Goal: Task Accomplishment & Management: Complete application form

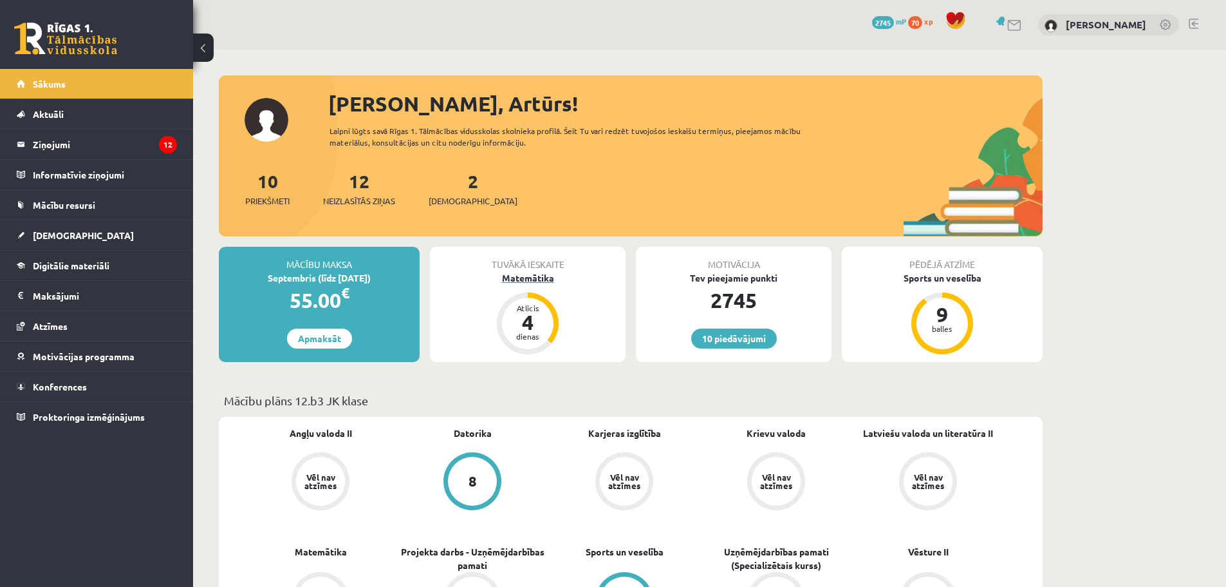
click at [531, 274] on div "Matemātika" at bounding box center [528, 278] width 196 height 14
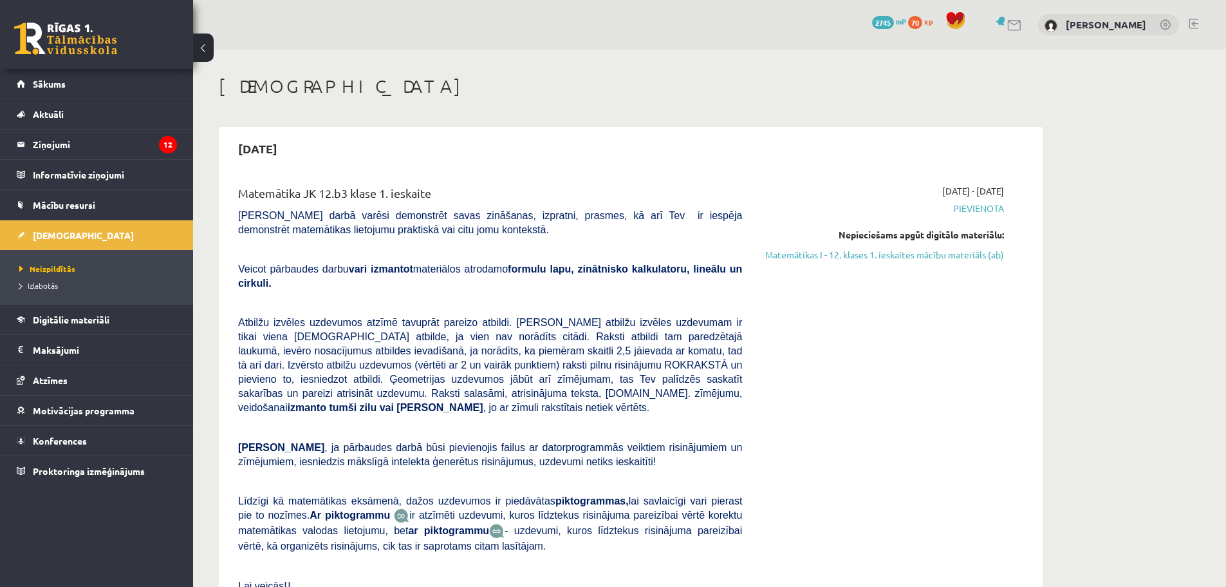
click at [959, 189] on span "[DATE] - [DATE]" at bounding box center [974, 191] width 62 height 14
click at [977, 194] on span "[DATE] - [DATE]" at bounding box center [974, 191] width 62 height 14
drag, startPoint x: 273, startPoint y: 147, endPoint x: 310, endPoint y: 149, distance: 36.7
click at [290, 149] on h2 "[DATE]" at bounding box center [257, 148] width 65 height 30
drag, startPoint x: 310, startPoint y: 200, endPoint x: 316, endPoint y: 207, distance: 9.6
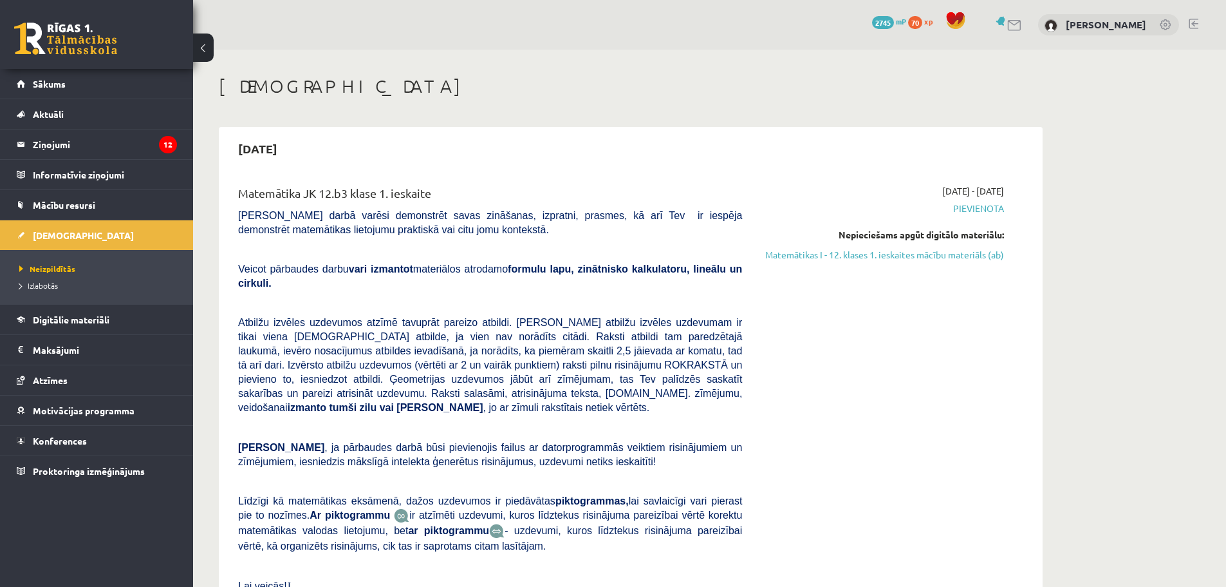
click at [310, 201] on div "Matemātika JK 12.b3 klase 1. ieskaite" at bounding box center [490, 196] width 504 height 24
drag, startPoint x: 322, startPoint y: 212, endPoint x: 341, endPoint y: 219, distance: 20.6
click at [328, 213] on span "[PERSON_NAME] darbā varēsi demonstrēt savas zināšanas, izpratni, prasmes, kā ar…" at bounding box center [490, 222] width 504 height 25
drag, startPoint x: 341, startPoint y: 219, endPoint x: 355, endPoint y: 221, distance: 13.7
click at [343, 220] on span "[PERSON_NAME] darbā varēsi demonstrēt savas zināšanas, izpratni, prasmes, kā ar…" at bounding box center [490, 222] width 504 height 25
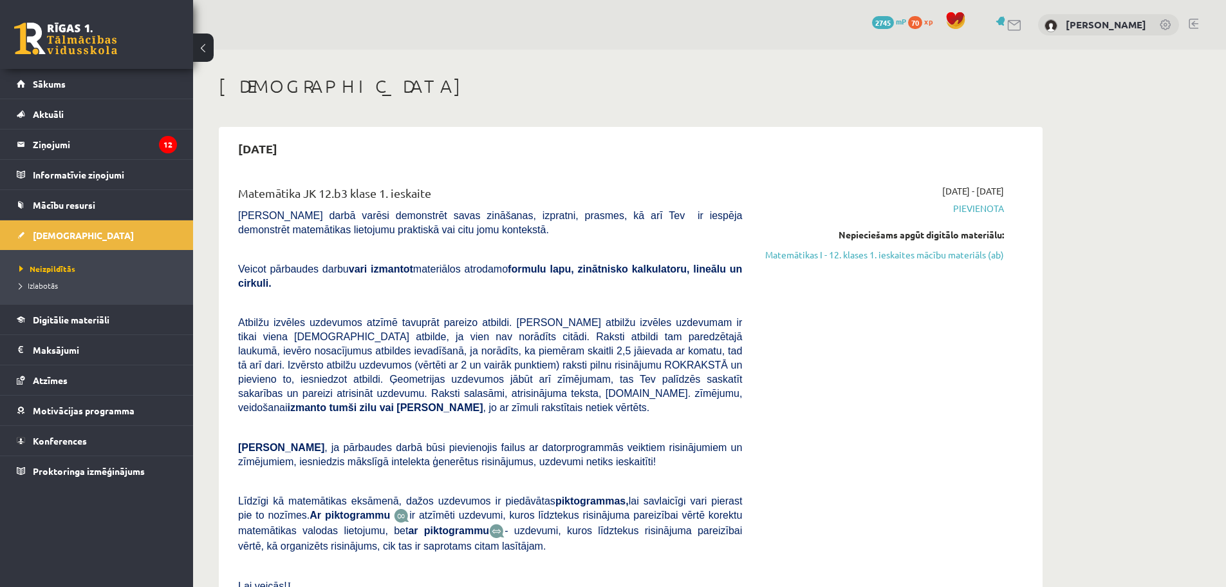
click at [993, 207] on span "Pievienota" at bounding box center [883, 209] width 243 height 14
click at [943, 185] on span "[DATE] - [DATE]" at bounding box center [974, 191] width 62 height 14
click at [982, 186] on span "[DATE] - [DATE]" at bounding box center [974, 191] width 62 height 14
click at [970, 230] on div "Nepieciešams apgūt digitālo materiālu:" at bounding box center [883, 235] width 243 height 14
click at [957, 240] on div "Nepieciešams apgūt digitālo materiālu:" at bounding box center [883, 235] width 243 height 14
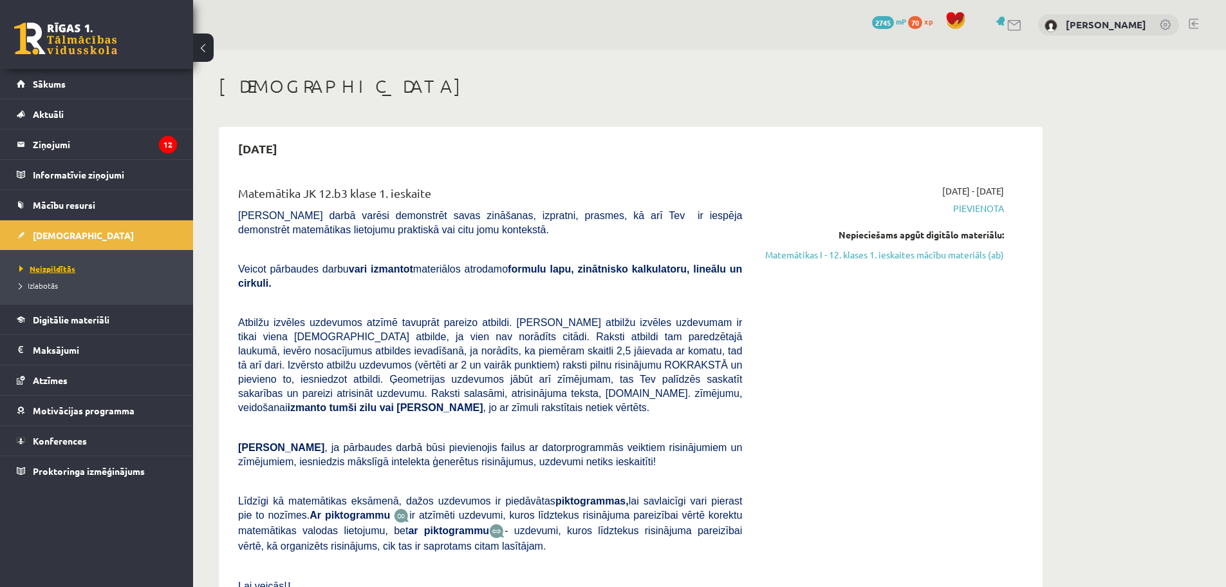
click at [40, 270] on span "Neizpildītās" at bounding box center [47, 268] width 56 height 10
click at [943, 235] on div "Nepieciešams apgūt digitālo materiālu:" at bounding box center [883, 235] width 243 height 14
drag, startPoint x: 485, startPoint y: 270, endPoint x: 520, endPoint y: 268, distance: 34.9
click at [485, 270] on span "Veicot pārbaudes darbu vari izmantot materiālos atrodamo formulu lapu, zinātnis…" at bounding box center [490, 275] width 504 height 25
drag, startPoint x: 523, startPoint y: 267, endPoint x: 580, endPoint y: 268, distance: 56.7
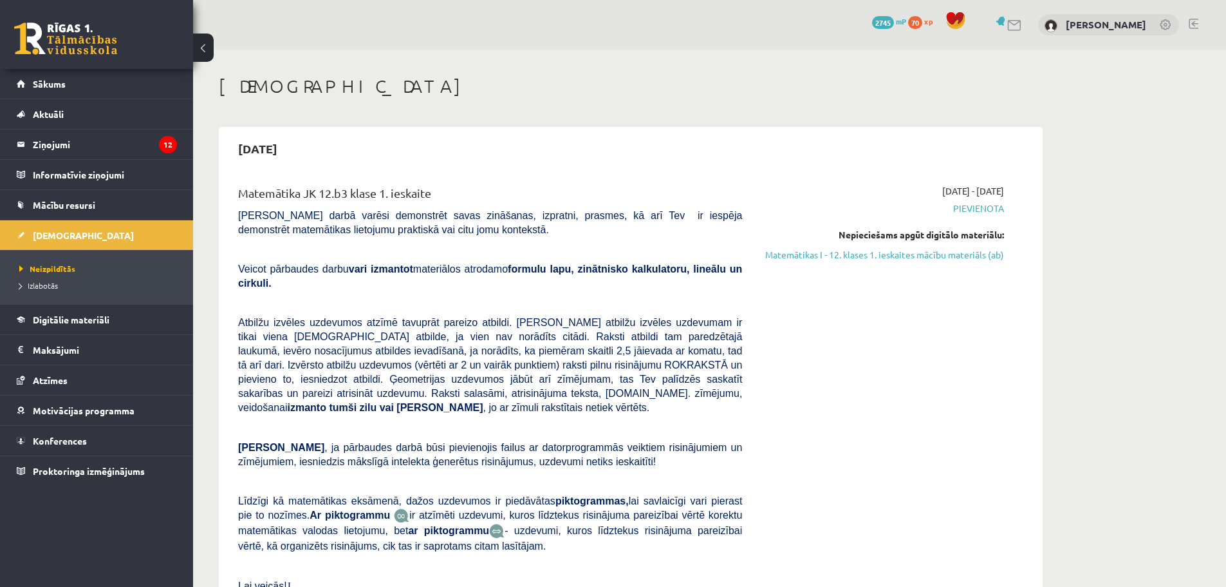
click at [531, 266] on b "formulu lapu, zinātnisko kalkulatoru, lineālu un cirkuli." at bounding box center [490, 275] width 504 height 25
drag, startPoint x: 604, startPoint y: 271, endPoint x: 617, endPoint y: 266, distance: 14.5
click at [606, 271] on b "formulu lapu, zinātnisko kalkulatoru, lineālu un cirkuli." at bounding box center [490, 275] width 504 height 25
drag, startPoint x: 651, startPoint y: 257, endPoint x: 666, endPoint y: 247, distance: 18.6
click at [662, 250] on div "Matemātika JK 12.b3 klase 1. ieskaite Pārbaudes darbā varēsi demonstrēt savas z…" at bounding box center [490, 401] width 523 height 435
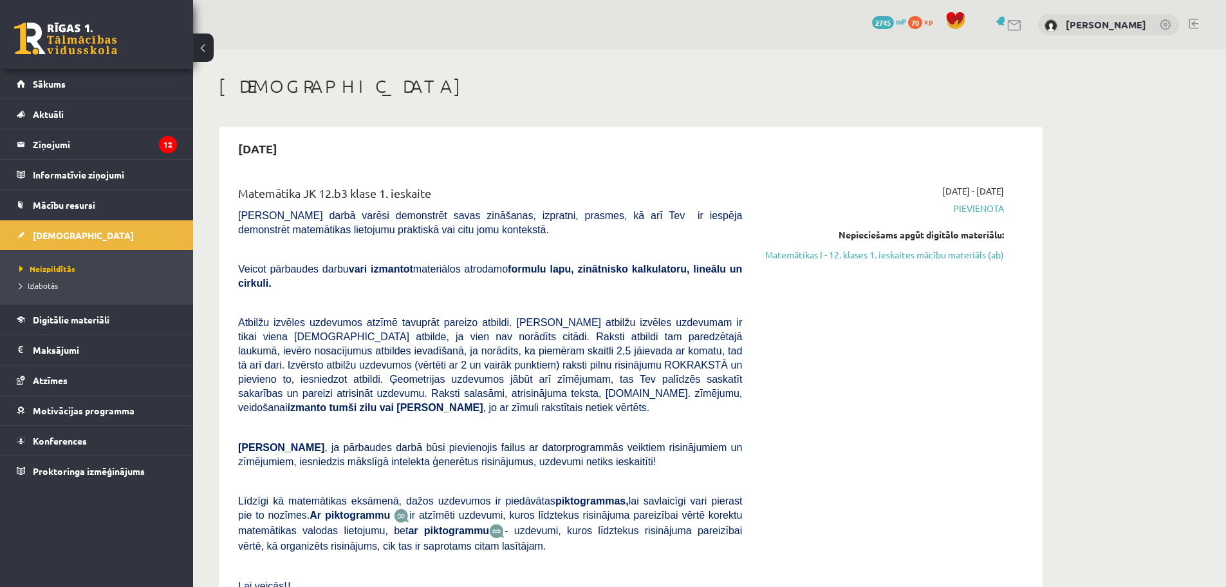
click at [974, 205] on span "Pievienota" at bounding box center [883, 209] width 243 height 14
click at [981, 209] on span "Pievienota" at bounding box center [883, 209] width 243 height 14
click at [982, 209] on span "Pievienota" at bounding box center [883, 209] width 243 height 14
click at [946, 180] on div "Matemātika JK 12.b3 klase 1. ieskaite Pārbaudes darbā varēsi demonstrēt savas z…" at bounding box center [630, 401] width 811 height 461
click at [988, 210] on span "Pievienota" at bounding box center [883, 209] width 243 height 14
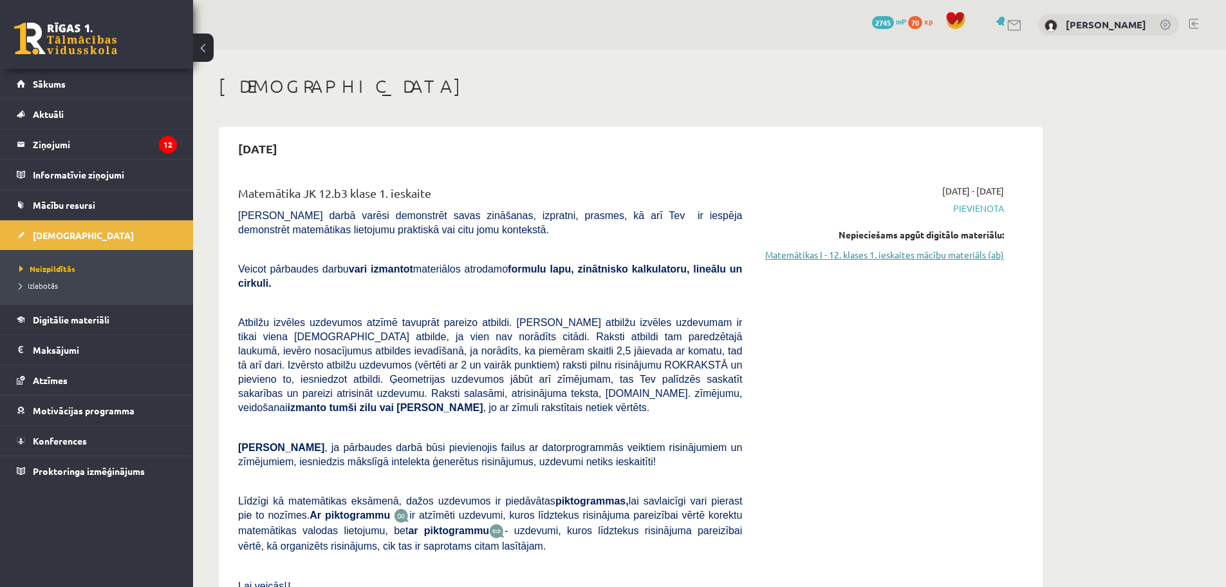
click at [964, 253] on link "Matemātikas I - 12. klases 1. ieskaites mācību materiāls (ab)" at bounding box center [883, 255] width 243 height 14
click at [913, 258] on link "Matemātikas I - 12. klases 1. ieskaites mācību materiāls (ab)" at bounding box center [883, 255] width 243 height 14
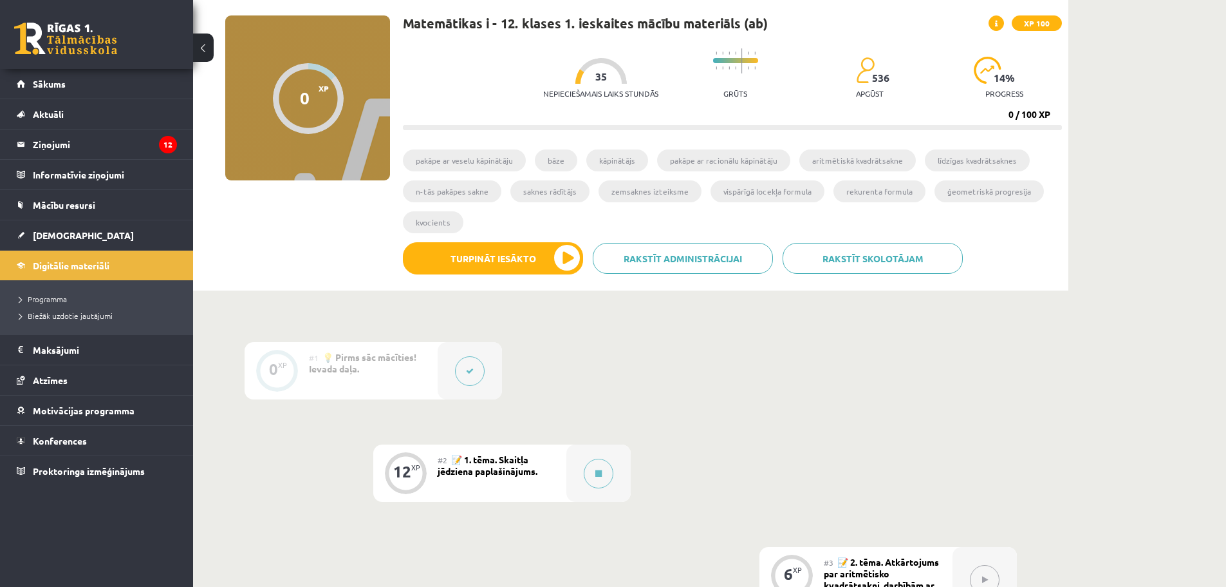
scroll to position [44, 0]
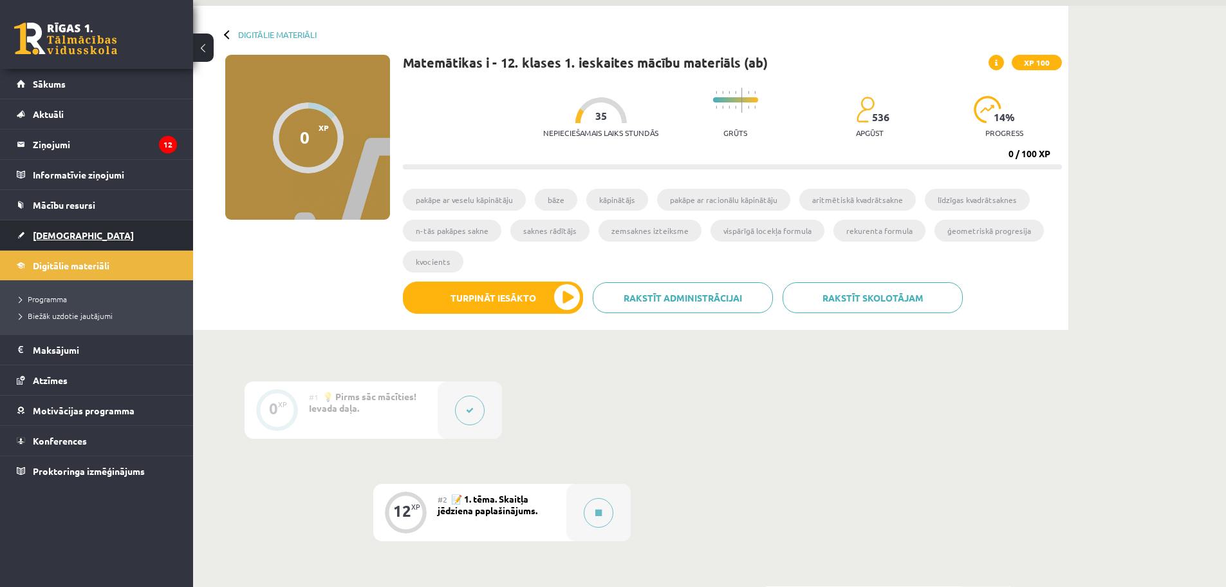
click at [60, 232] on span "[DEMOGRAPHIC_DATA]" at bounding box center [83, 235] width 101 height 12
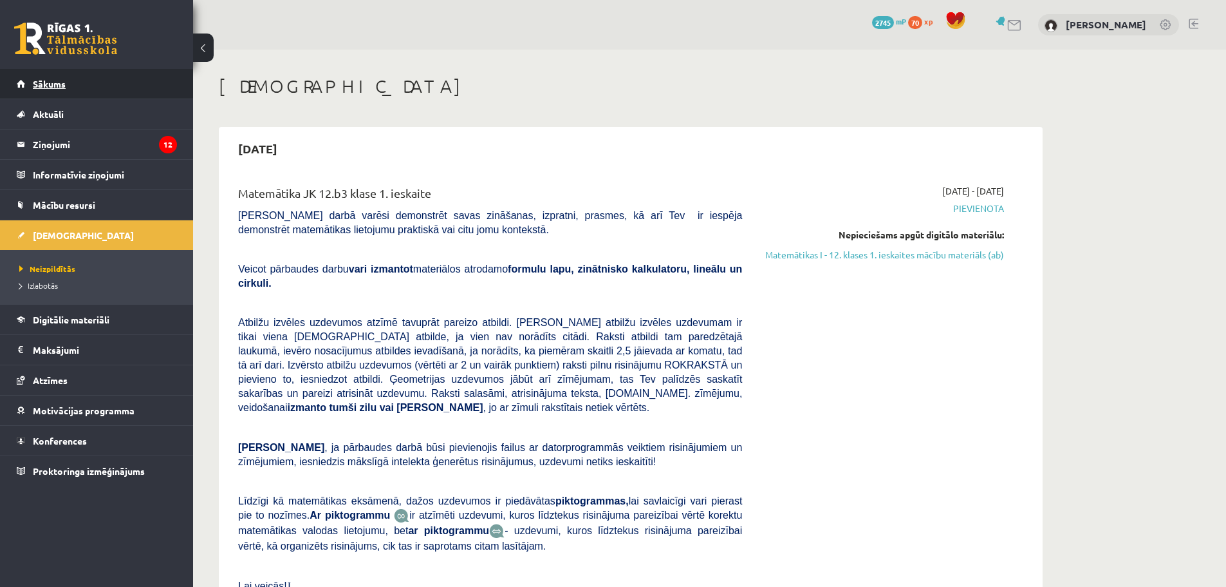
click at [31, 79] on link "Sākums" at bounding box center [97, 84] width 160 height 30
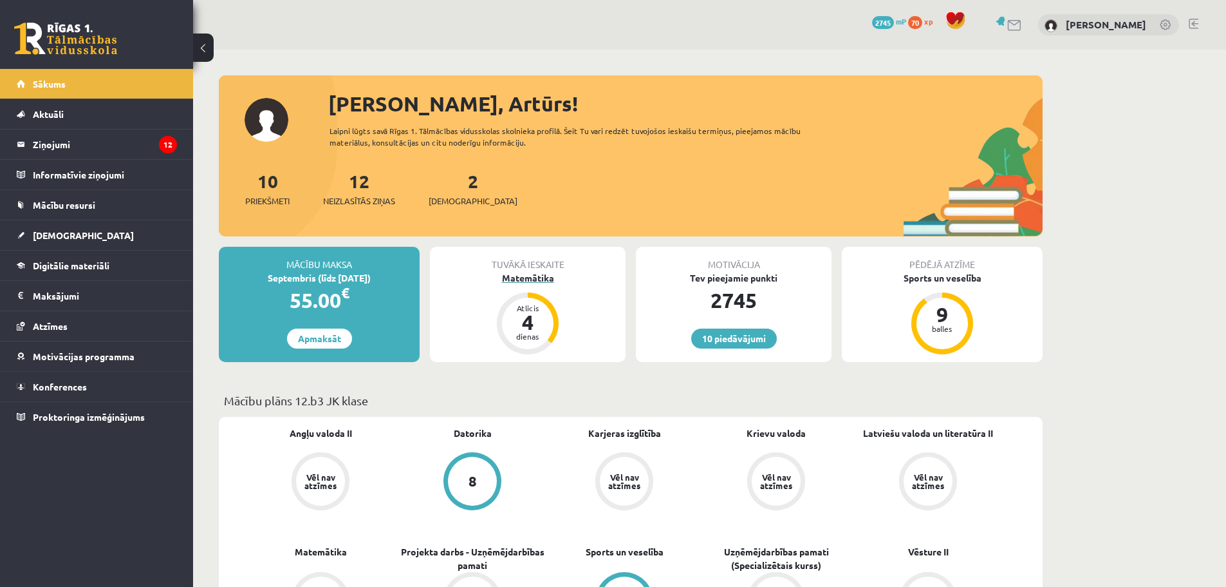
click at [527, 328] on div "4" at bounding box center [528, 322] width 39 height 21
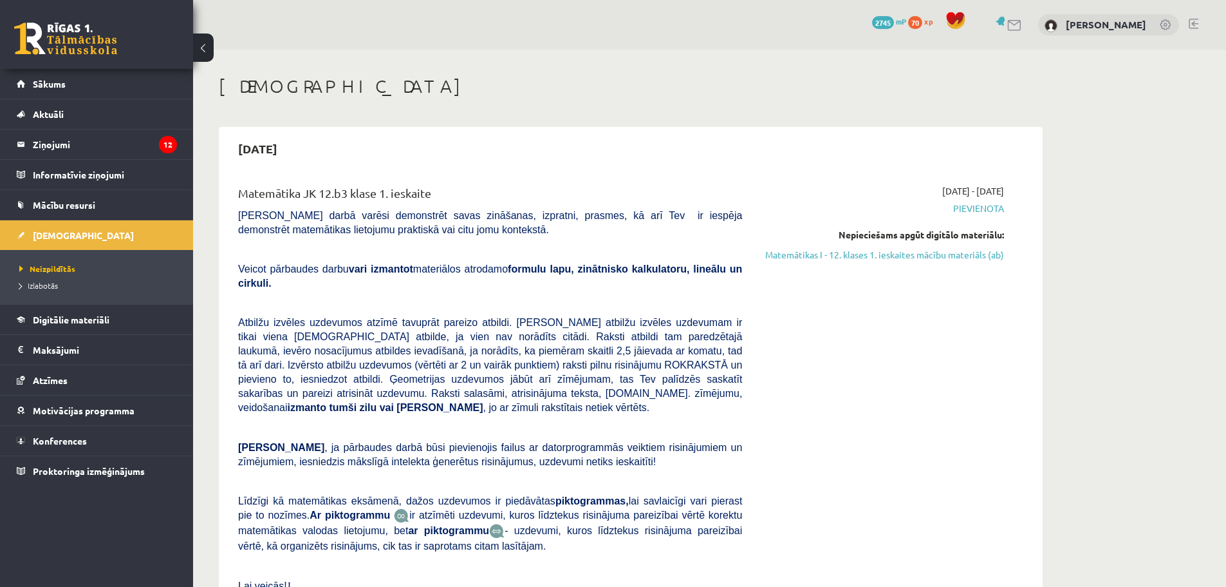
click at [973, 212] on span "Pievienota" at bounding box center [883, 209] width 243 height 14
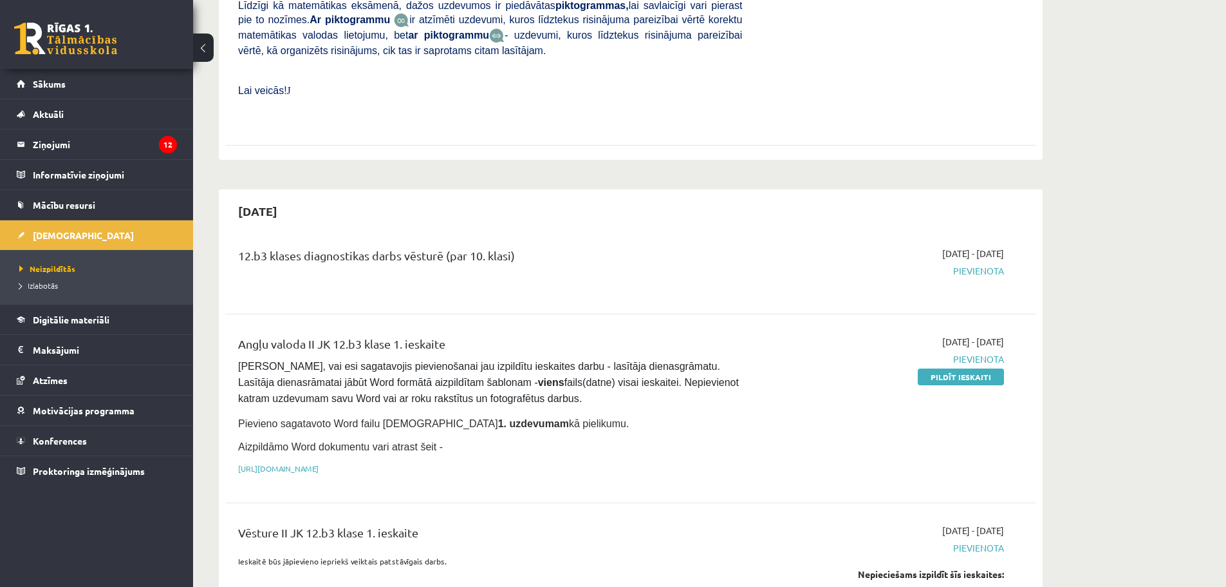
scroll to position [386, 0]
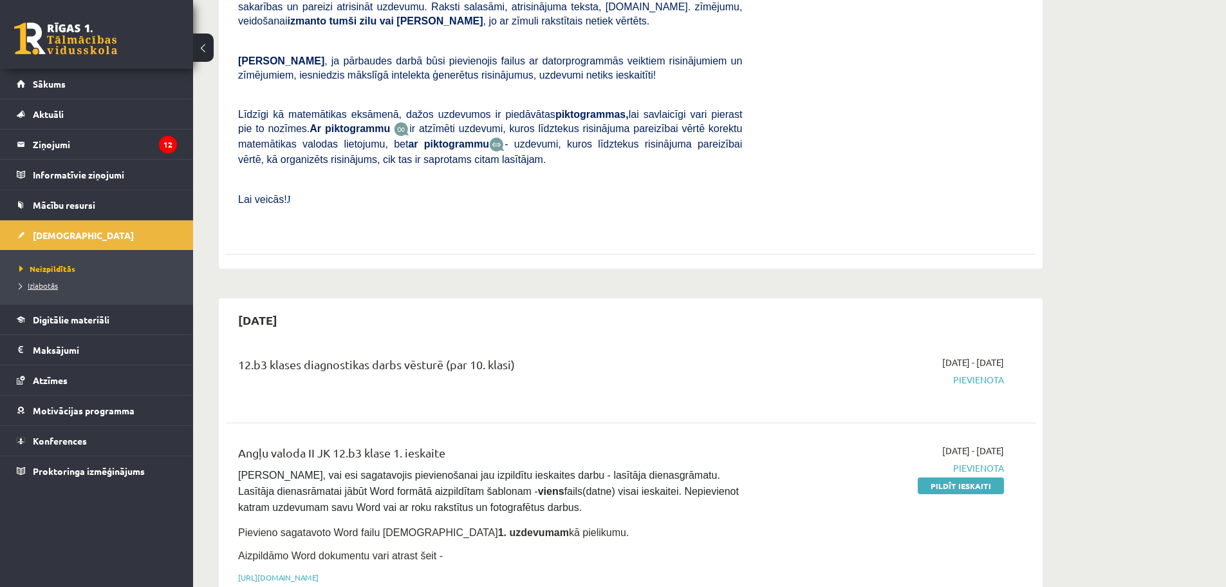
click at [42, 283] on span "Izlabotās" at bounding box center [38, 285] width 39 height 10
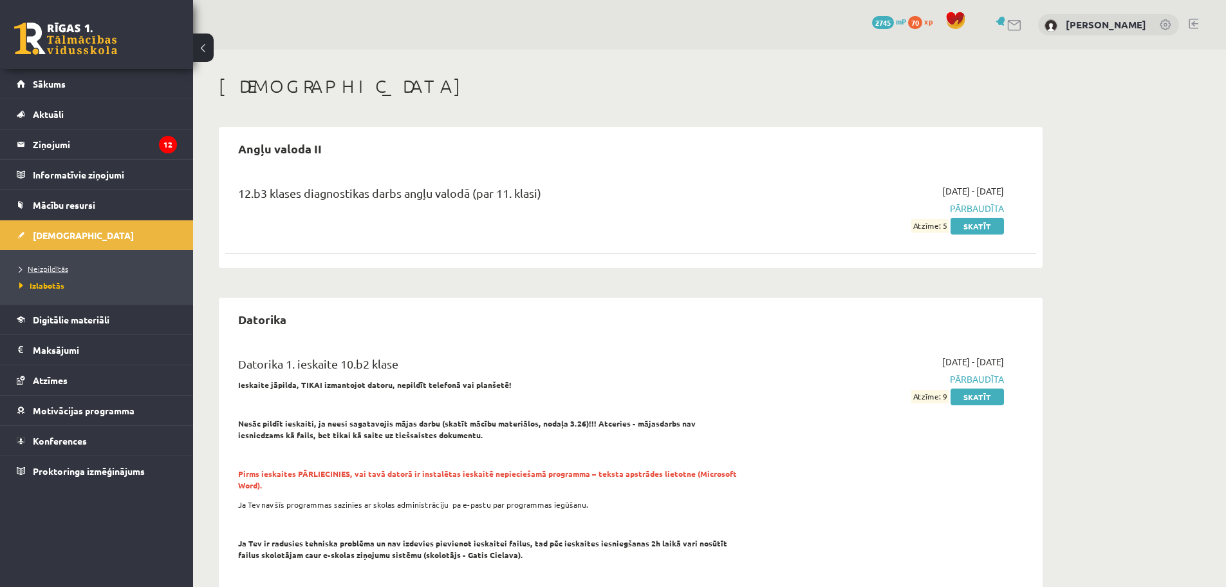
click at [50, 269] on span "Neizpildītās" at bounding box center [43, 268] width 49 height 10
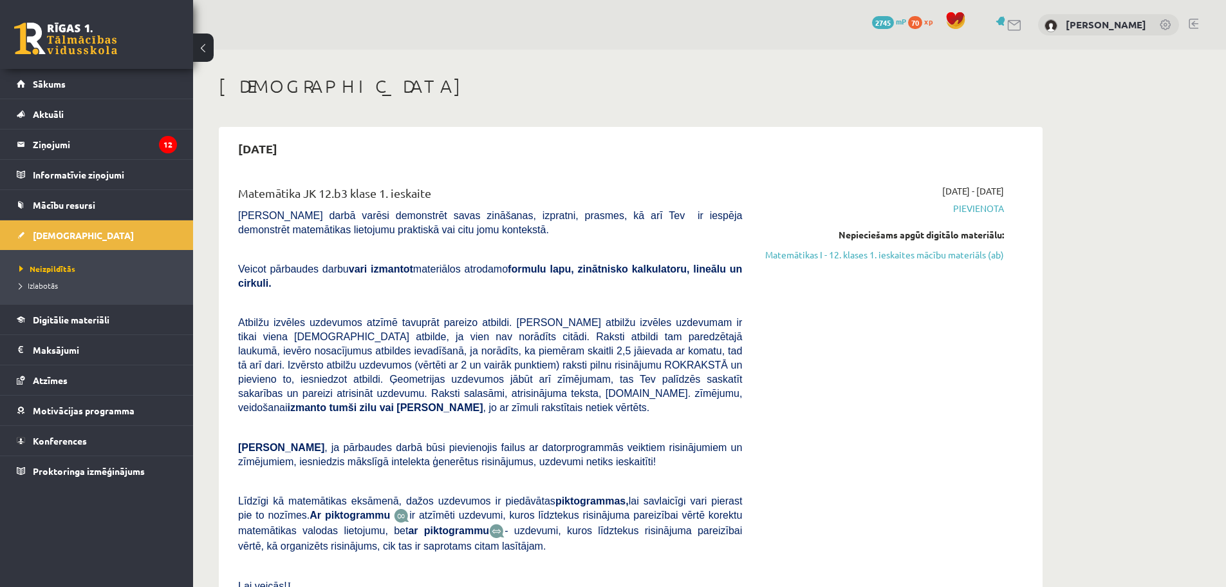
click at [974, 212] on span "Pievienota" at bounding box center [883, 209] width 243 height 14
click at [997, 209] on span "Pievienota" at bounding box center [883, 209] width 243 height 14
click at [957, 214] on div "2025-09-01 - 2025-09-15 Pievienota Nepieciešams apgūt digitālo materiālu: Matem…" at bounding box center [883, 401] width 262 height 435
click at [959, 203] on span "Pievienota" at bounding box center [883, 209] width 243 height 14
click at [921, 254] on link "Matemātikas I - 12. klases 1. ieskaites mācību materiāls (ab)" at bounding box center [883, 255] width 243 height 14
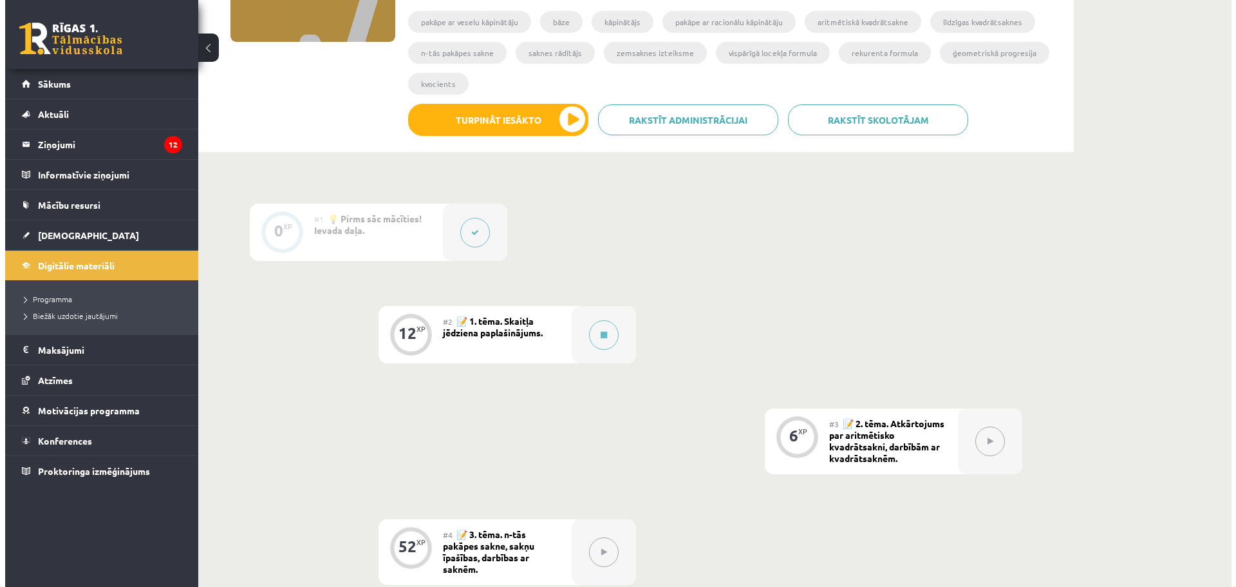
scroll to position [258, 0]
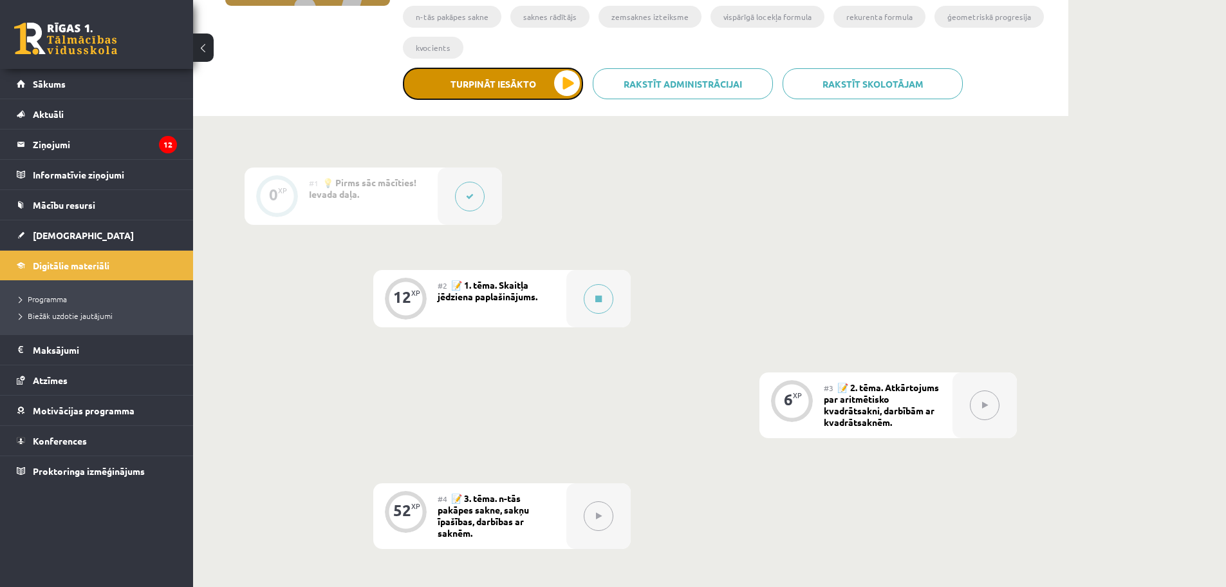
click at [498, 91] on button "Turpināt iesākto" at bounding box center [493, 84] width 180 height 32
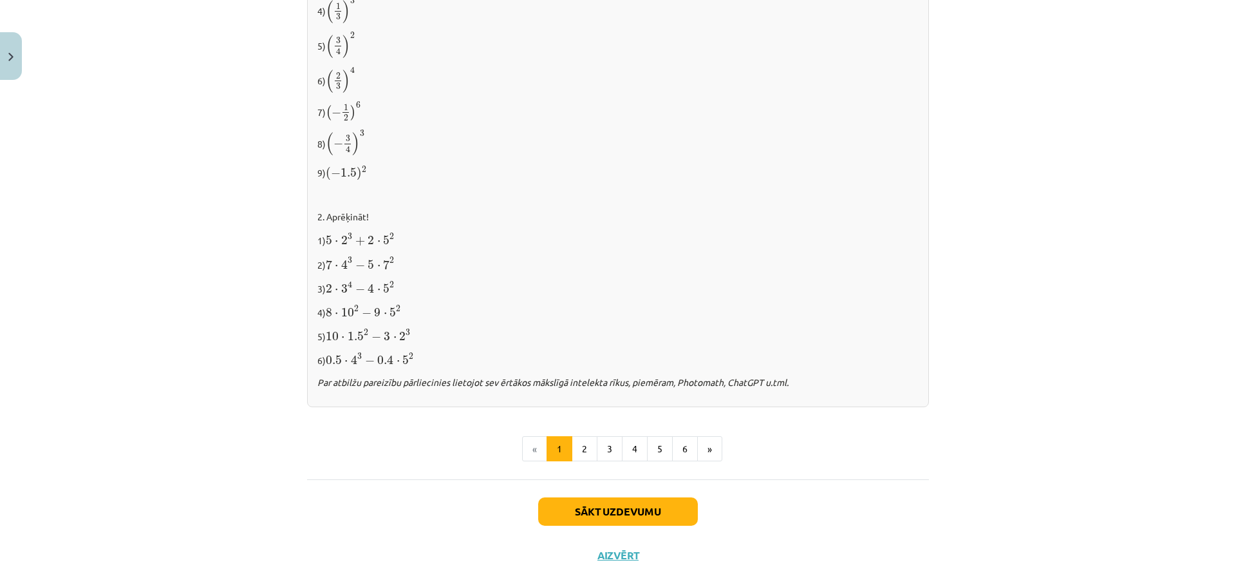
scroll to position [1243, 0]
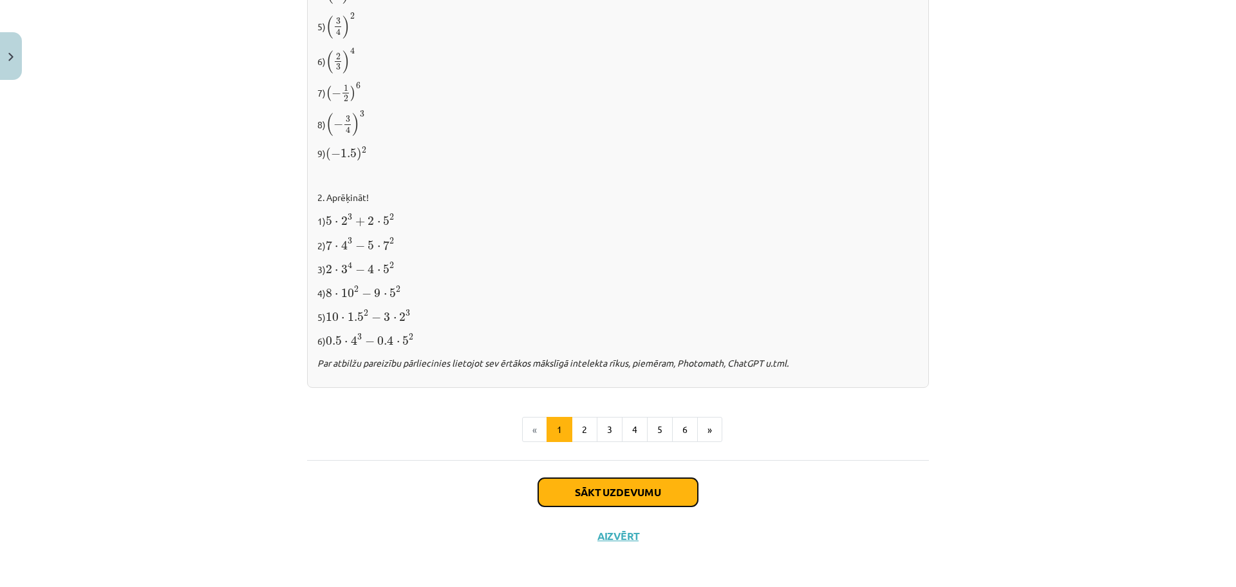
click at [622, 492] on button "Sākt uzdevumu" at bounding box center [618, 492] width 160 height 28
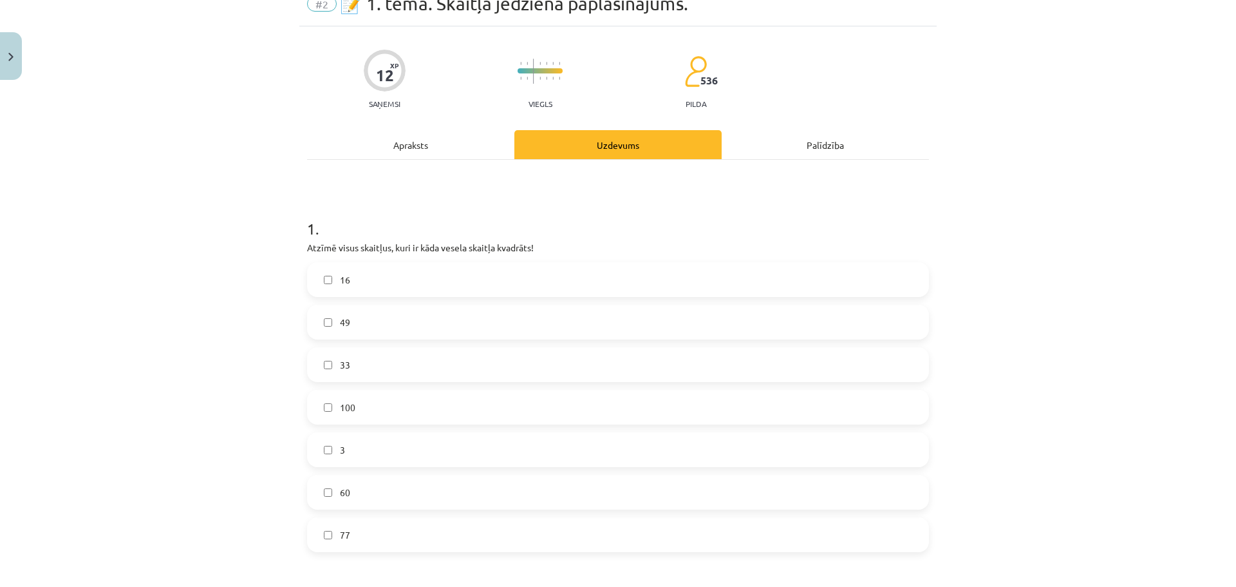
scroll to position [32, 0]
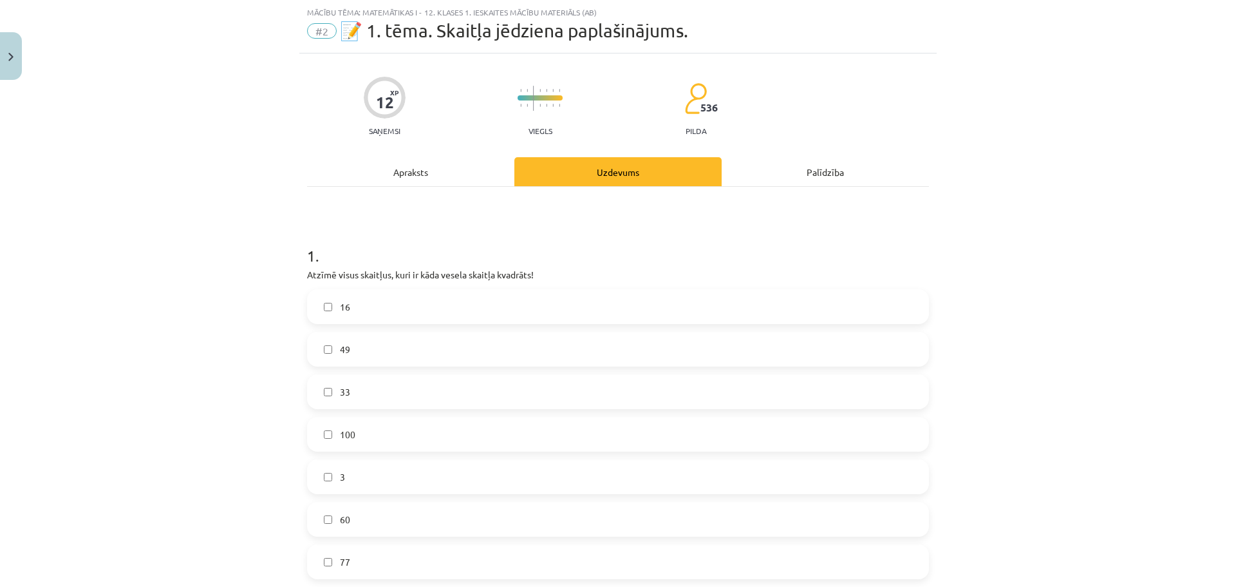
click at [343, 348] on span "49" at bounding box center [345, 350] width 10 height 14
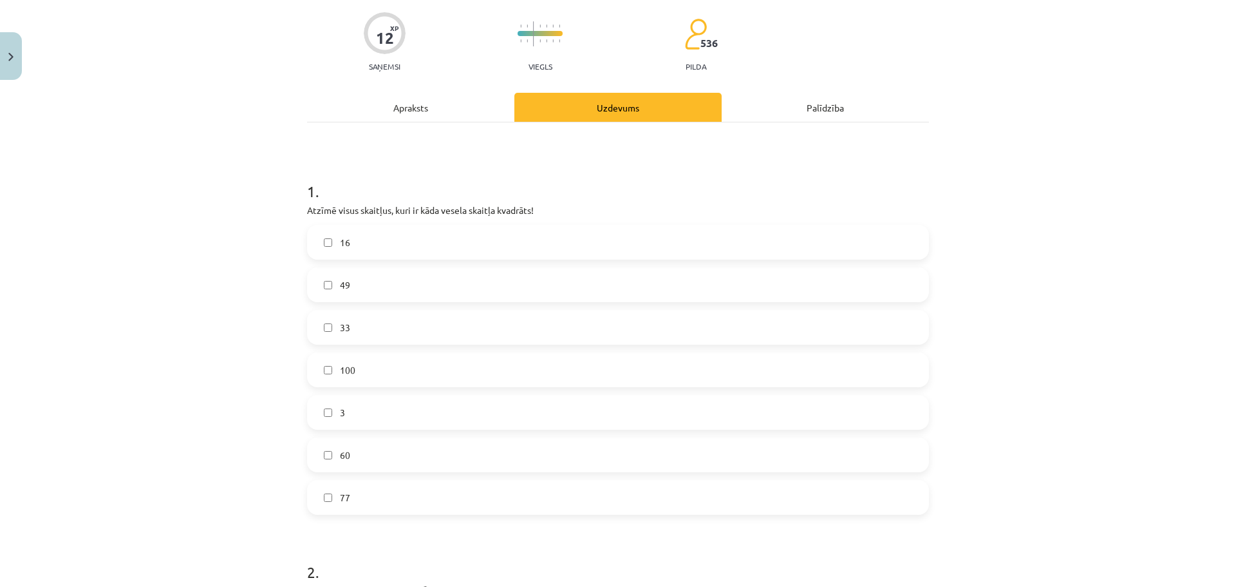
click at [343, 368] on span "100" at bounding box center [347, 370] width 15 height 14
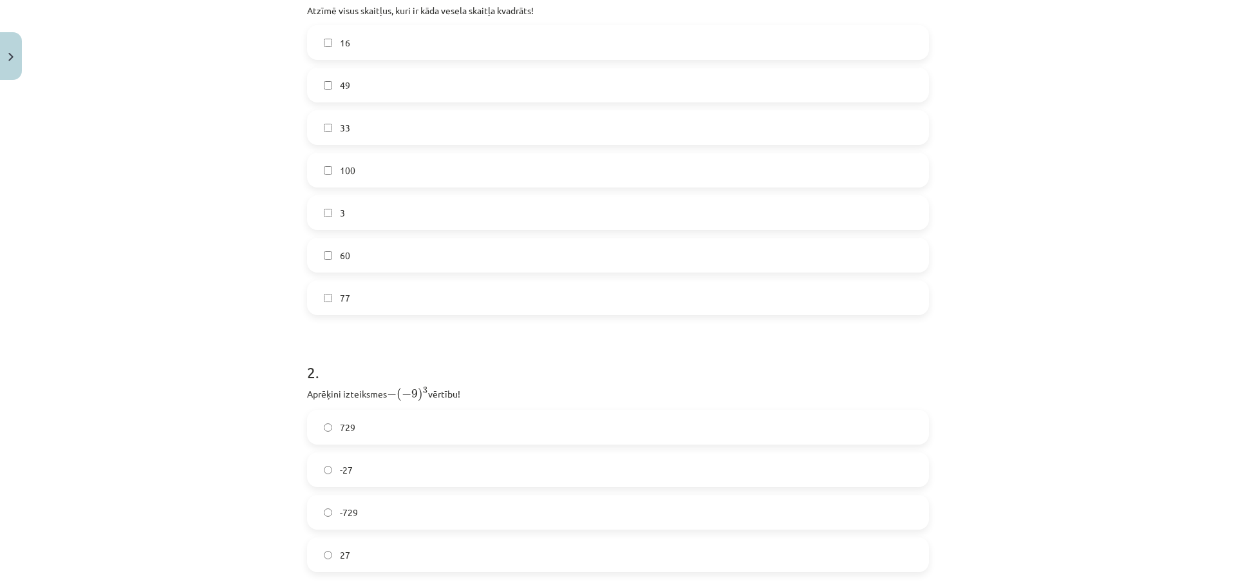
scroll to position [483, 0]
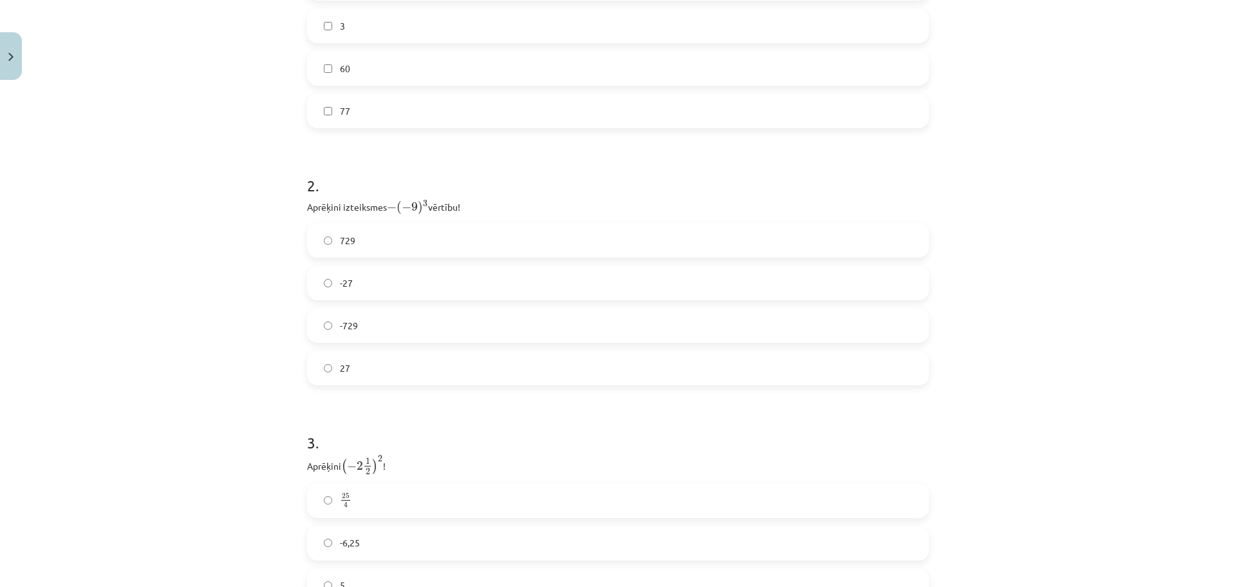
click at [360, 327] on label "-729" at bounding box center [617, 325] width 619 height 32
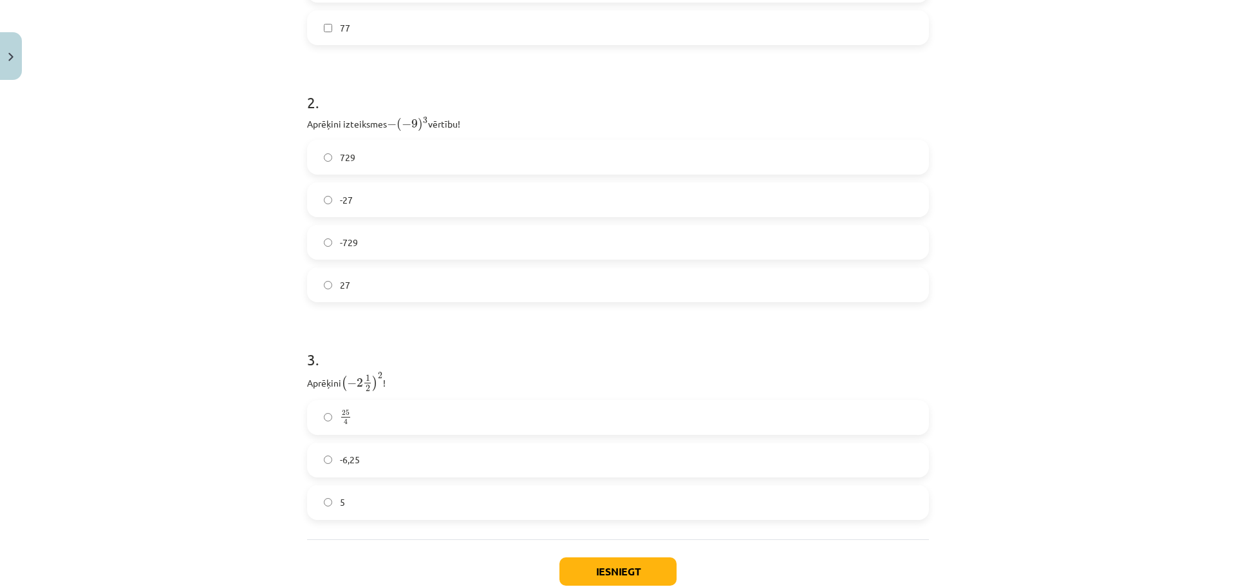
scroll to position [648, 0]
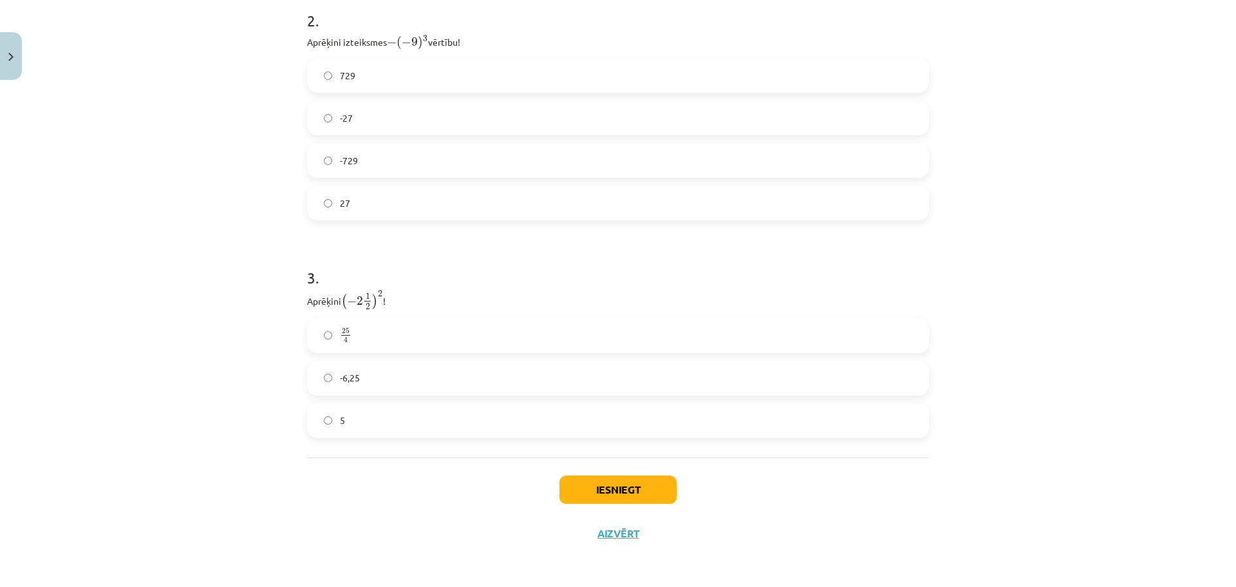
click at [342, 328] on span "25" at bounding box center [346, 331] width 8 height 6
click at [651, 492] on button "Iesniegt" at bounding box center [617, 489] width 117 height 28
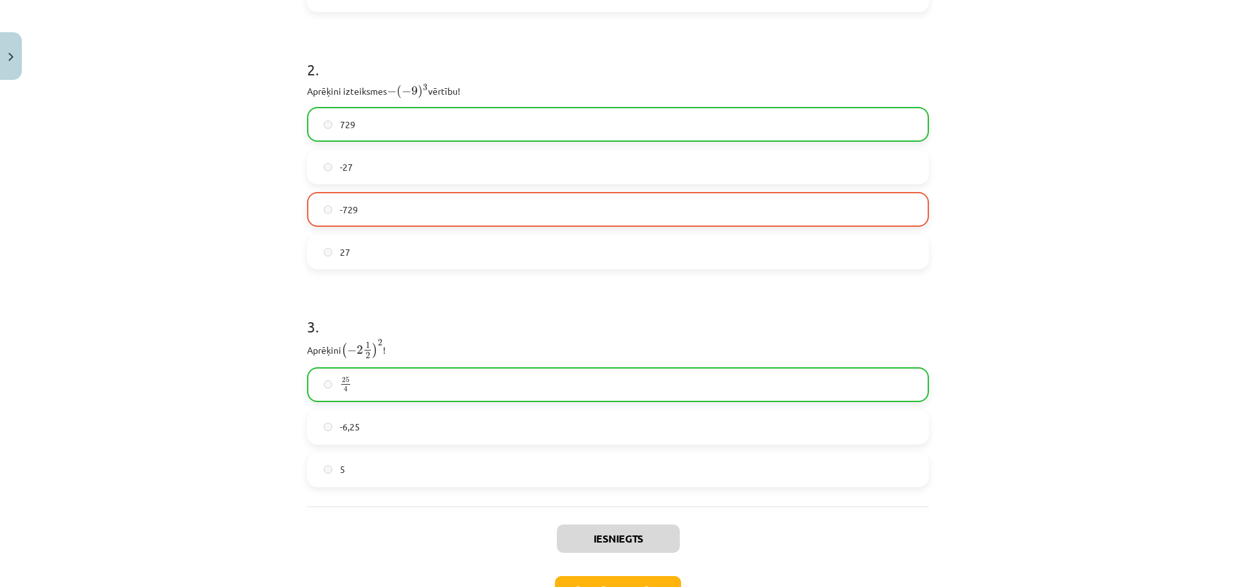
scroll to position [688, 0]
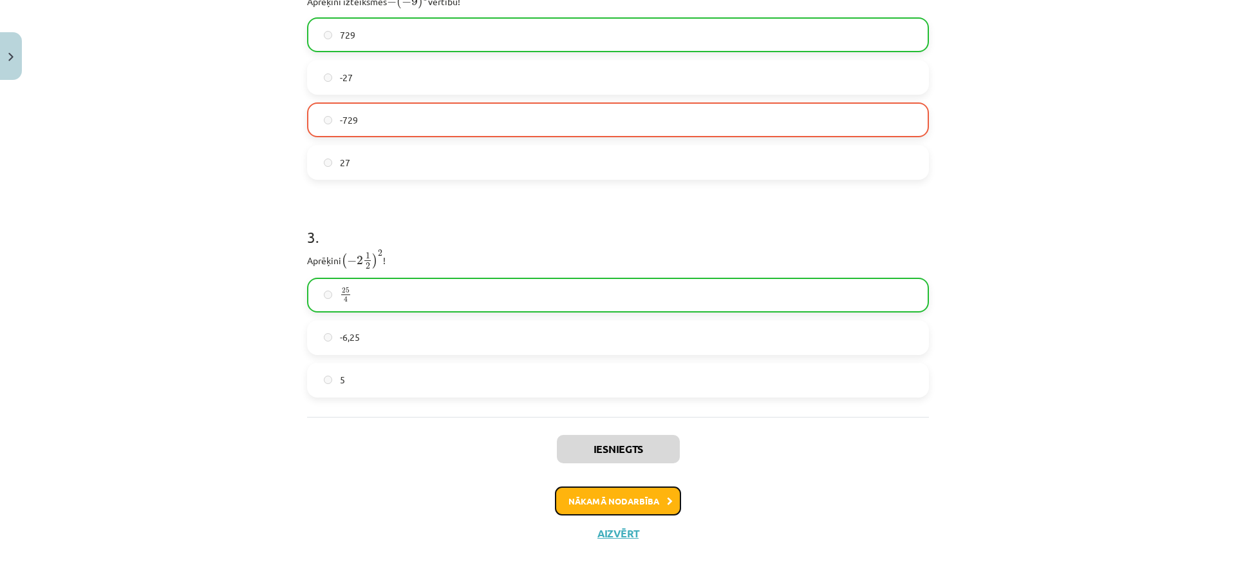
click at [655, 501] on button "Nākamā nodarbība" at bounding box center [618, 501] width 126 height 30
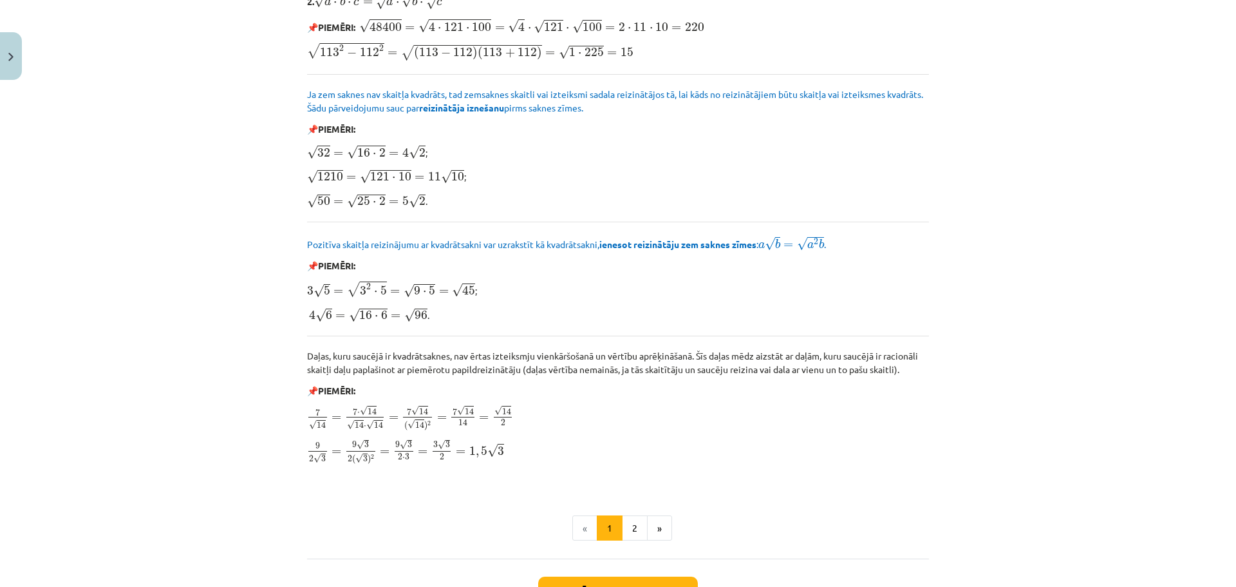
scroll to position [1429, 0]
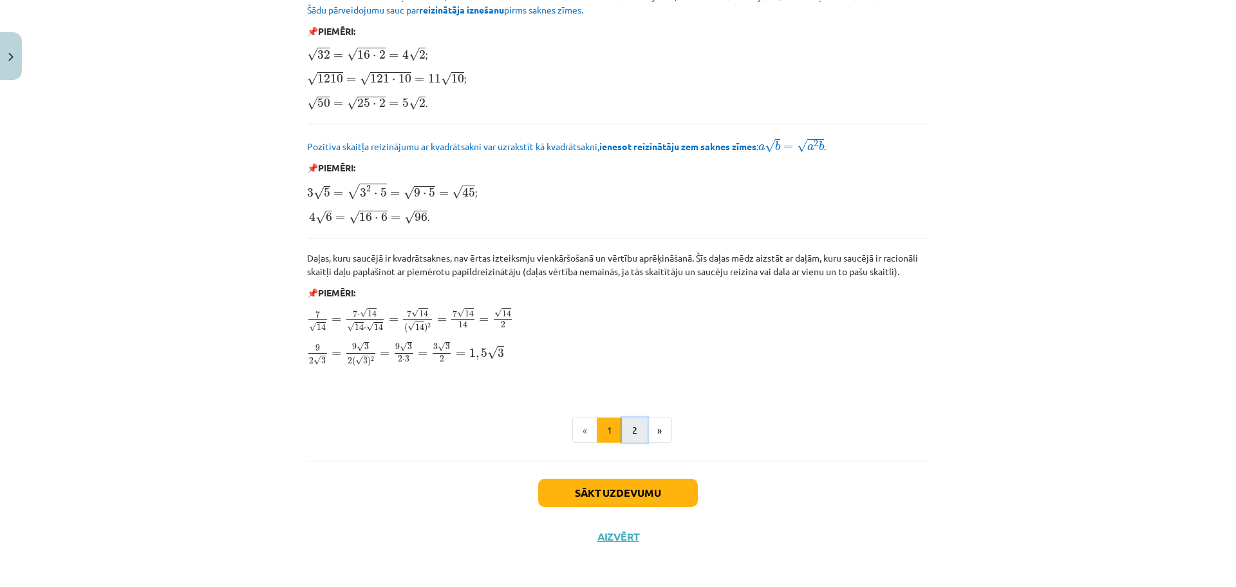
click at [627, 427] on button "2" at bounding box center [635, 430] width 26 height 26
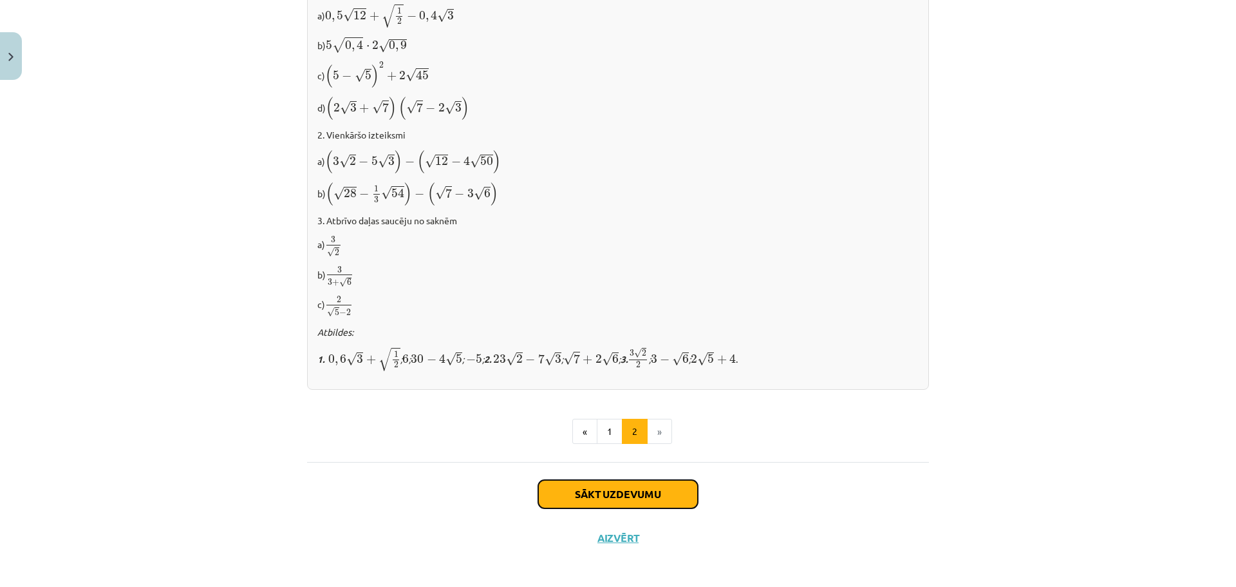
click at [618, 495] on button "Sākt uzdevumu" at bounding box center [618, 494] width 160 height 28
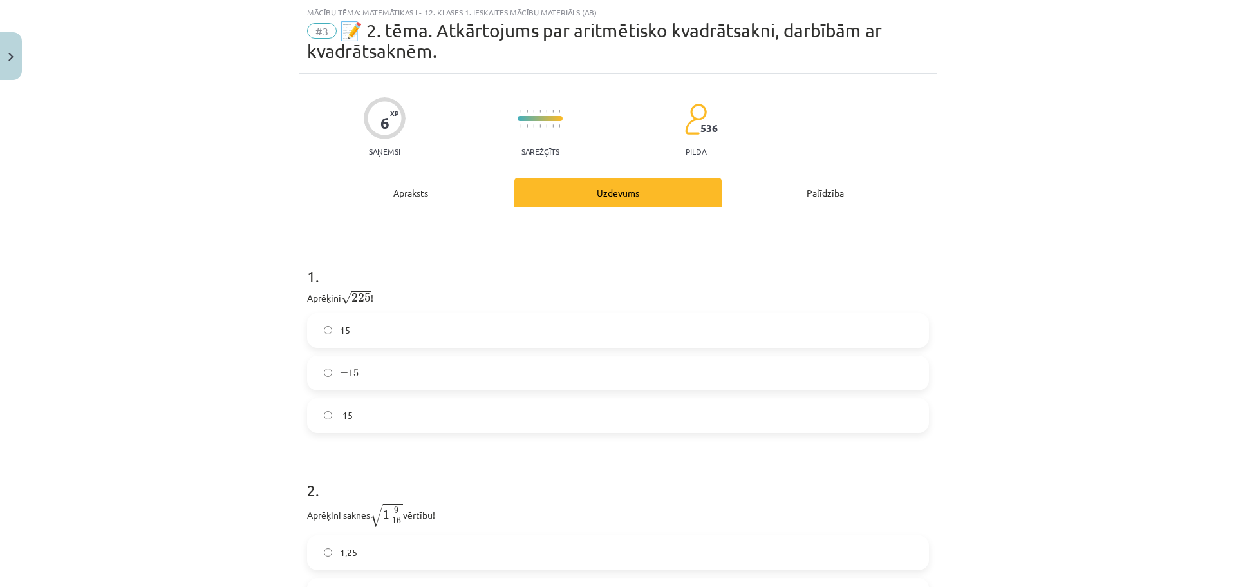
scroll to position [161, 0]
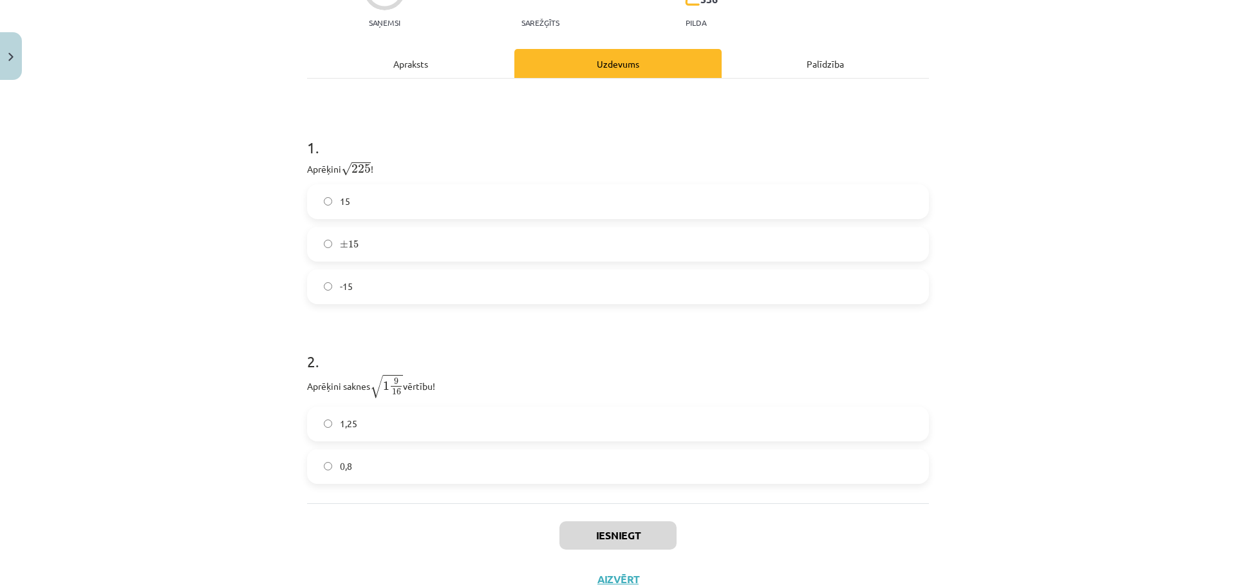
click at [397, 204] on label "15" at bounding box center [617, 201] width 619 height 32
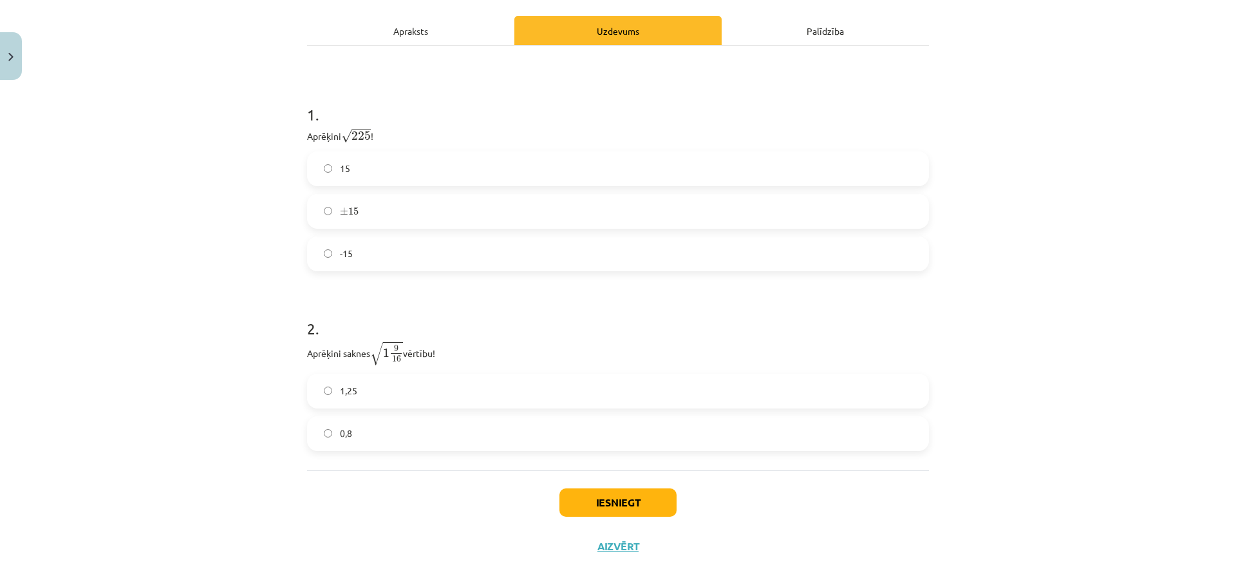
scroll to position [207, 0]
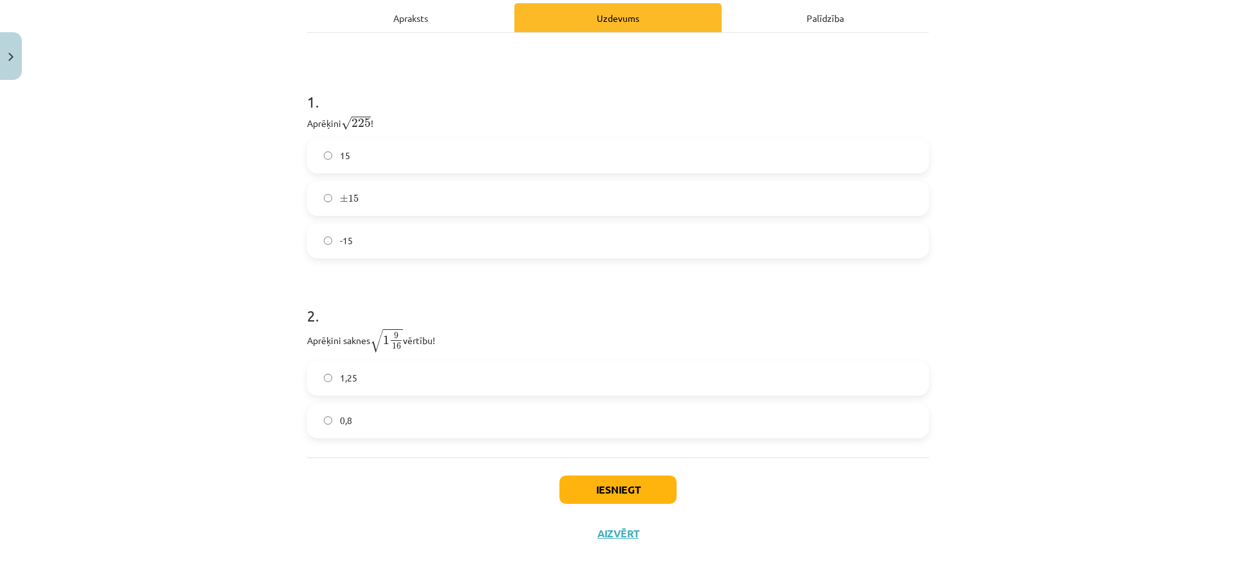
click at [376, 388] on label "1,25" at bounding box center [617, 378] width 619 height 32
click at [601, 489] on button "Iesniegt" at bounding box center [617, 489] width 117 height 28
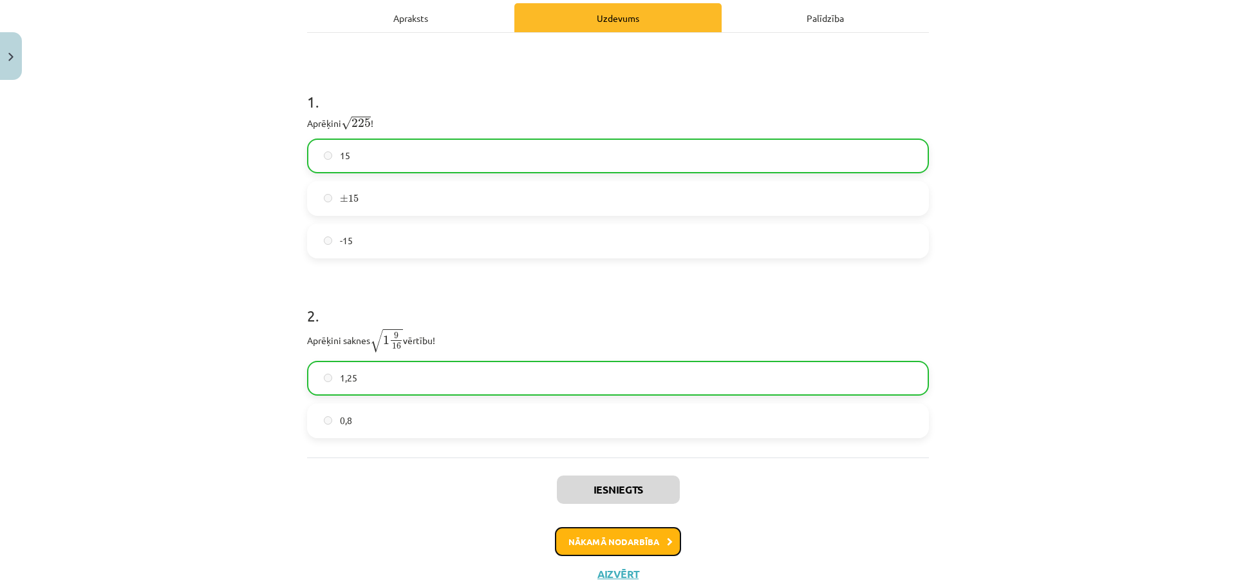
click at [583, 558] on div "Iesniegts Nākamā nodarbība Aizvērt" at bounding box center [618, 522] width 622 height 131
click at [610, 543] on button "Nākamā nodarbība" at bounding box center [618, 542] width 126 height 30
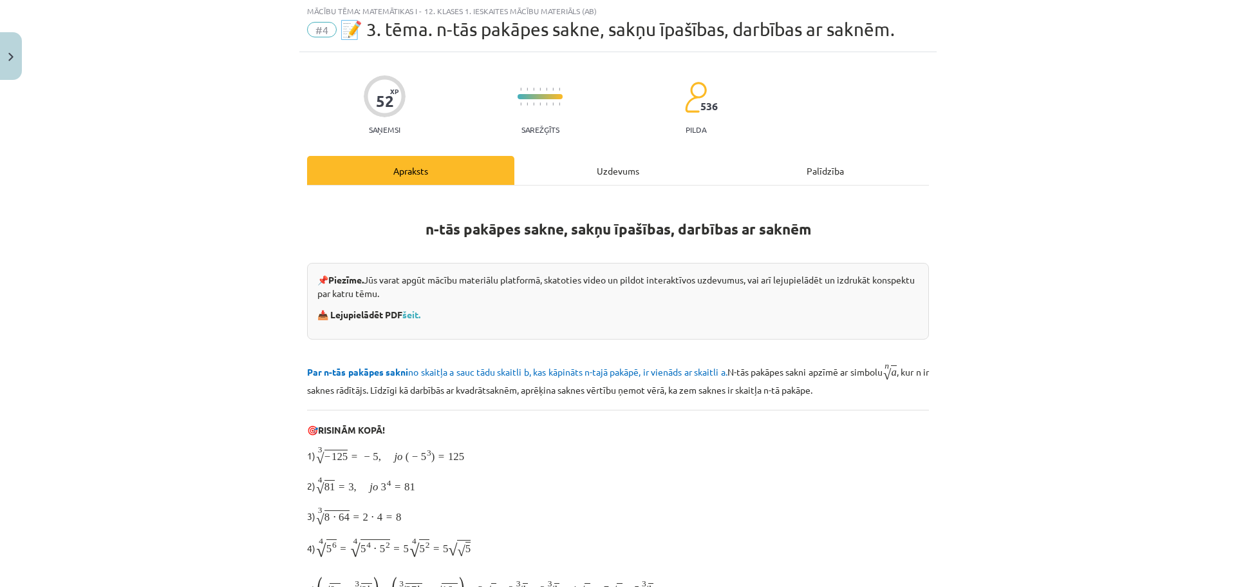
scroll to position [32, 0]
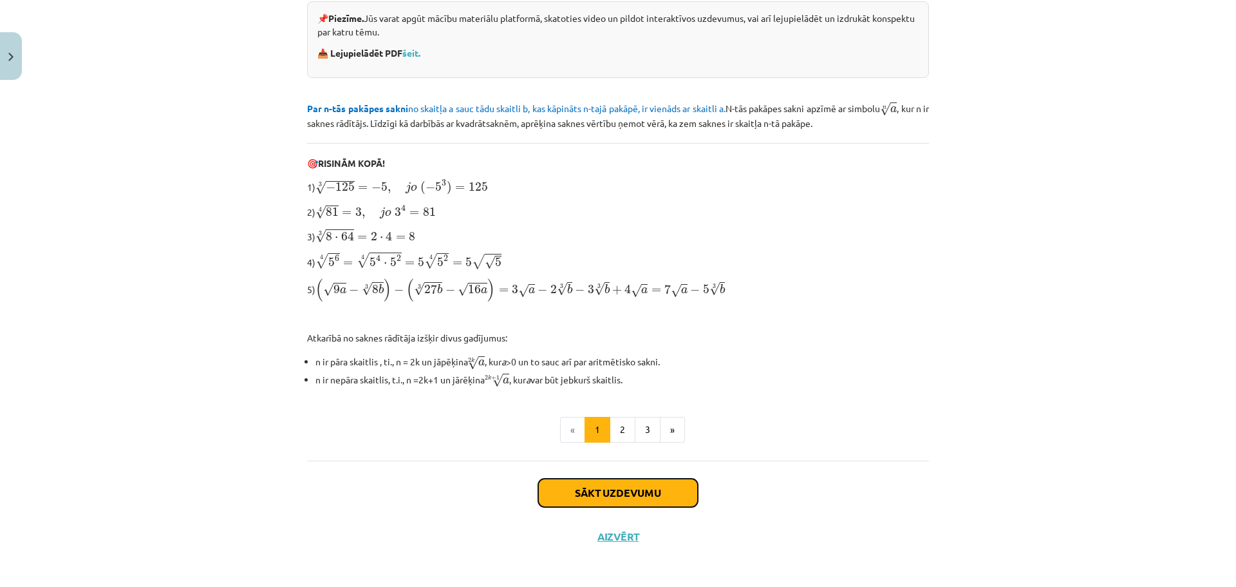
click at [610, 489] on button "Sākt uzdevumu" at bounding box center [618, 492] width 160 height 28
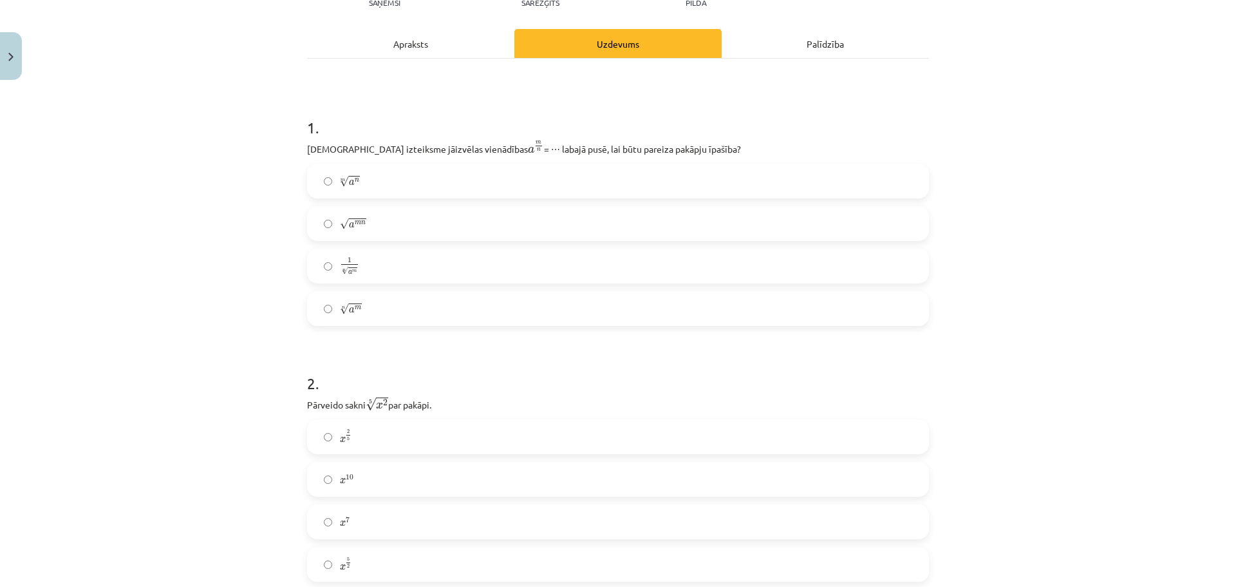
scroll to position [161, 0]
click at [367, 303] on label "n √ a m a m n" at bounding box center [617, 308] width 619 height 32
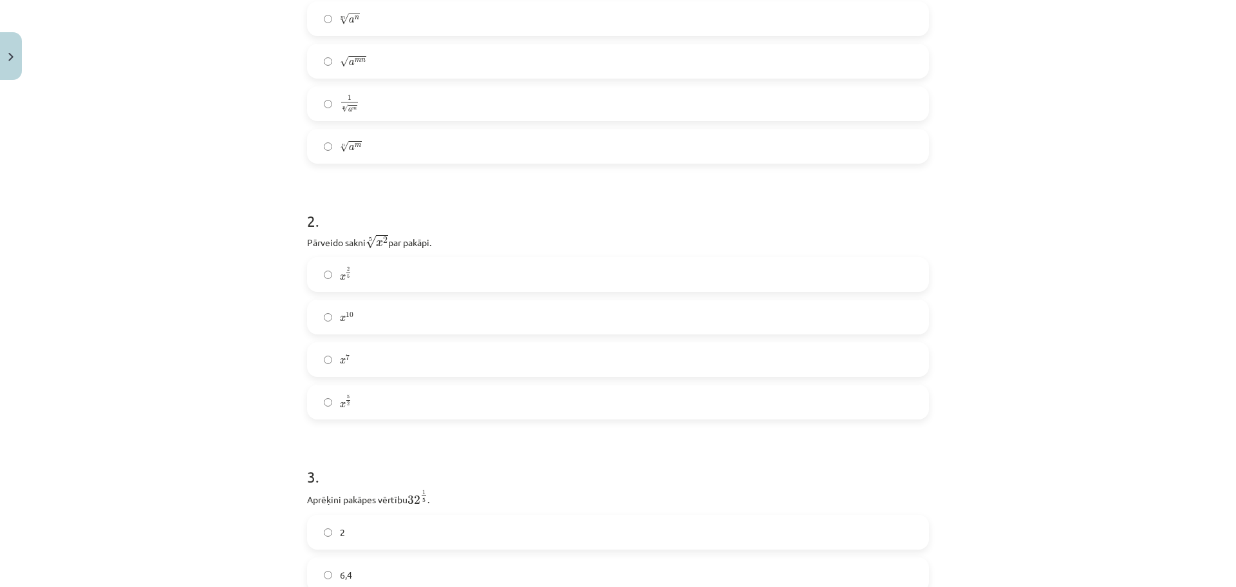
scroll to position [354, 0]
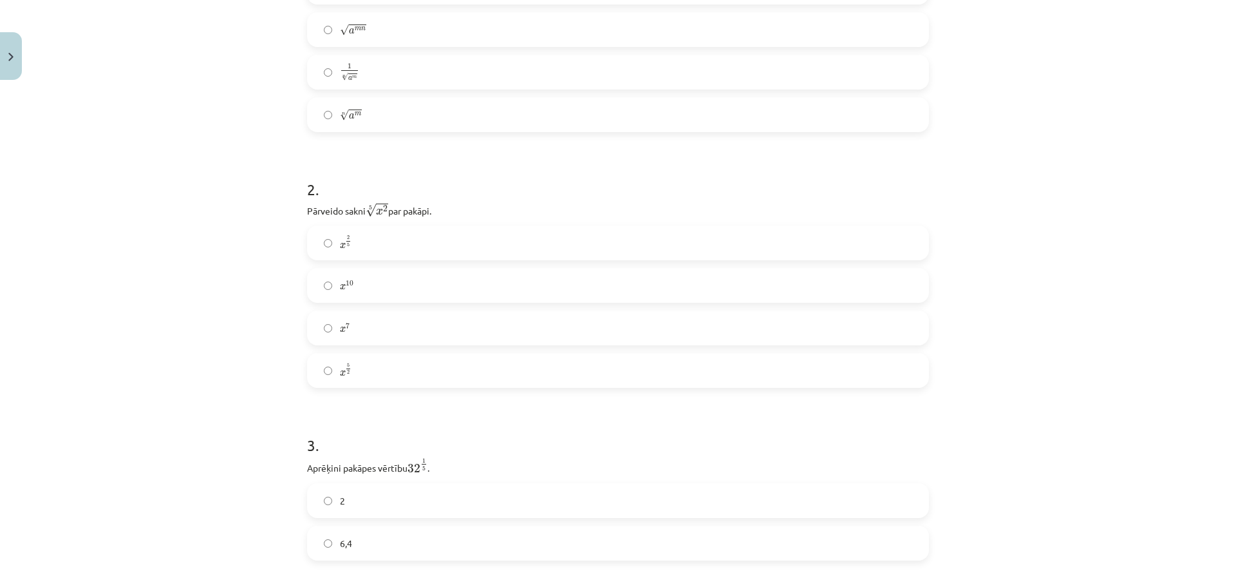
click at [348, 236] on label "x 2 5 x 2 5" at bounding box center [617, 243] width 619 height 32
click at [391, 250] on label "2" at bounding box center [617, 243] width 619 height 32
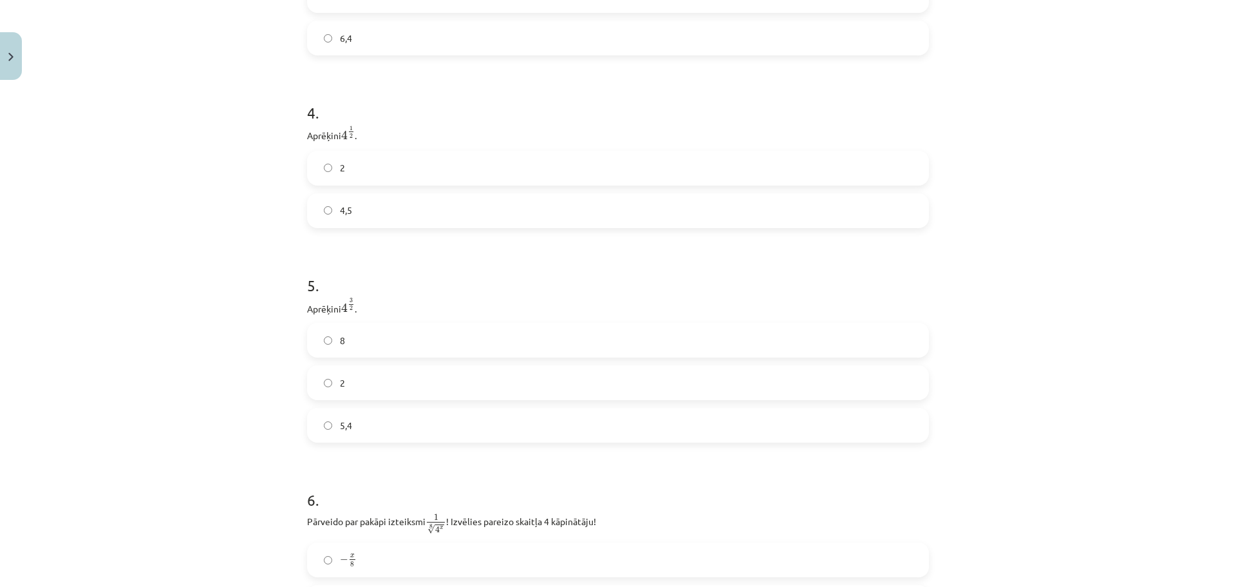
scroll to position [869, 0]
click at [341, 151] on label "2" at bounding box center [617, 158] width 619 height 32
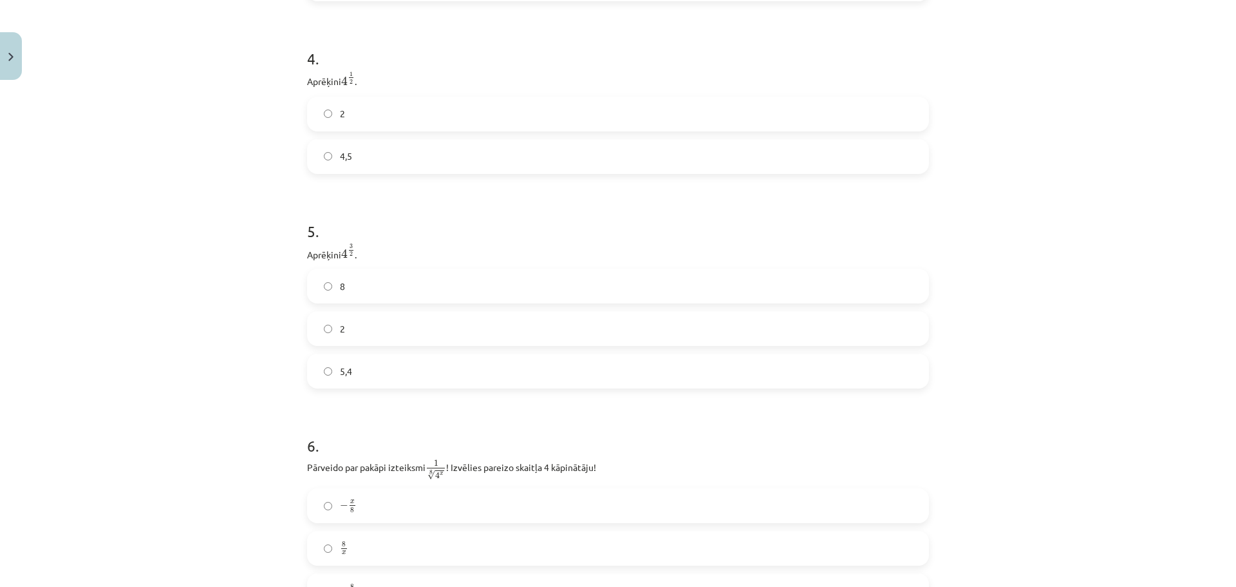
scroll to position [934, 0]
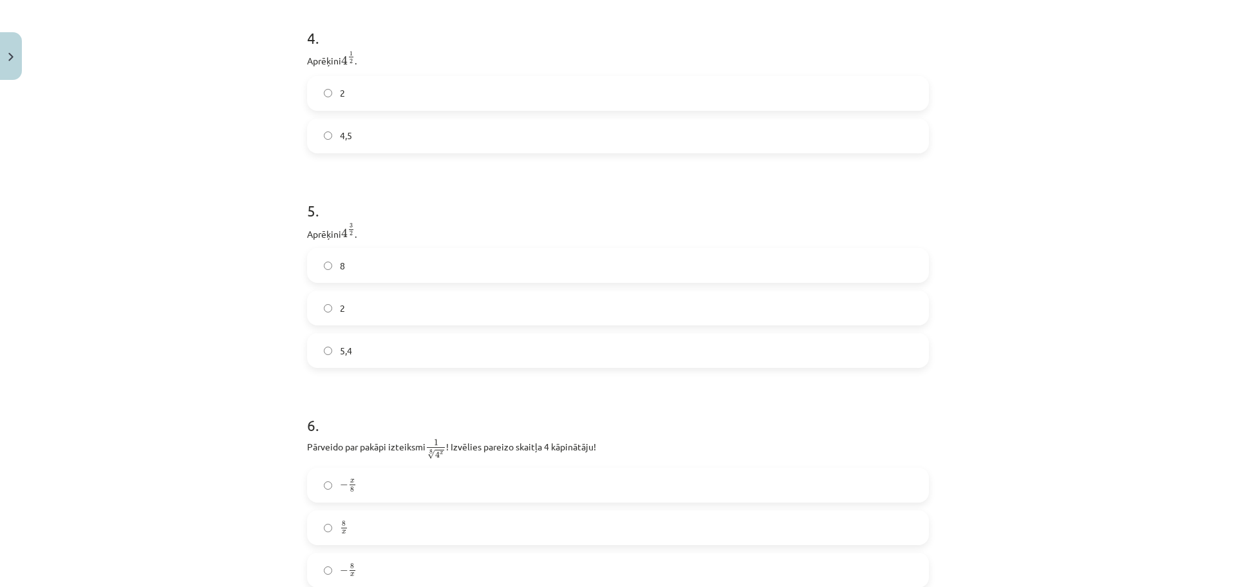
click at [402, 266] on label "8" at bounding box center [617, 265] width 619 height 32
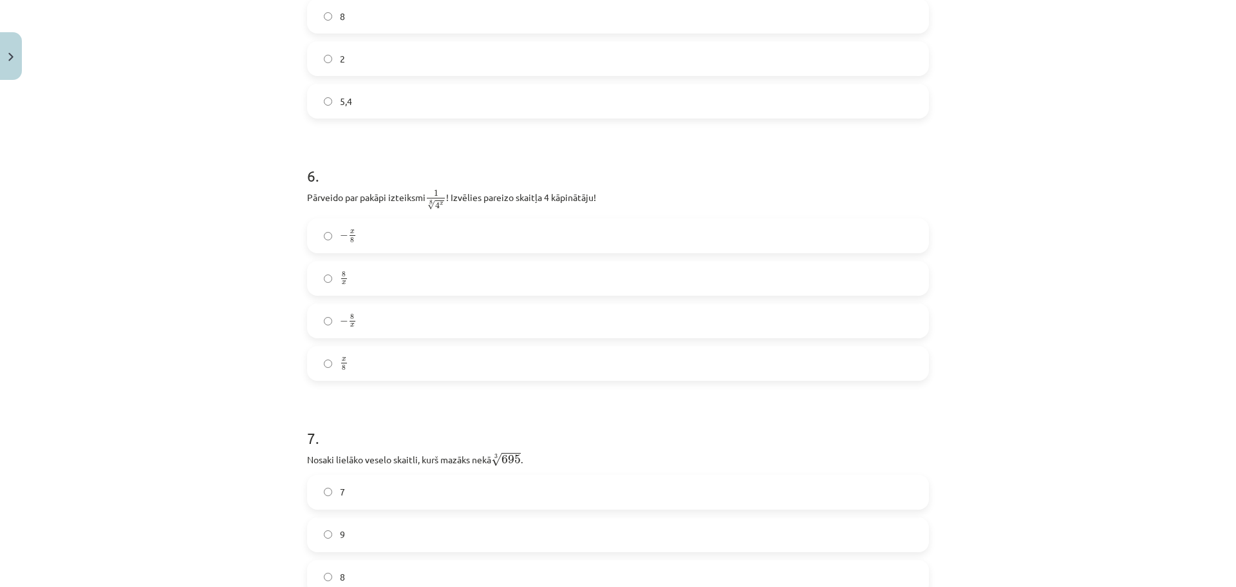
scroll to position [1191, 0]
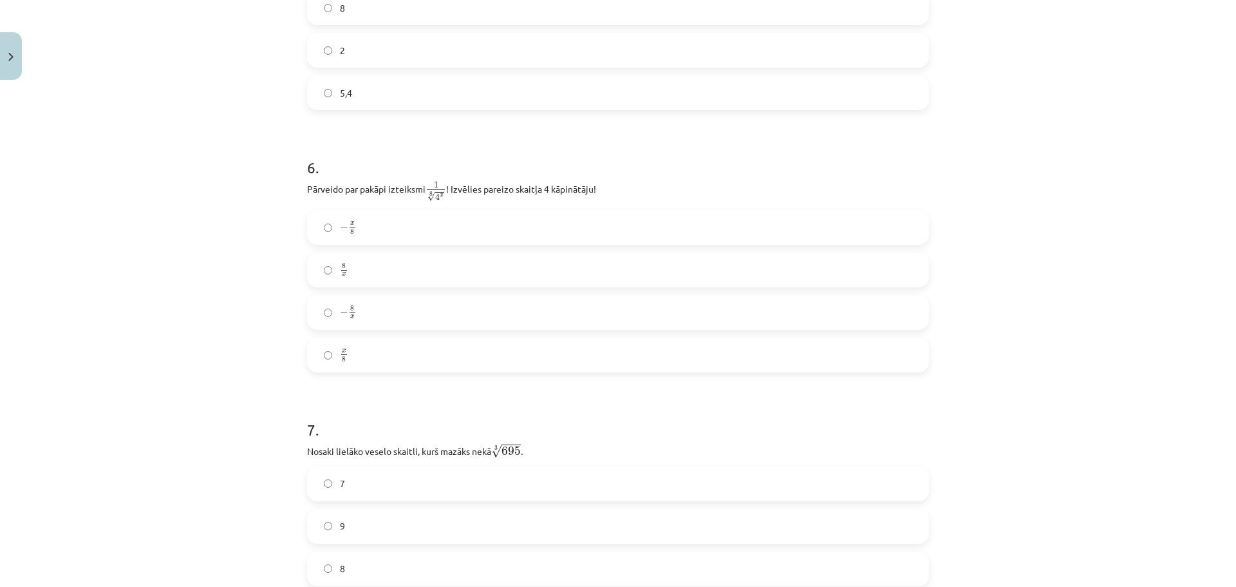
click at [400, 223] on label "− x 8 − x 8" at bounding box center [617, 227] width 619 height 32
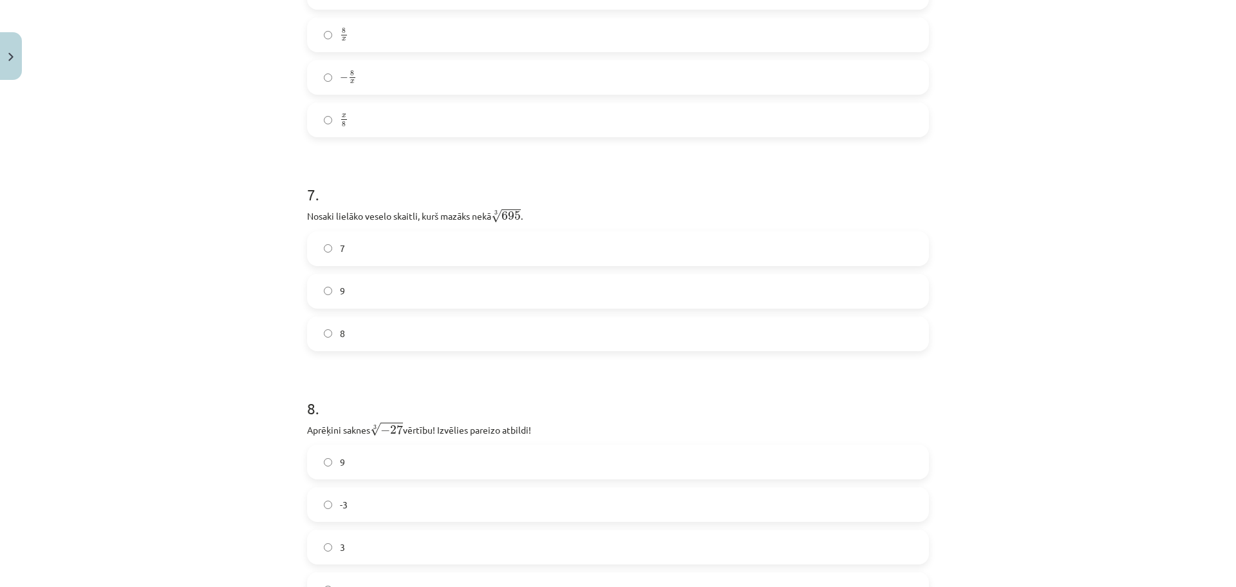
scroll to position [1513, 0]
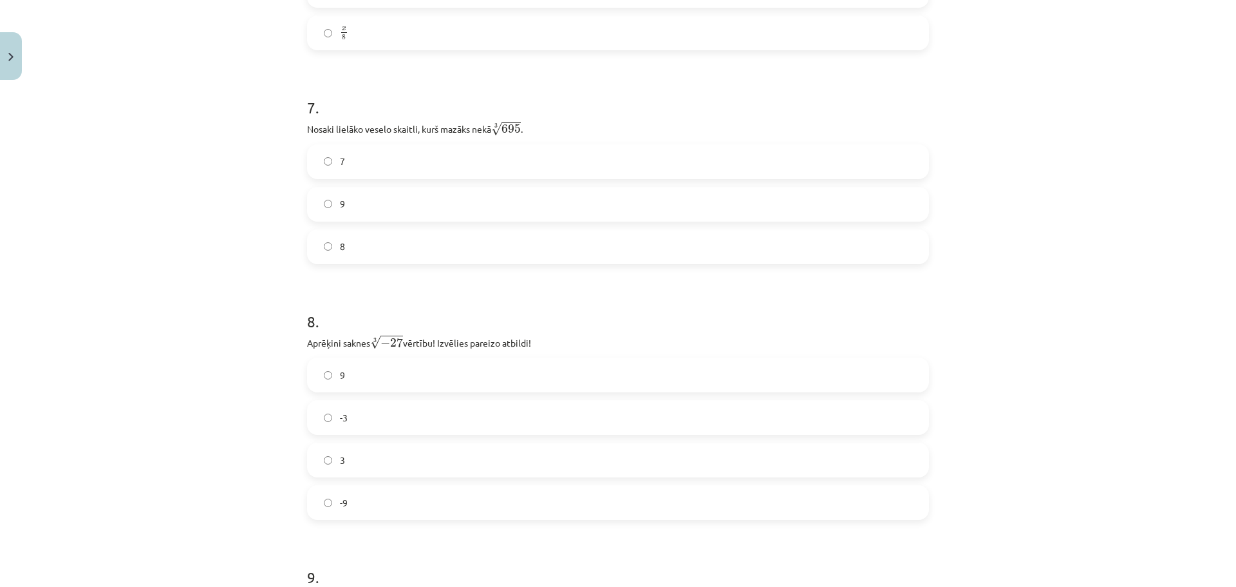
click at [343, 240] on label "8" at bounding box center [617, 246] width 619 height 32
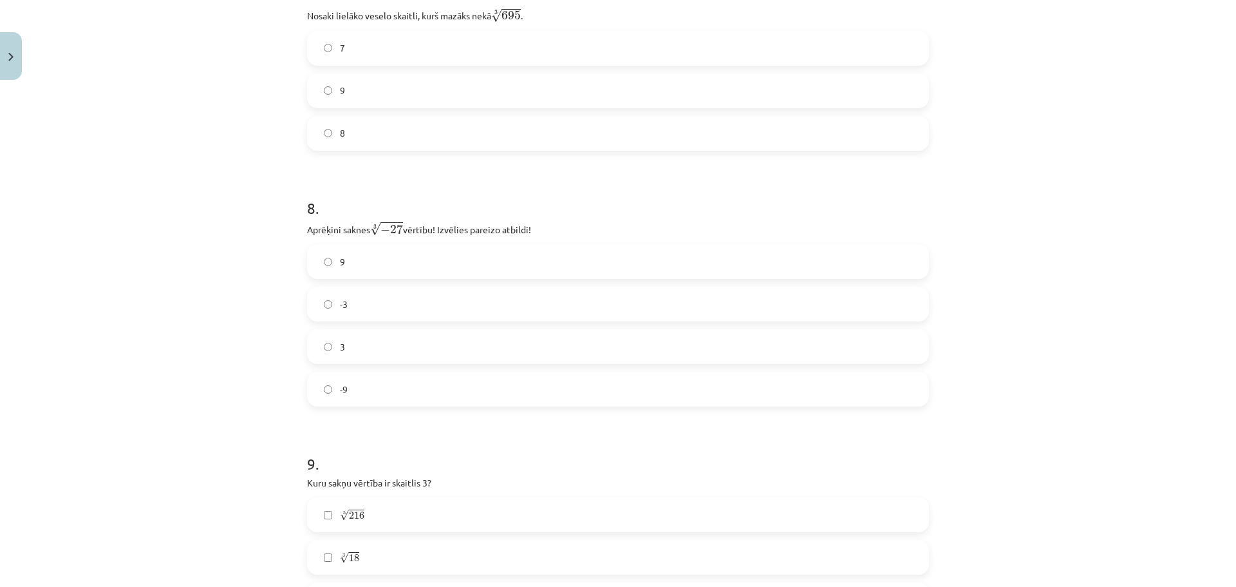
scroll to position [1642, 0]
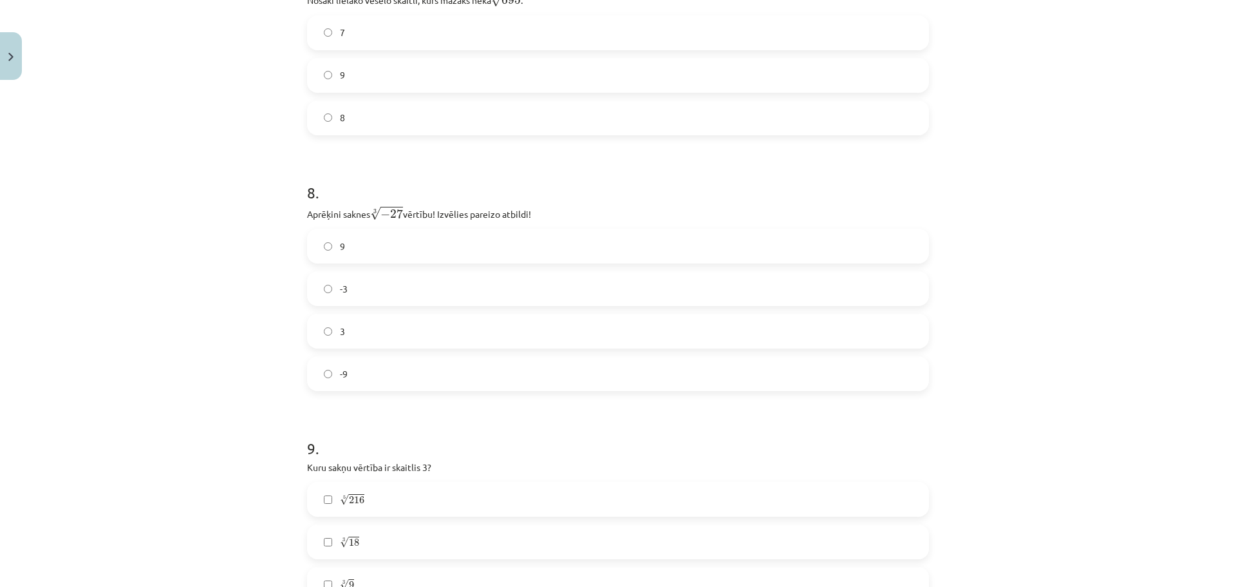
click at [371, 292] on label "-3" at bounding box center [617, 288] width 619 height 32
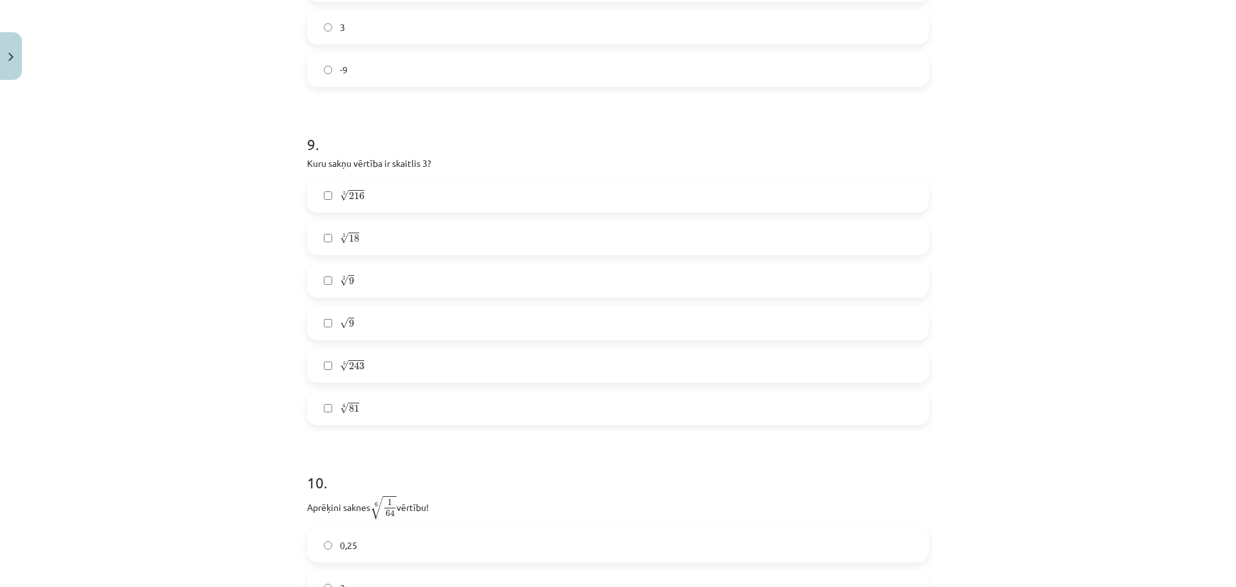
scroll to position [2028, 0]
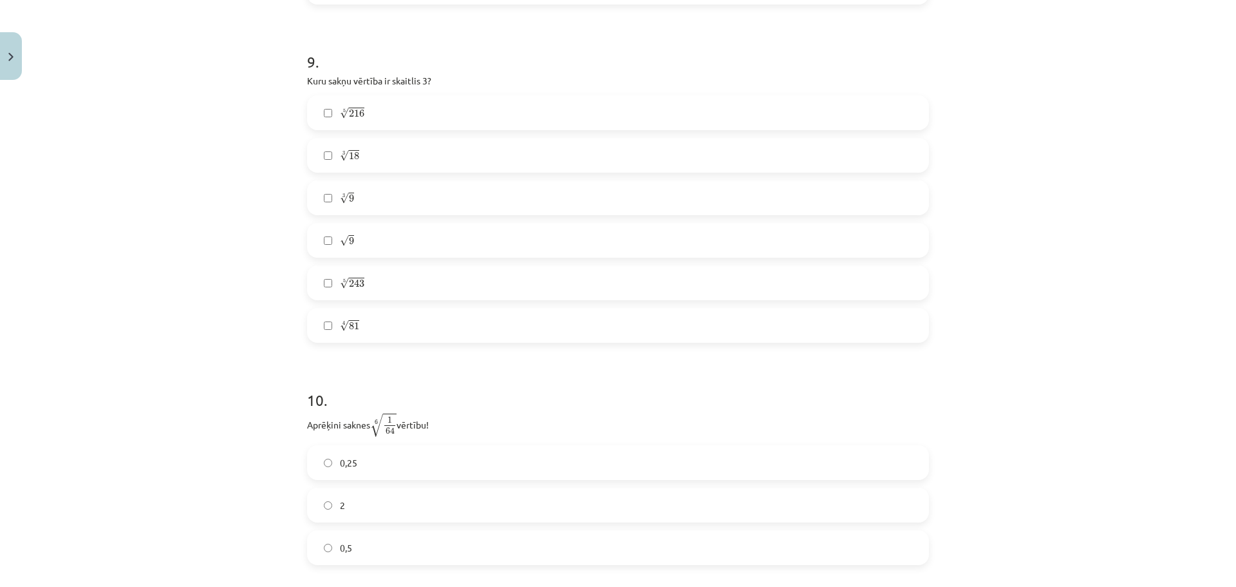
click at [400, 236] on label "√ 9 9" at bounding box center [617, 240] width 619 height 32
click at [373, 288] on label "5 √ 243 243 5" at bounding box center [617, 283] width 619 height 32
click at [372, 326] on label "4 √ 81 81 4" at bounding box center [617, 325] width 619 height 32
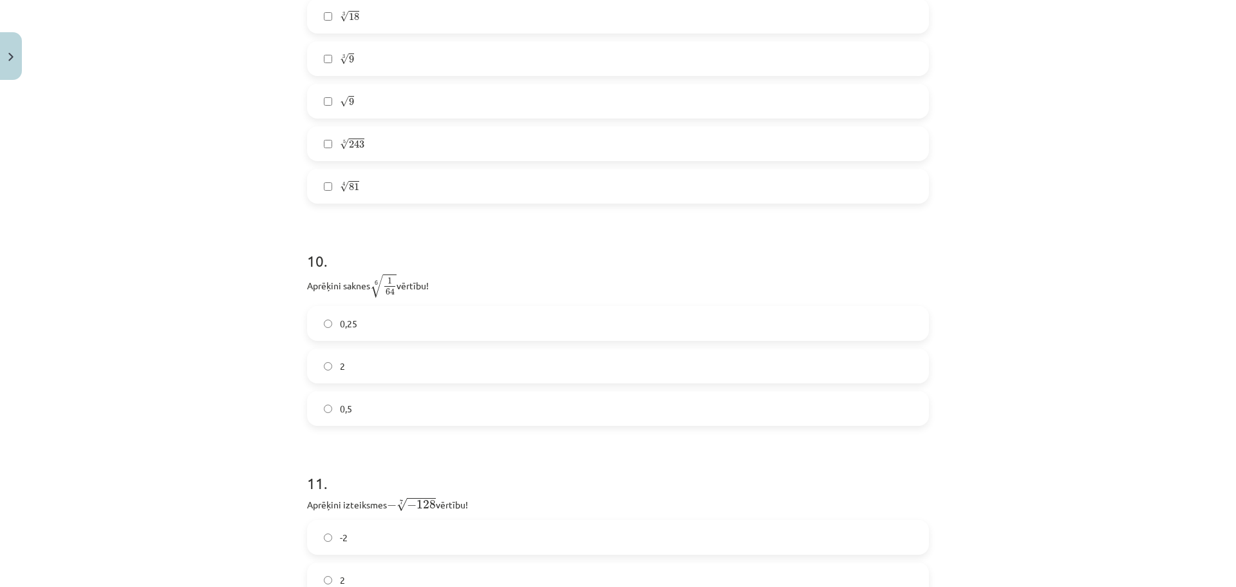
scroll to position [2221, 0]
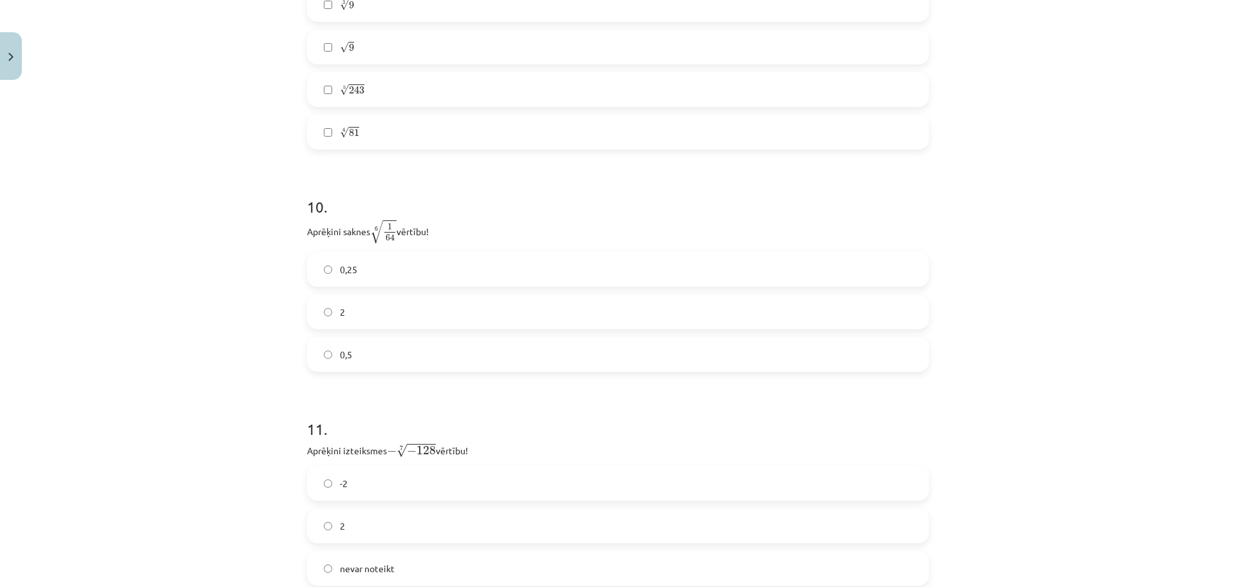
click at [361, 357] on label "0,5" at bounding box center [617, 354] width 619 height 32
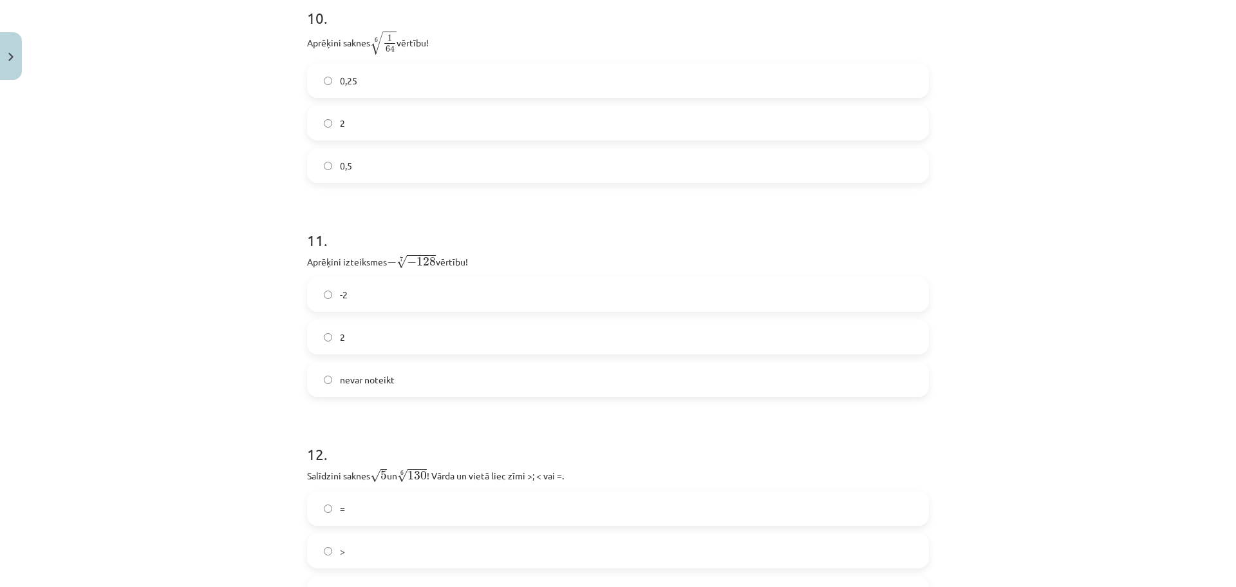
scroll to position [2414, 0]
click at [347, 315] on div "2" at bounding box center [618, 332] width 622 height 35
click at [357, 326] on label "2" at bounding box center [617, 332] width 619 height 32
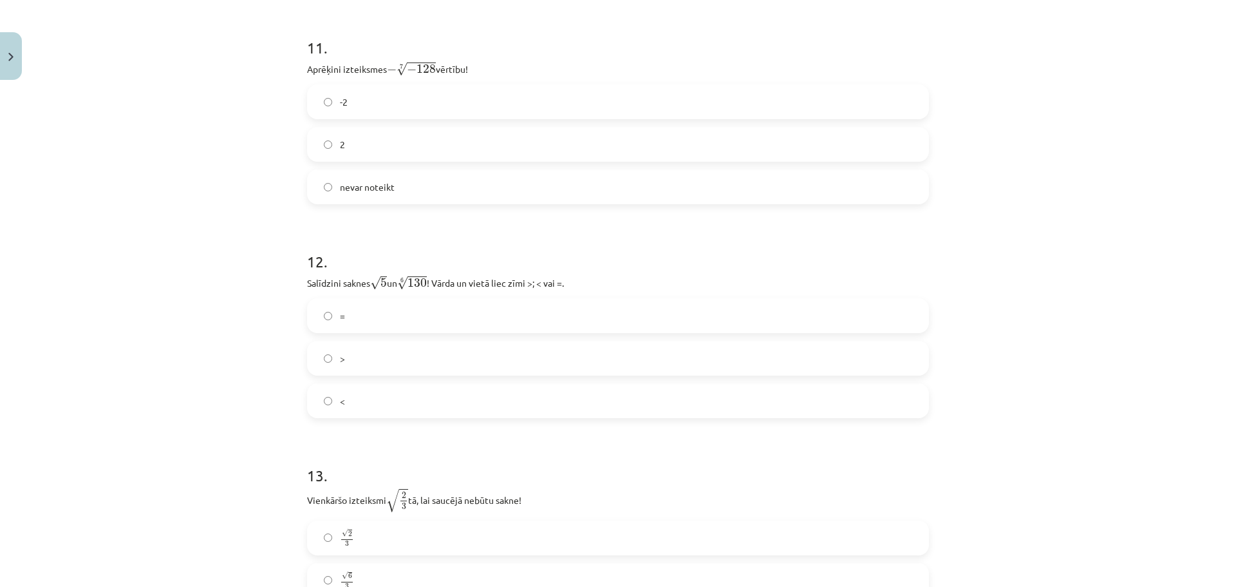
scroll to position [2607, 0]
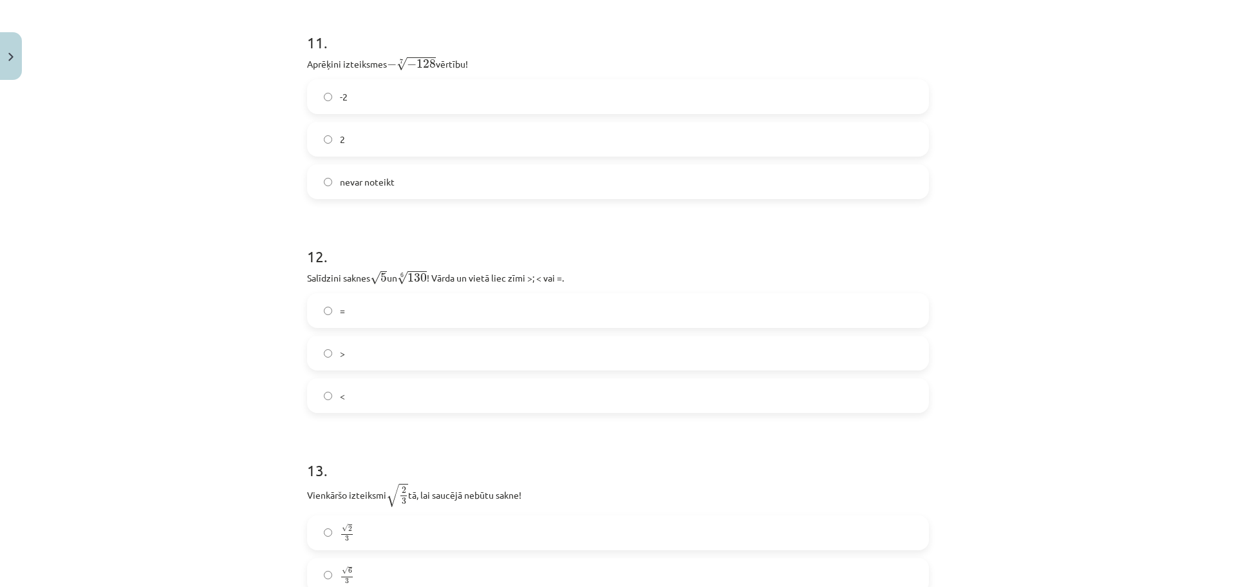
click at [342, 401] on label "<" at bounding box center [617, 395] width 619 height 32
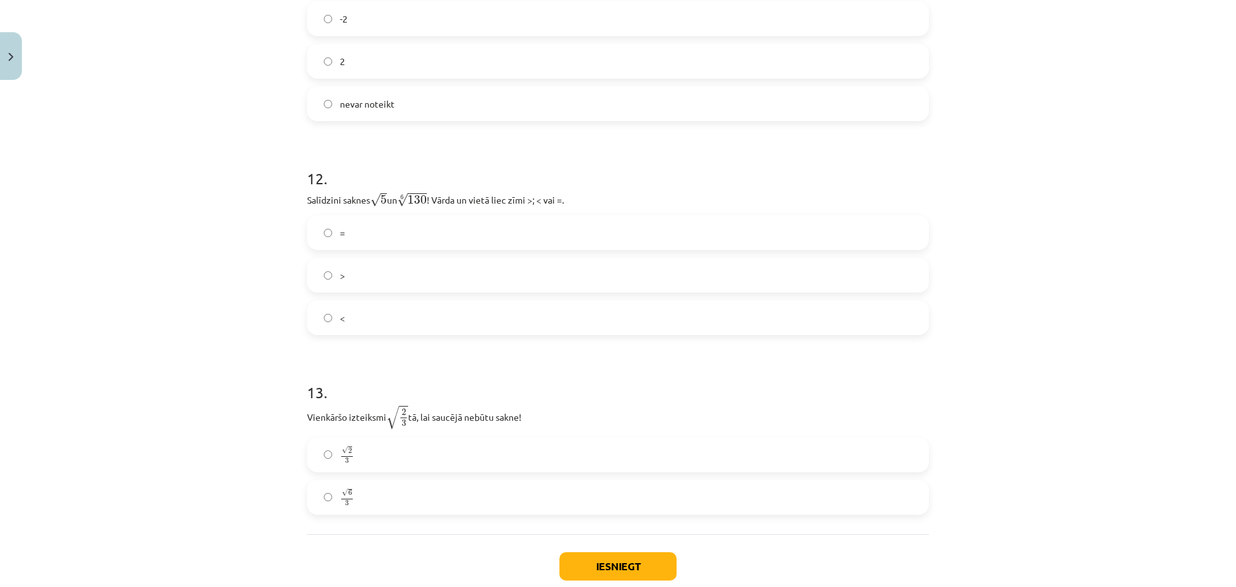
scroll to position [2763, 0]
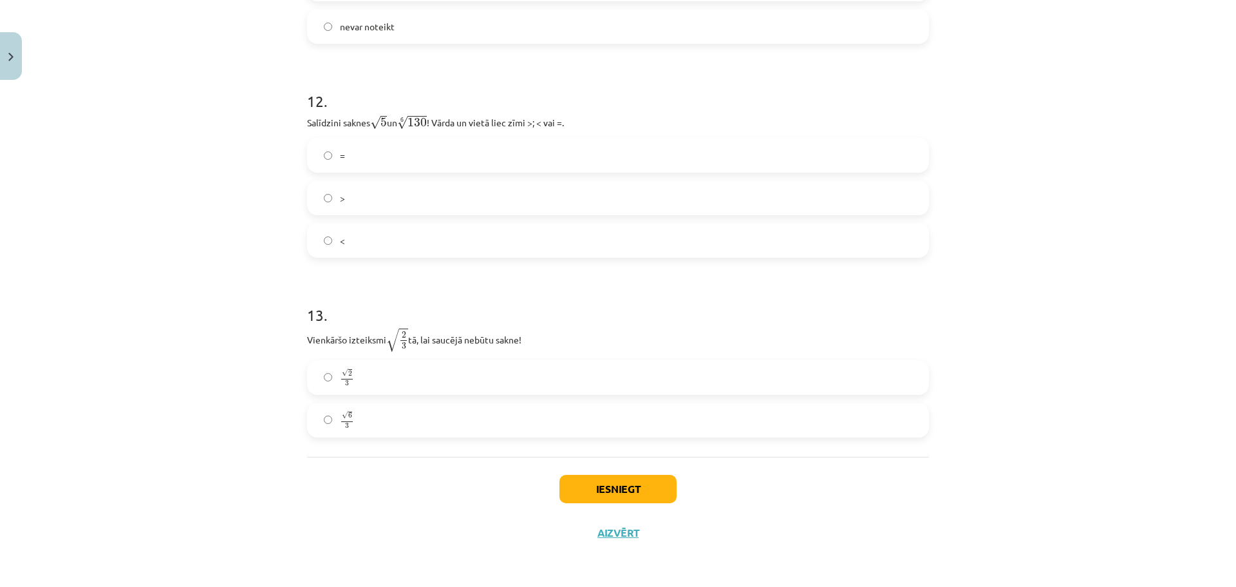
click at [345, 424] on span "3" at bounding box center [347, 426] width 4 height 6
click at [610, 497] on button "Iesniegt" at bounding box center [617, 488] width 117 height 28
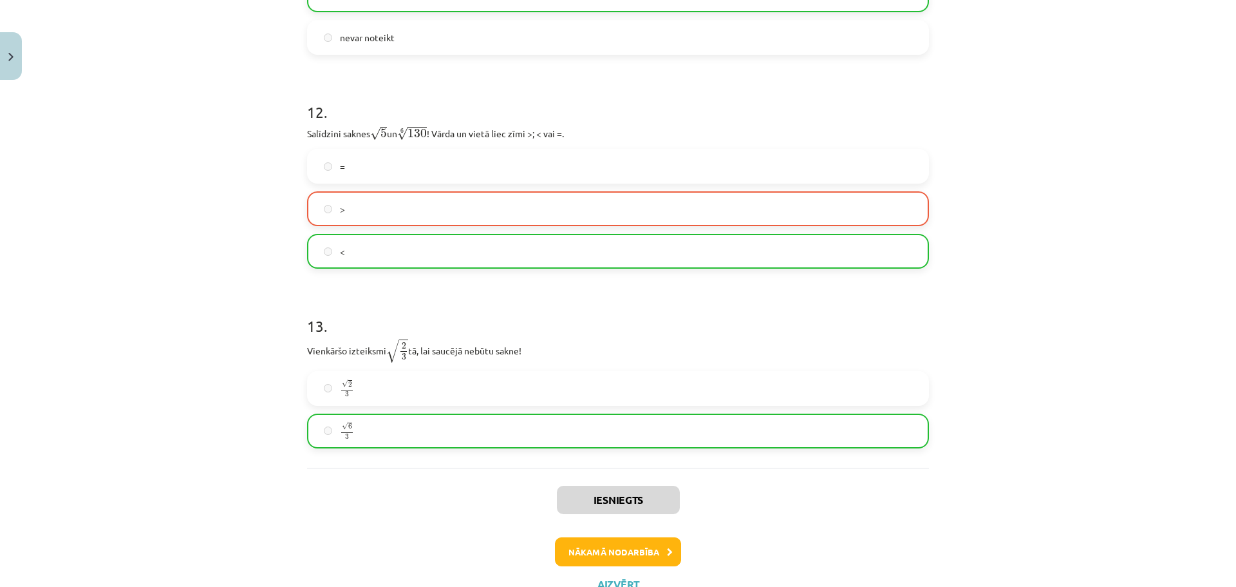
scroll to position [2804, 0]
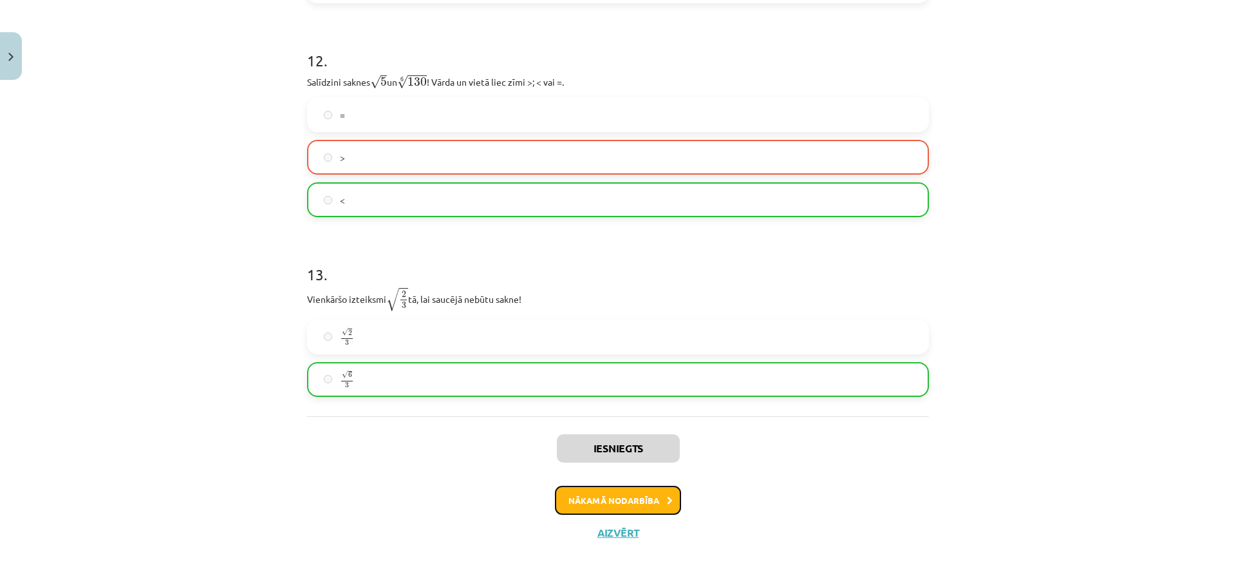
click at [628, 494] on button "Nākamā nodarbība" at bounding box center [618, 500] width 126 height 30
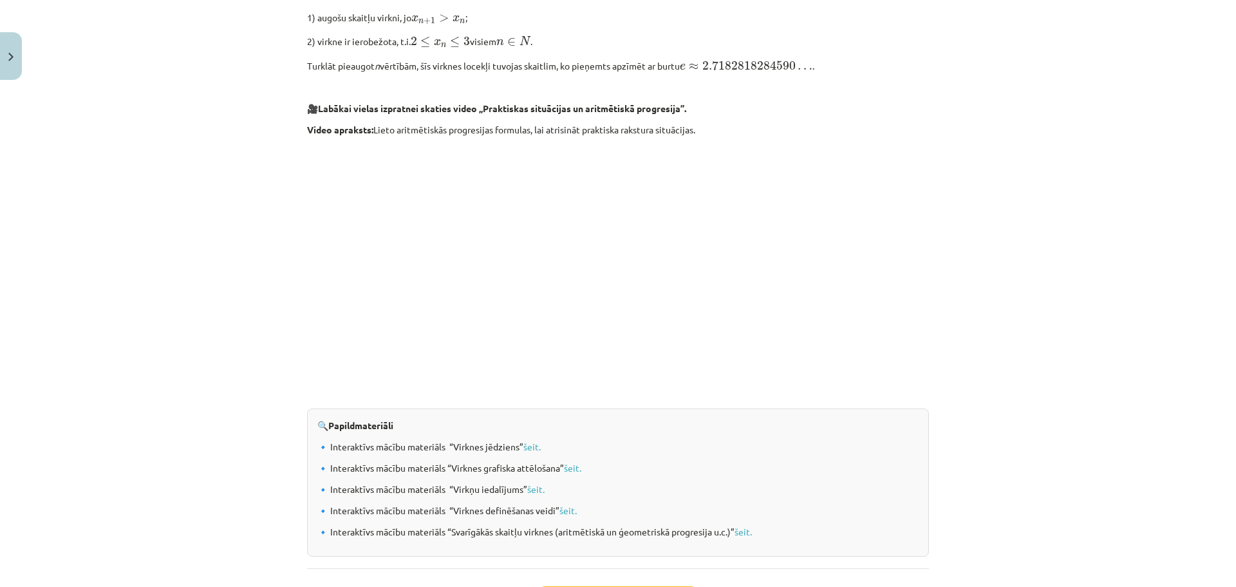
scroll to position [1218, 0]
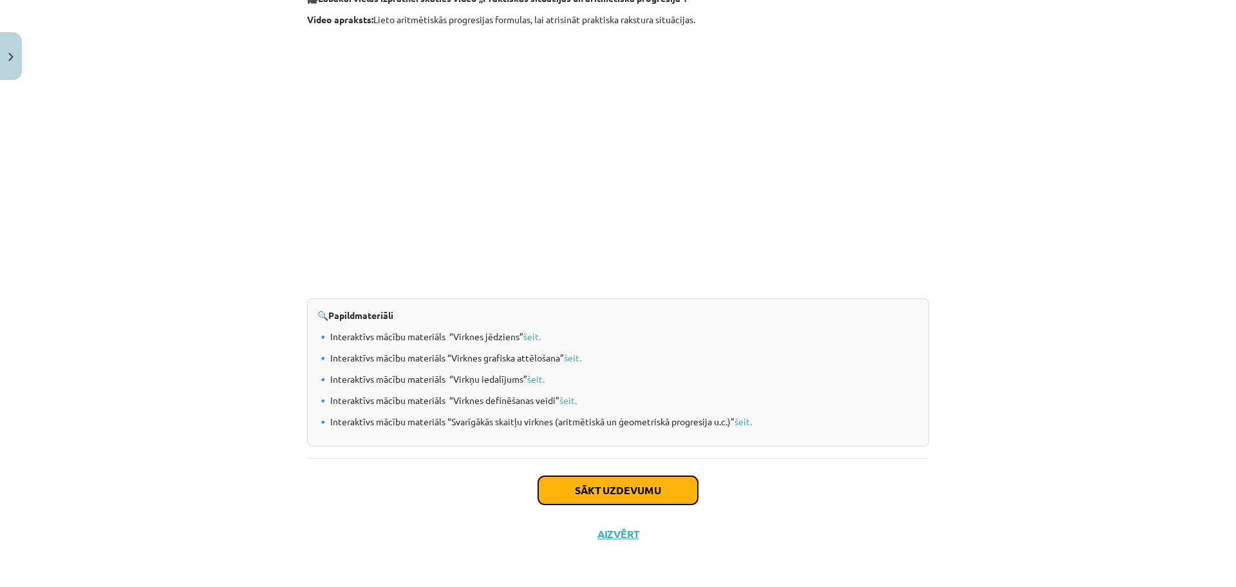
click at [623, 496] on button "Sākt uzdevumu" at bounding box center [618, 490] width 160 height 28
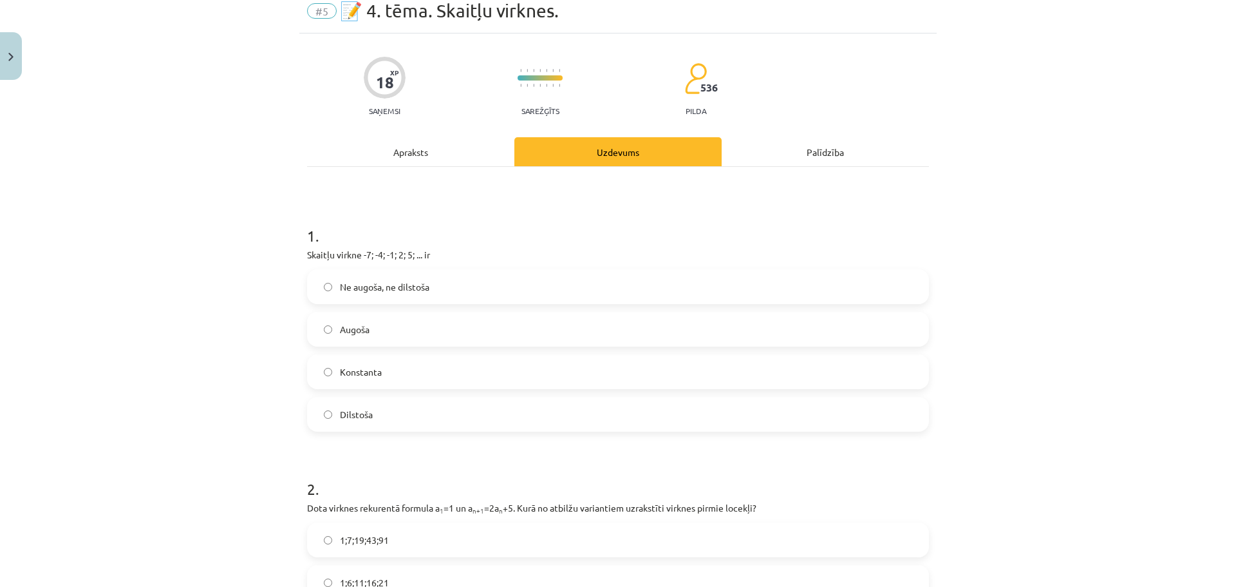
scroll to position [32, 0]
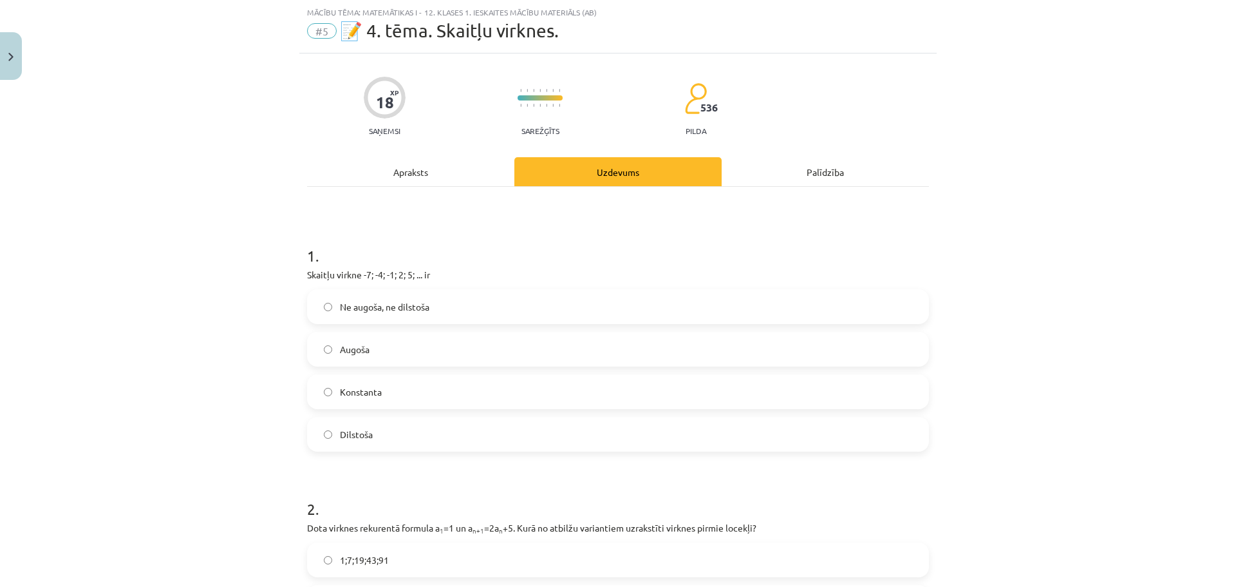
click at [349, 343] on label "Augoša" at bounding box center [617, 349] width 619 height 32
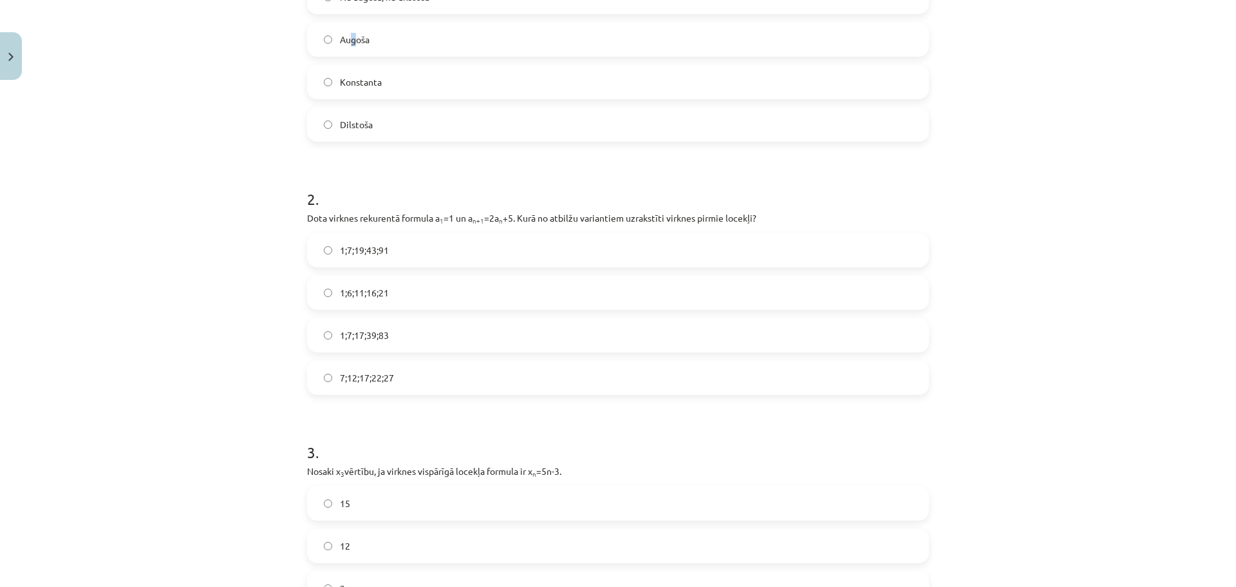
scroll to position [354, 0]
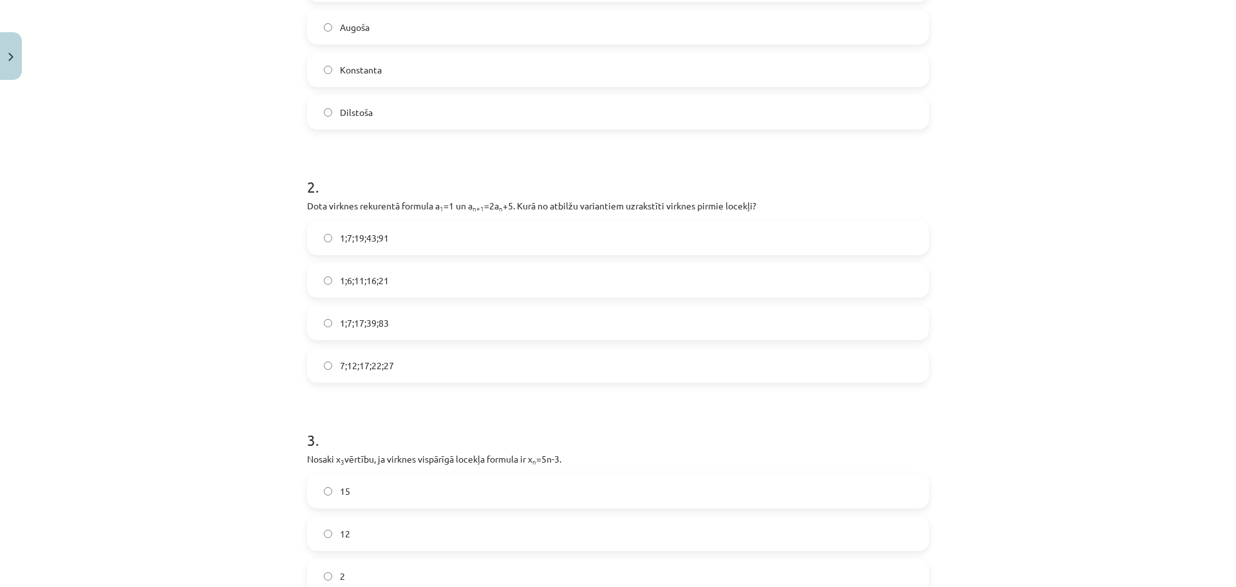
click at [375, 241] on span "1;7;19;43;91" at bounding box center [364, 238] width 49 height 14
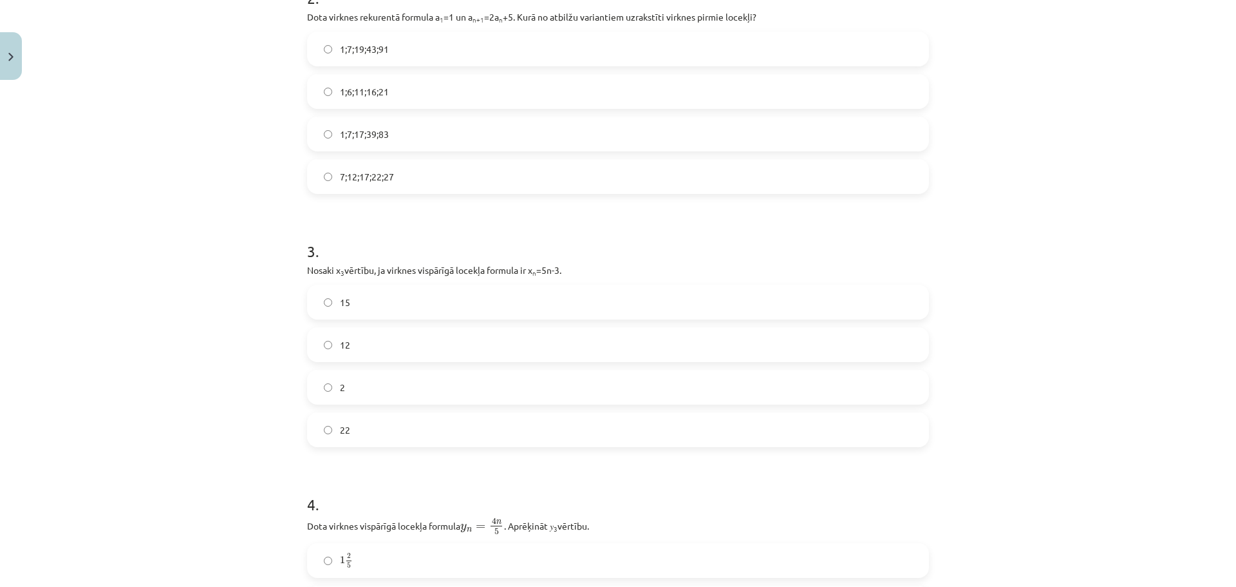
scroll to position [547, 0]
click at [425, 344] on label "12" at bounding box center [617, 340] width 619 height 32
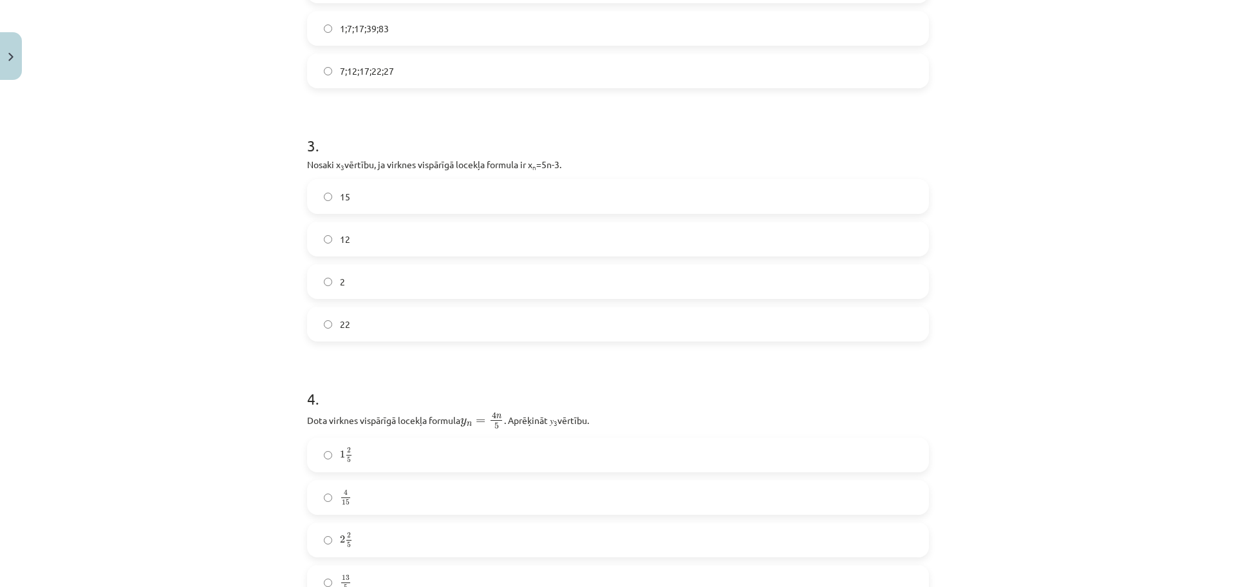
scroll to position [869, 0]
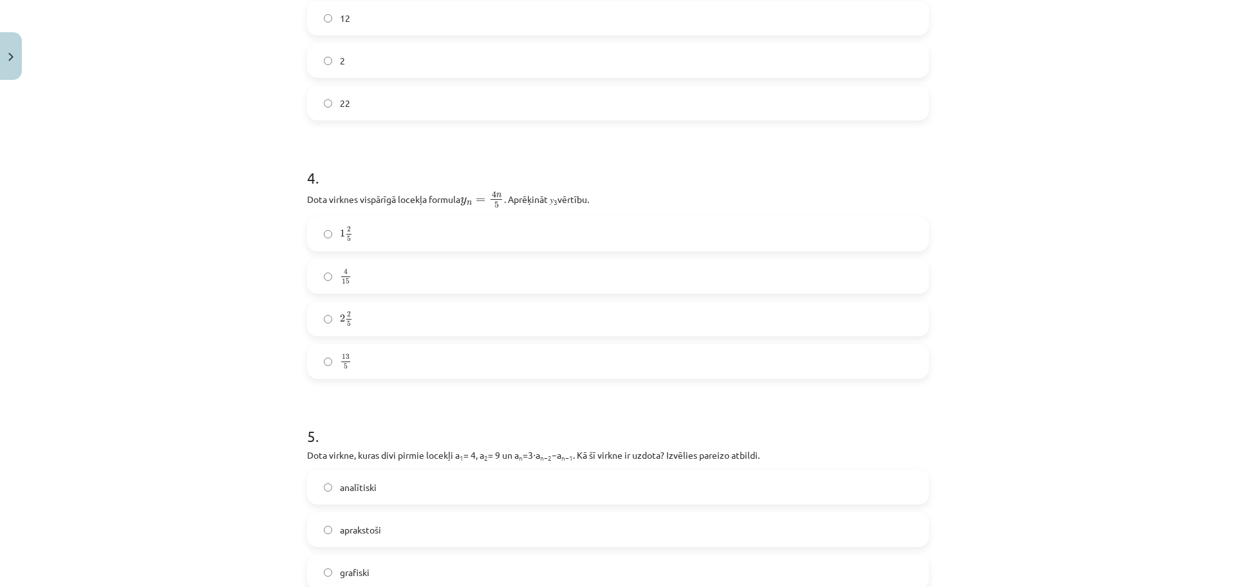
click at [423, 317] on label "2 2 5 2 2 5" at bounding box center [617, 319] width 619 height 32
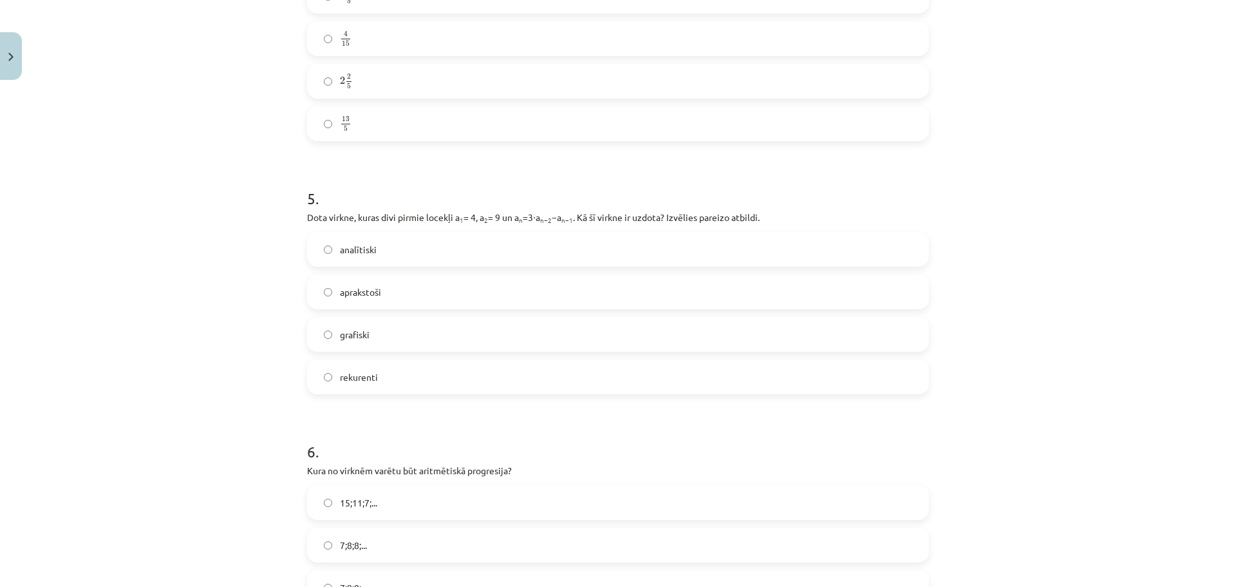
scroll to position [1127, 0]
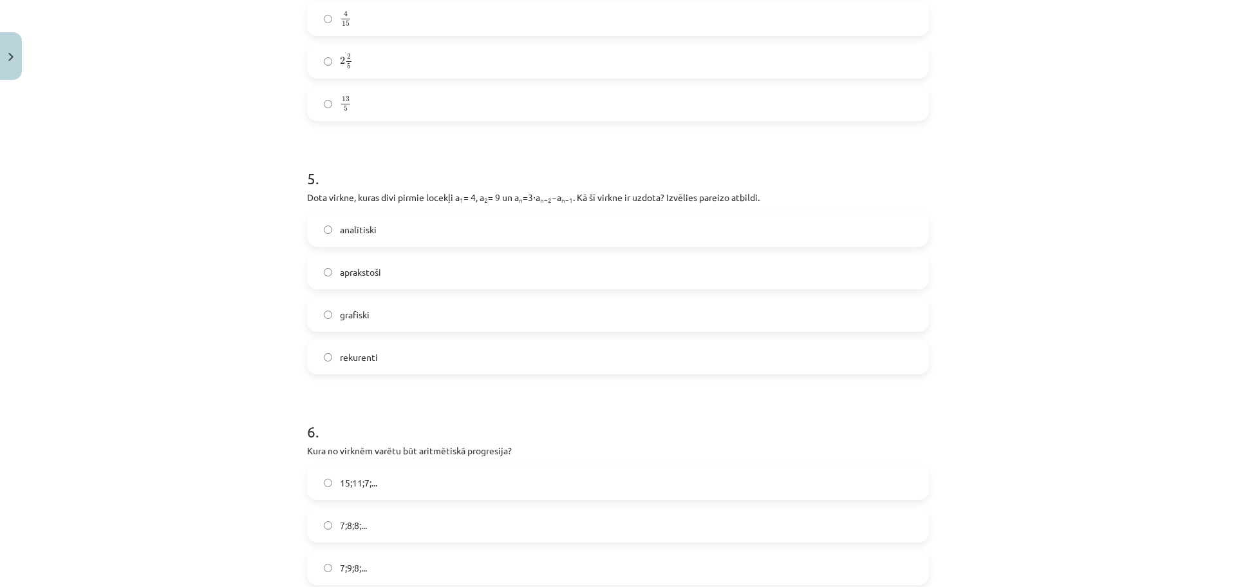
click at [348, 362] on span "rekurenti" at bounding box center [359, 357] width 38 height 14
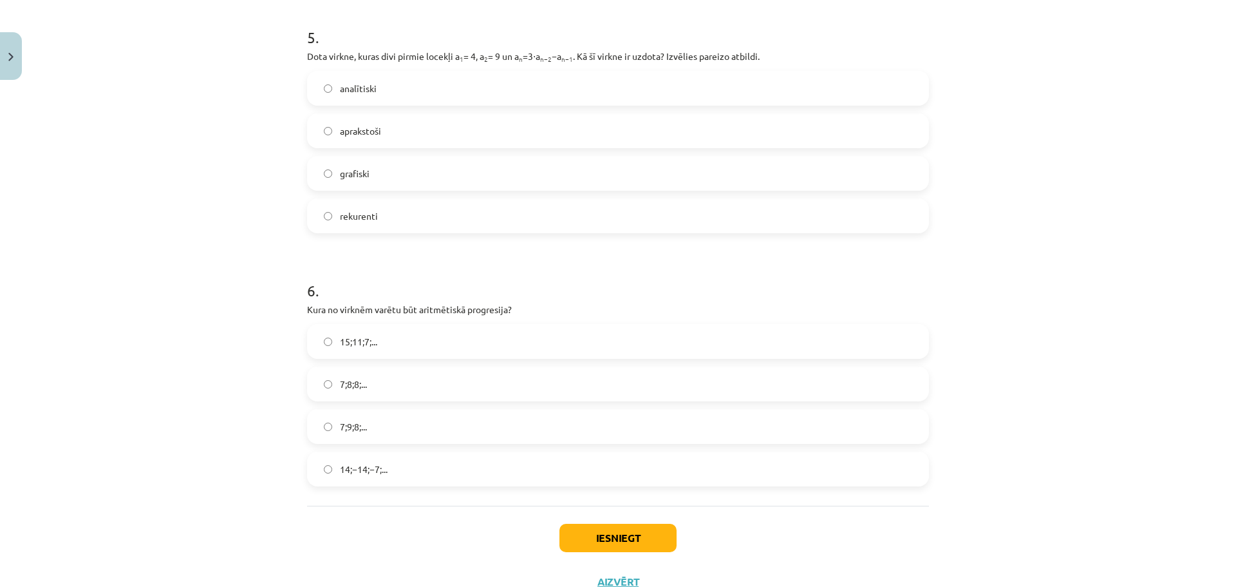
scroll to position [1317, 0]
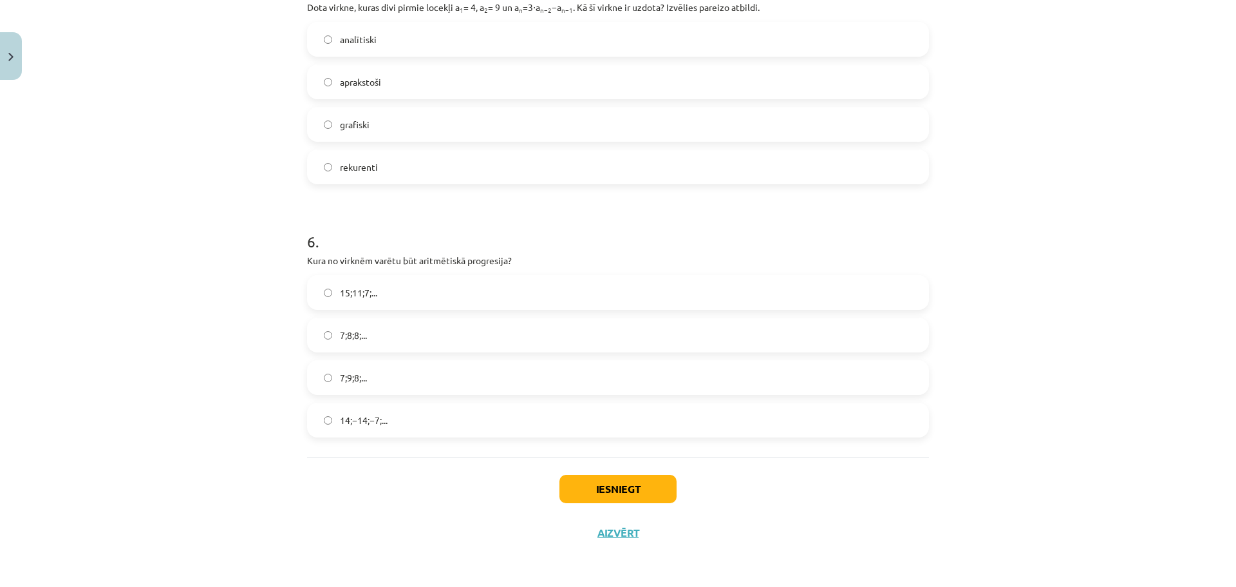
click at [482, 300] on label "15;11;7;..." at bounding box center [617, 292] width 619 height 32
click at [606, 485] on button "Iesniegt" at bounding box center [617, 488] width 117 height 28
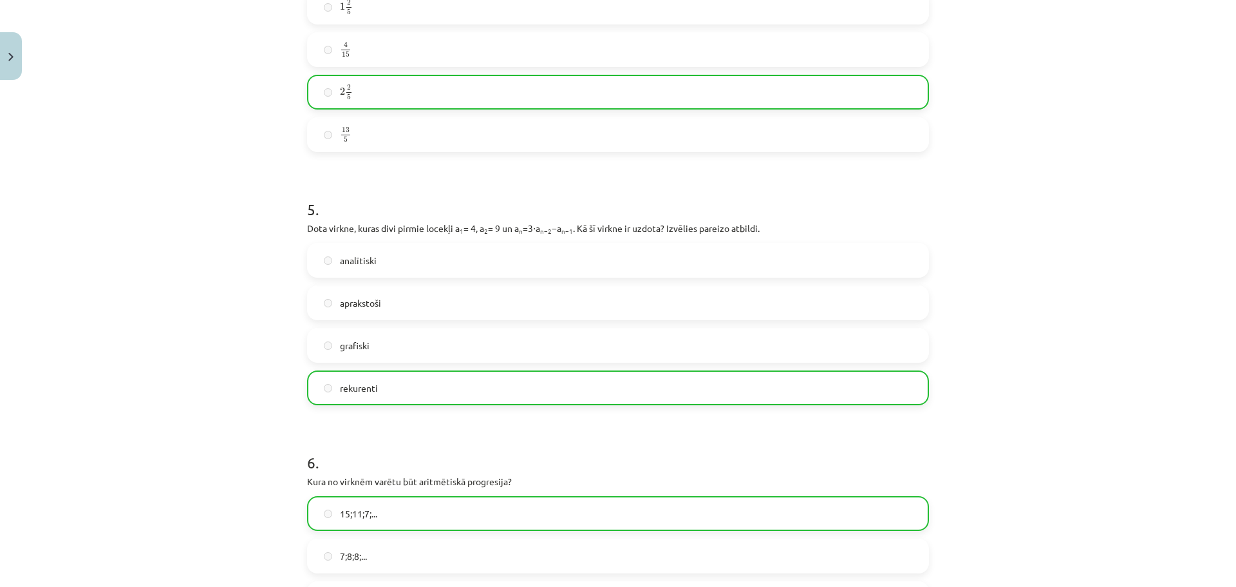
scroll to position [1357, 0]
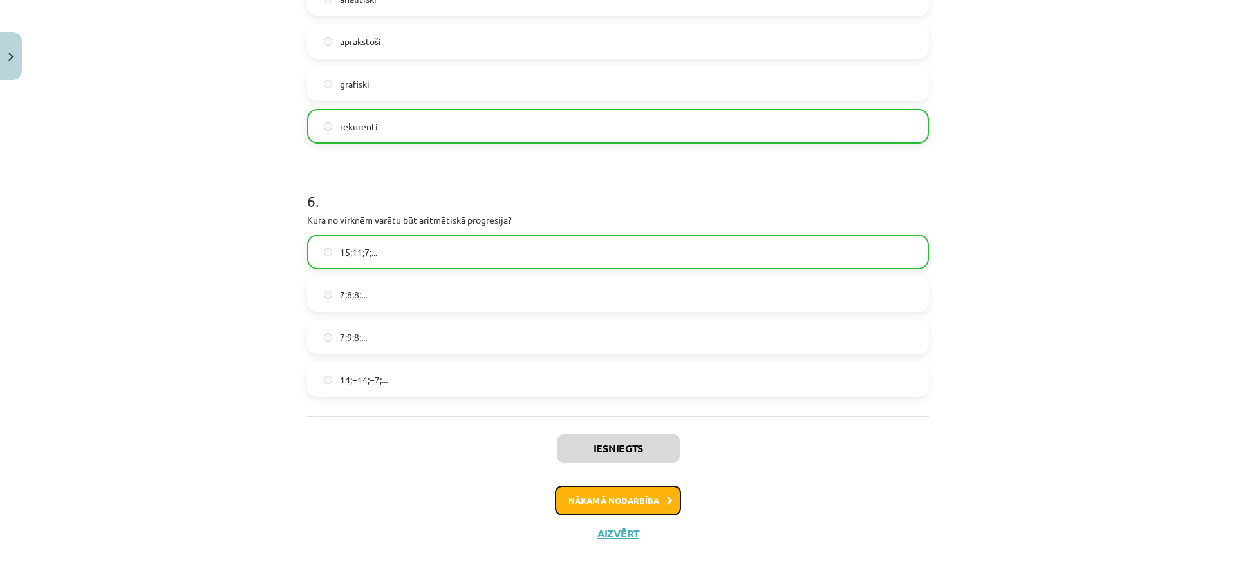
click at [630, 497] on button "Nākamā nodarbība" at bounding box center [618, 500] width 126 height 30
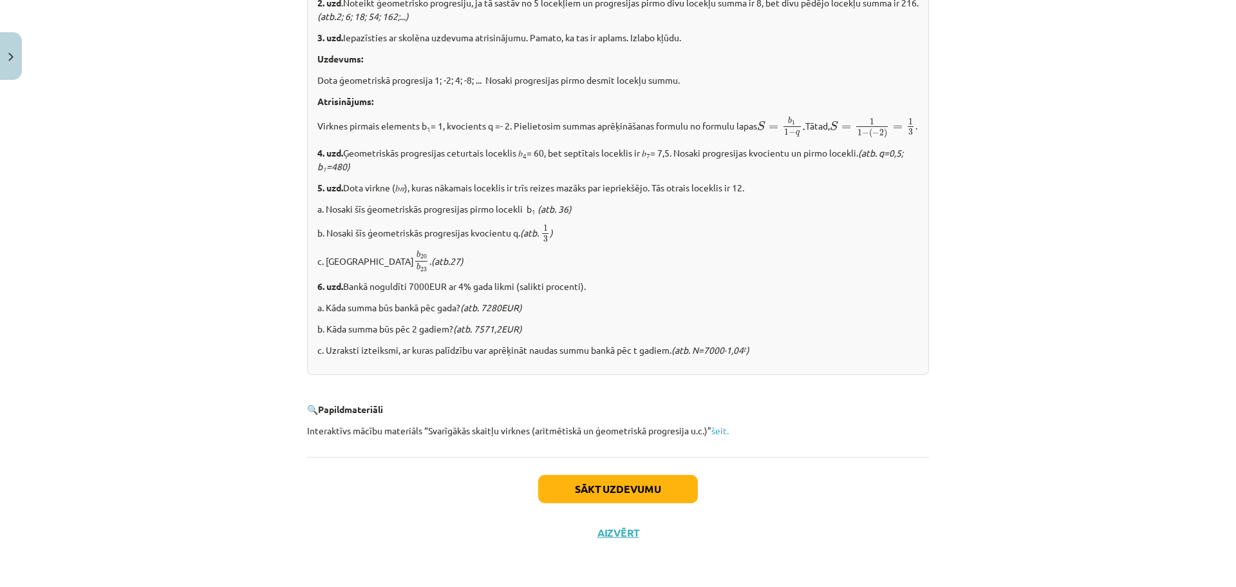
scroll to position [1501, 0]
click at [617, 497] on button "Sākt uzdevumu" at bounding box center [618, 488] width 160 height 28
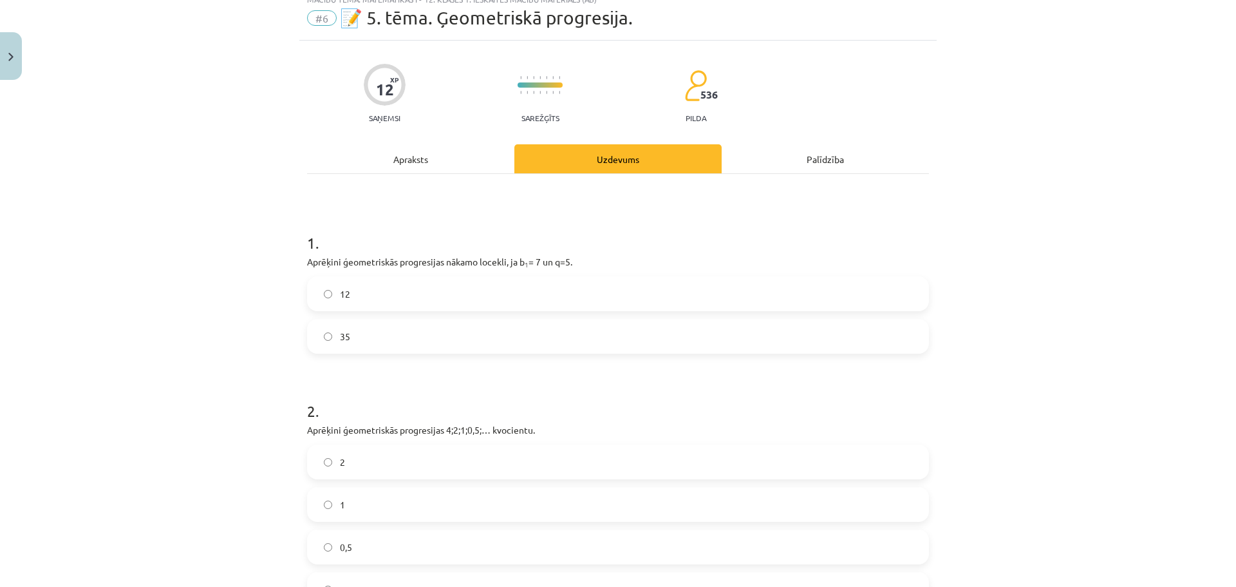
scroll to position [32, 0]
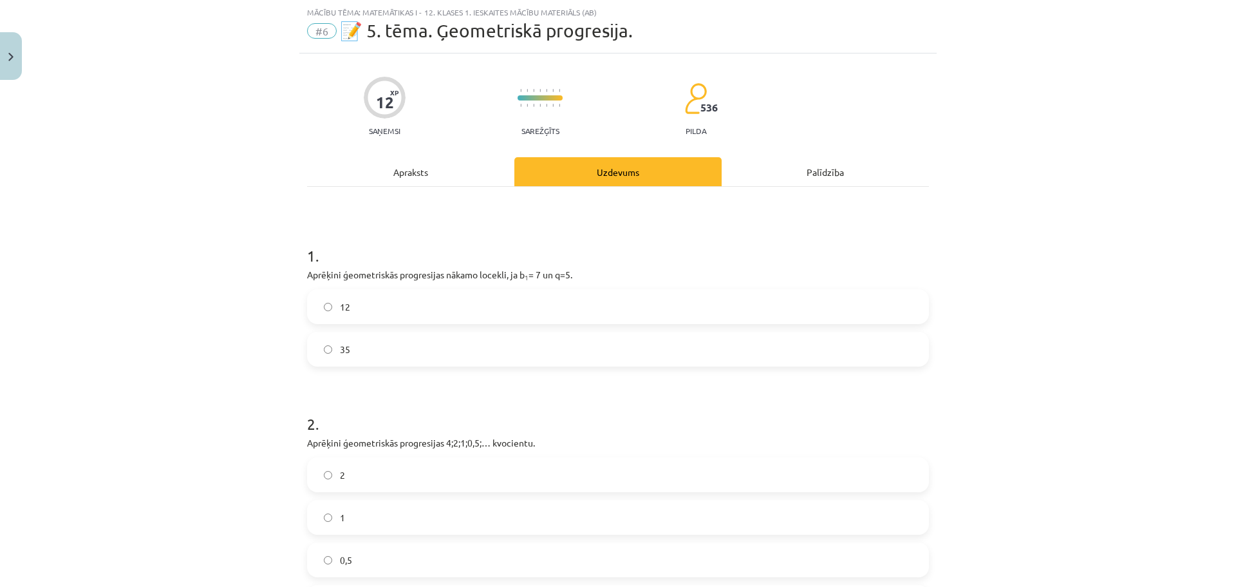
click at [351, 352] on label "35" at bounding box center [617, 349] width 619 height 32
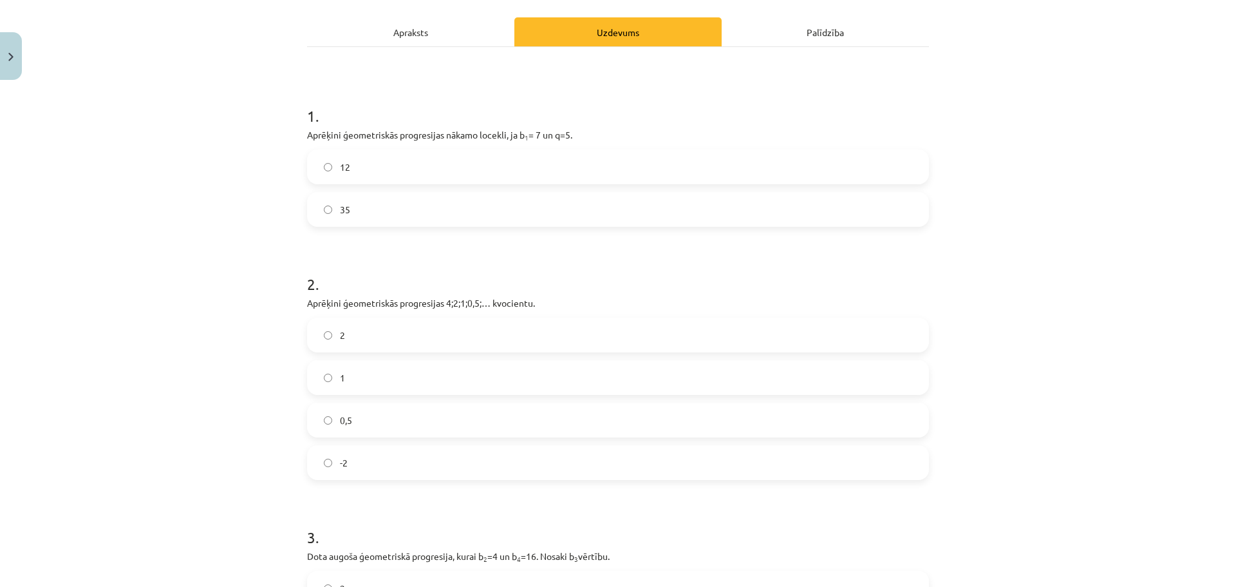
scroll to position [290, 0]
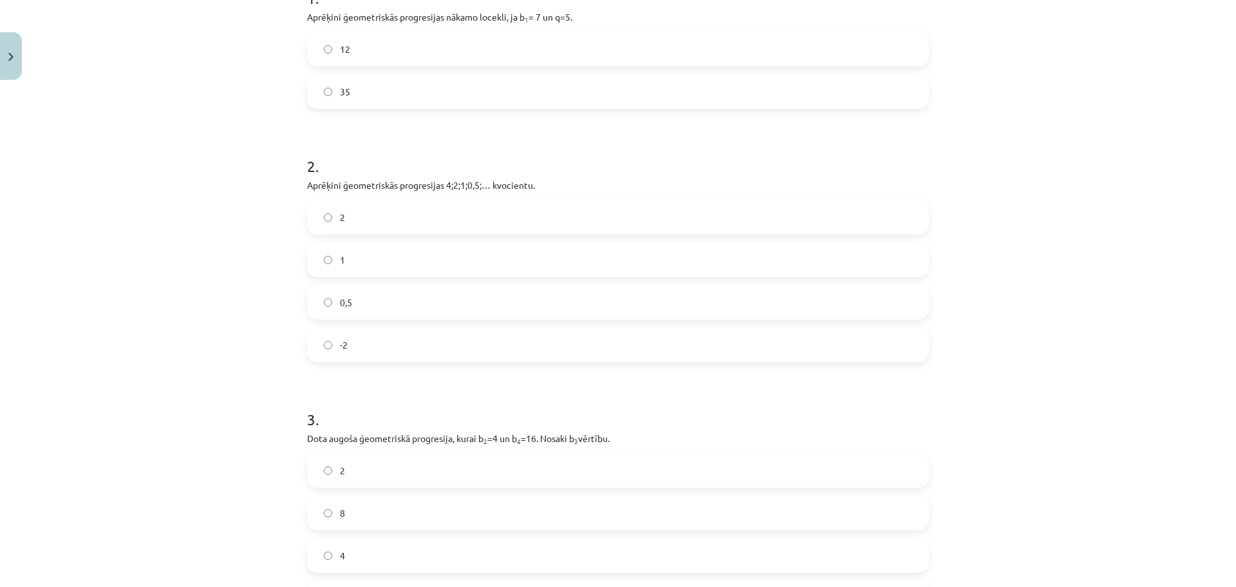
drag, startPoint x: 358, startPoint y: 284, endPoint x: 355, endPoint y: 299, distance: 15.0
click at [357, 293] on div "2 1 0,5 -2" at bounding box center [618, 281] width 622 height 162
click at [356, 302] on label "0,5" at bounding box center [617, 302] width 619 height 32
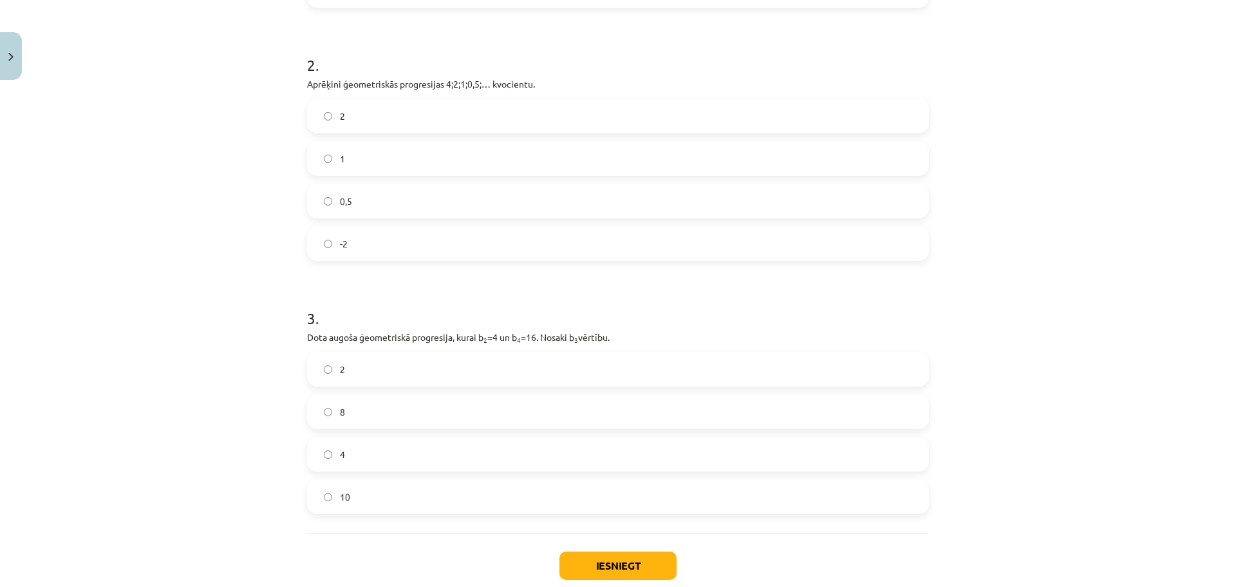
scroll to position [467, 0]
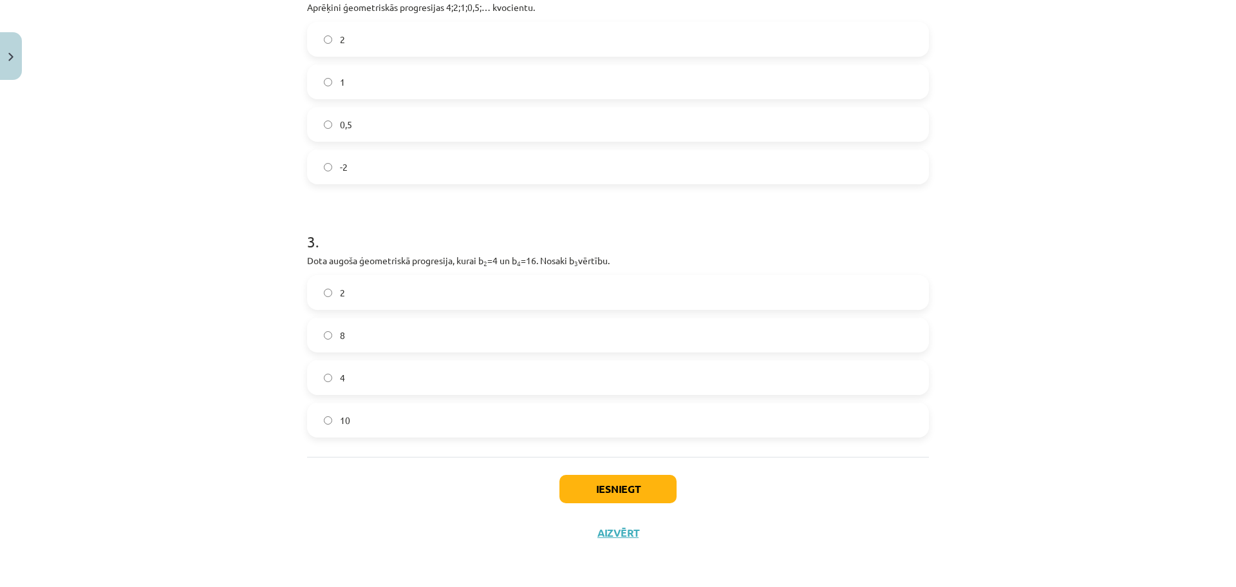
click at [357, 332] on label "8" at bounding box center [617, 335] width 619 height 32
click at [641, 493] on button "Iesniegt" at bounding box center [617, 488] width 117 height 28
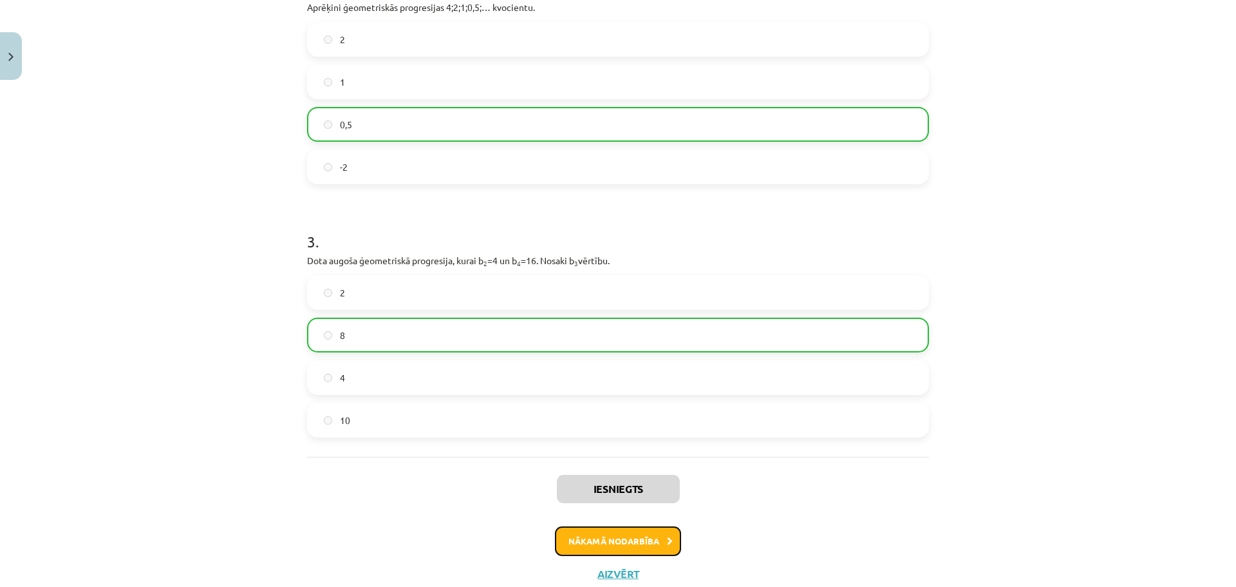
click at [625, 547] on button "Nākamā nodarbība" at bounding box center [618, 541] width 126 height 30
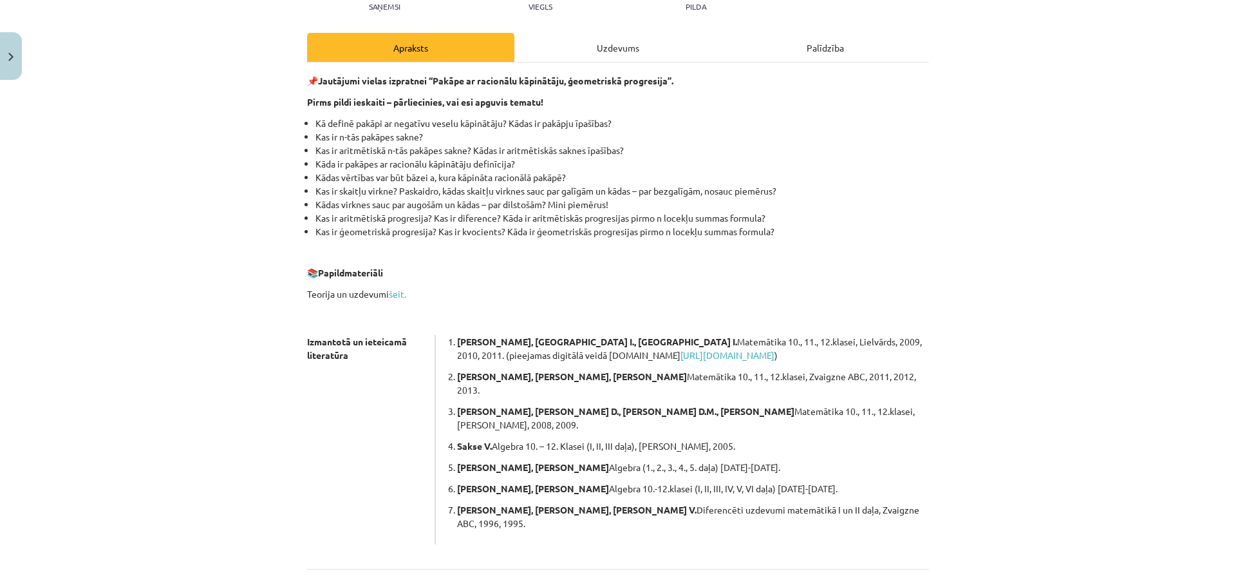
scroll to position [228, 0]
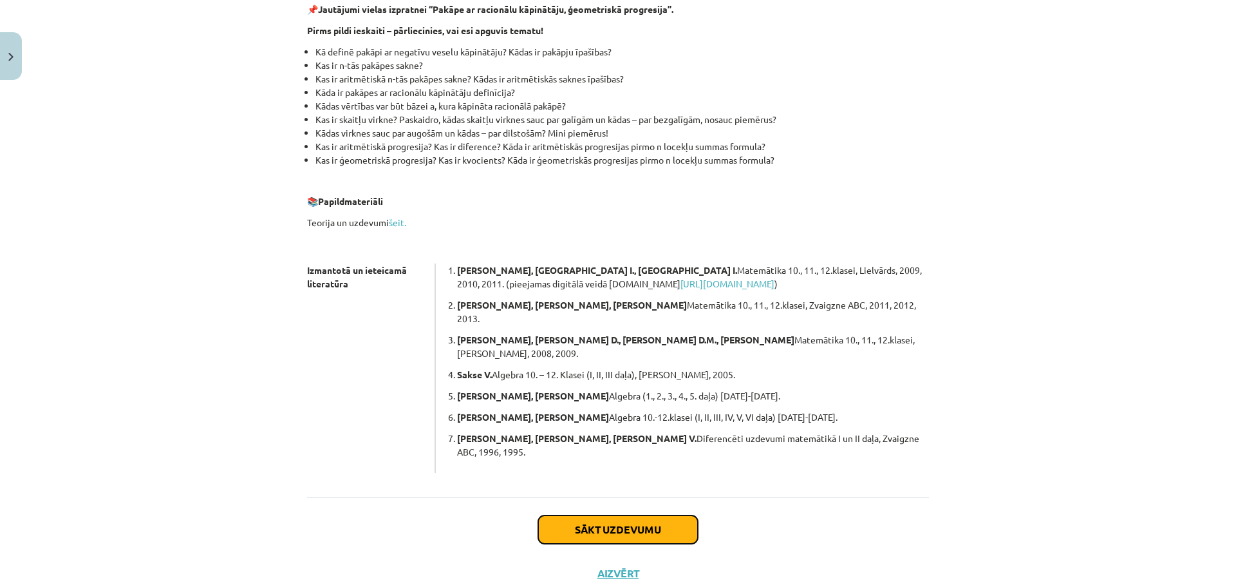
click at [601, 515] on button "Sākt uzdevumu" at bounding box center [618, 529] width 160 height 28
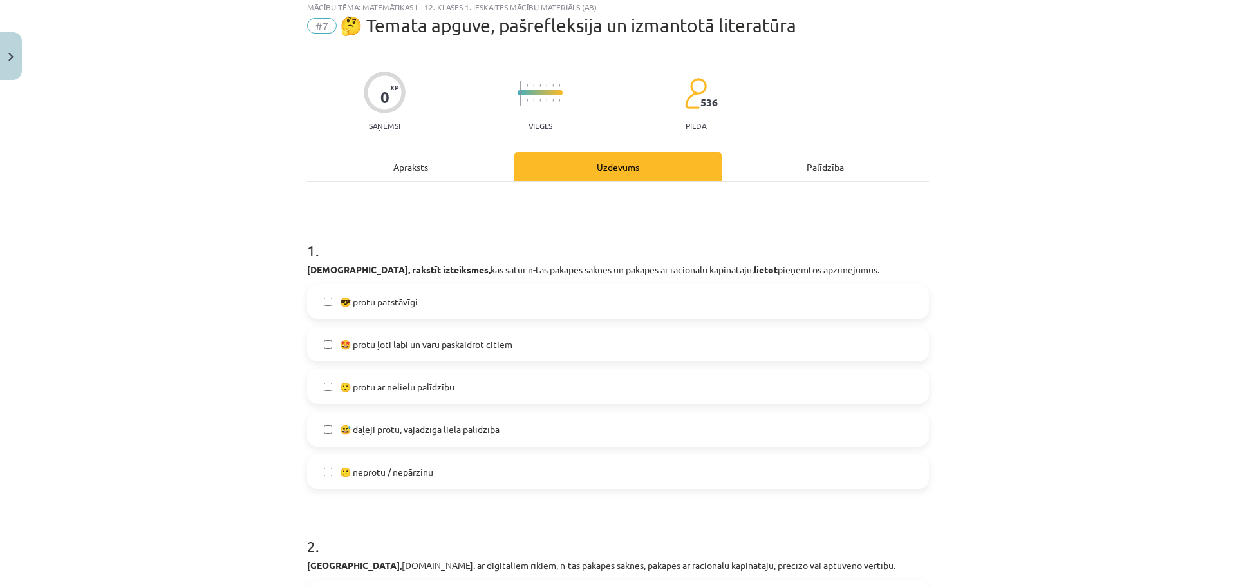
scroll to position [32, 0]
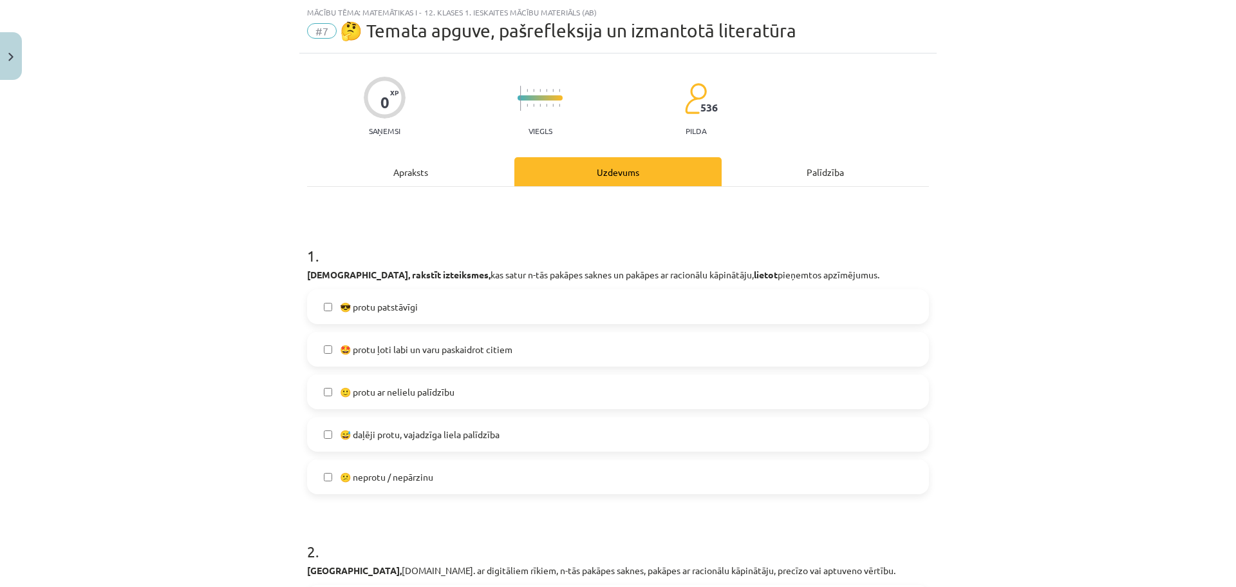
click at [514, 293] on label "😎 protu patstāvīgi" at bounding box center [617, 306] width 619 height 32
click at [435, 392] on span "🙂 protu ar nelielu palīdzību" at bounding box center [397, 392] width 115 height 14
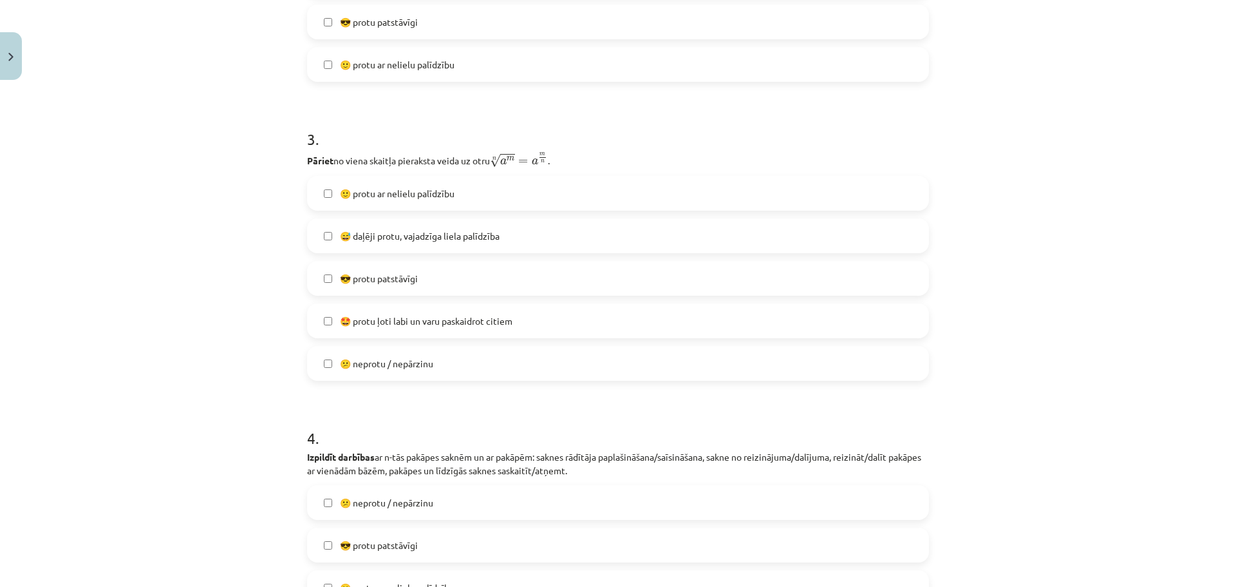
scroll to position [740, 0]
click at [402, 283] on span "😎 protu patstāvīgi" at bounding box center [379, 278] width 78 height 14
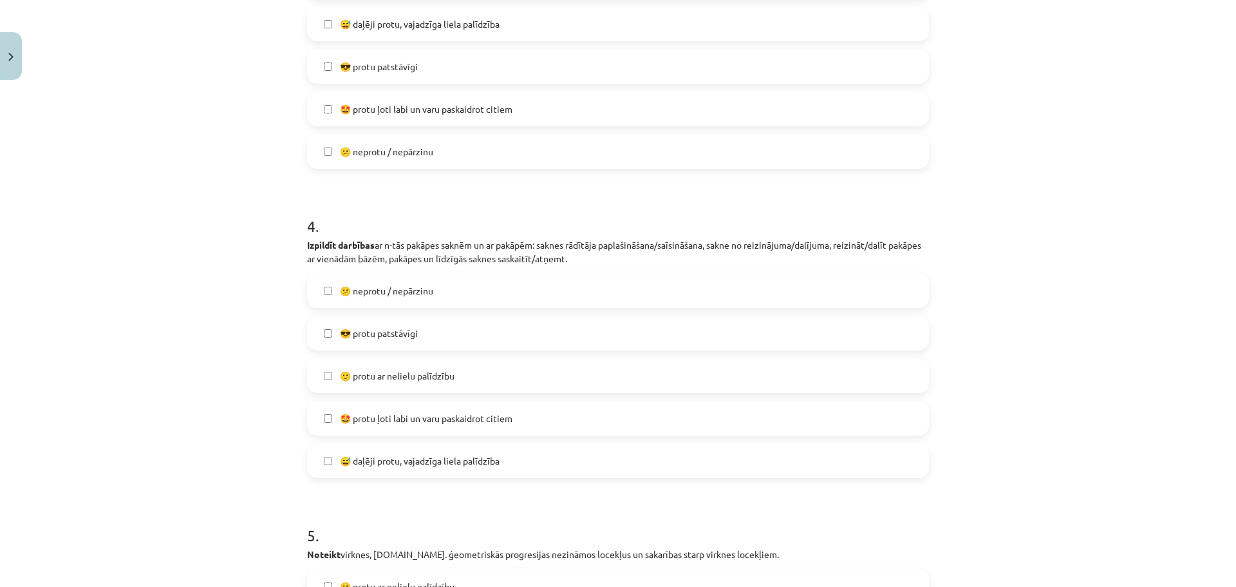
scroll to position [998, 0]
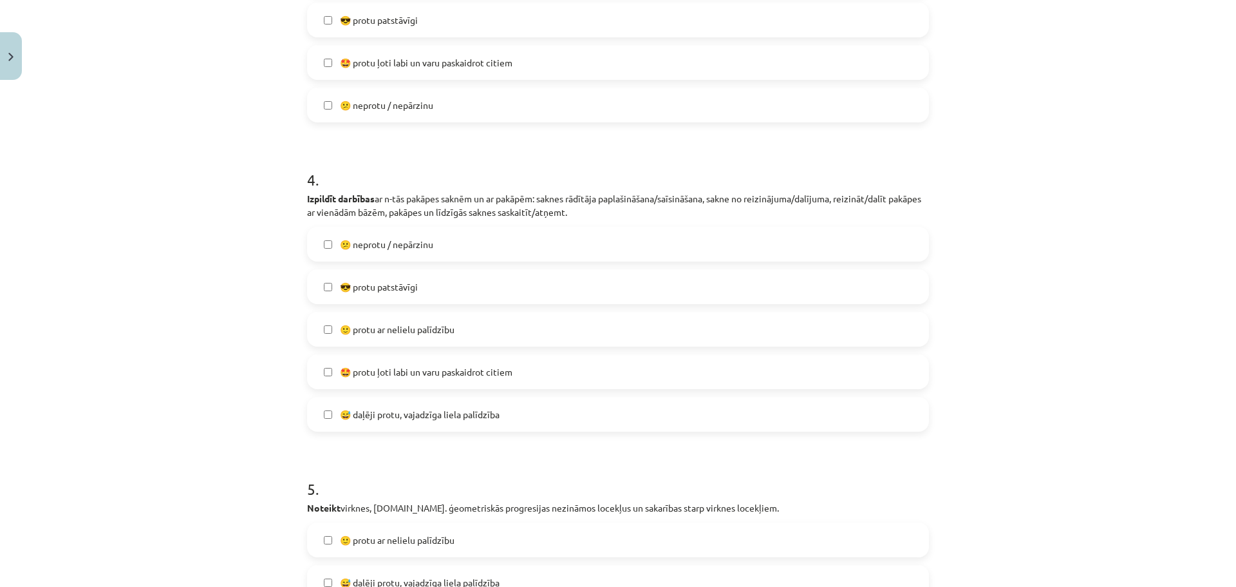
click at [422, 333] on span "🙂 protu ar nelielu palīdzību" at bounding box center [397, 330] width 115 height 14
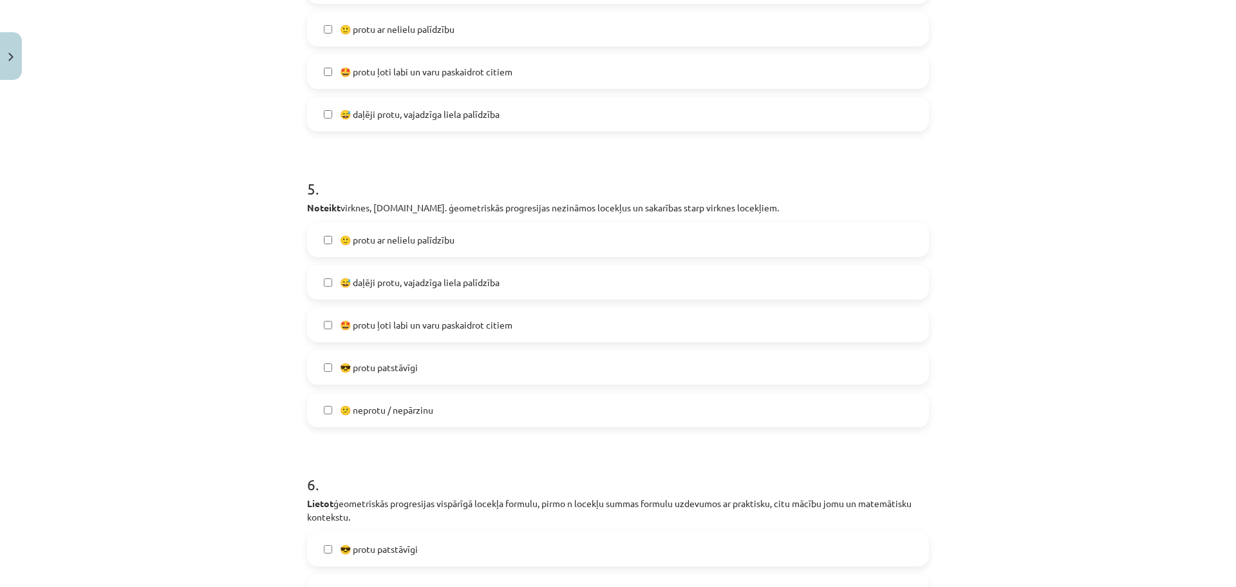
scroll to position [1320, 0]
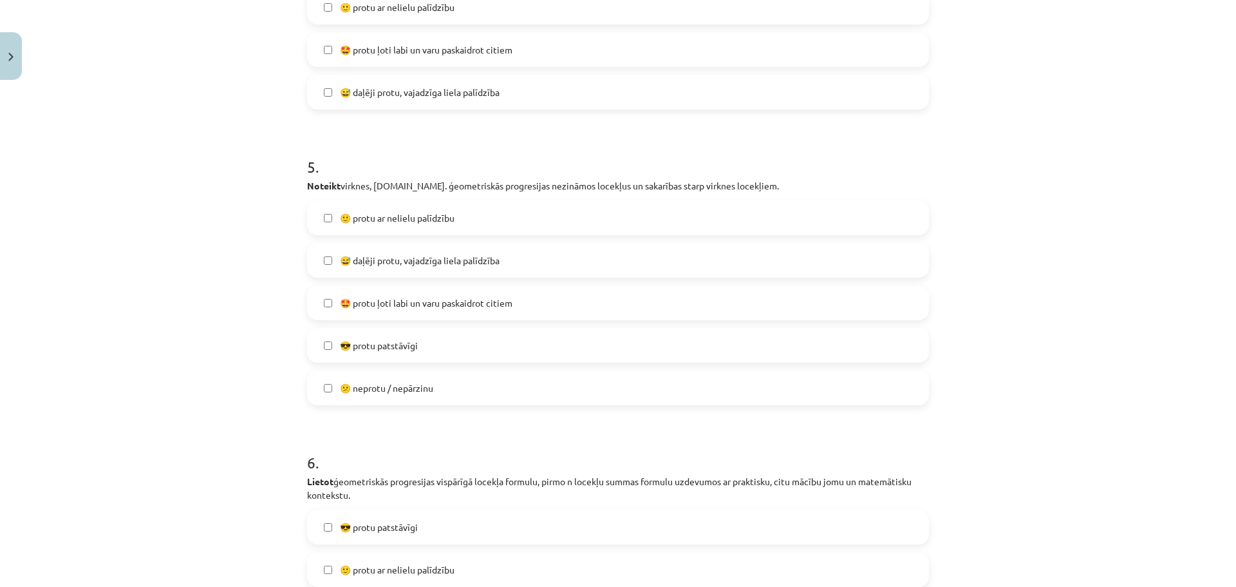
click at [424, 211] on span "🙂 protu ar nelielu palīdzību" at bounding box center [397, 218] width 115 height 14
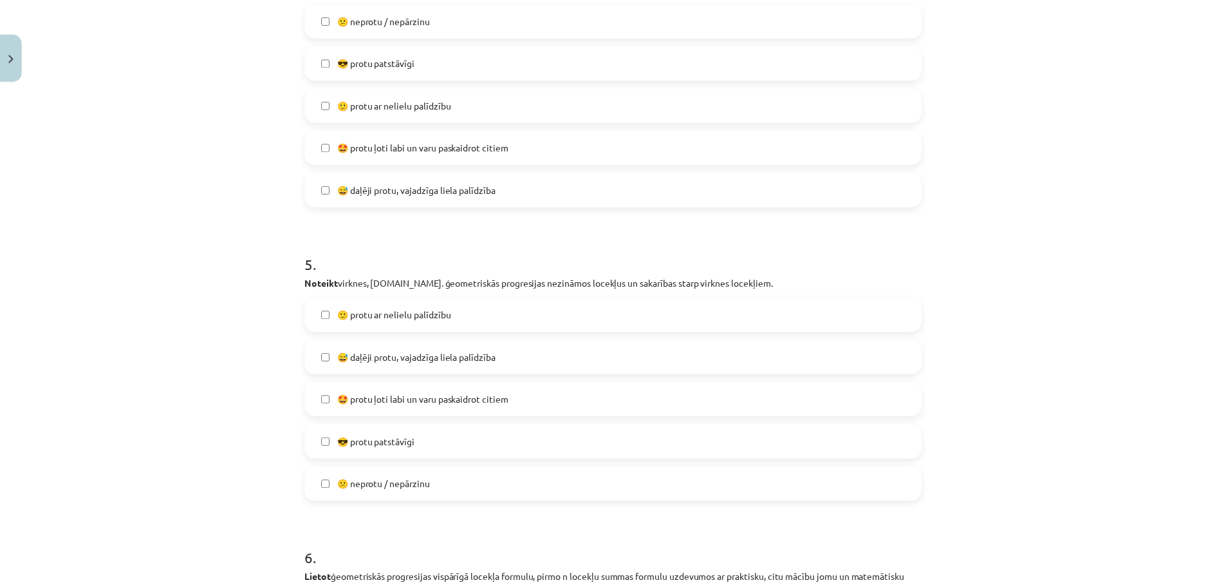
scroll to position [1545, 0]
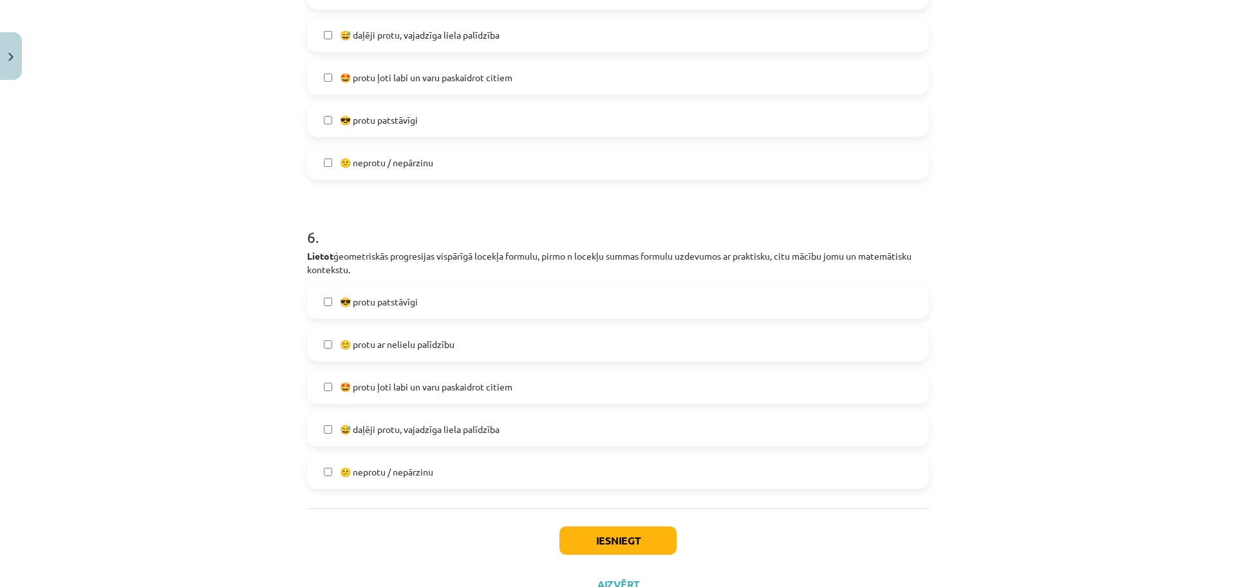
click at [443, 471] on label "😕 neprotu / nepārzinu" at bounding box center [617, 471] width 619 height 32
click at [596, 548] on button "Iesniegt" at bounding box center [617, 540] width 117 height 28
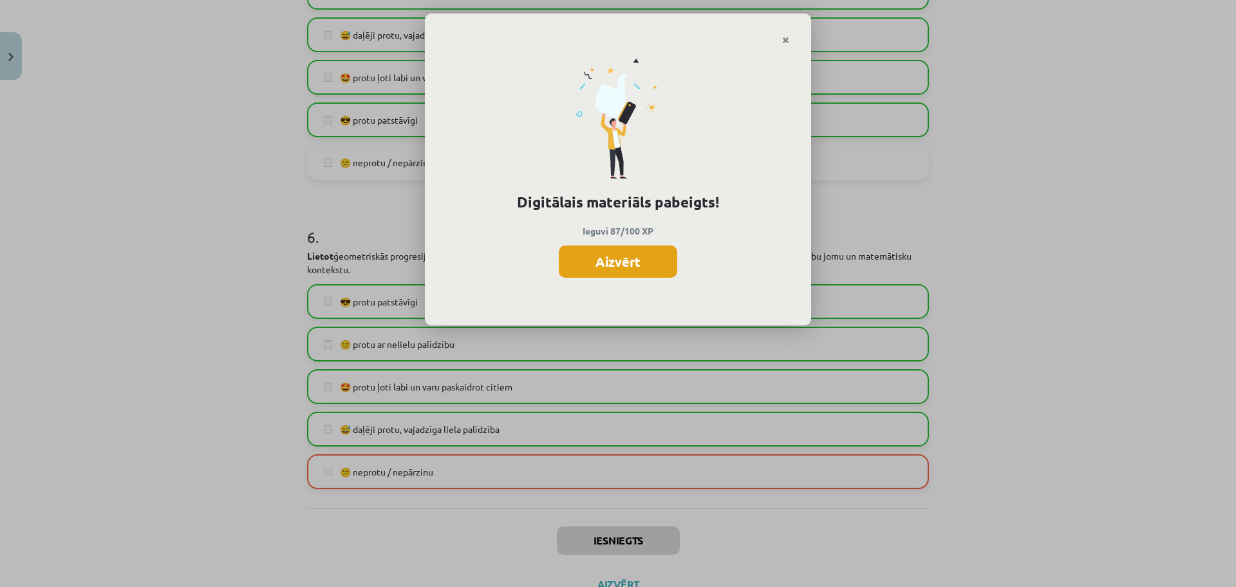
click at [610, 257] on button "Aizvērt" at bounding box center [618, 261] width 118 height 32
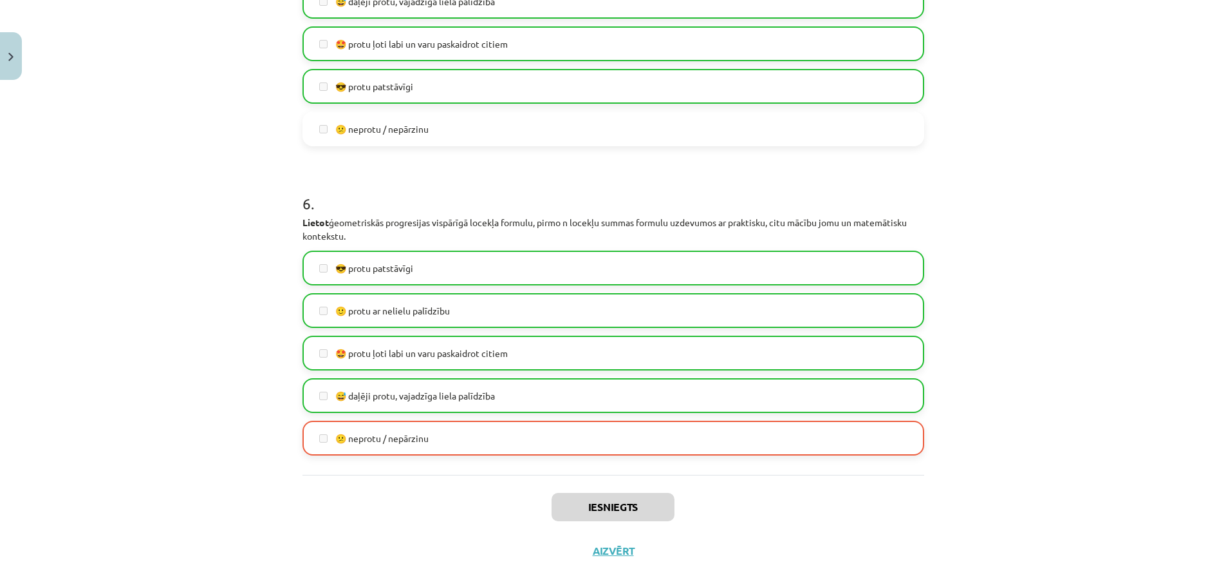
scroll to position [1597, 0]
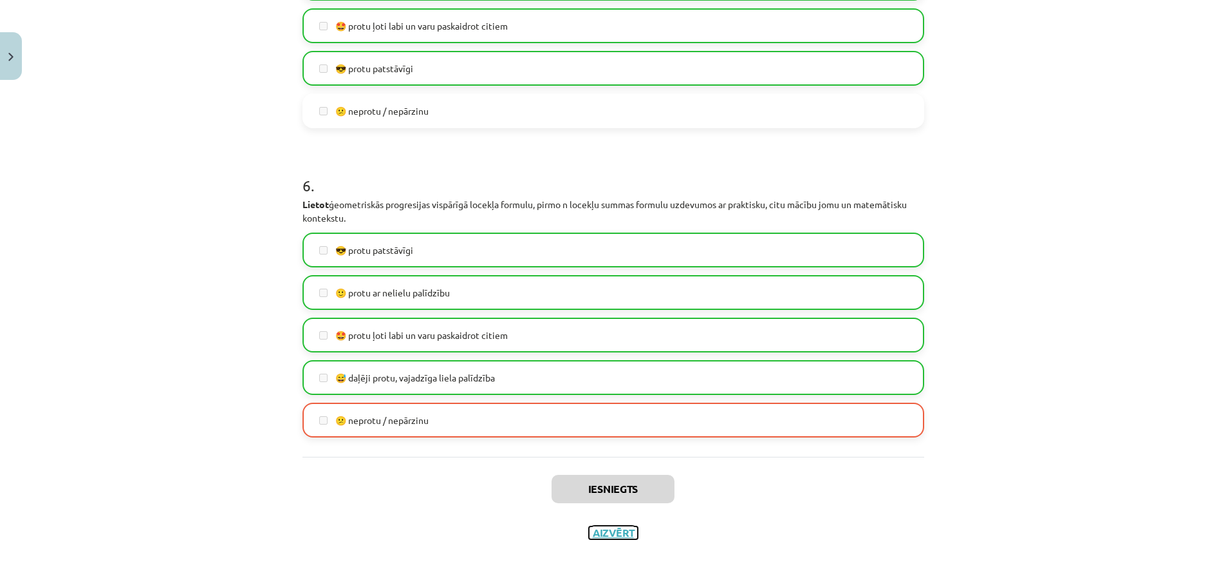
click at [613, 535] on button "Aizvērt" at bounding box center [613, 532] width 49 height 13
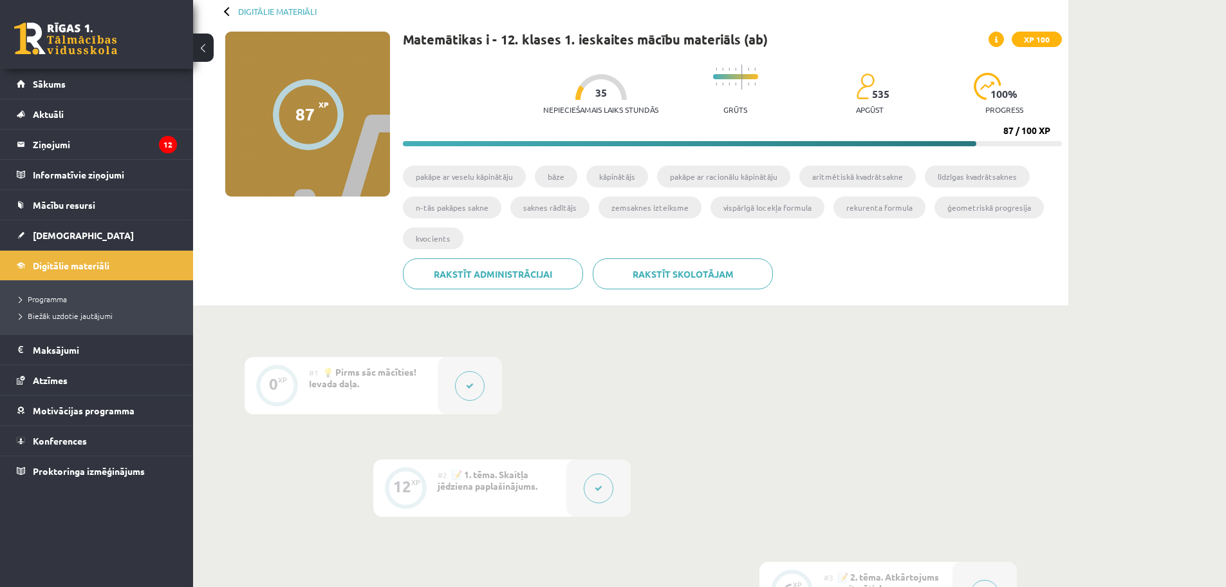
scroll to position [0, 0]
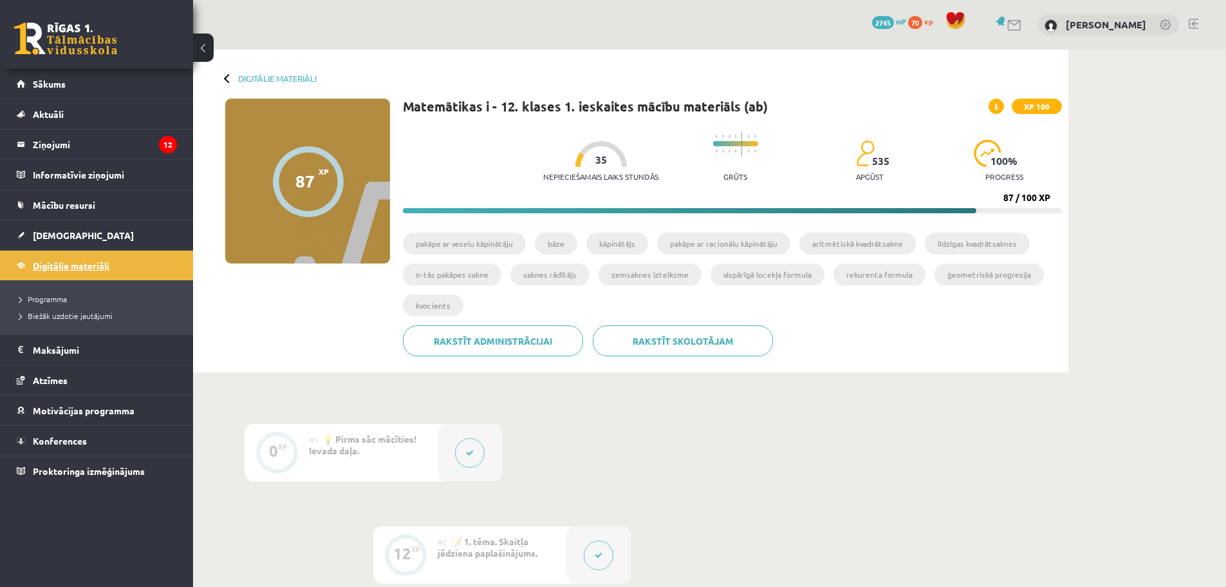
click at [113, 259] on link "Digitālie materiāli" at bounding box center [97, 265] width 160 height 30
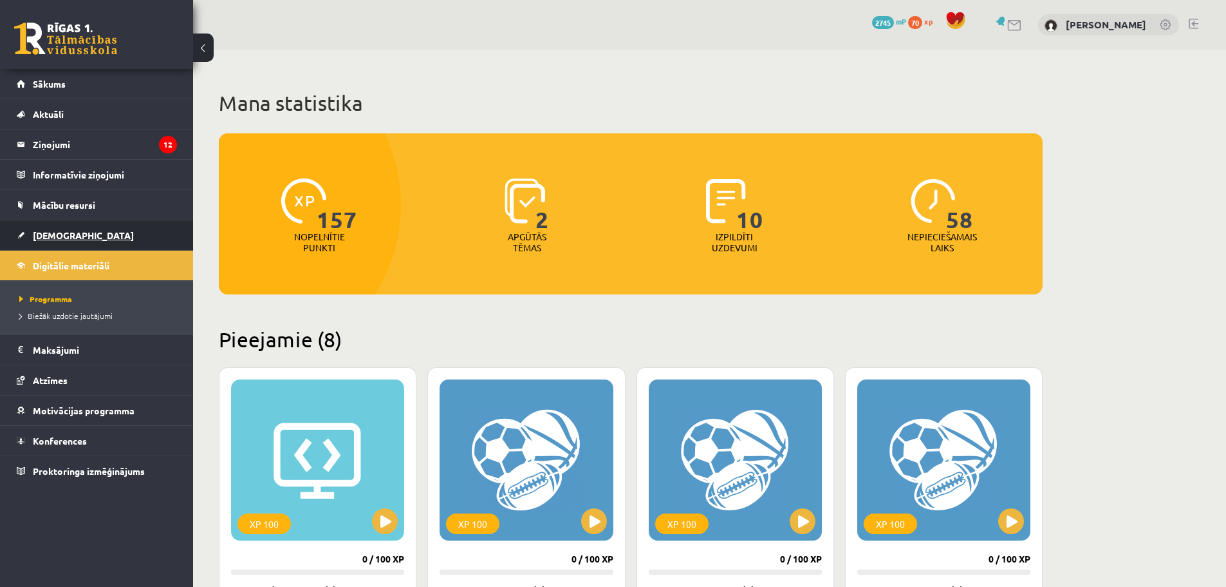
click at [70, 232] on span "[DEMOGRAPHIC_DATA]" at bounding box center [83, 235] width 101 height 12
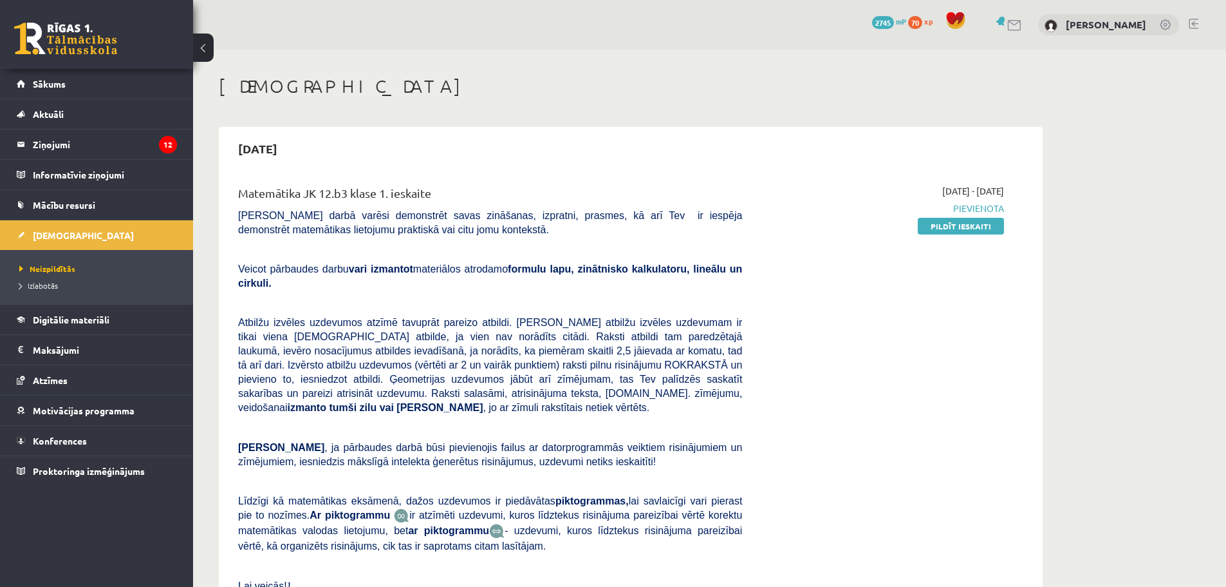
drag, startPoint x: 958, startPoint y: 228, endPoint x: 674, endPoint y: 42, distance: 339.5
click at [957, 227] on link "Pildīt ieskaiti" at bounding box center [961, 226] width 86 height 17
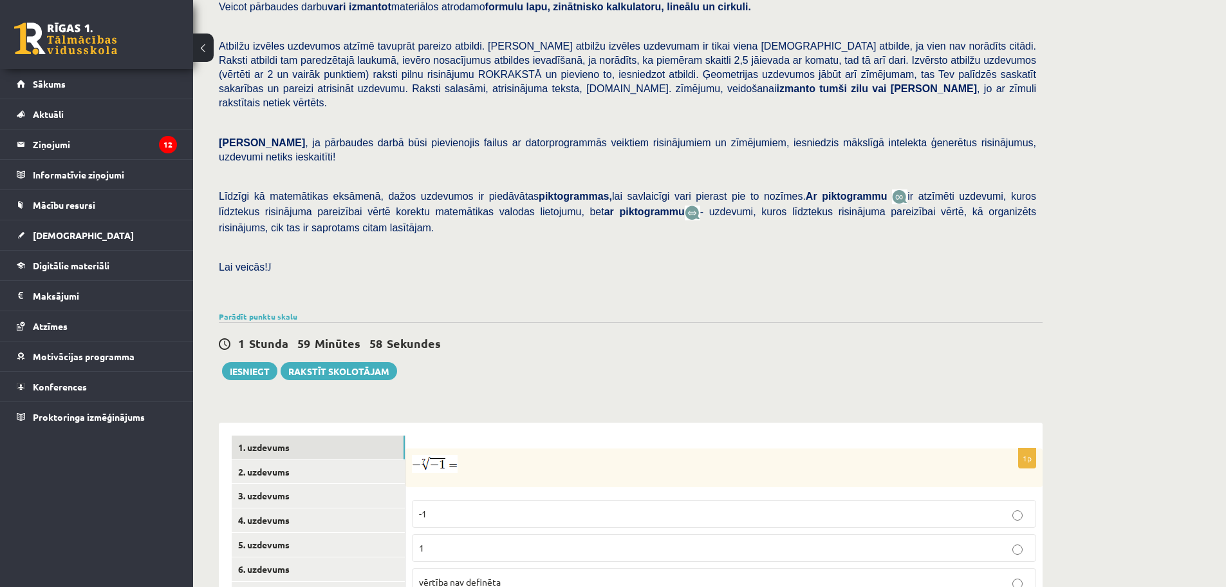
scroll to position [322, 0]
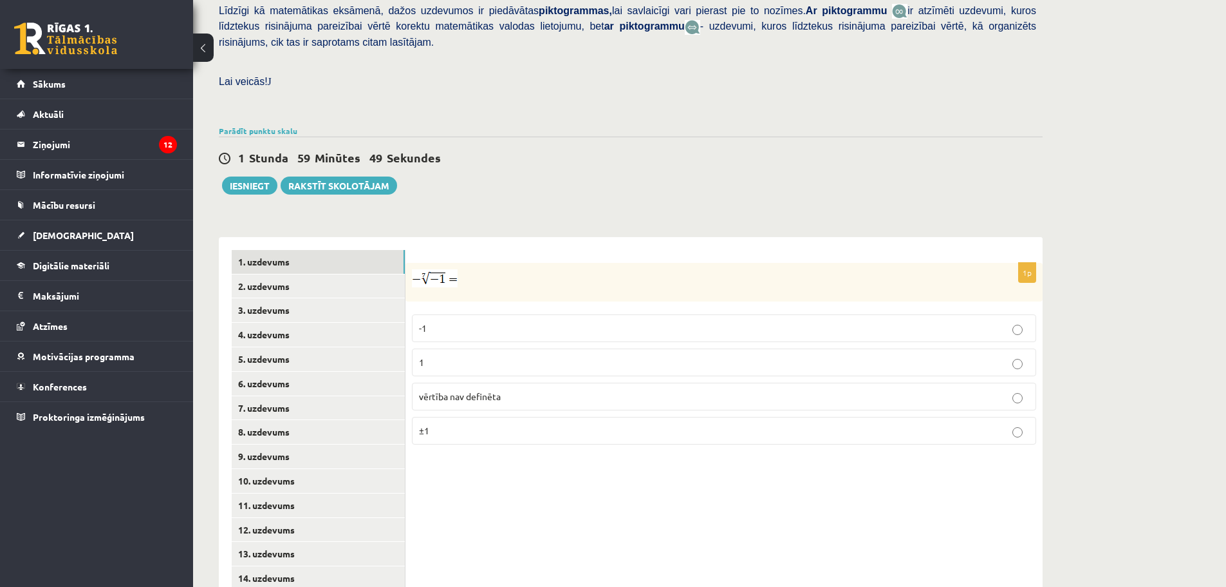
click at [435, 355] on p "1" at bounding box center [724, 362] width 610 height 14
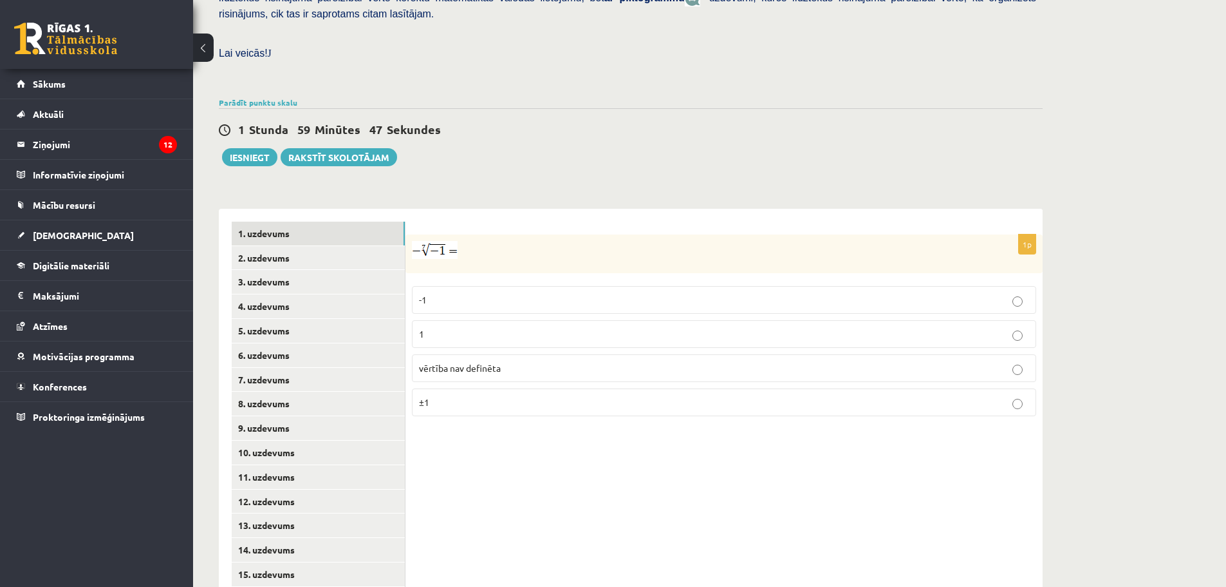
scroll to position [361, 0]
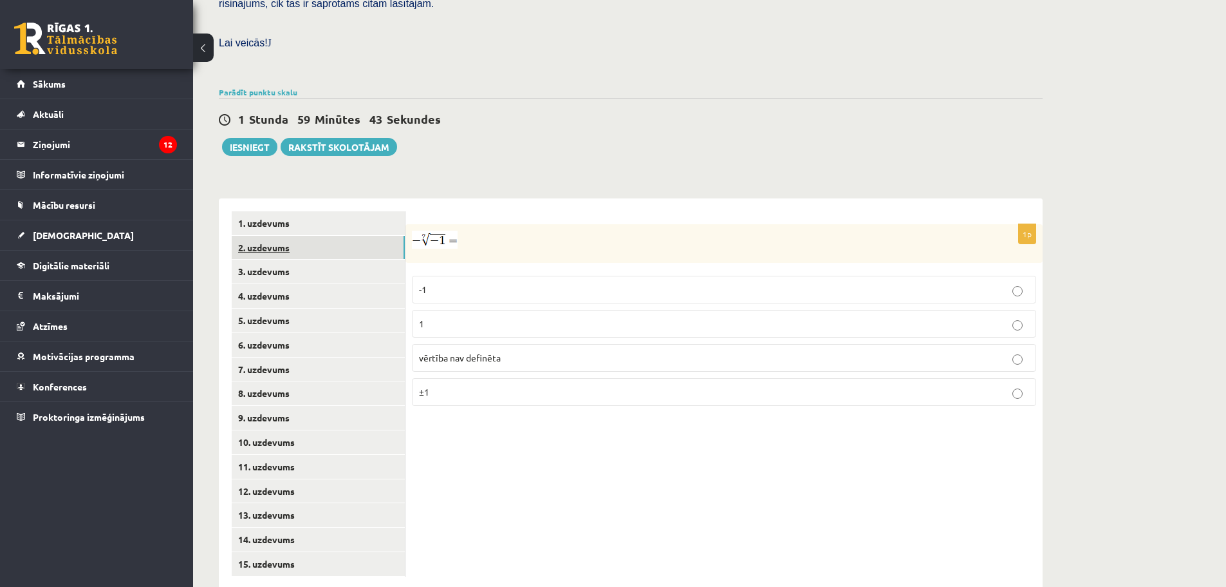
click at [274, 236] on link "2. uzdevums" at bounding box center [318, 248] width 173 height 24
click at [458, 319] on p "x 9 4 x 9 4" at bounding box center [724, 326] width 610 height 15
click at [277, 259] on link "3. uzdevums" at bounding box center [318, 271] width 173 height 24
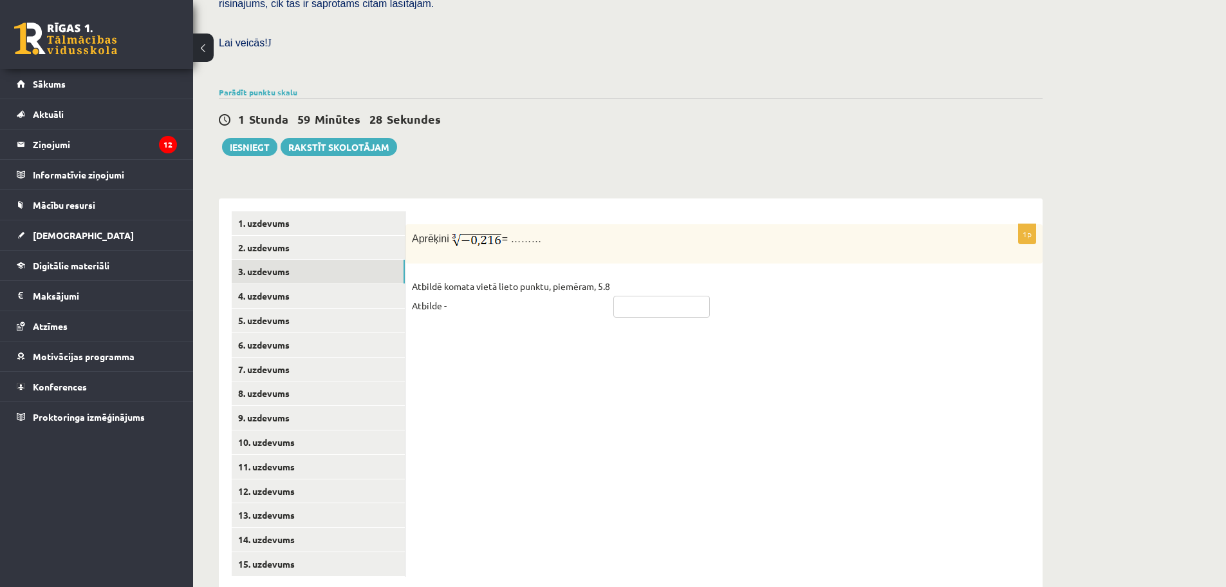
drag, startPoint x: 630, startPoint y: 285, endPoint x: 630, endPoint y: 278, distance: 6.5
click at [630, 296] on input "text" at bounding box center [662, 307] width 97 height 22
type input "****"
click at [283, 284] on link "4. uzdevums" at bounding box center [318, 296] width 173 height 24
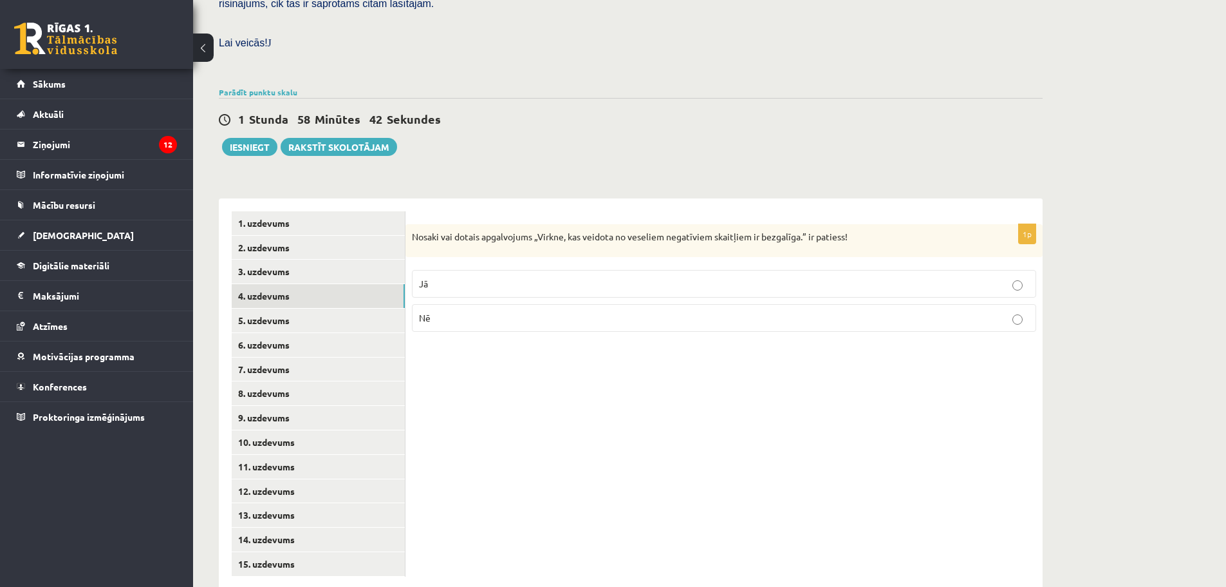
click at [583, 277] on p "Jā" at bounding box center [724, 284] width 610 height 14
click at [278, 308] on link "5. uzdevums" at bounding box center [318, 320] width 173 height 24
click at [484, 313] on p "Nē" at bounding box center [724, 320] width 610 height 14
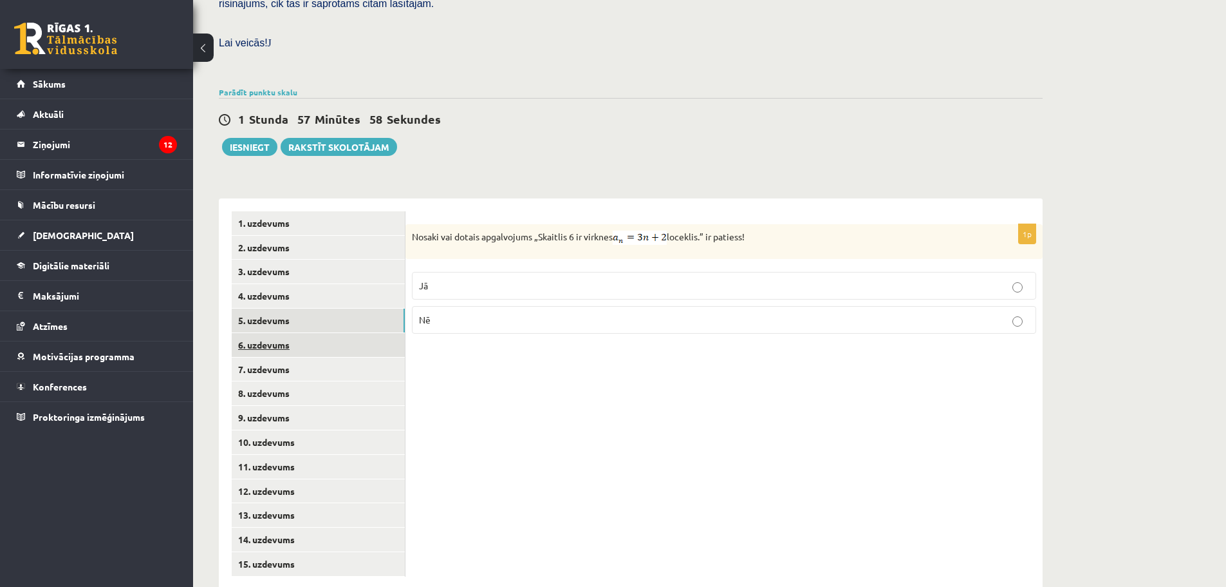
click at [284, 333] on link "6. uzdevums" at bounding box center [318, 345] width 173 height 24
drag, startPoint x: 426, startPoint y: 255, endPoint x: 425, endPoint y: 274, distance: 19.3
click at [426, 277] on span "Jā" at bounding box center [423, 283] width 9 height 12
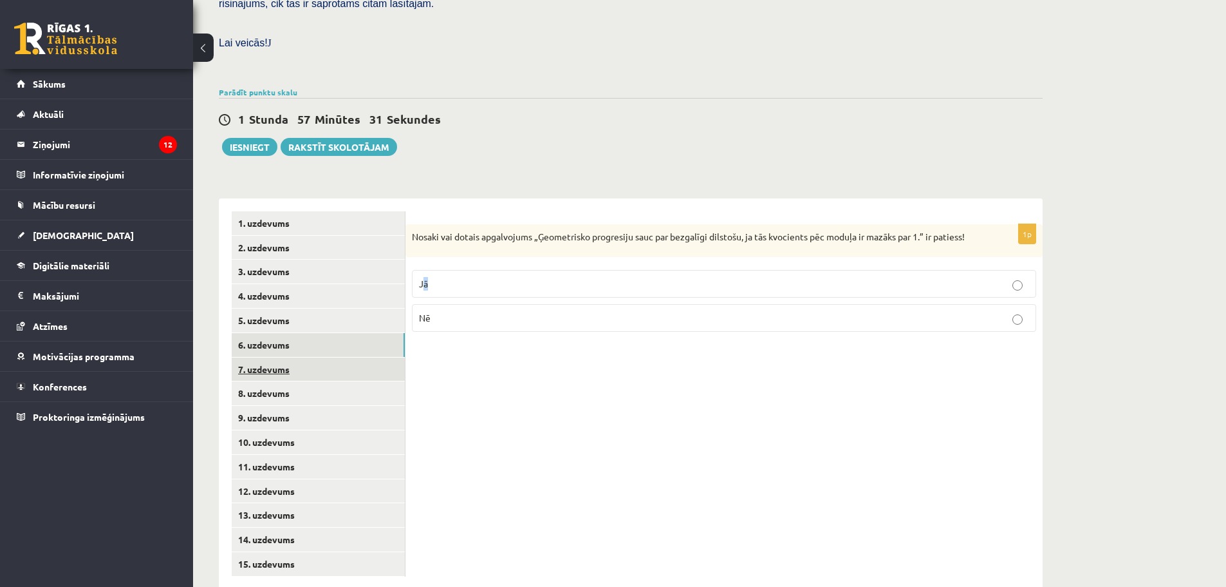
click at [275, 357] on link "7. uzdevums" at bounding box center [318, 369] width 173 height 24
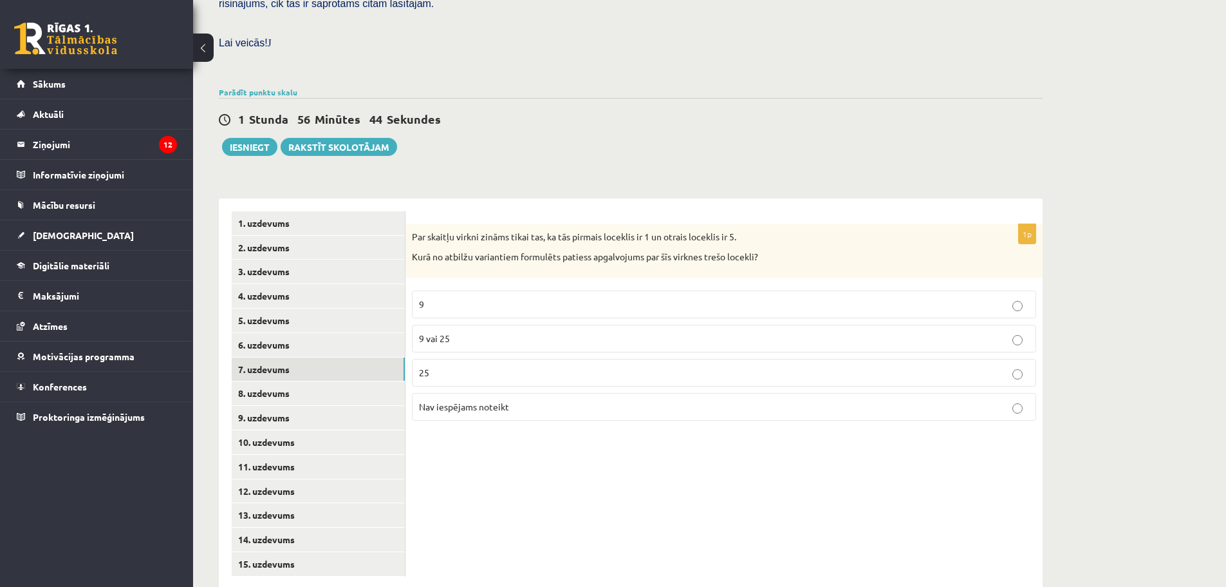
click at [521, 332] on p "9 vai 25" at bounding box center [724, 339] width 610 height 14
click at [254, 381] on link "8. uzdevums" at bounding box center [318, 393] width 173 height 24
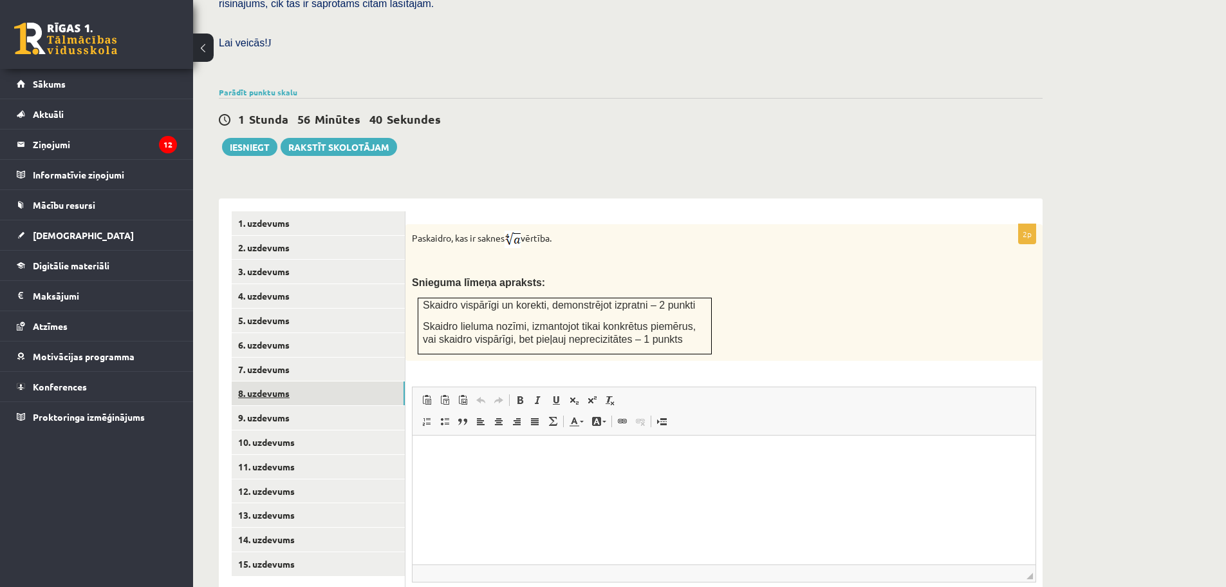
scroll to position [0, 0]
click at [535, 474] on html at bounding box center [724, 454] width 623 height 39
click at [257, 406] on link "9. uzdevums" at bounding box center [318, 418] width 173 height 24
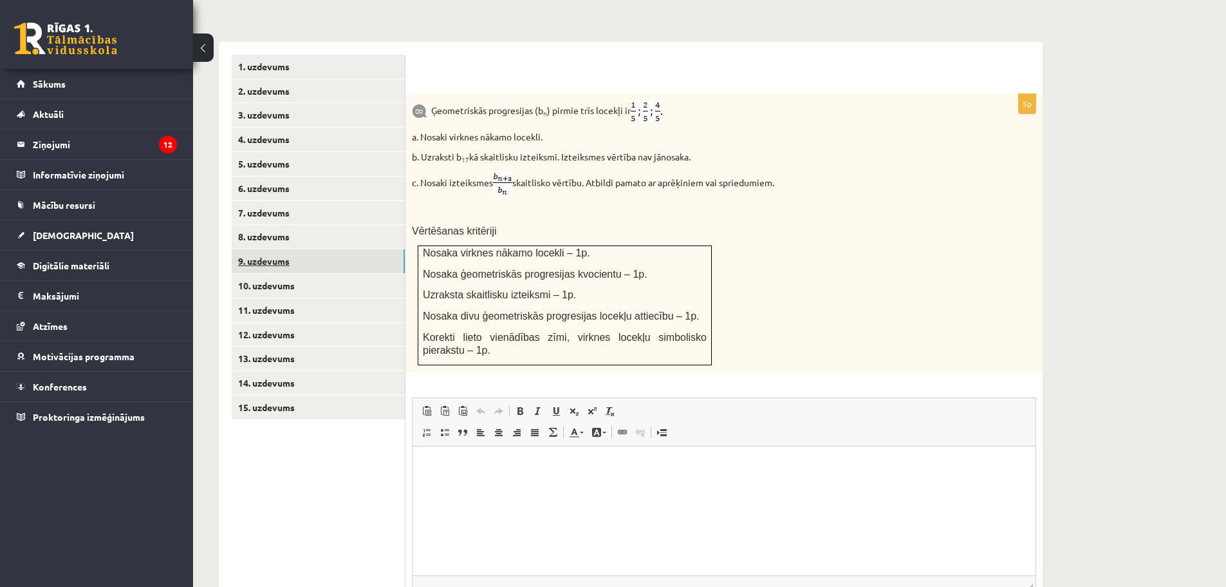
scroll to position [413, 0]
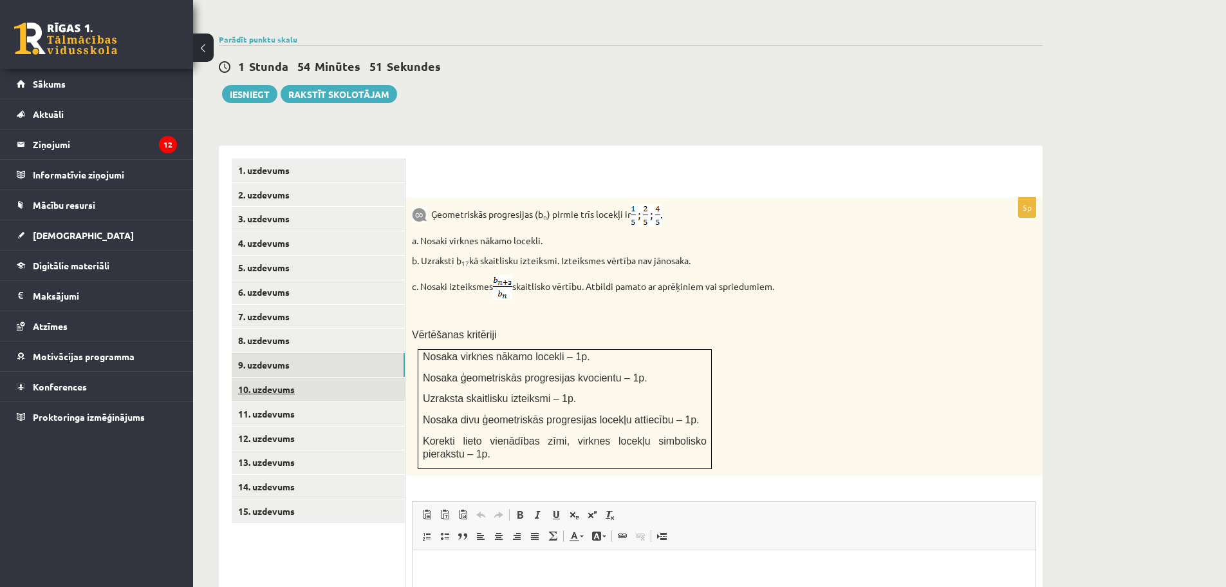
click at [276, 377] on link "10. uzdevums" at bounding box center [318, 389] width 173 height 24
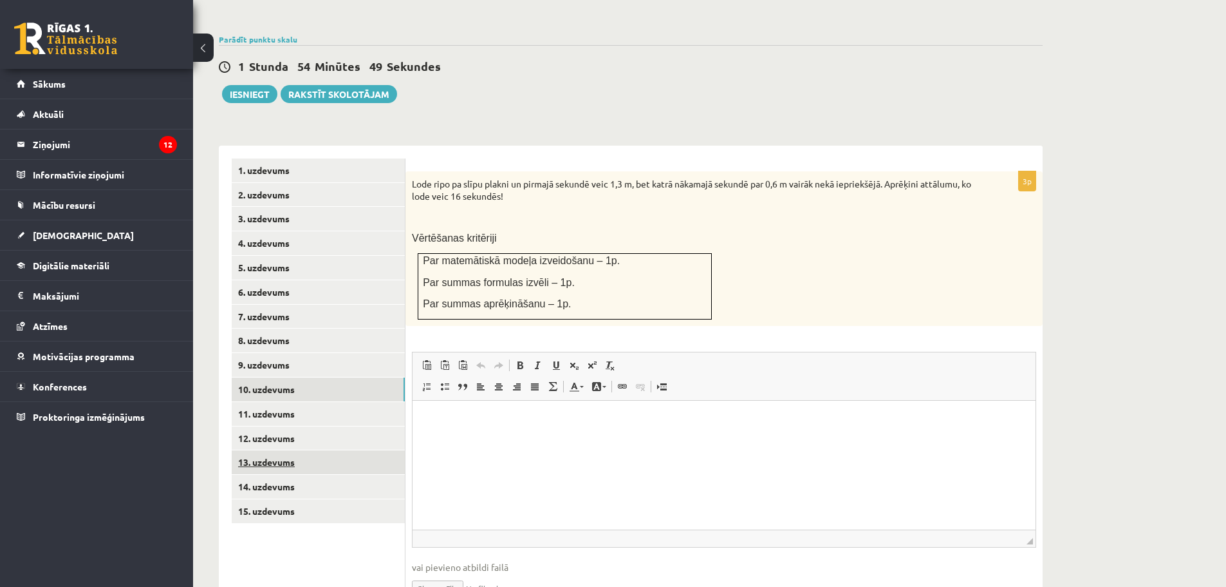
scroll to position [0, 0]
click at [279, 402] on link "11. uzdevums" at bounding box center [318, 414] width 173 height 24
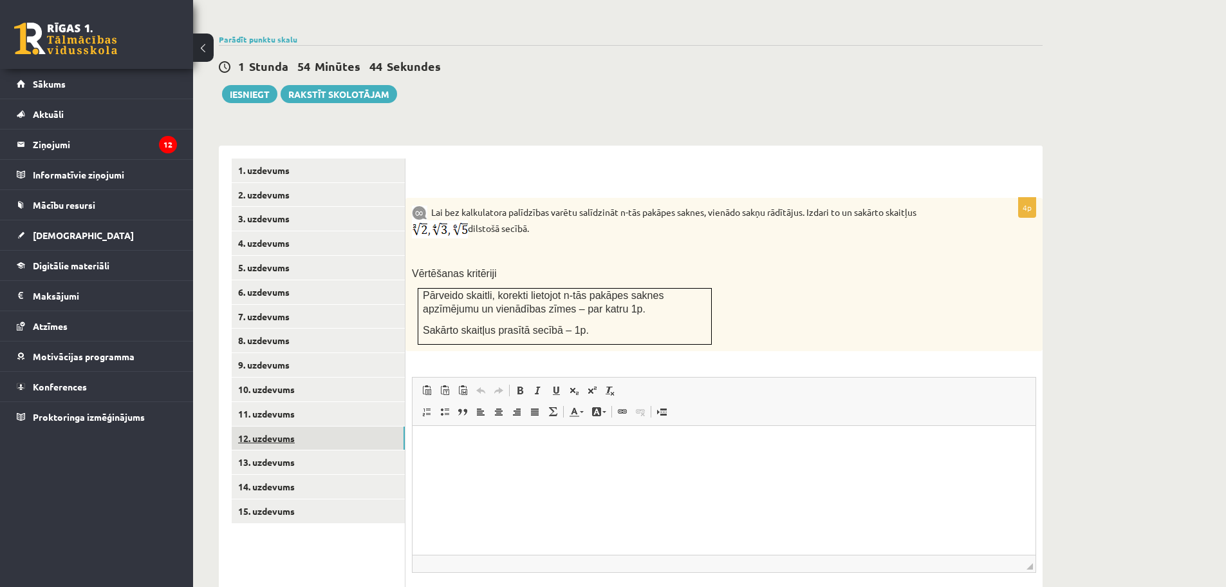
click at [274, 426] on link "12. uzdevums" at bounding box center [318, 438] width 173 height 24
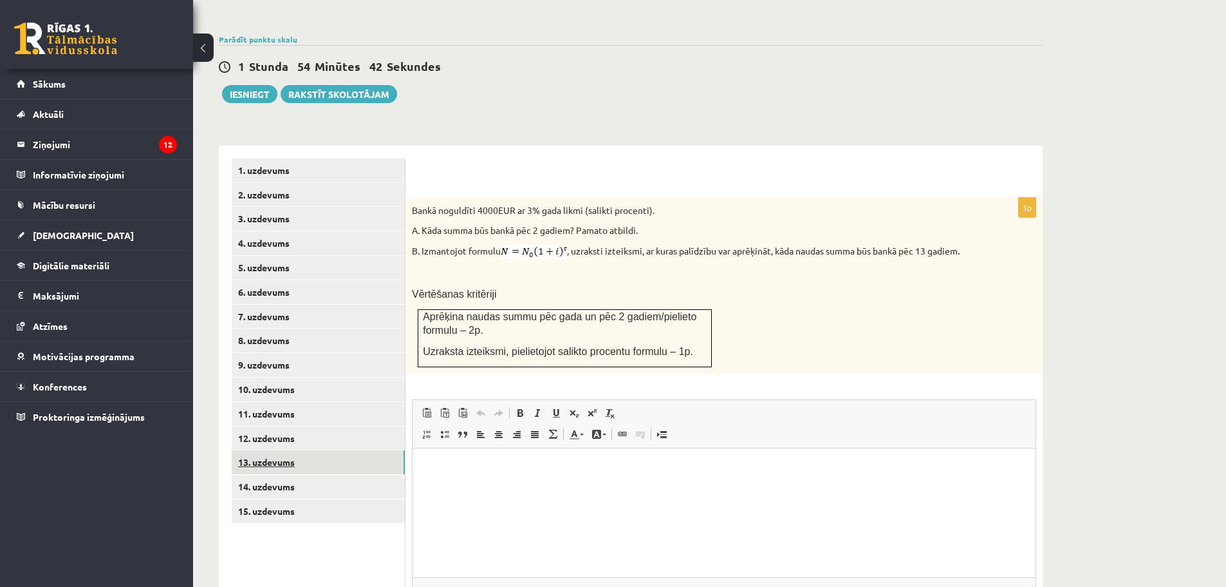
click at [276, 450] on link "13. uzdevums" at bounding box center [318, 462] width 173 height 24
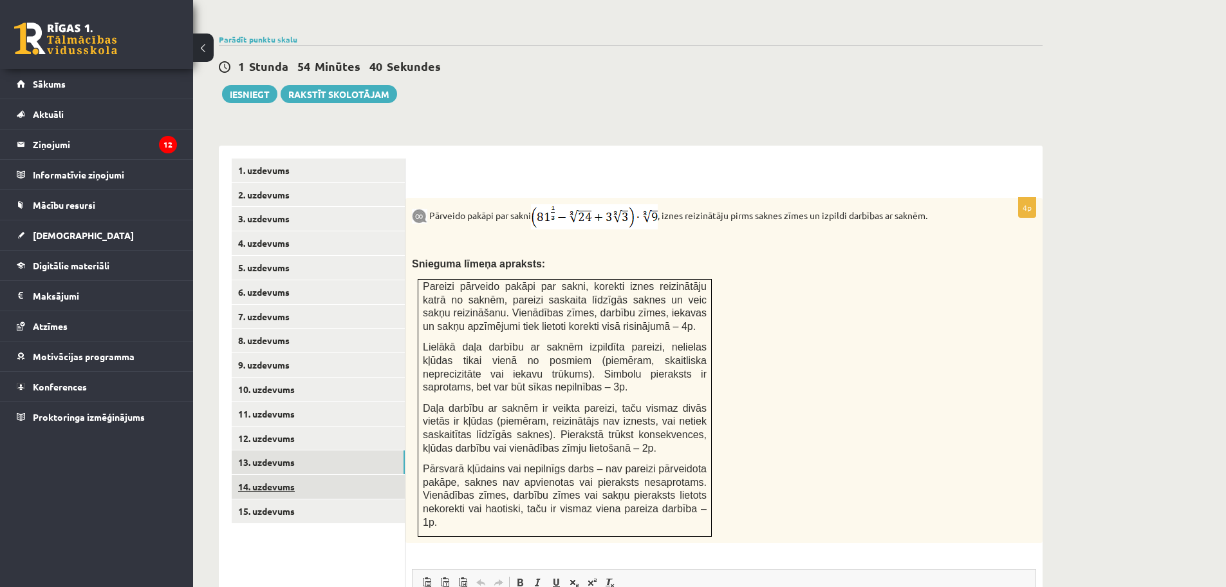
click at [276, 474] on link "14. uzdevums" at bounding box center [318, 486] width 173 height 24
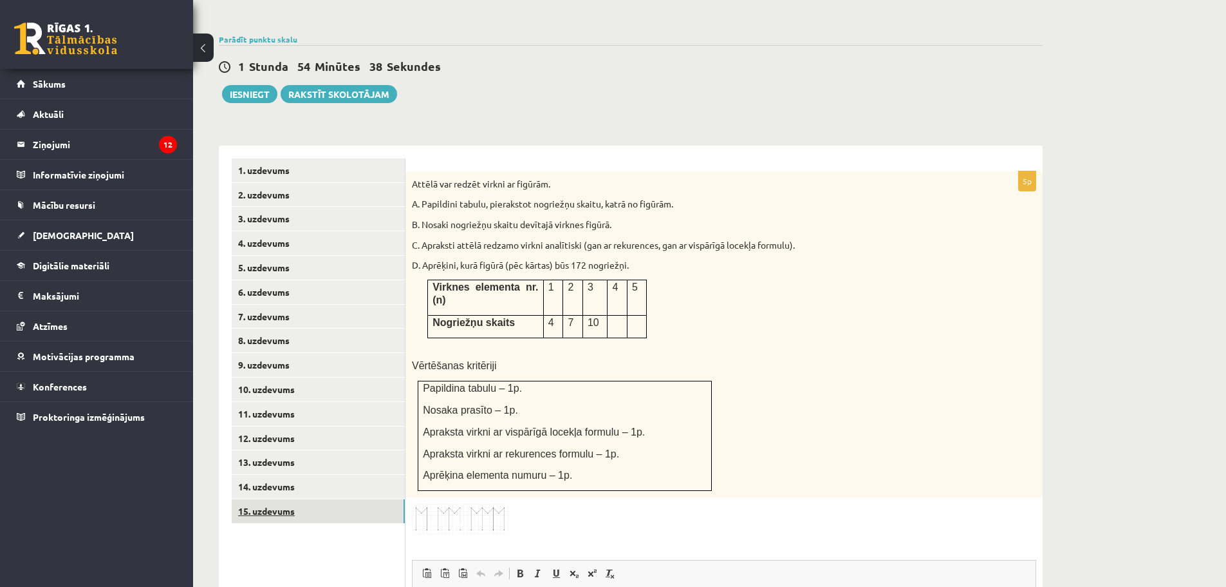
click at [281, 499] on link "15. uzdevums" at bounding box center [318, 511] width 173 height 24
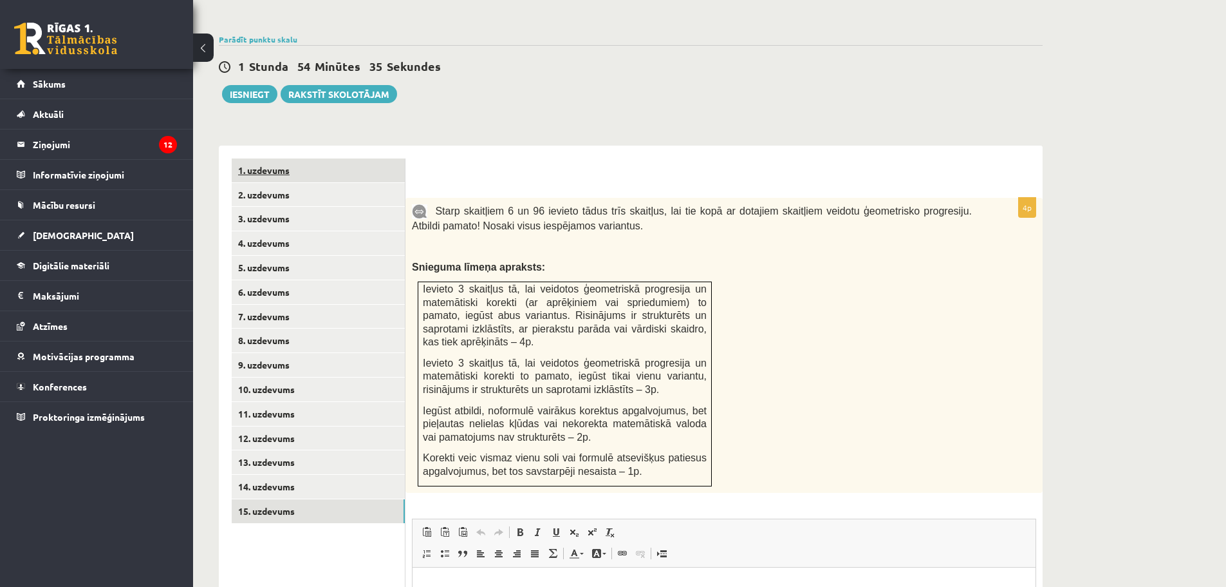
click at [267, 158] on link "1. uzdevums" at bounding box center [318, 170] width 173 height 24
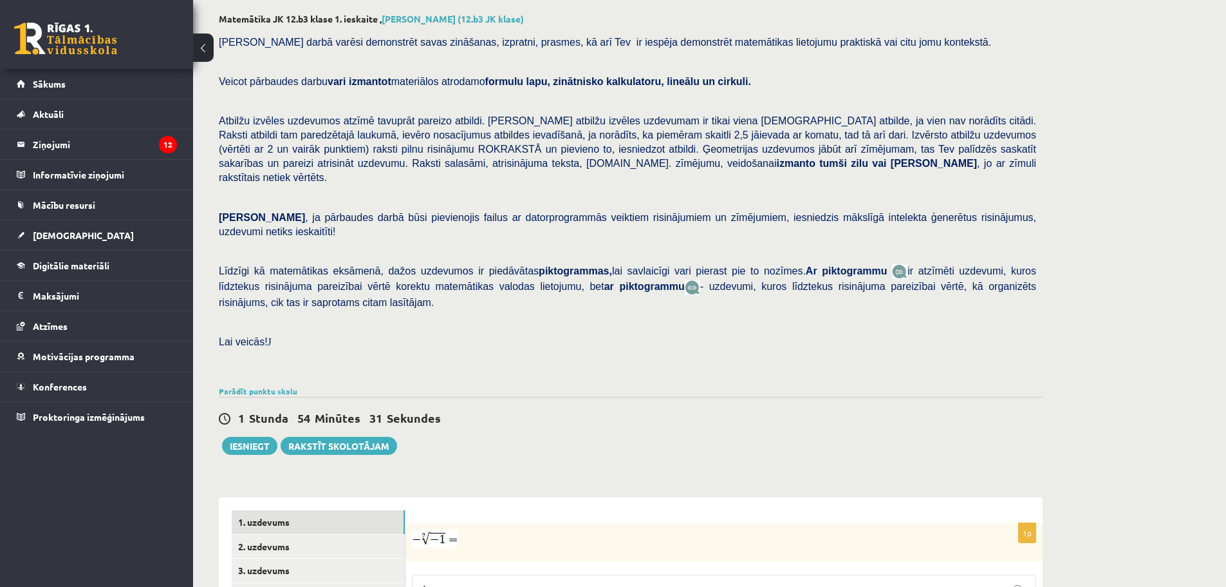
scroll to position [129, 0]
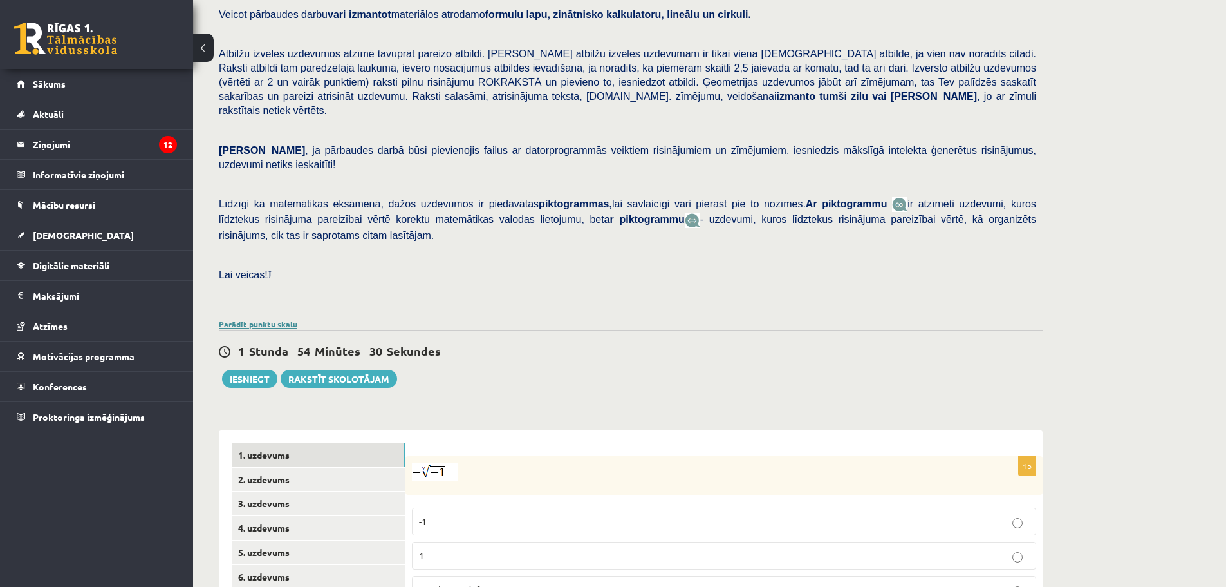
click at [281, 319] on link "Parādīt punktu skalu" at bounding box center [258, 324] width 79 height 10
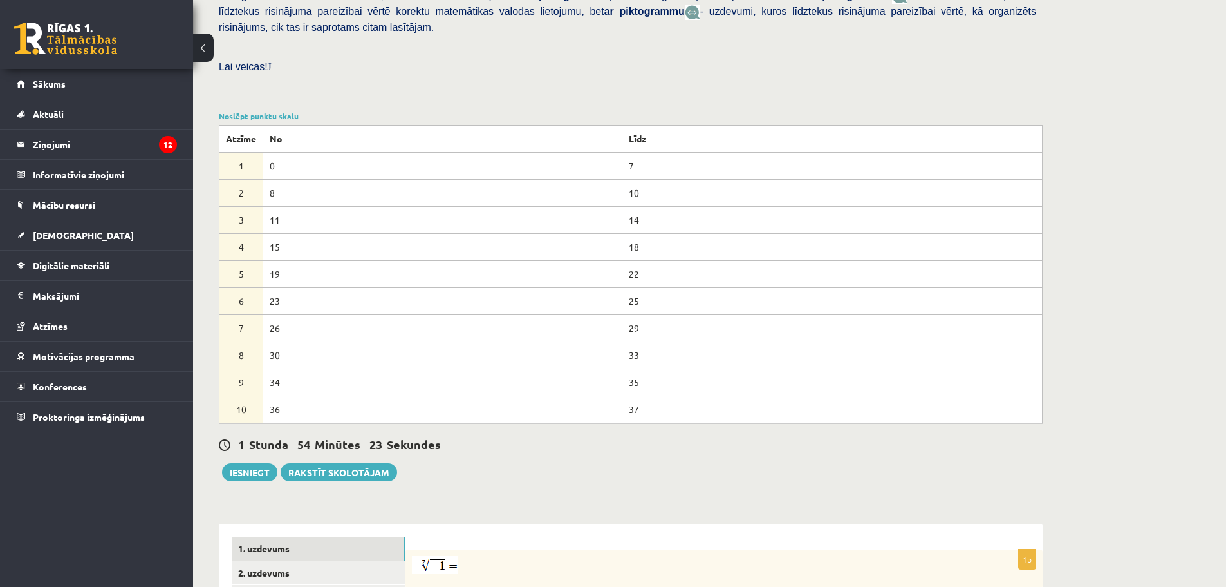
scroll to position [644, 0]
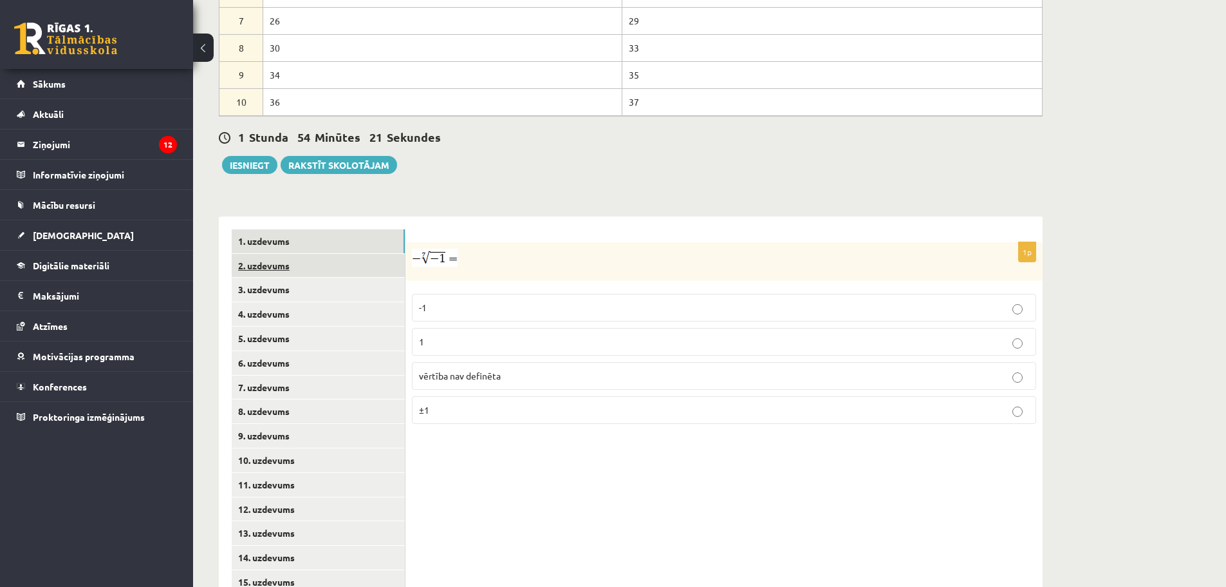
click at [277, 254] on link "2. uzdevums" at bounding box center [318, 266] width 173 height 24
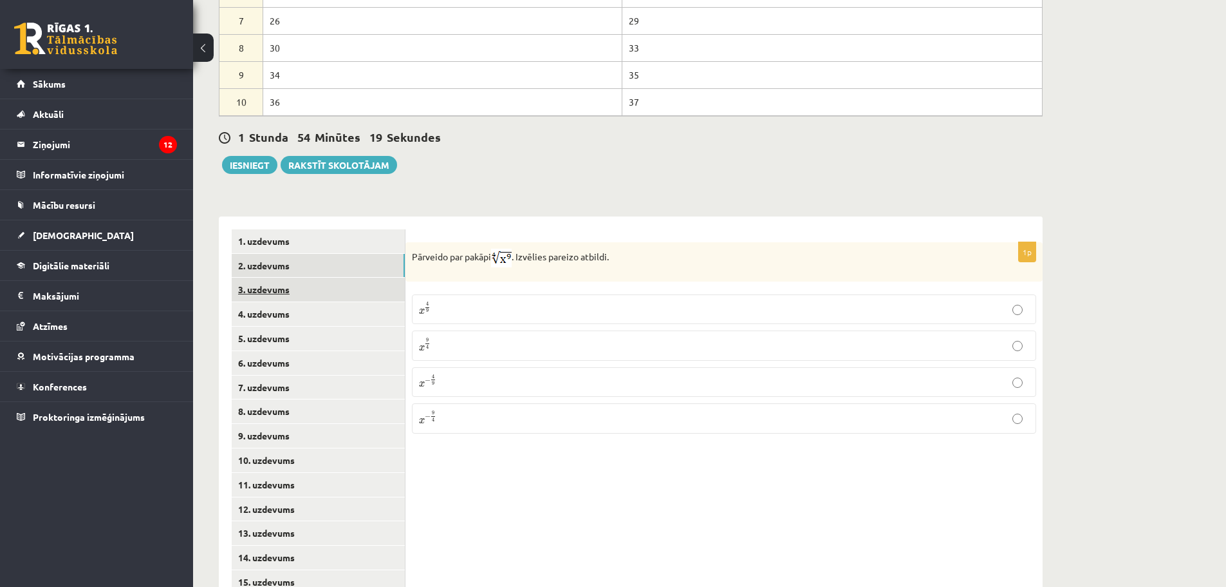
click at [269, 277] on link "3. uzdevums" at bounding box center [318, 289] width 173 height 24
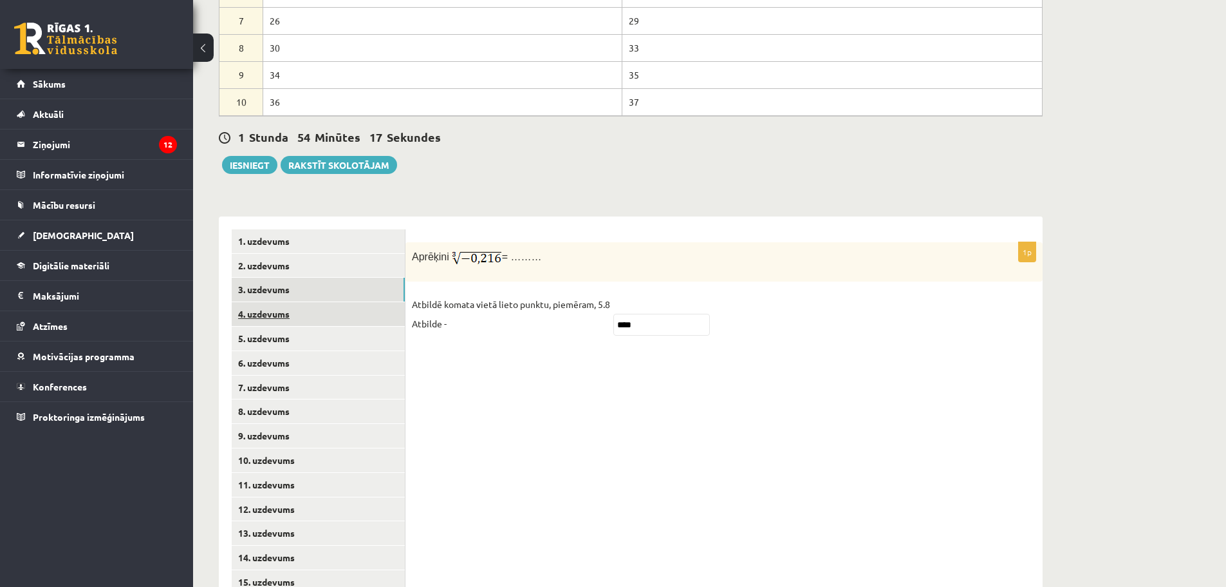
click at [268, 302] on link "4. uzdevums" at bounding box center [318, 314] width 173 height 24
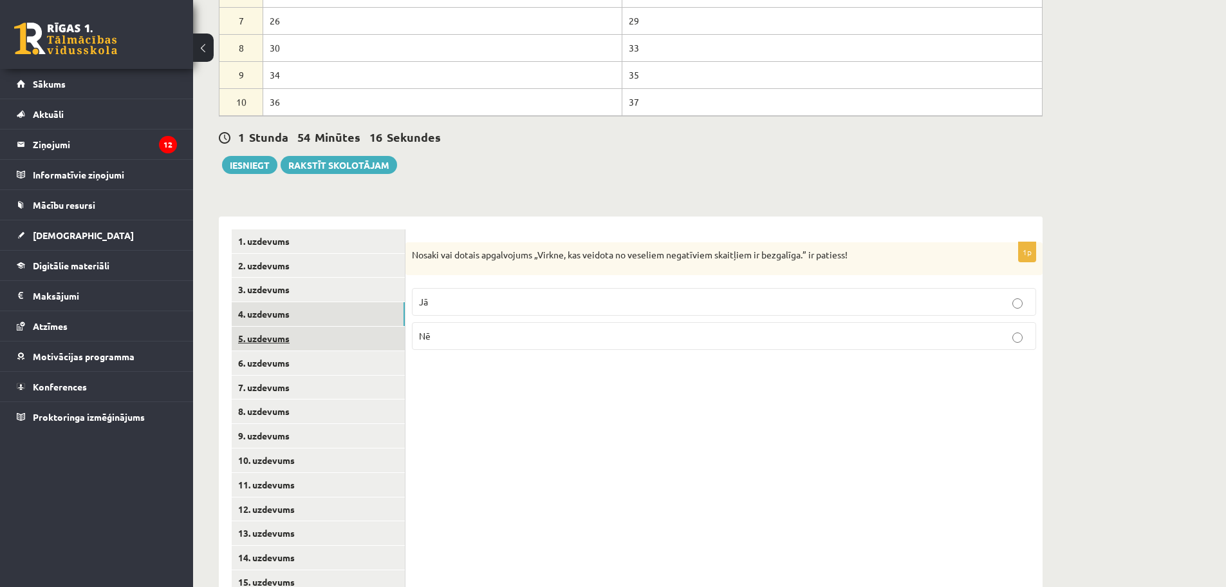
click at [267, 326] on link "5. uzdevums" at bounding box center [318, 338] width 173 height 24
click at [268, 351] on link "6. uzdevums" at bounding box center [318, 363] width 173 height 24
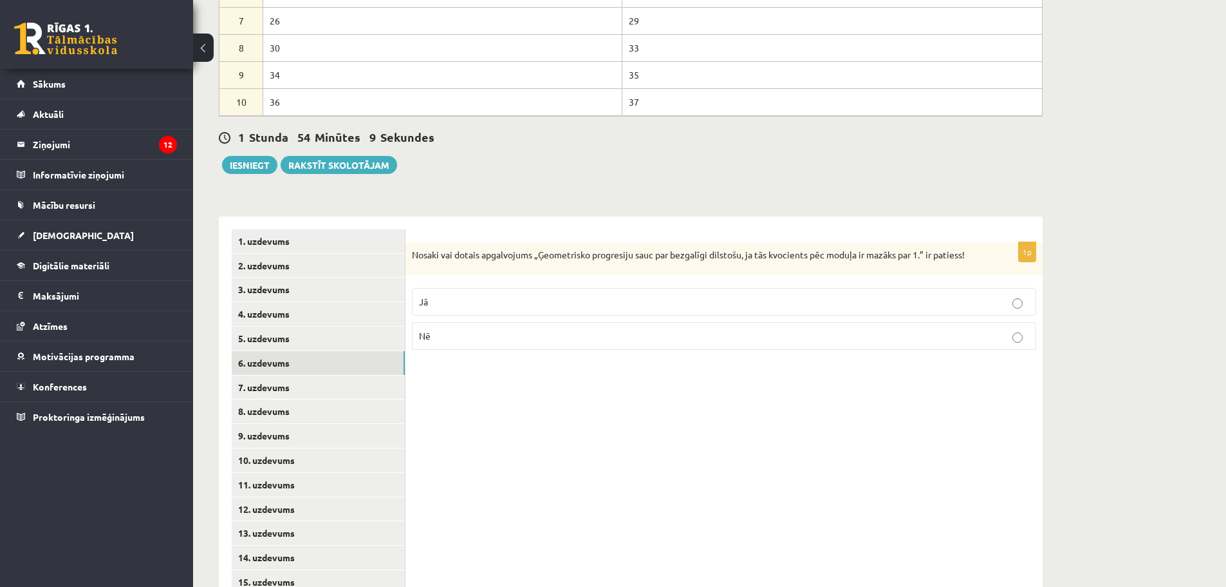
click at [567, 295] on p "Jā" at bounding box center [724, 302] width 610 height 14
click at [275, 375] on link "7. uzdevums" at bounding box center [318, 387] width 173 height 24
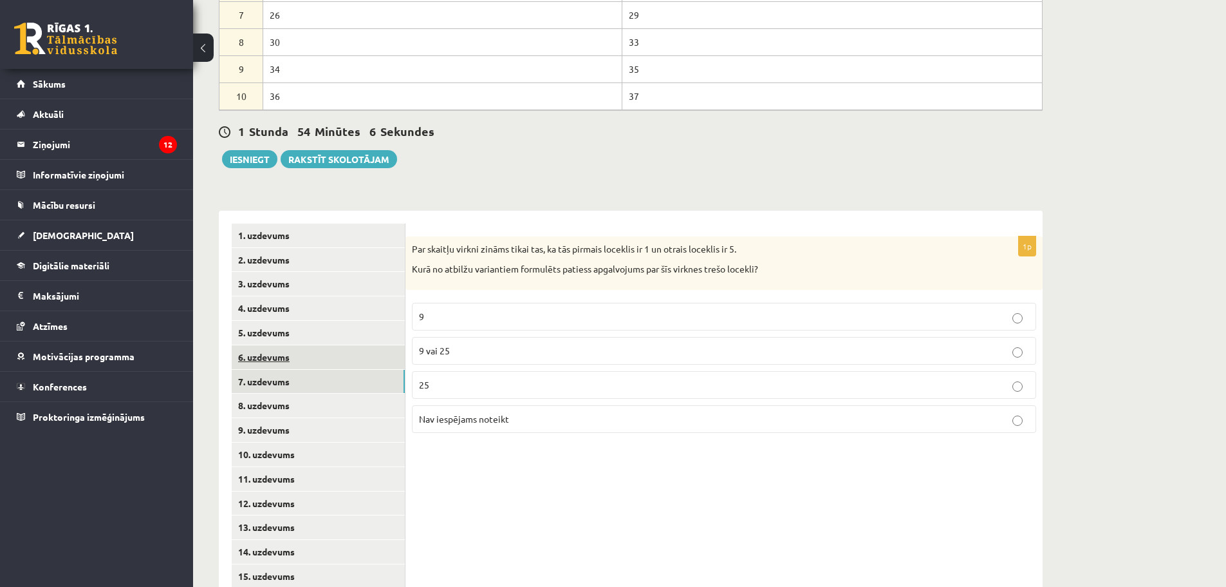
scroll to position [662, 0]
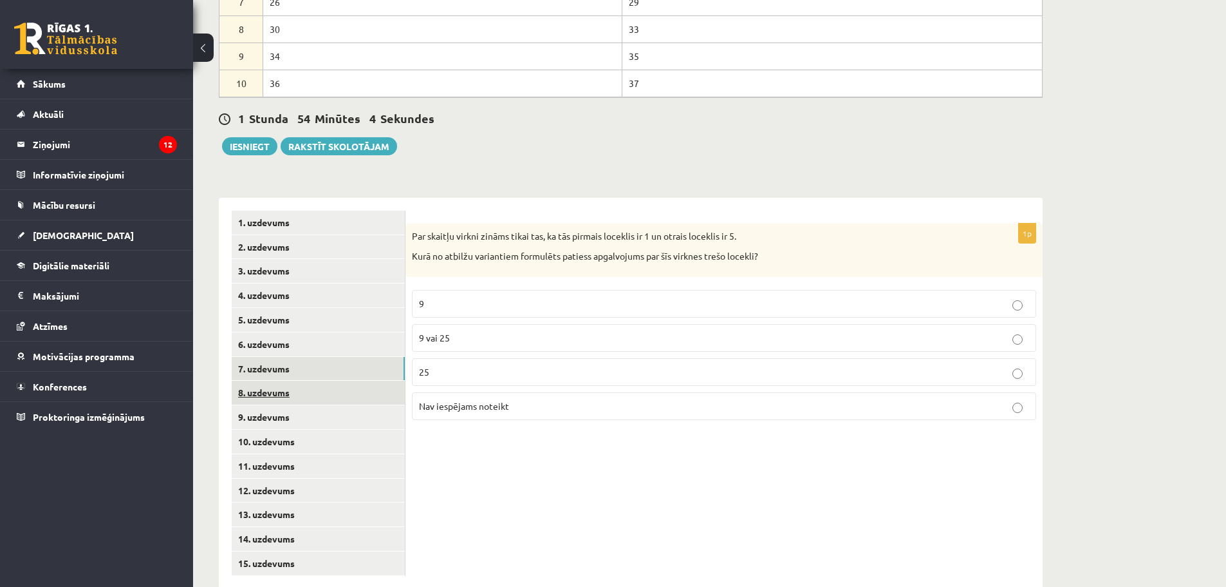
click at [274, 380] on link "8. uzdevums" at bounding box center [318, 392] width 173 height 24
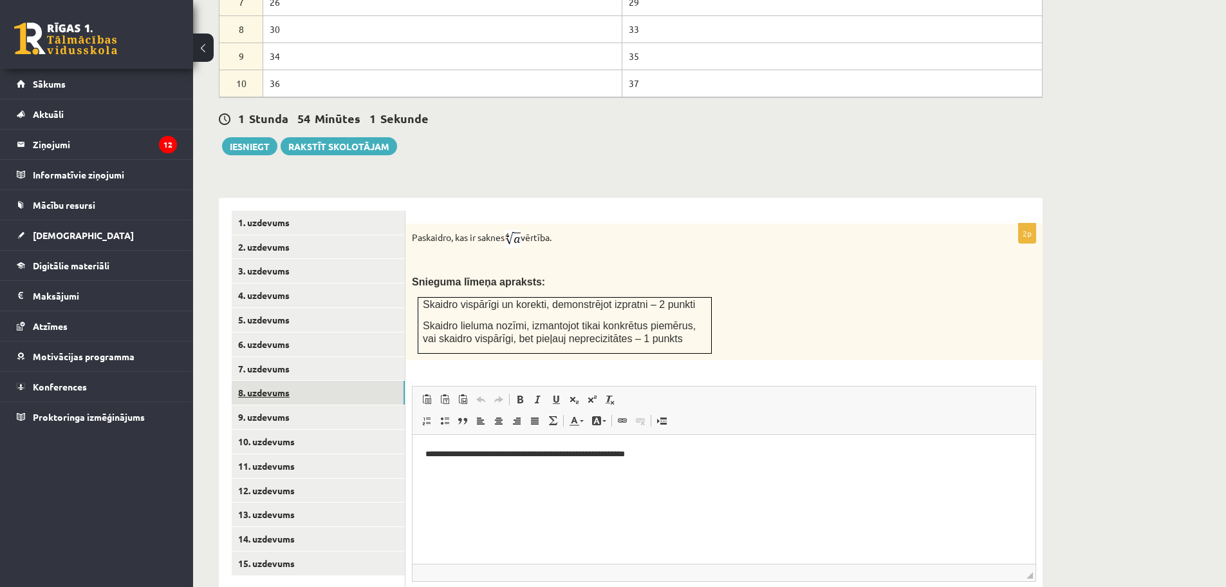
scroll to position [727, 0]
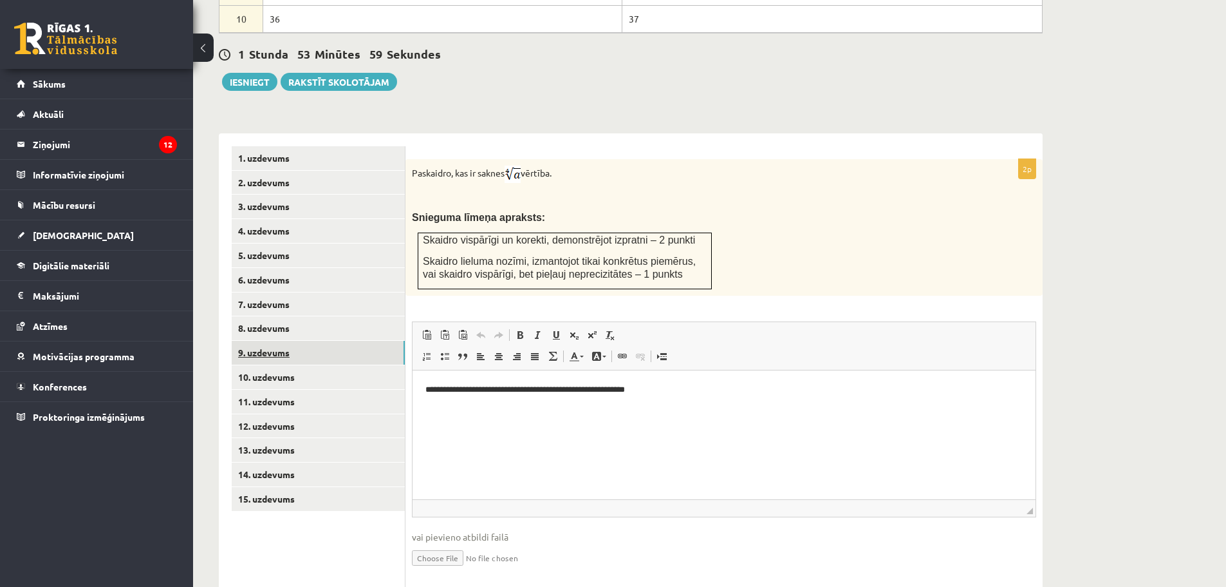
click at [250, 341] on link "9. uzdevums" at bounding box center [318, 353] width 173 height 24
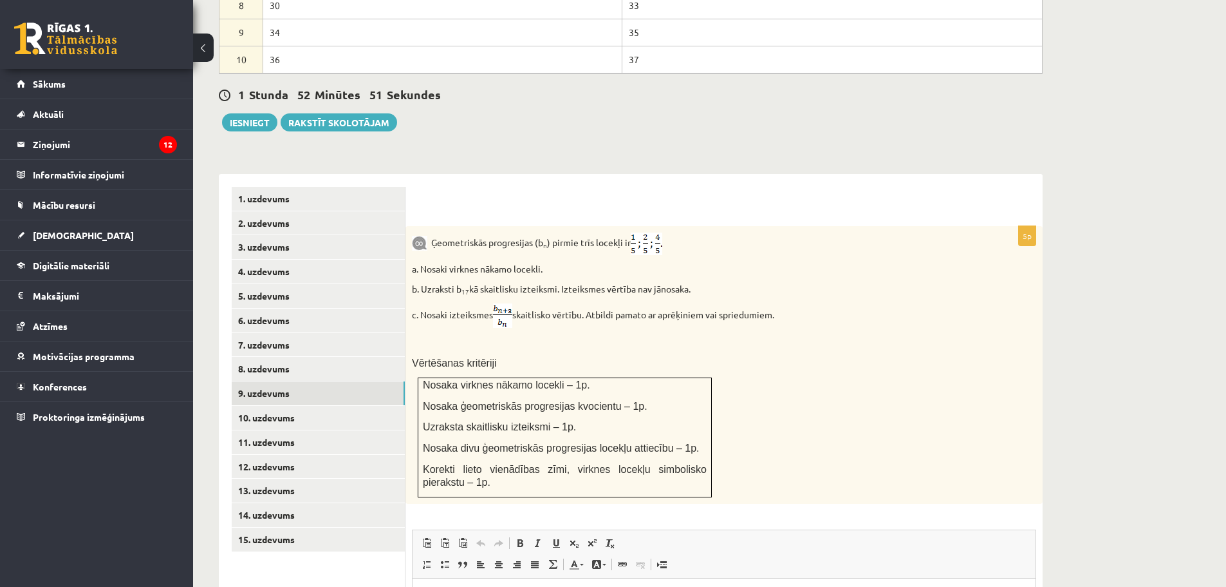
scroll to position [779, 0]
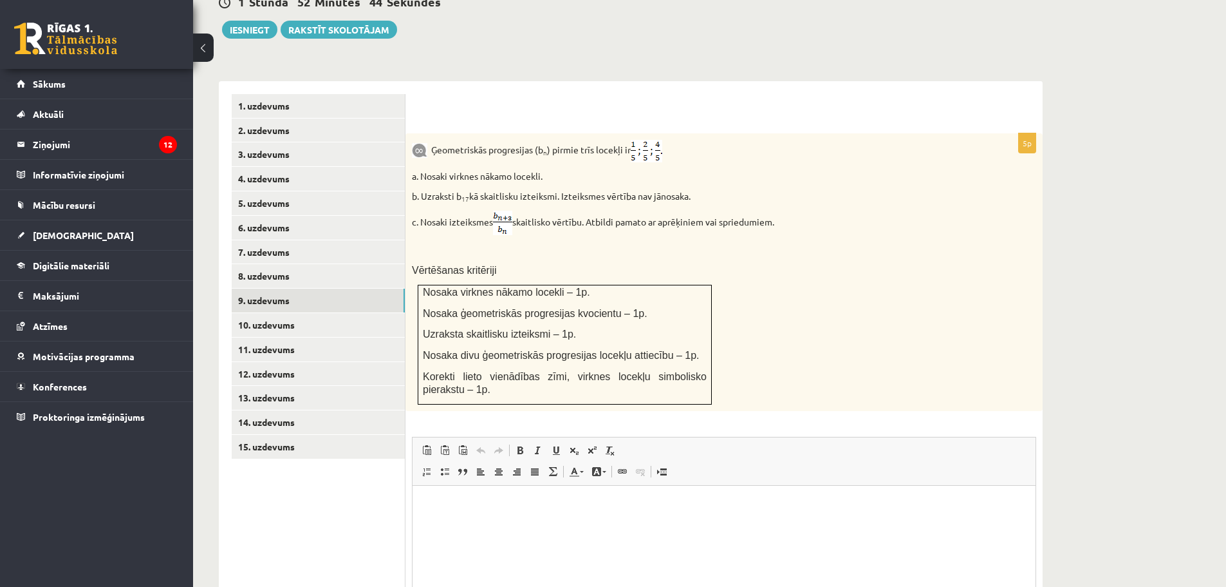
click at [489, 524] on html at bounding box center [724, 504] width 623 height 39
click at [569, 445] on span at bounding box center [574, 450] width 10 height 10
click at [578, 445] on span at bounding box center [574, 450] width 10 height 10
click at [593, 445] on span at bounding box center [592, 450] width 10 height 10
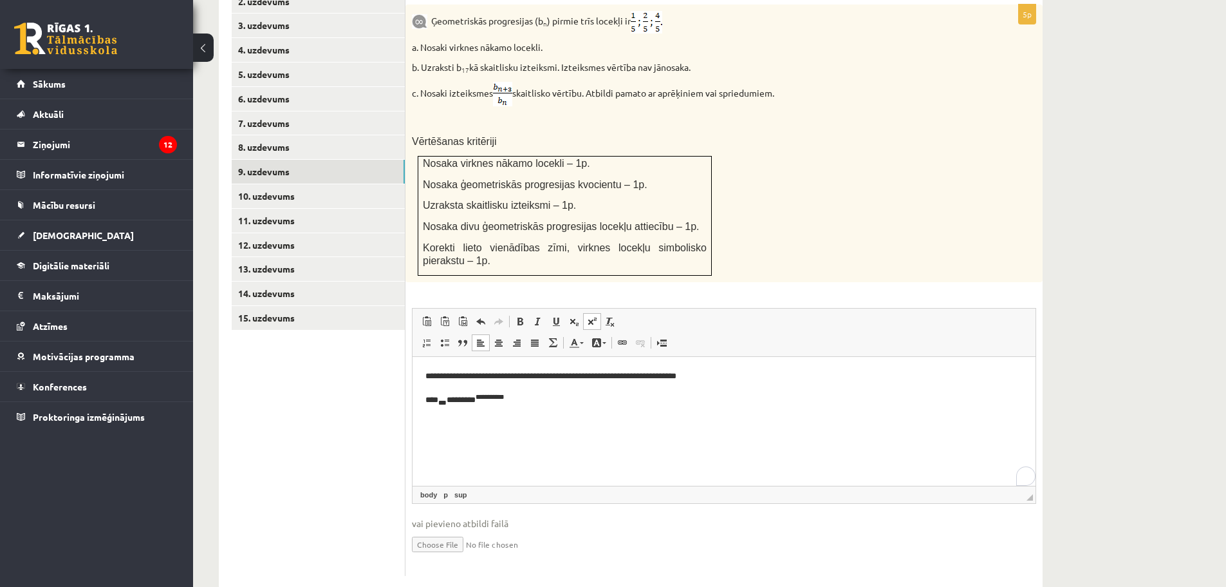
click at [518, 405] on p "**********" at bounding box center [724, 399] width 597 height 17
click at [595, 316] on span at bounding box center [592, 321] width 10 height 10
click at [279, 184] on link "10. uzdevums" at bounding box center [318, 196] width 173 height 24
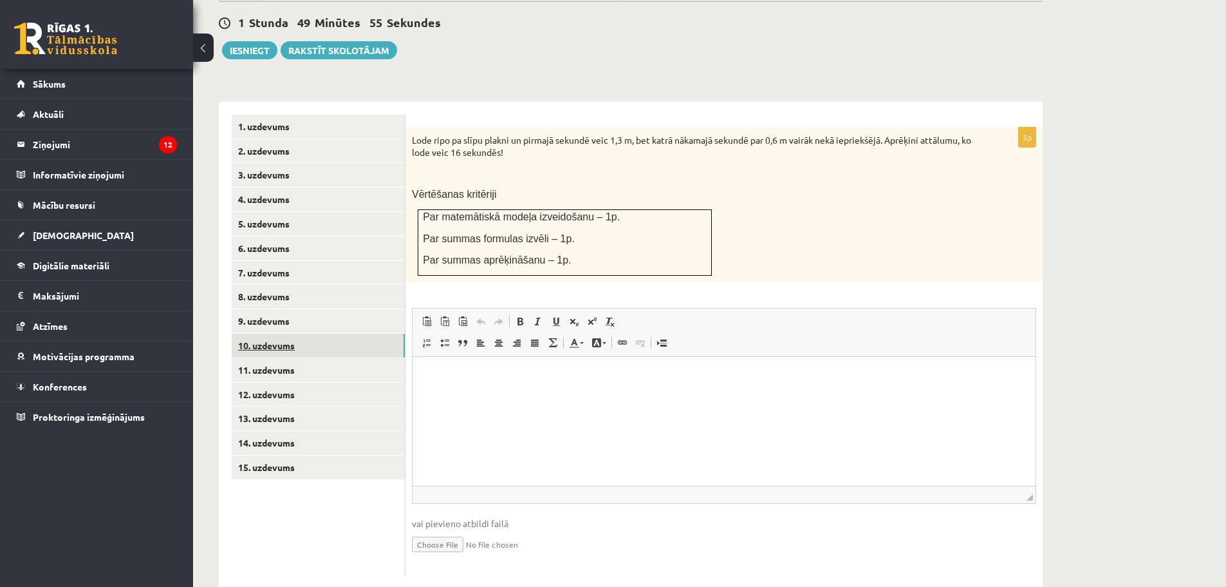
scroll to position [0, 0]
click at [280, 358] on link "11. uzdevums" at bounding box center [318, 370] width 173 height 24
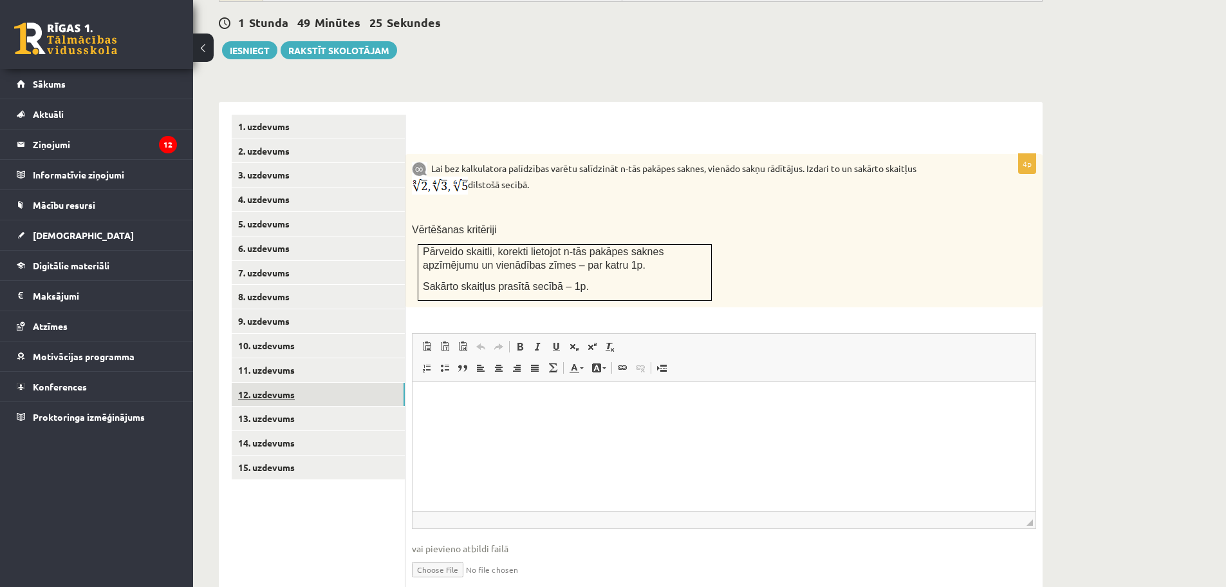
click at [270, 382] on link "12. uzdevums" at bounding box center [318, 394] width 173 height 24
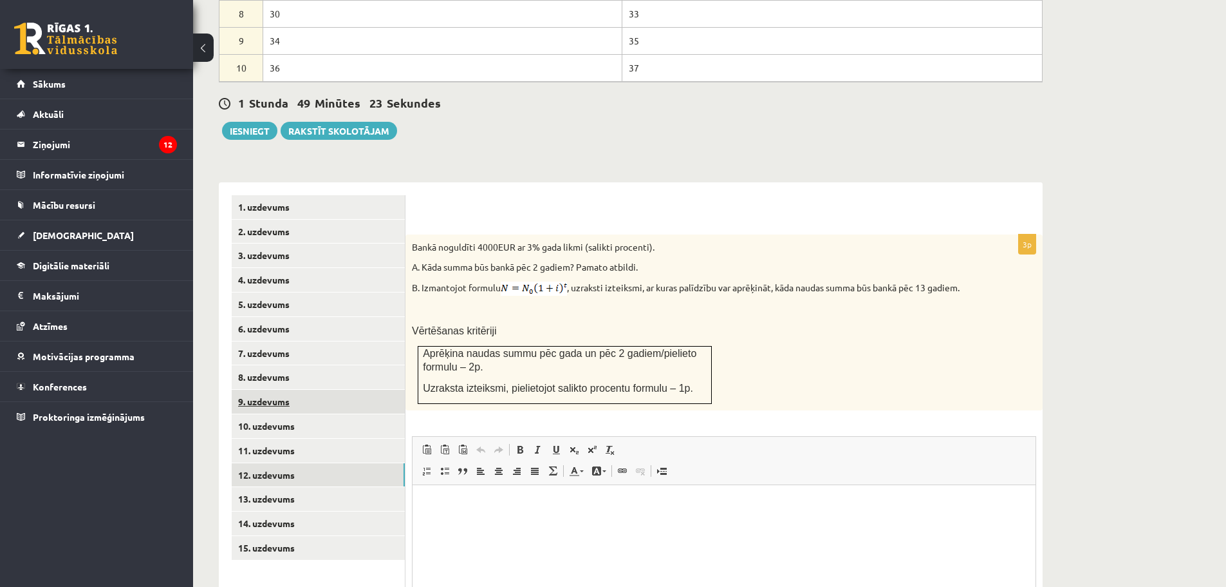
scroll to position [806, 0]
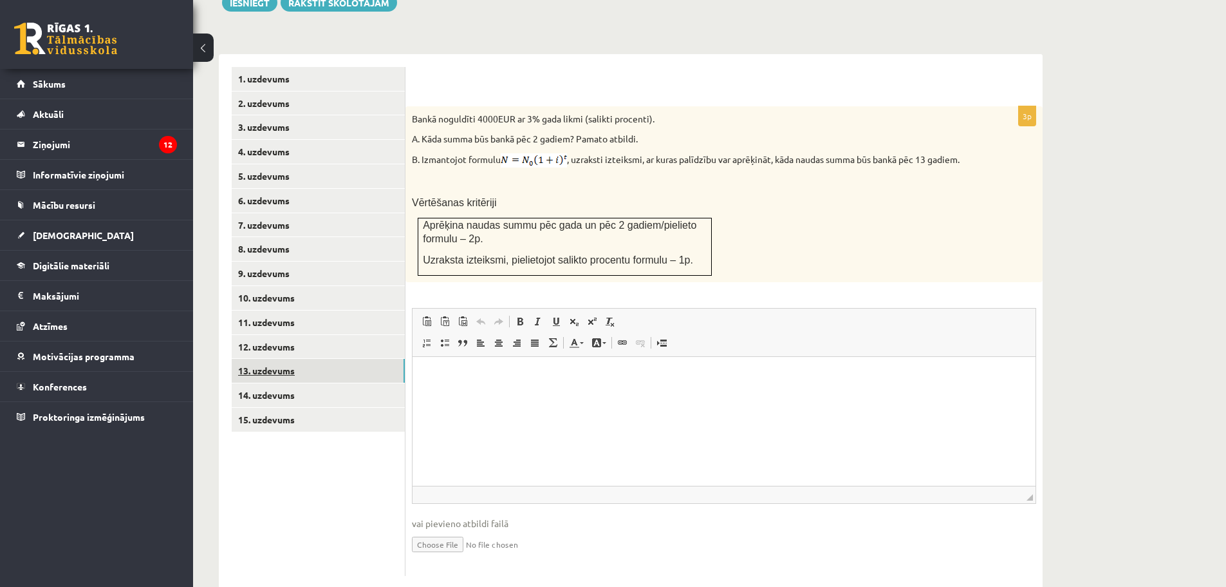
click at [266, 359] on link "13. uzdevums" at bounding box center [318, 371] width 173 height 24
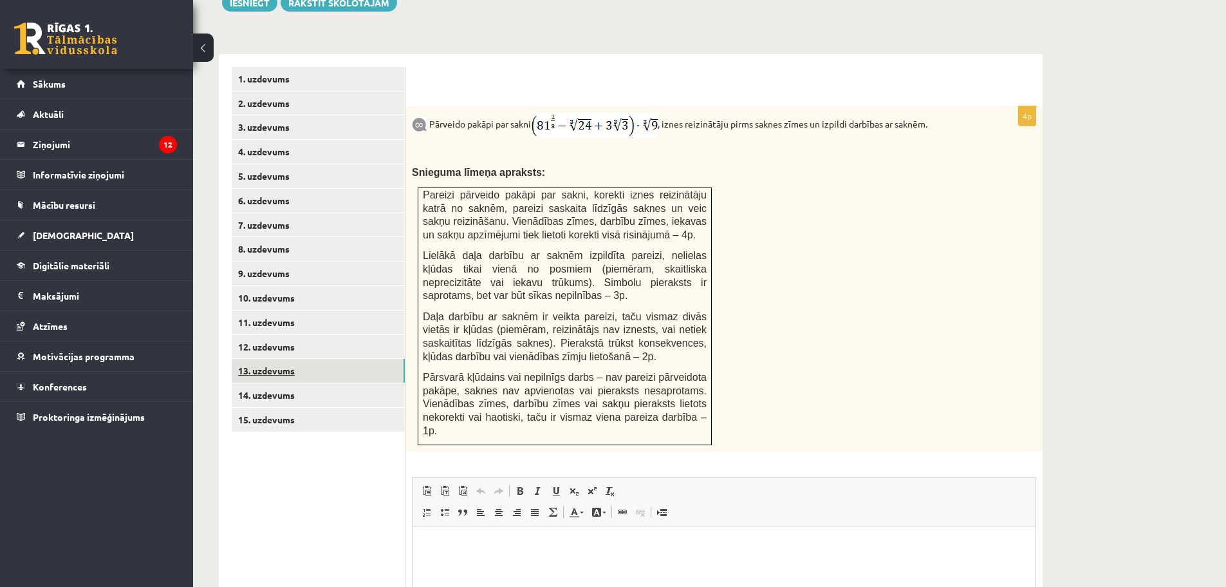
scroll to position [0, 0]
click at [268, 383] on link "14. uzdevums" at bounding box center [318, 395] width 173 height 24
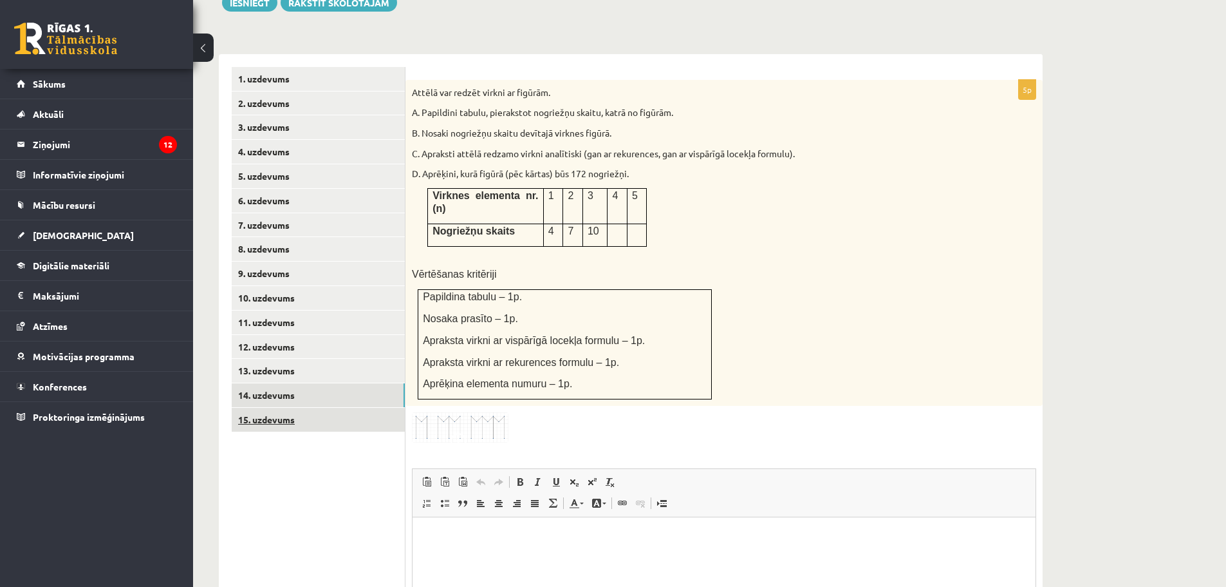
click at [274, 408] on link "15. uzdevums" at bounding box center [318, 420] width 173 height 24
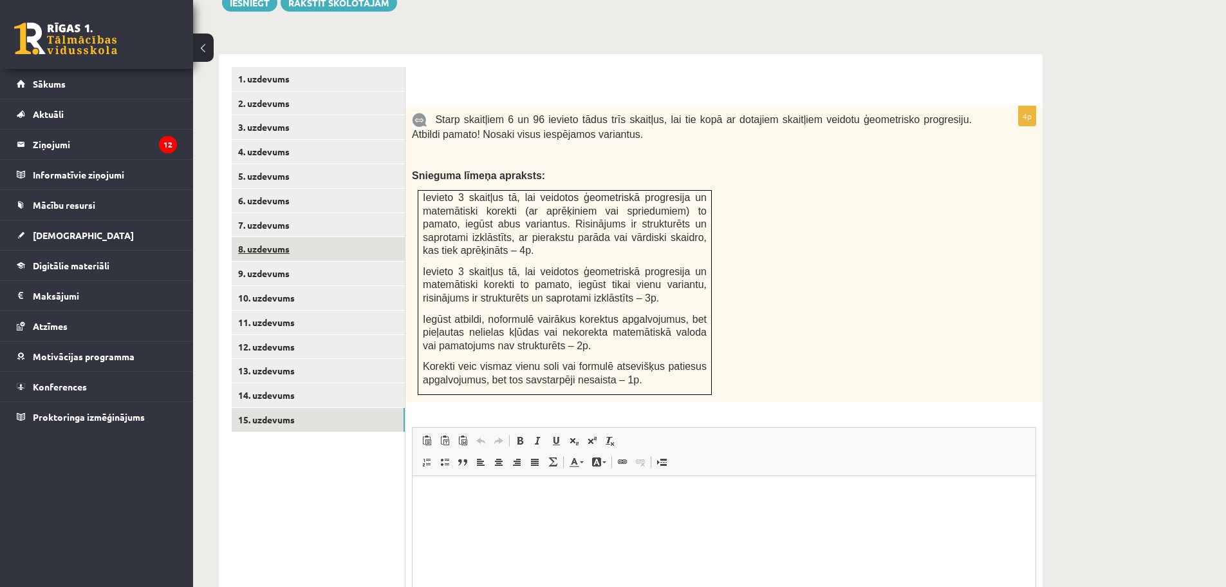
click at [249, 237] on link "8. uzdevums" at bounding box center [318, 249] width 173 height 24
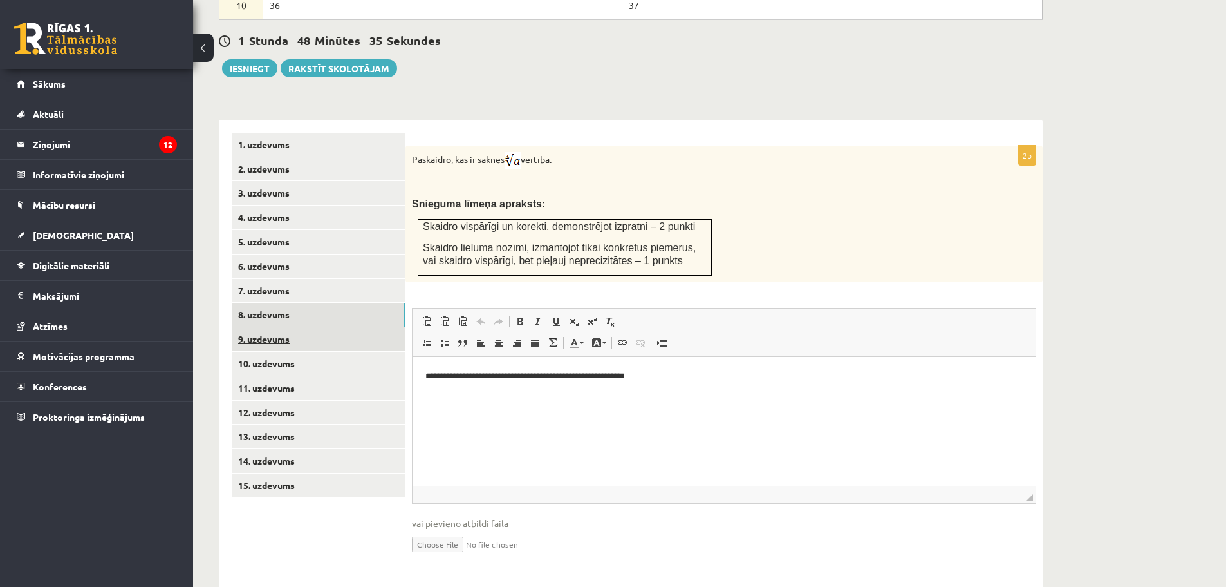
click at [263, 327] on link "9. uzdevums" at bounding box center [318, 339] width 173 height 24
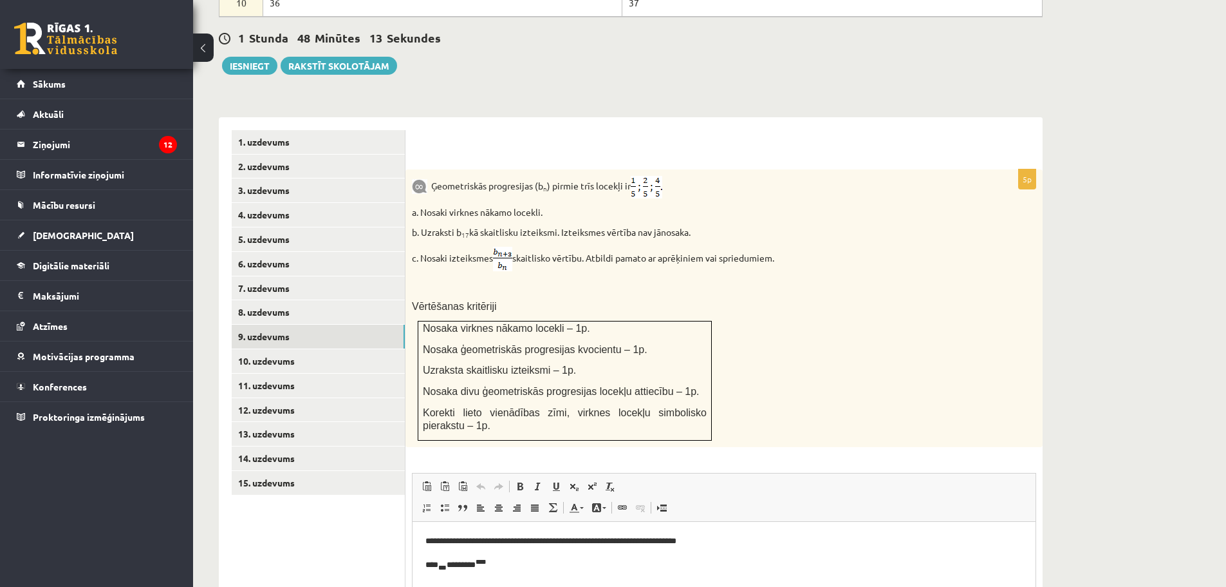
scroll to position [715, 0]
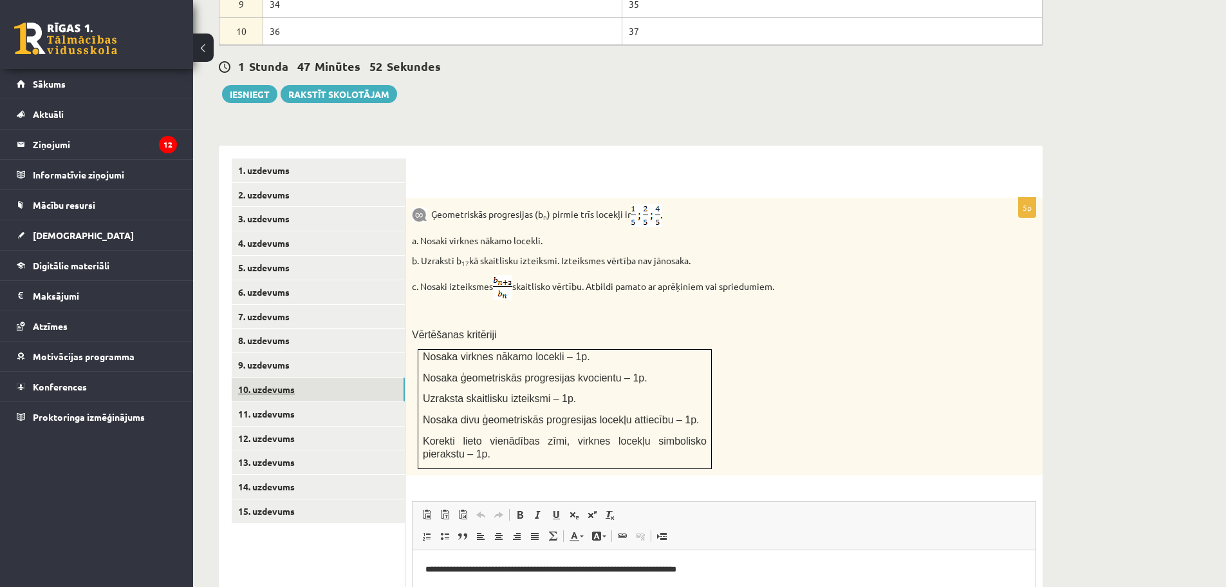
click at [282, 377] on link "10. uzdevums" at bounding box center [318, 389] width 173 height 24
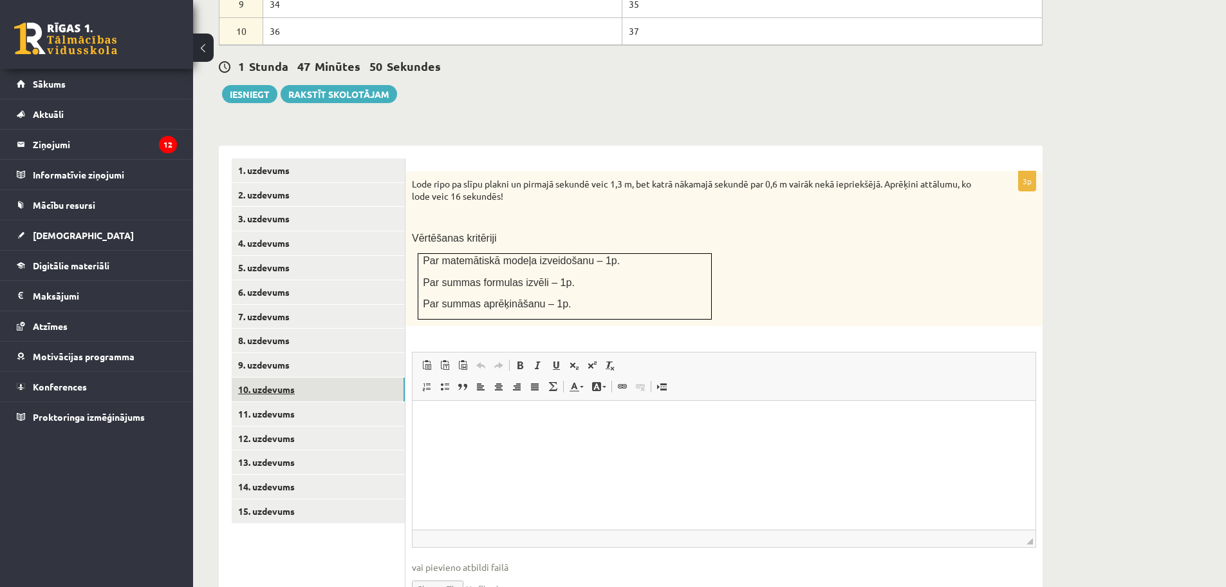
scroll to position [0, 0]
click at [483, 423] on p "Editor, wiswyg-editor-user-answer-47024777896020" at bounding box center [724, 420] width 597 height 14
click at [644, 420] on p "**********" at bounding box center [724, 420] width 597 height 14
click at [793, 418] on p "**********" at bounding box center [724, 420] width 597 height 14
click at [580, 357] on link "Subscript" at bounding box center [574, 365] width 18 height 17
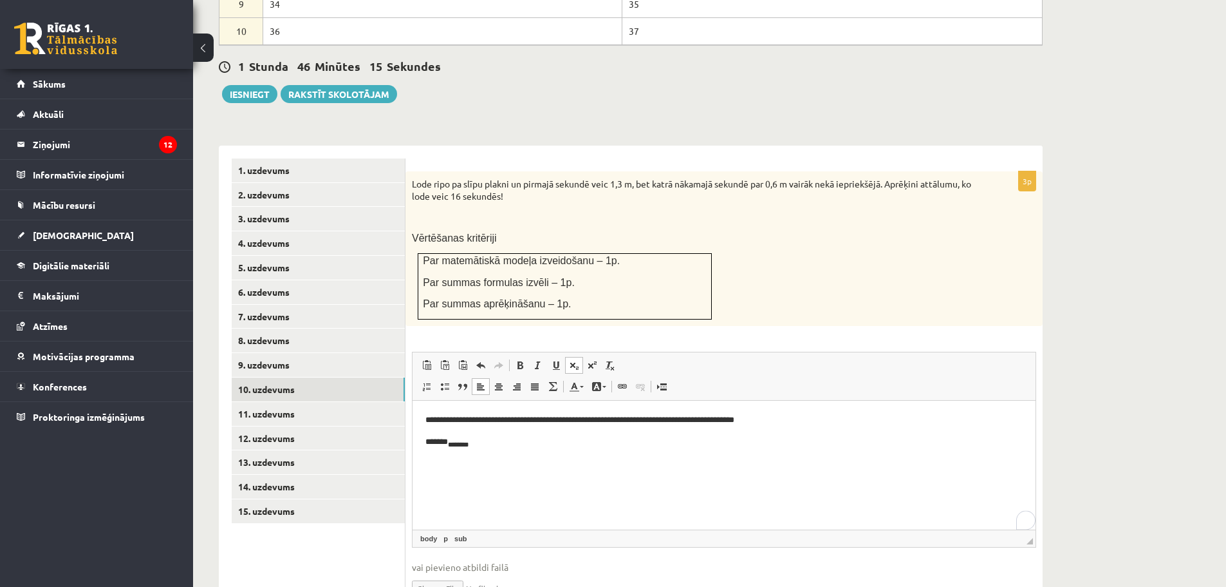
click at [580, 357] on link "Subscript" at bounding box center [574, 365] width 18 height 17
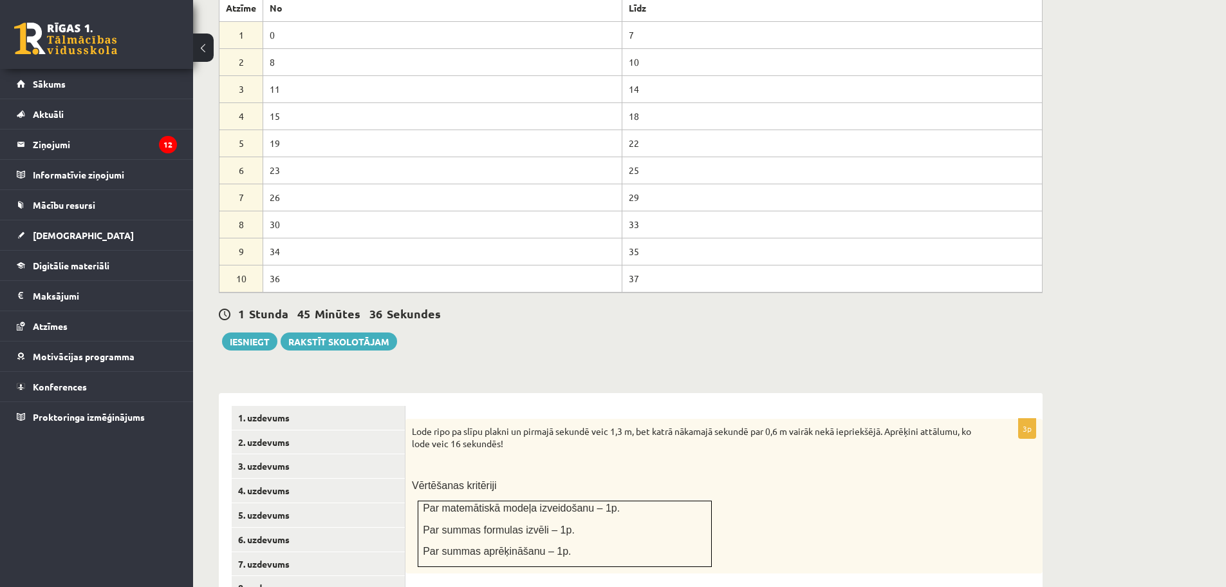
scroll to position [715, 0]
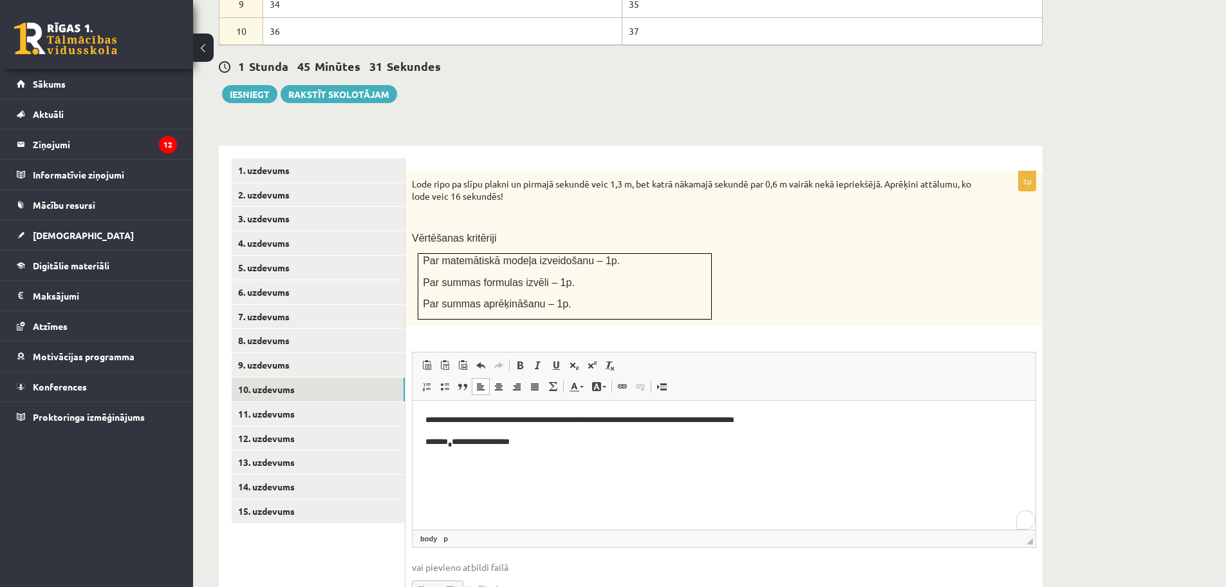
click at [565, 440] on p "**********" at bounding box center [724, 442] width 597 height 15
click at [572, 360] on span at bounding box center [574, 365] width 10 height 10
click at [573, 442] on sub "**" at bounding box center [570, 443] width 5 height 6
click at [606, 441] on p "**********" at bounding box center [724, 442] width 597 height 15
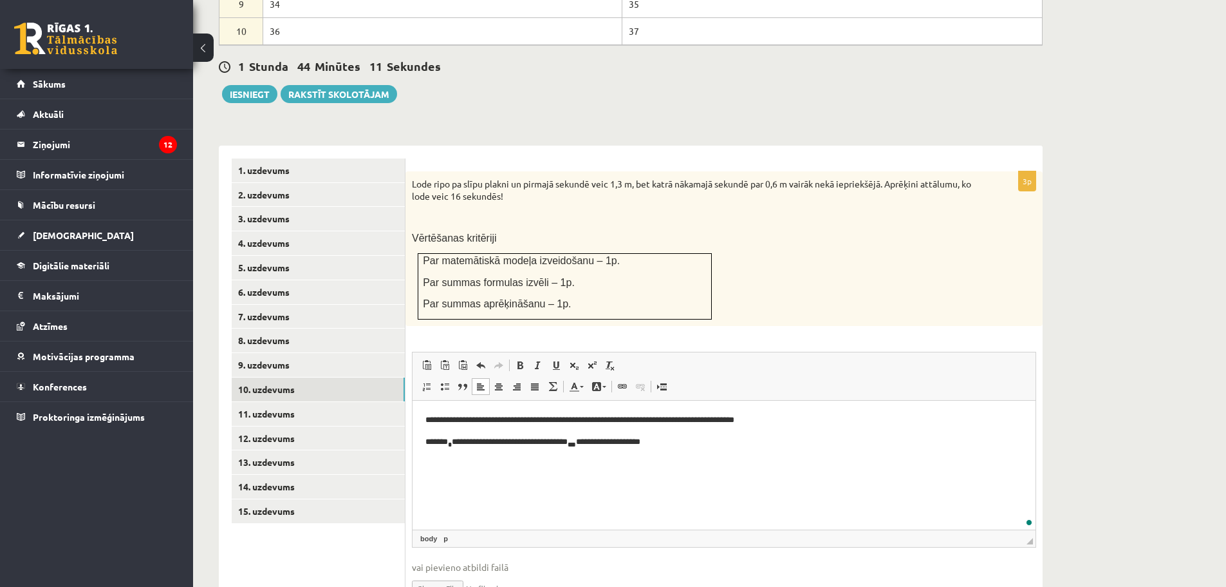
click at [687, 439] on p "**********" at bounding box center [724, 442] width 597 height 15
click at [655, 444] on p "**********" at bounding box center [724, 442] width 597 height 15
click at [660, 437] on p "**********" at bounding box center [724, 442] width 597 height 15
click at [697, 441] on p "**********" at bounding box center [724, 442] width 597 height 15
click at [577, 357] on link "Subscript" at bounding box center [574, 365] width 18 height 17
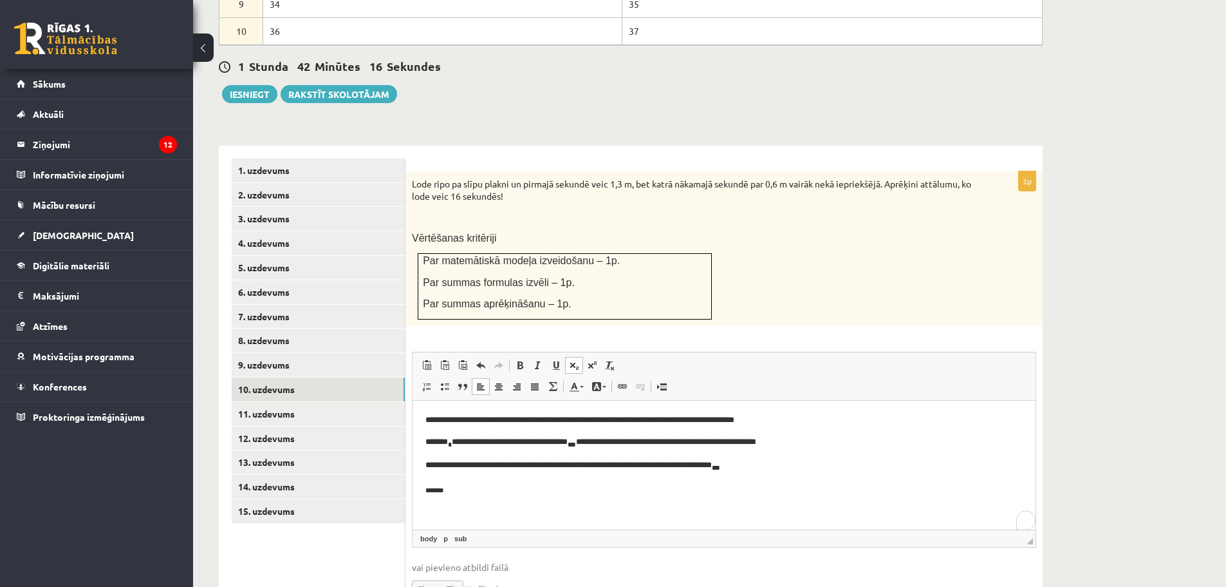
click at [579, 357] on link "Subscript" at bounding box center [574, 365] width 18 height 17
click at [578, 360] on span at bounding box center [574, 365] width 10 height 10
click at [576, 360] on span at bounding box center [574, 365] width 10 height 10
click at [443, 487] on p "**********" at bounding box center [720, 488] width 588 height 15
click at [527, 490] on p "**********" at bounding box center [720, 488] width 588 height 15
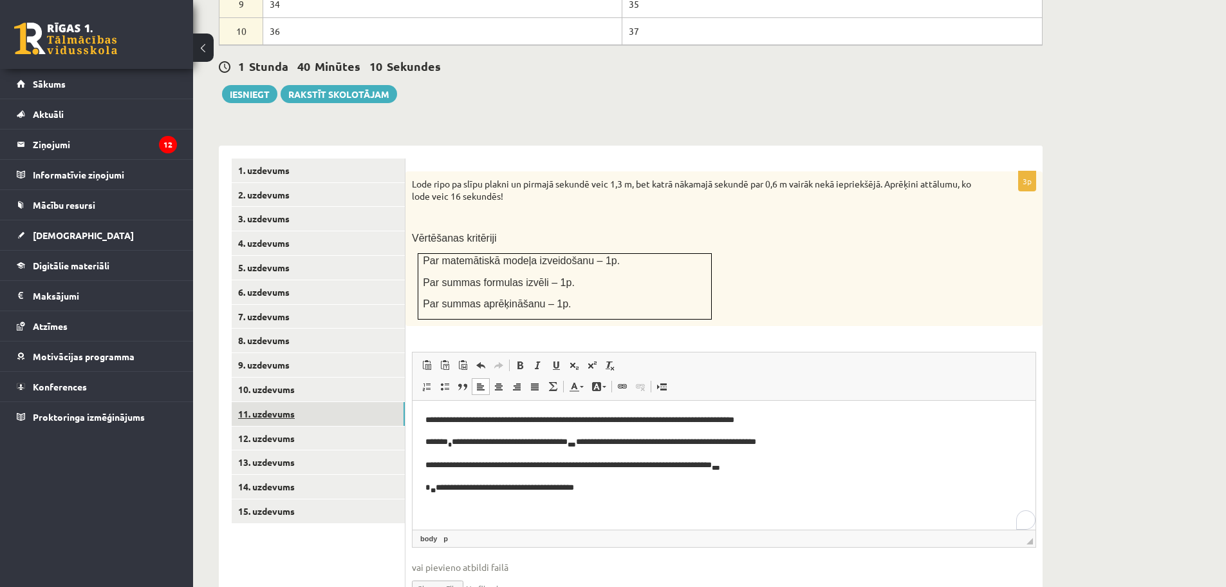
click at [259, 402] on link "11. uzdevums" at bounding box center [318, 414] width 173 height 24
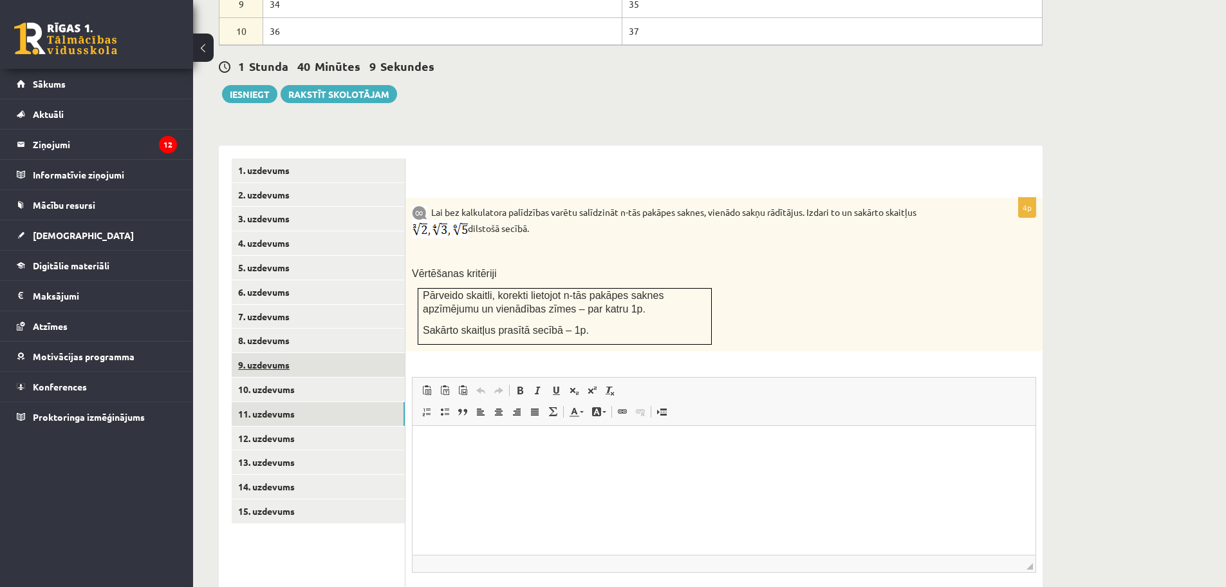
scroll to position [0, 0]
click at [268, 426] on link "12. uzdevums" at bounding box center [318, 438] width 173 height 24
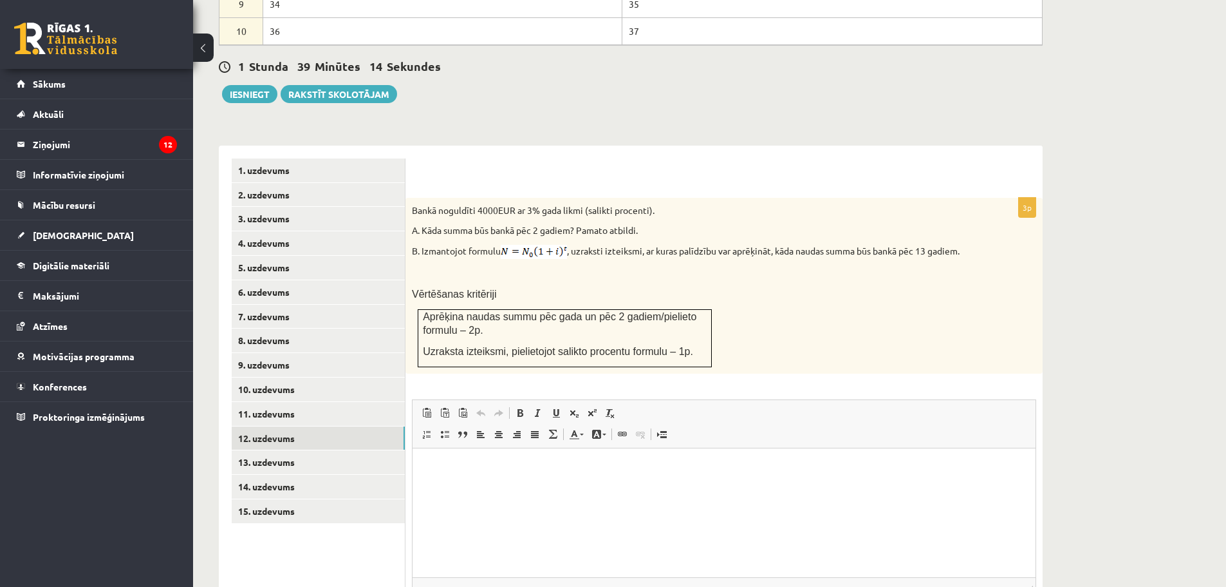
click at [523, 487] on html at bounding box center [724, 467] width 623 height 39
click at [576, 408] on span at bounding box center [574, 413] width 10 height 10
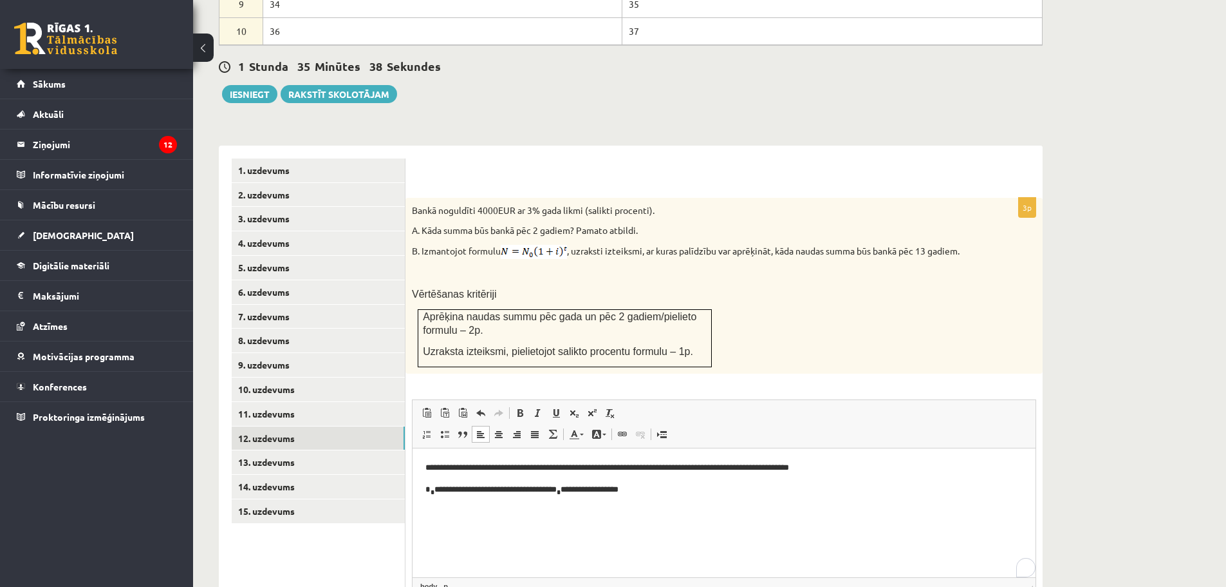
click at [501, 488] on p "**********" at bounding box center [724, 490] width 597 height 15
click at [594, 488] on p "**********" at bounding box center [724, 490] width 597 height 15
click at [623, 490] on p "**********" at bounding box center [724, 490] width 597 height 15
click at [578, 408] on span at bounding box center [574, 413] width 10 height 10
click at [573, 408] on span at bounding box center [574, 413] width 10 height 10
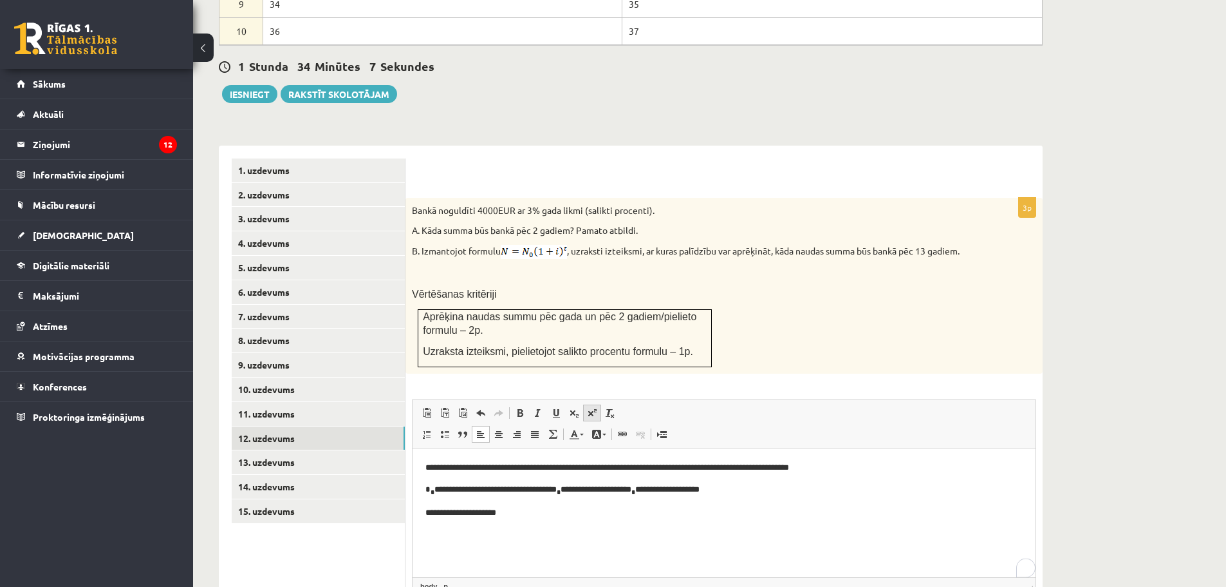
click at [593, 408] on span at bounding box center [592, 413] width 10 height 10
click at [440, 516] on p "**********" at bounding box center [724, 513] width 597 height 15
click at [576, 404] on link "Subscript" at bounding box center [574, 412] width 18 height 17
drag, startPoint x: 695, startPoint y: 505, endPoint x: 700, endPoint y: 523, distance: 18.3
click at [695, 507] on p "**********" at bounding box center [724, 514] width 597 height 17
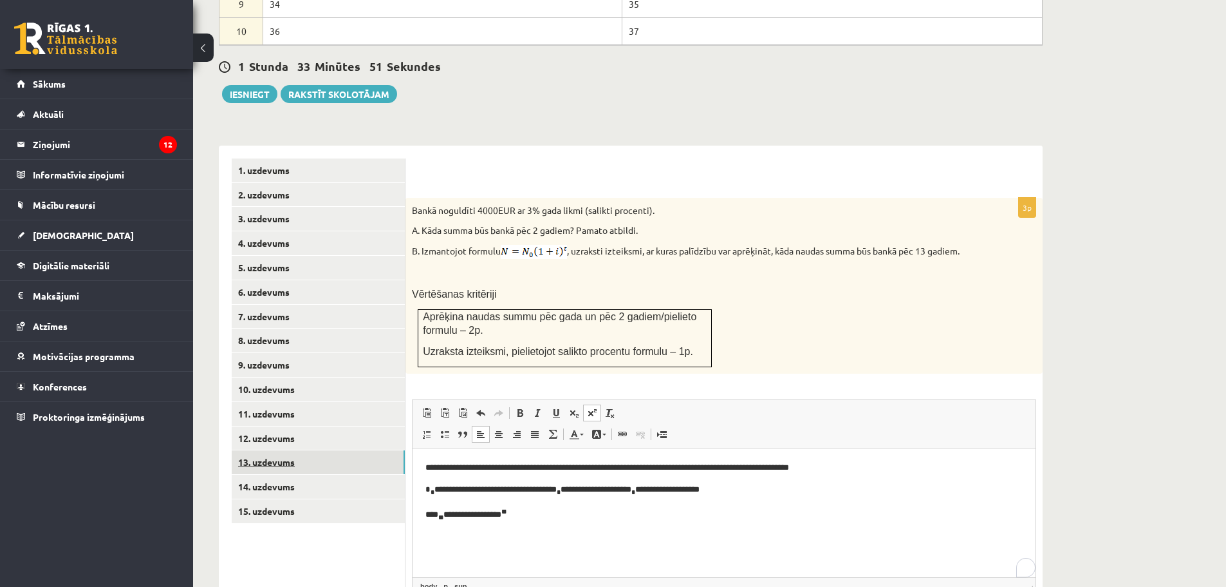
click at [283, 450] on link "13. uzdevums" at bounding box center [318, 462] width 173 height 24
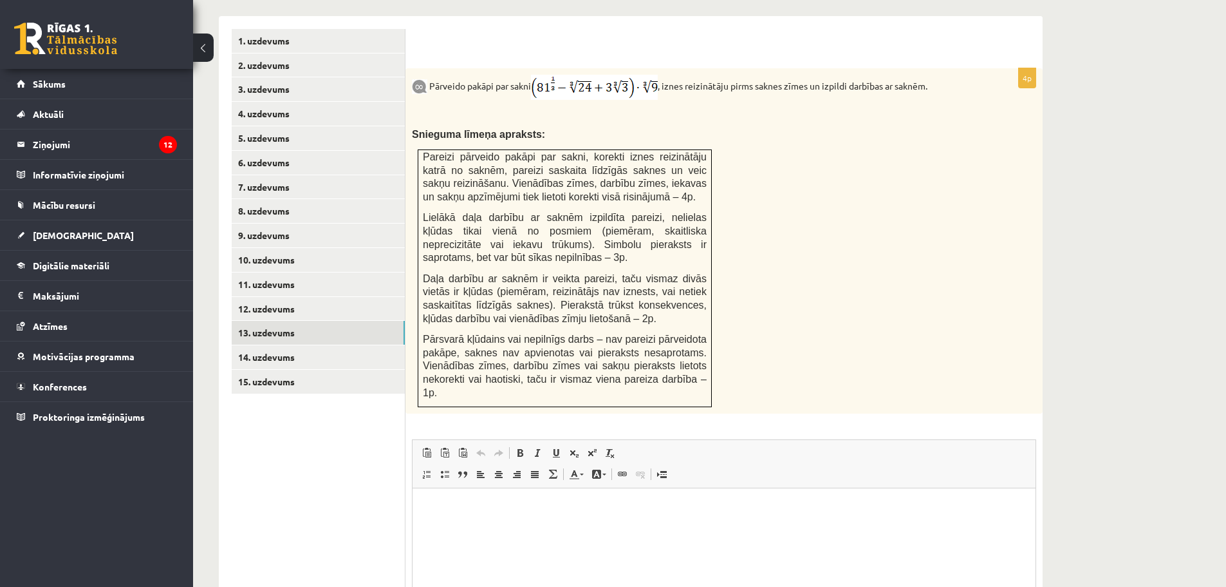
scroll to position [845, 0]
click at [263, 344] on link "14. uzdevums" at bounding box center [318, 356] width 173 height 24
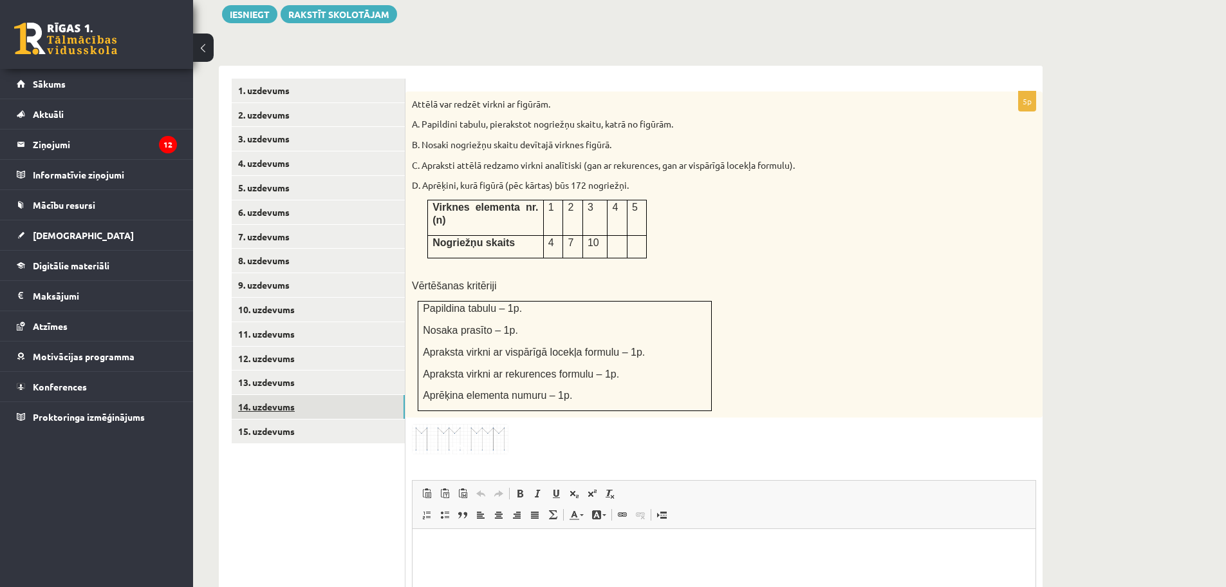
scroll to position [794, 0]
click at [262, 420] on link "15. uzdevums" at bounding box center [318, 432] width 173 height 24
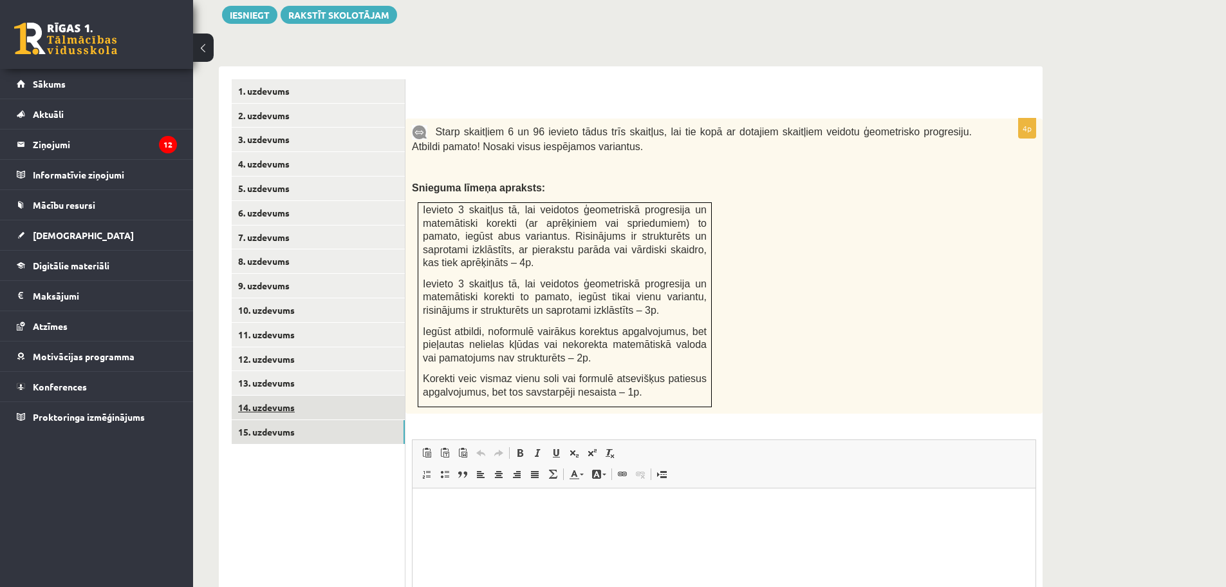
scroll to position [0, 0]
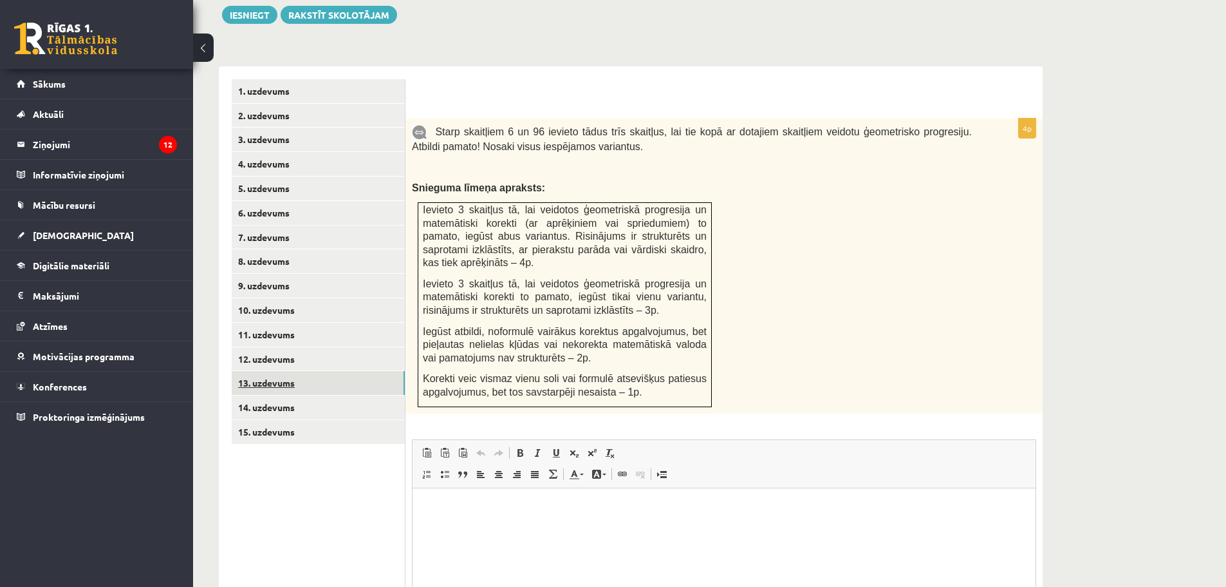
click at [259, 371] on link "13. uzdevums" at bounding box center [318, 383] width 173 height 24
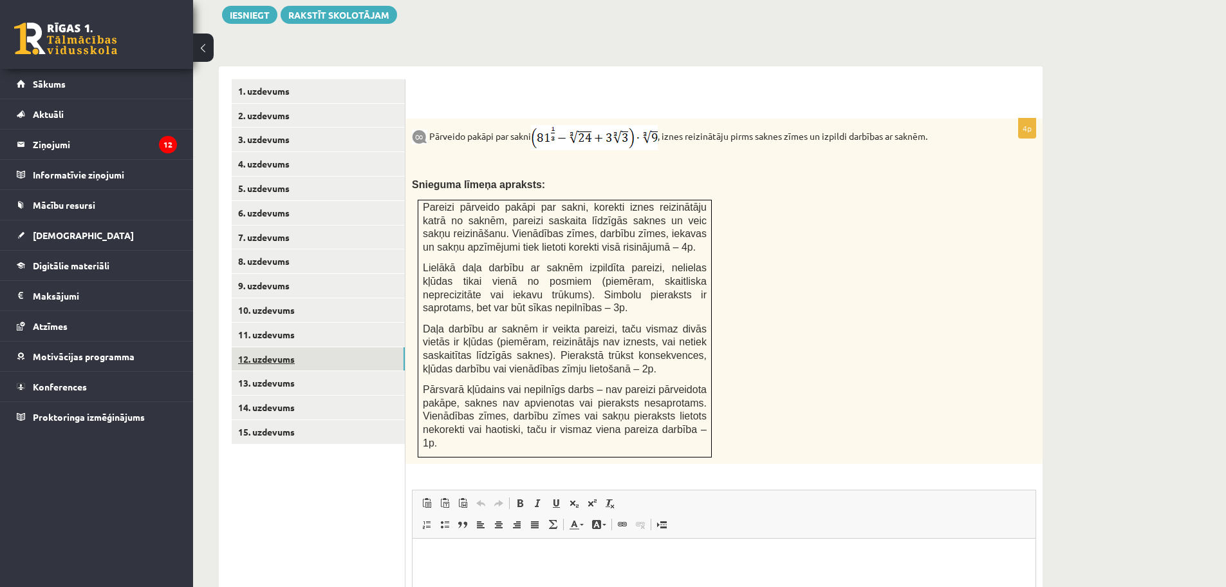
click at [267, 347] on link "12. uzdevums" at bounding box center [318, 359] width 173 height 24
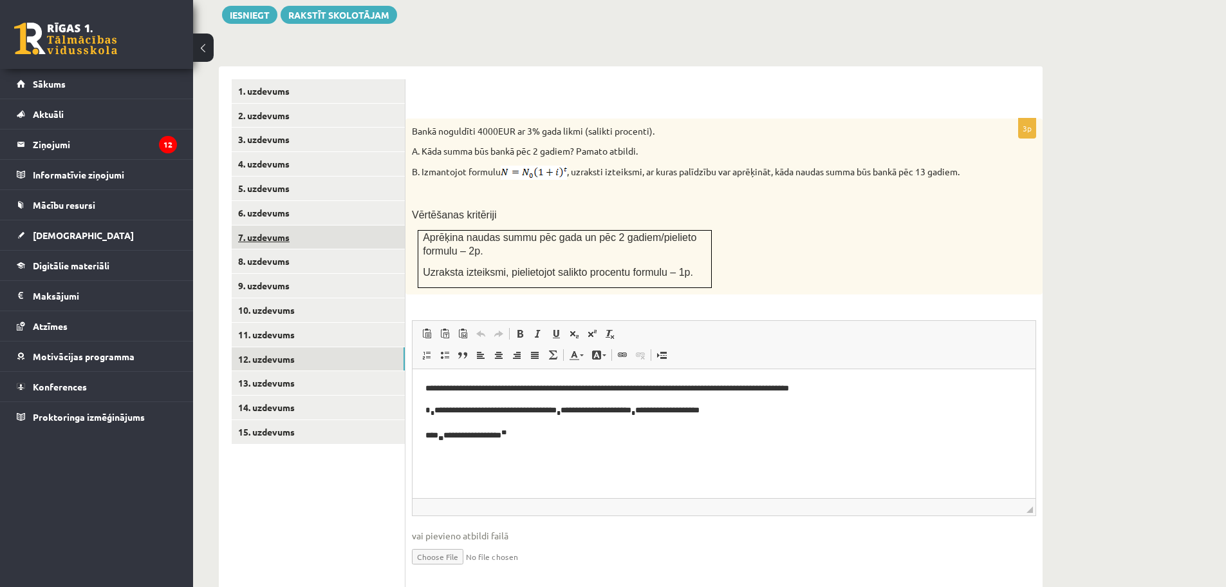
scroll to position [806, 0]
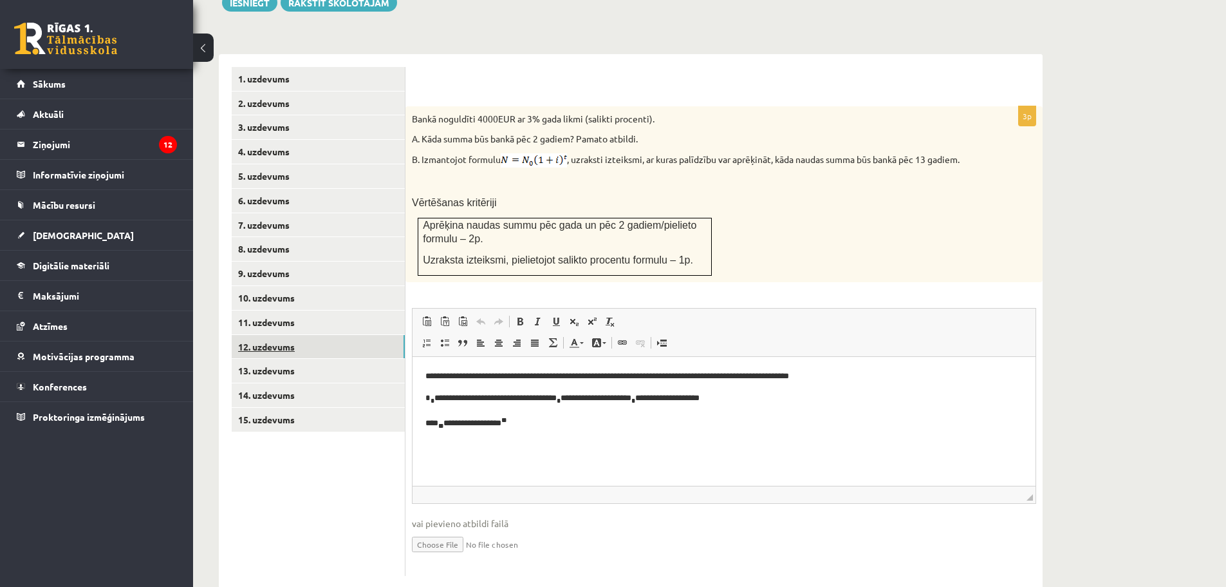
click at [266, 335] on link "12. uzdevums" at bounding box center [318, 347] width 173 height 24
click at [265, 310] on link "11. uzdevums" at bounding box center [318, 322] width 173 height 24
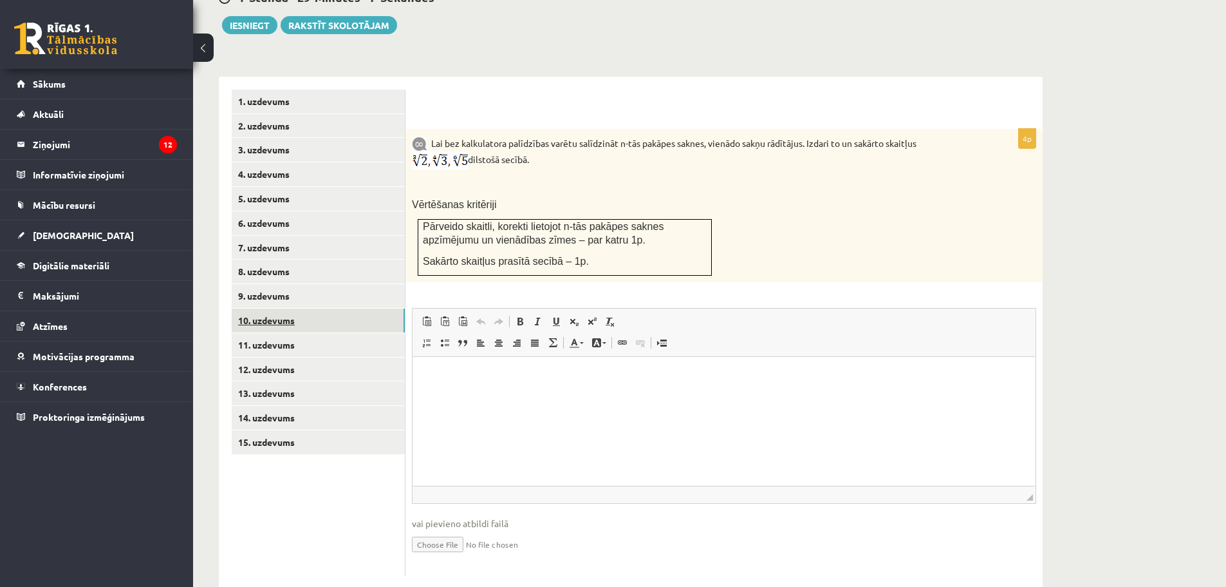
click at [270, 308] on link "10. uzdevums" at bounding box center [318, 320] width 173 height 24
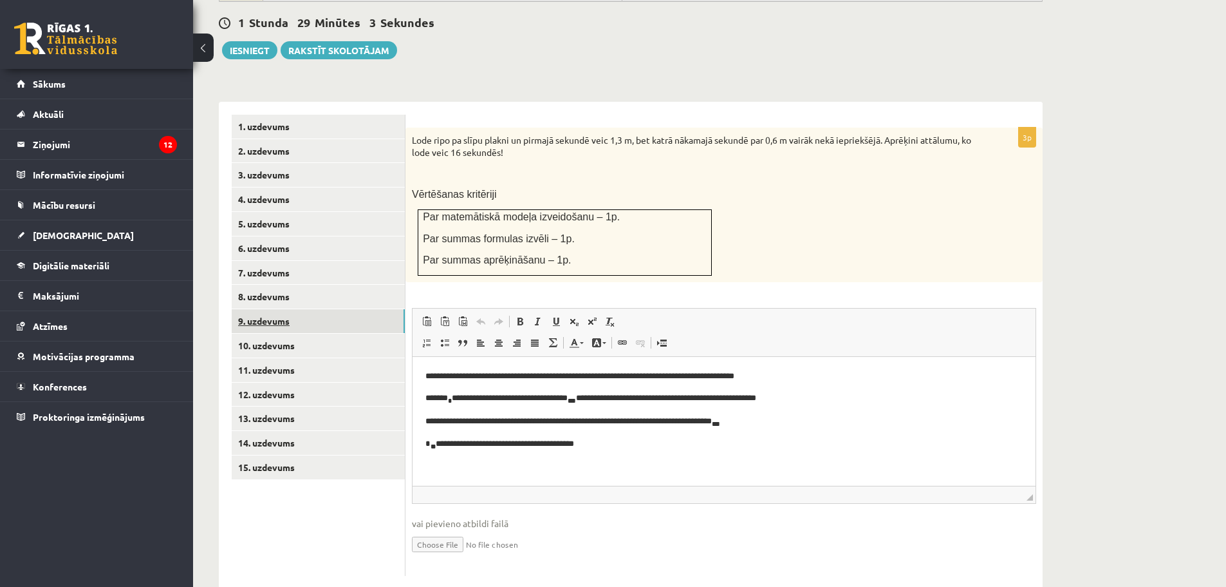
click at [265, 309] on link "9. uzdevums" at bounding box center [318, 321] width 173 height 24
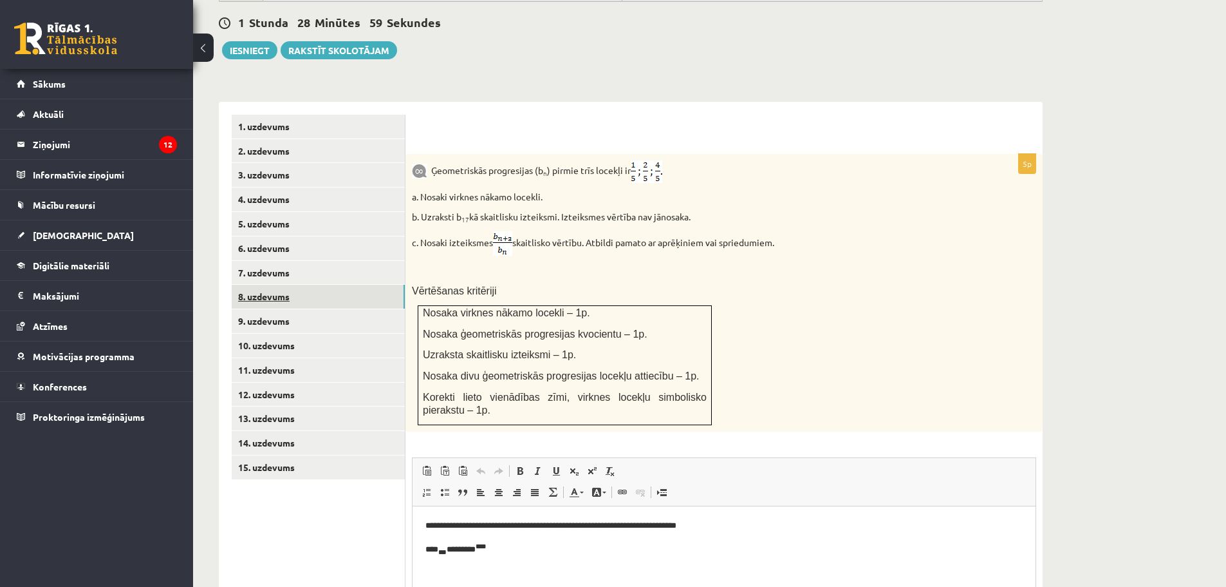
click at [263, 285] on link "8. uzdevums" at bounding box center [318, 297] width 173 height 24
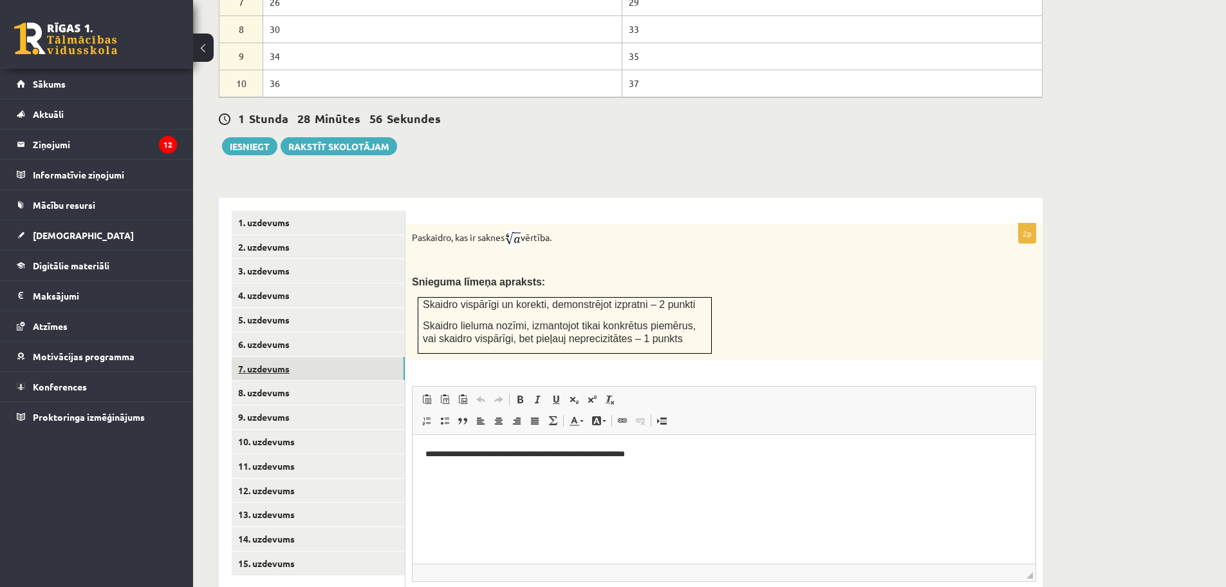
click at [266, 357] on link "7. uzdevums" at bounding box center [318, 369] width 173 height 24
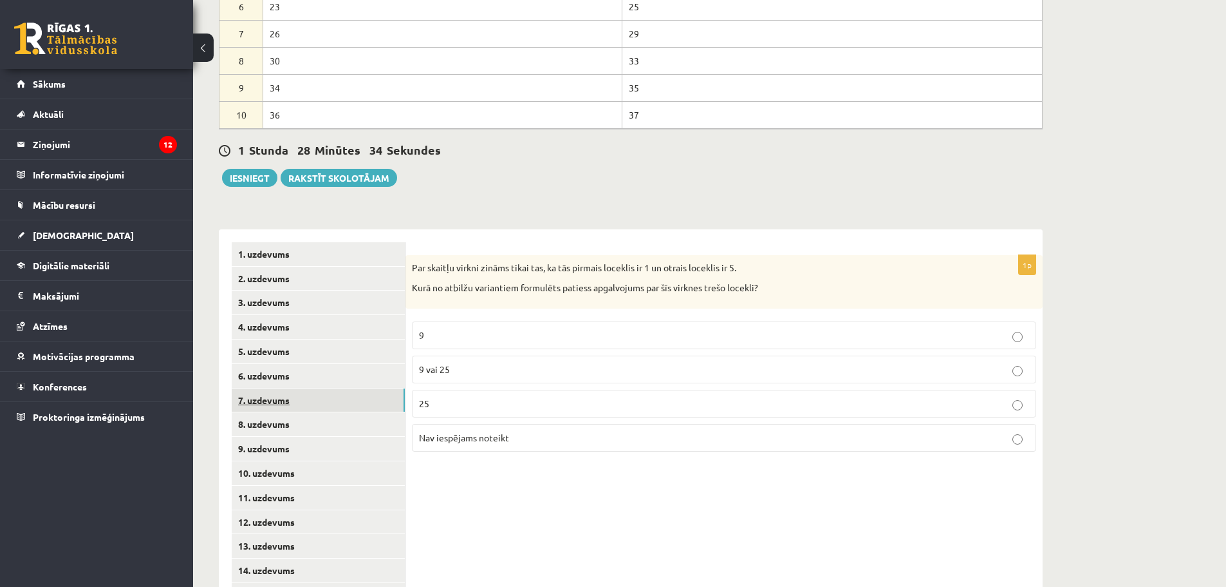
scroll to position [662, 0]
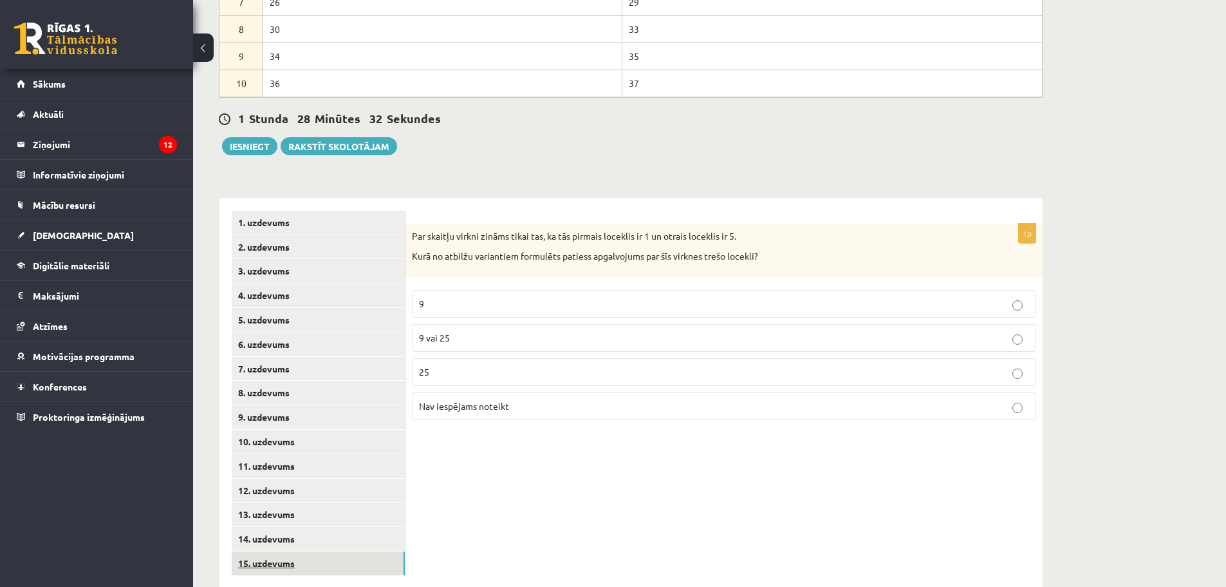
click at [285, 551] on link "15. uzdevums" at bounding box center [318, 563] width 173 height 24
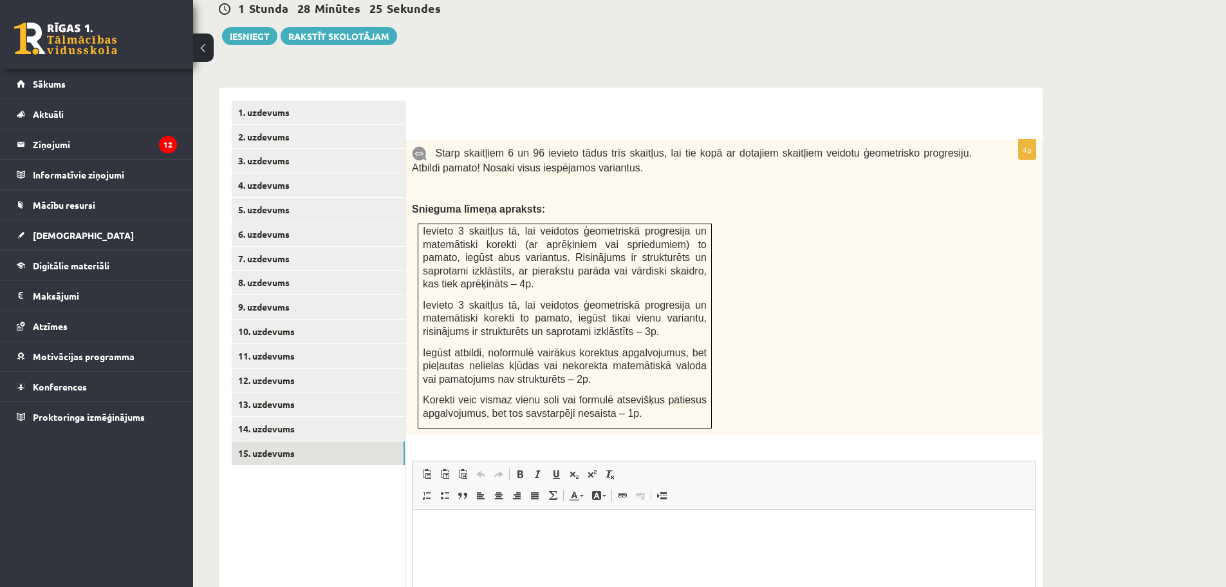
scroll to position [775, 0]
click at [502, 526] on p "To enrich screen reader interactions, please activate Accessibility in Grammarl…" at bounding box center [724, 526] width 597 height 14
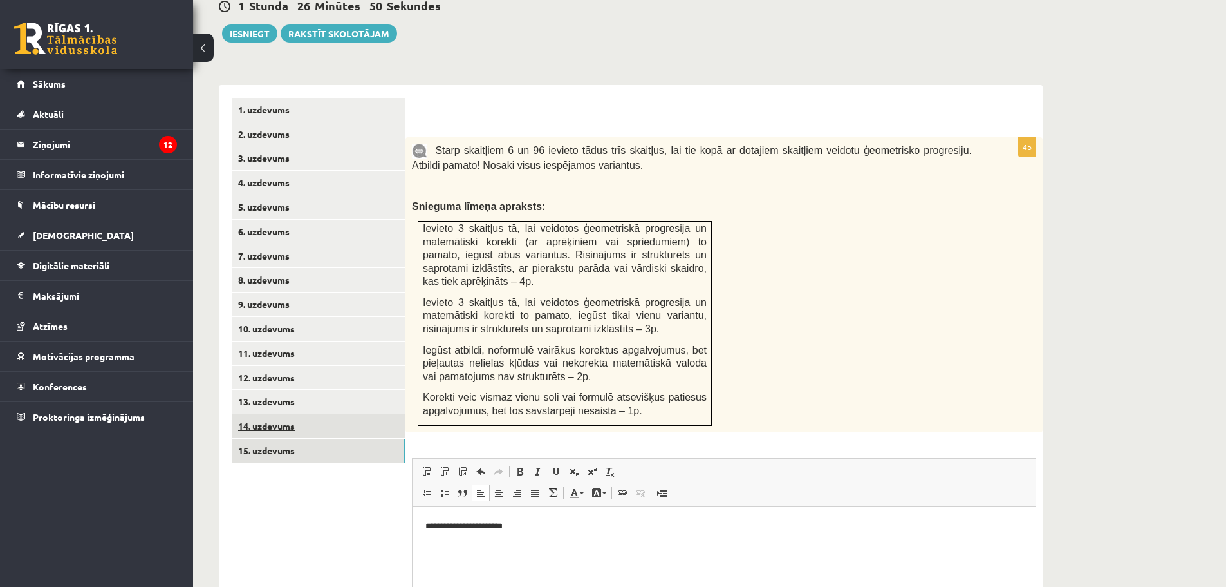
click at [275, 414] on link "14. uzdevums" at bounding box center [318, 426] width 173 height 24
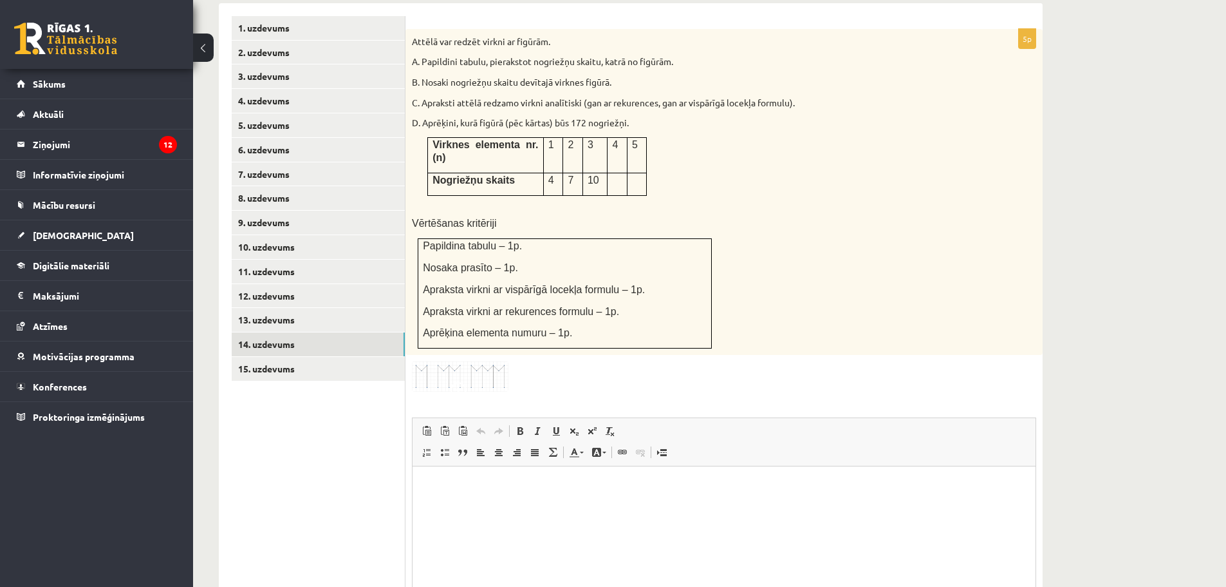
scroll to position [904, 0]
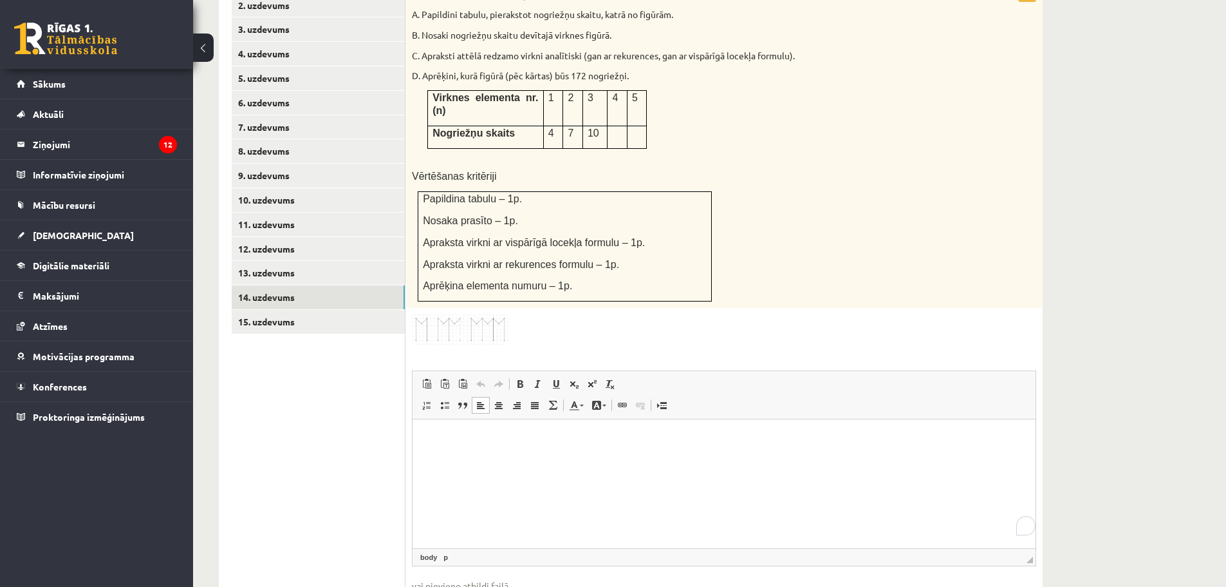
click at [442, 458] on html at bounding box center [724, 438] width 623 height 39
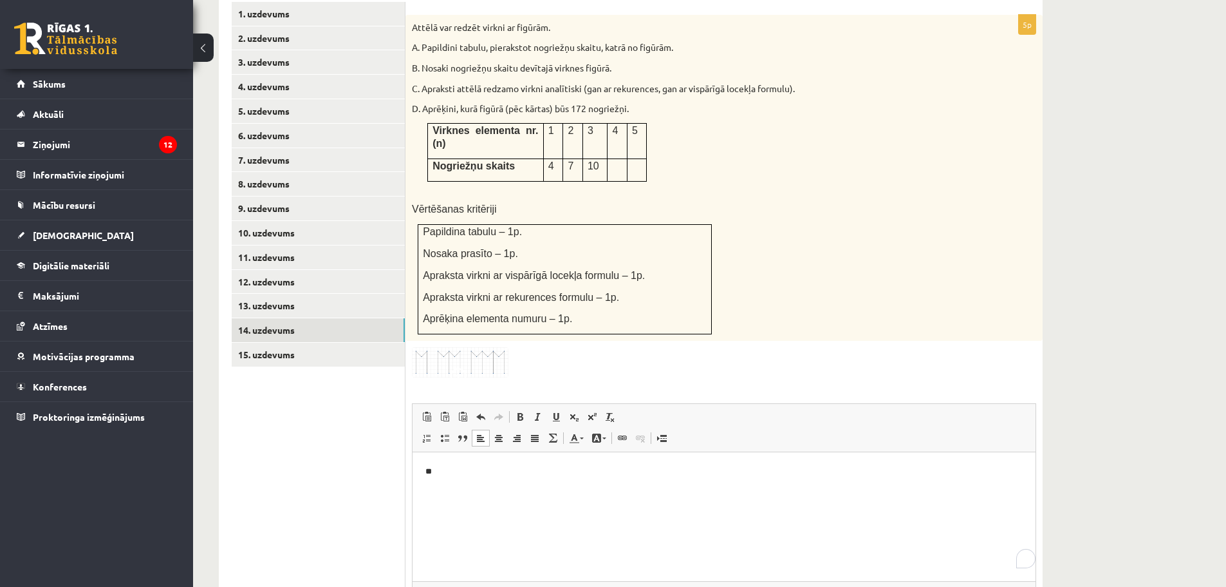
scroll to position [872, 0]
click at [462, 367] on span at bounding box center [461, 377] width 21 height 21
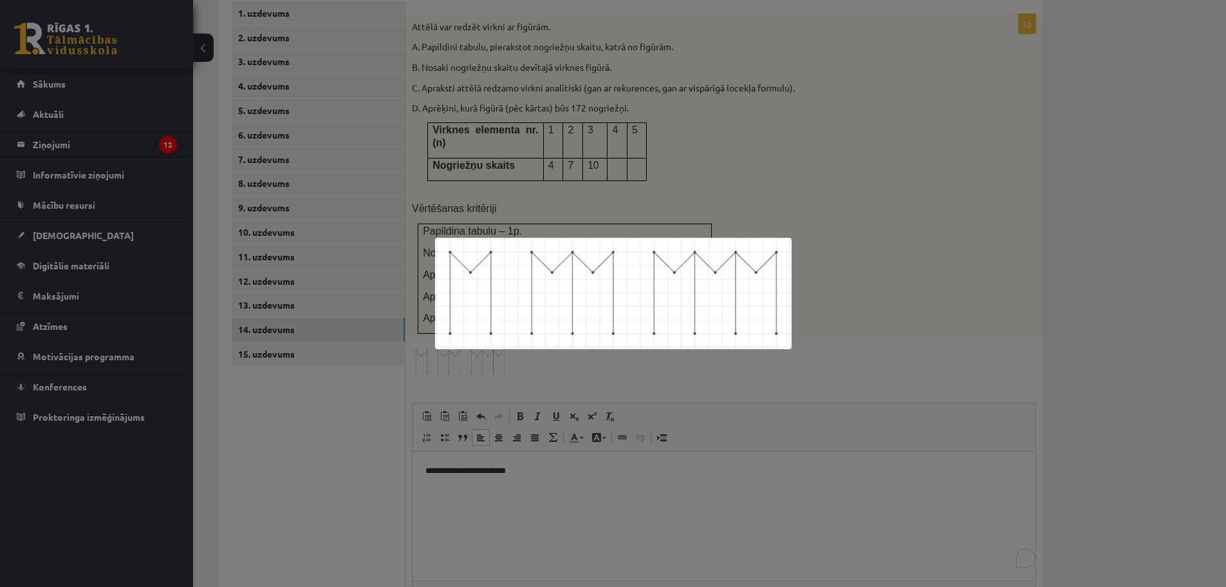
drag, startPoint x: 863, startPoint y: 268, endPoint x: 857, endPoint y: 272, distance: 7.5
click at [861, 267] on div at bounding box center [613, 293] width 1226 height 587
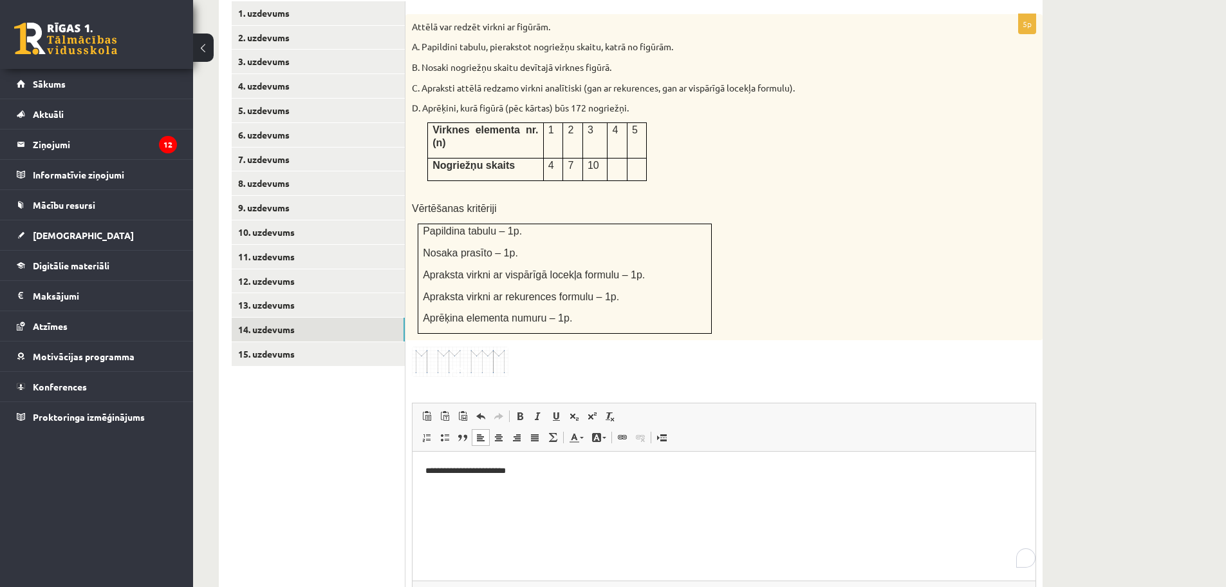
click at [546, 469] on p "**********" at bounding box center [724, 471] width 597 height 14
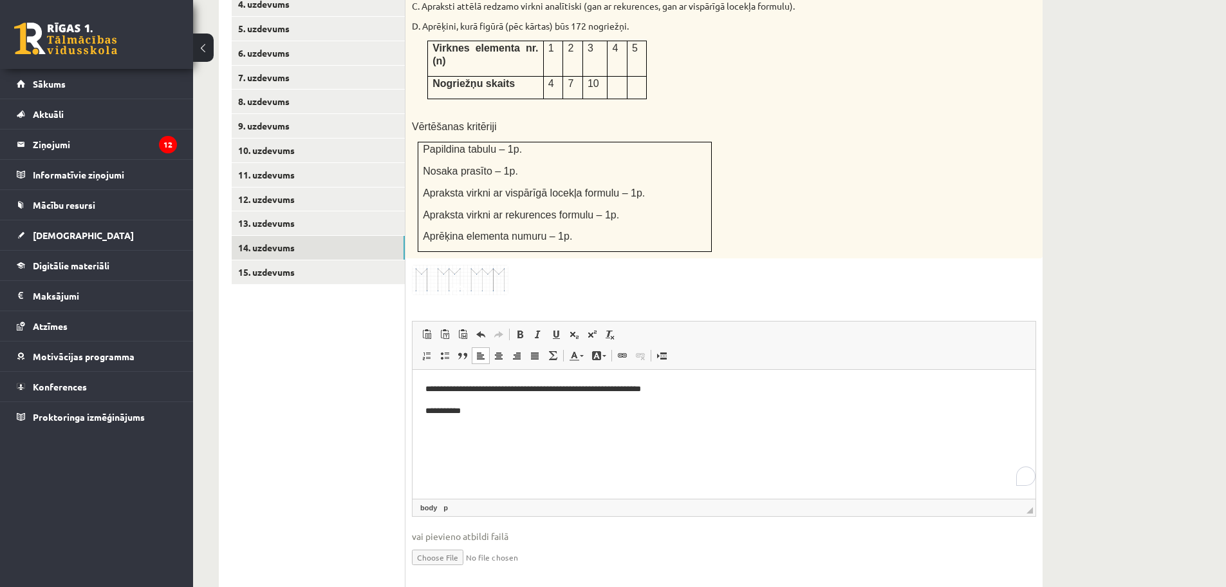
scroll to position [825, 0]
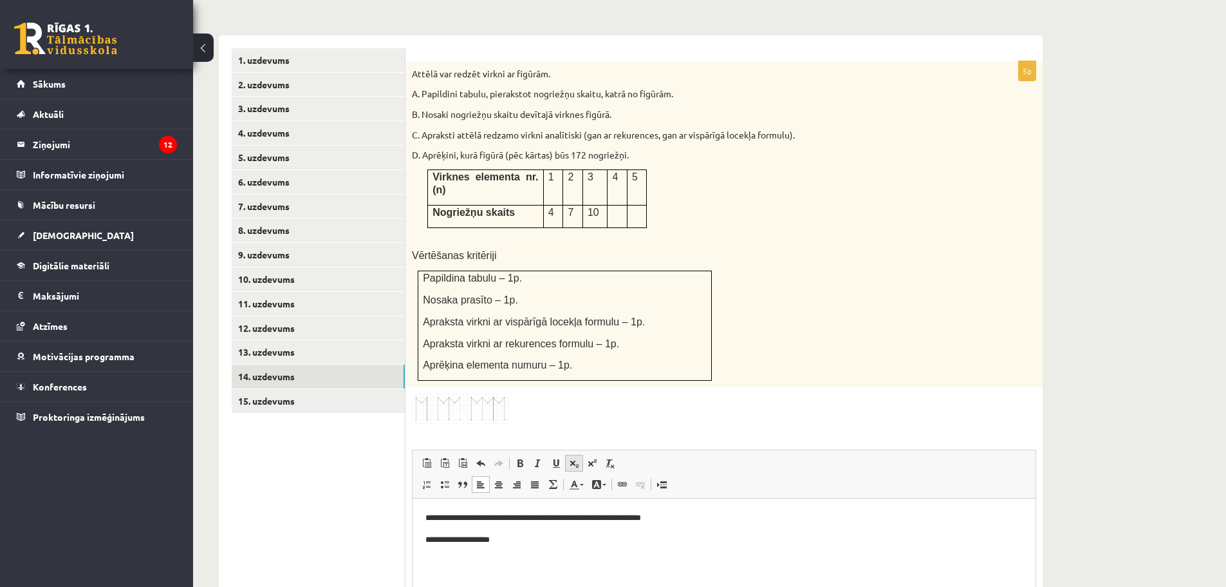
click at [572, 455] on link "Subscript" at bounding box center [574, 463] width 18 height 17
click at [574, 455] on link "Subscript" at bounding box center [574, 463] width 18 height 17
click at [576, 458] on span at bounding box center [574, 463] width 10 height 10
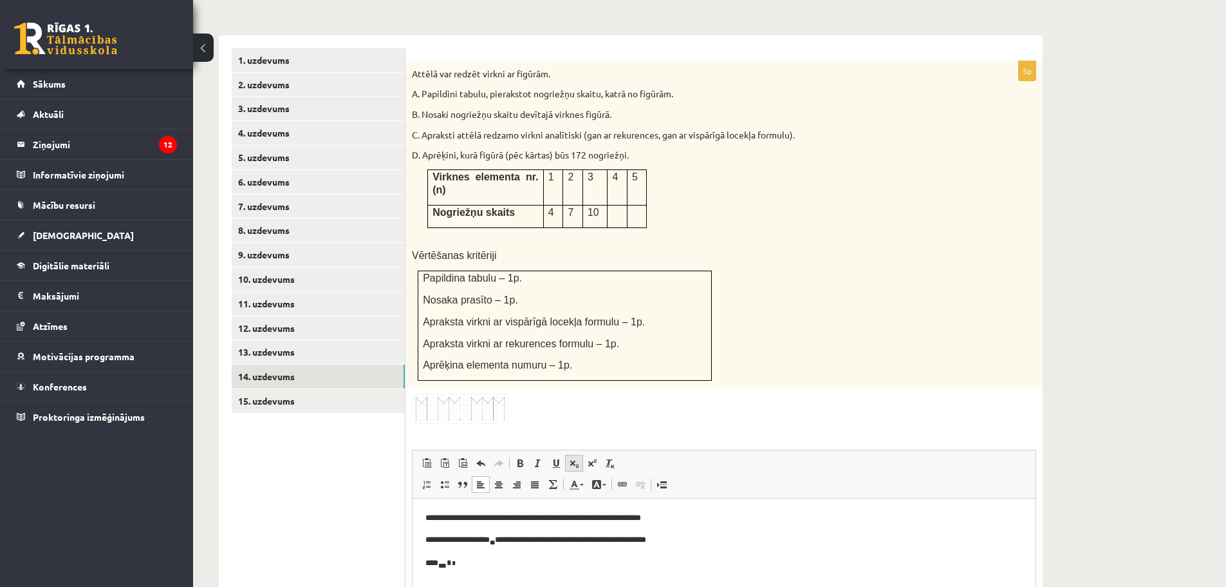
click at [572, 458] on span at bounding box center [574, 463] width 10 height 10
click at [572, 455] on link "Subscript" at bounding box center [574, 463] width 18 height 17
click at [454, 560] on p "**********" at bounding box center [724, 563] width 597 height 15
drag, startPoint x: 462, startPoint y: 561, endPoint x: 478, endPoint y: 579, distance: 25.1
click at [463, 561] on span "* * ***" at bounding box center [462, 562] width 17 height 6
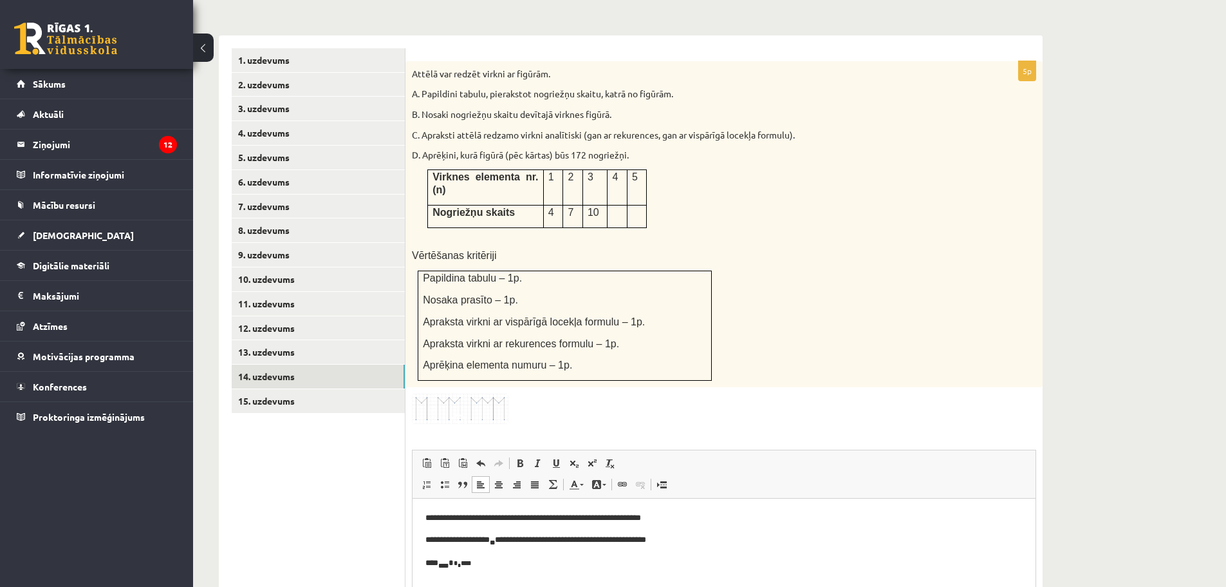
click at [460, 561] on span "* * ***" at bounding box center [462, 562] width 17 height 6
click at [502, 563] on p "**** *** * * * ***" at bounding box center [724, 563] width 597 height 15
click at [436, 565] on p "**** *** * * * ***" at bounding box center [724, 563] width 597 height 15
click at [597, 568] on p "**********" at bounding box center [724, 563] width 597 height 15
click at [578, 458] on span at bounding box center [574, 463] width 10 height 10
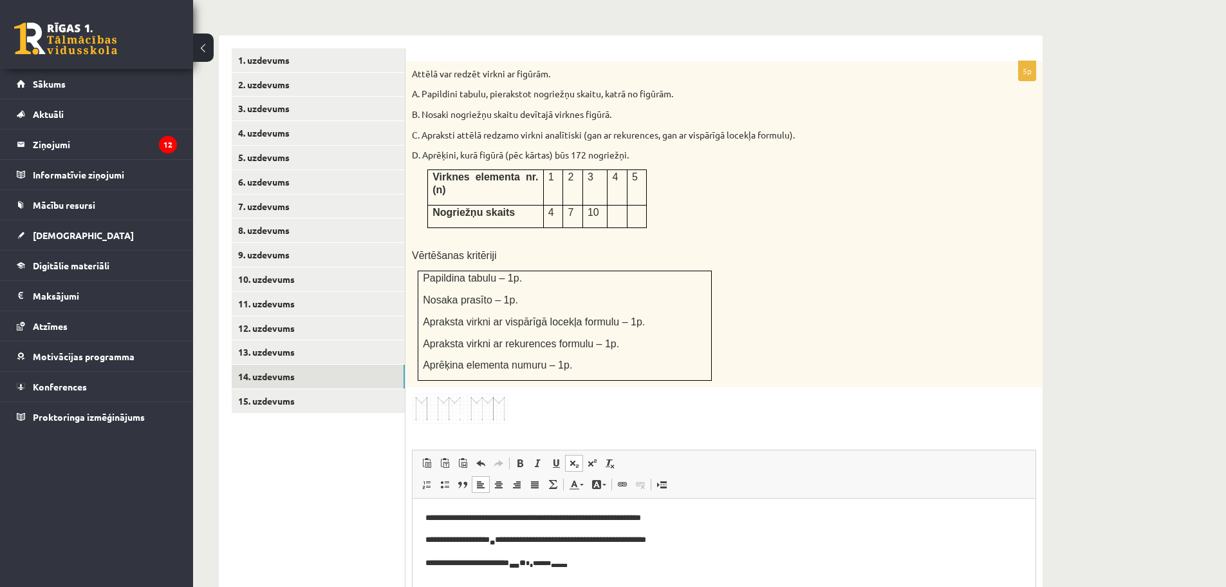
click at [577, 458] on span at bounding box center [574, 463] width 10 height 10
click at [576, 458] on span at bounding box center [574, 463] width 10 height 10
click at [578, 458] on span at bounding box center [574, 463] width 10 height 10
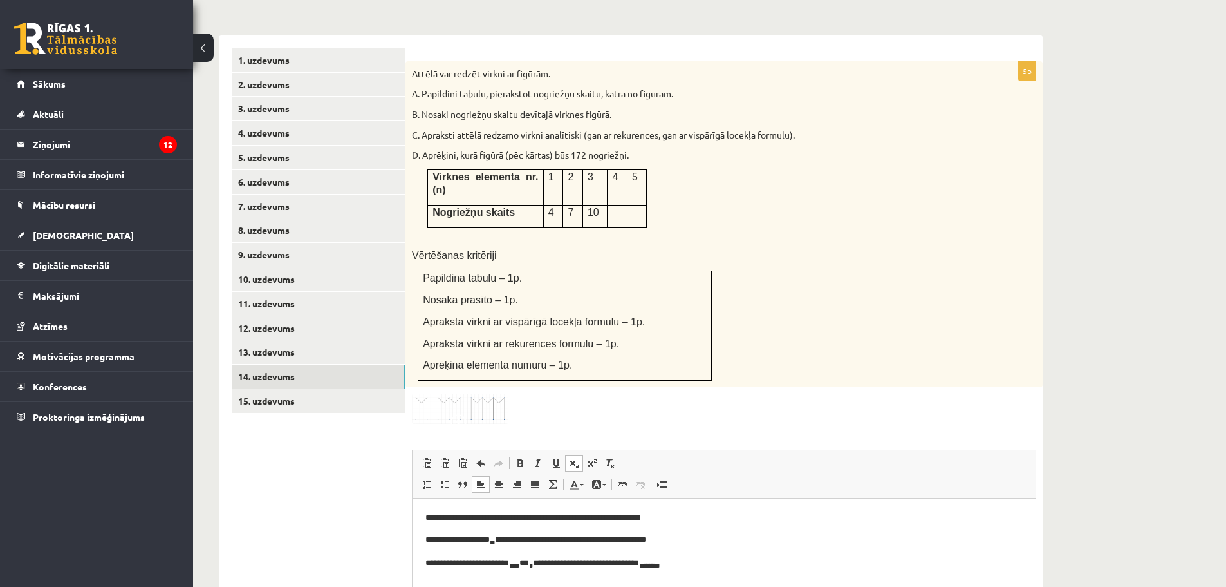
click at [576, 458] on span at bounding box center [574, 463] width 10 height 10
click at [677, 562] on p "**********" at bounding box center [724, 563] width 597 height 15
click at [702, 561] on p "**********" at bounding box center [724, 563] width 597 height 15
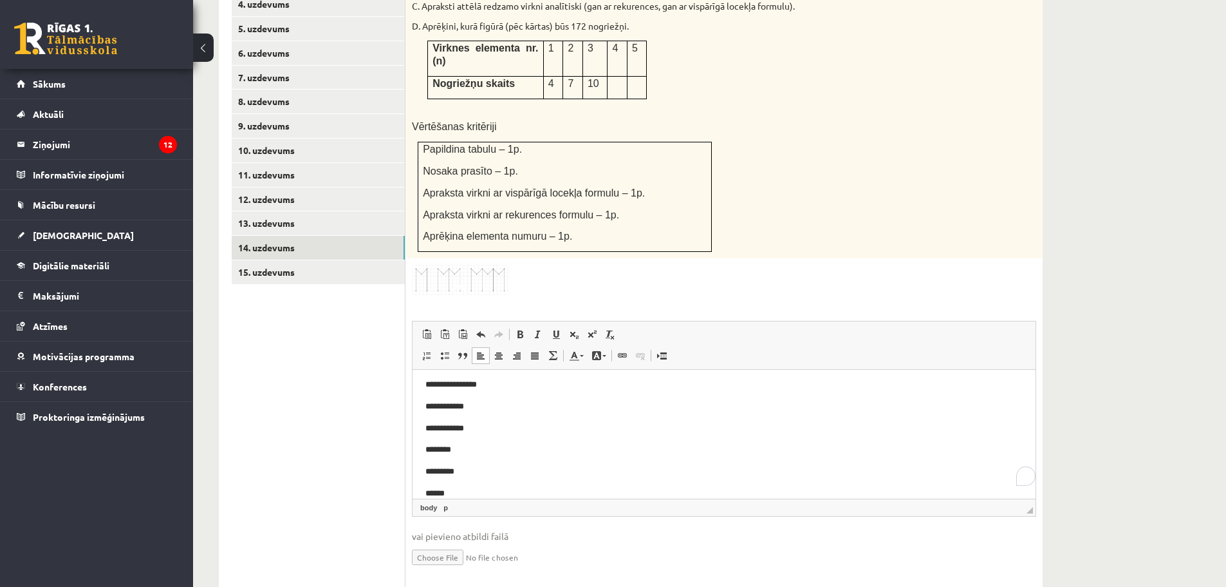
scroll to position [0, 0]
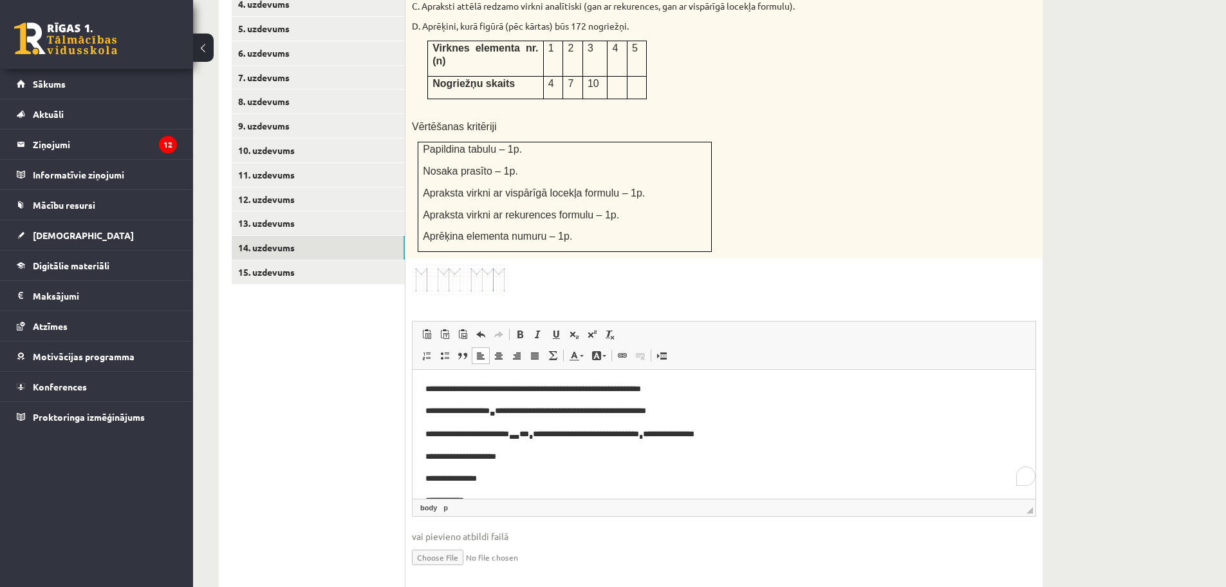
click at [531, 389] on p "**********" at bounding box center [720, 389] width 588 height 14
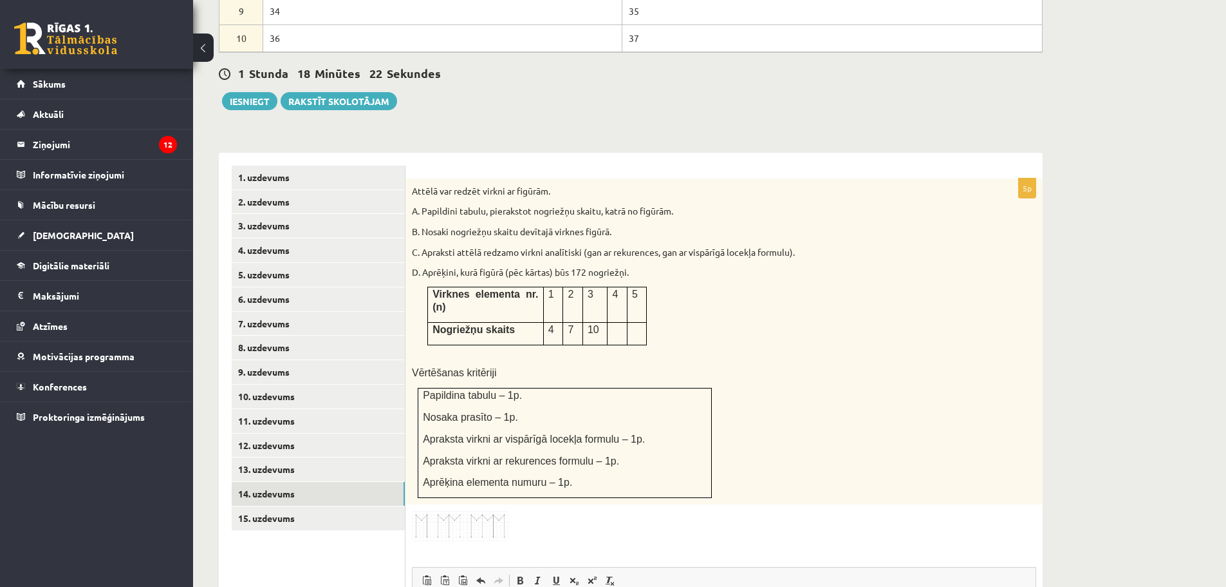
scroll to position [825, 0]
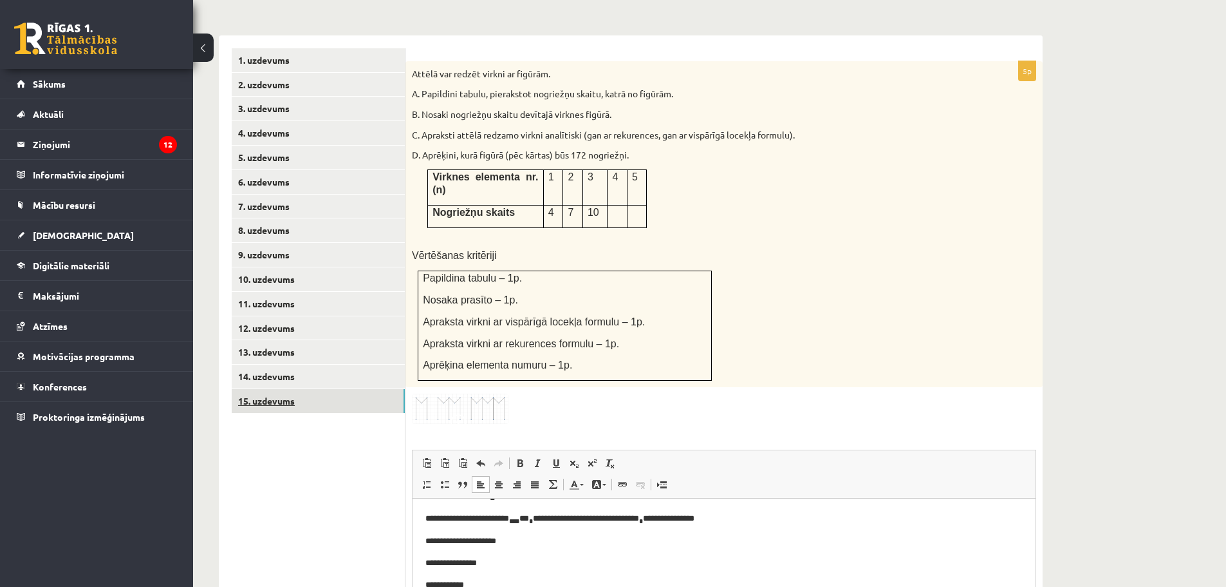
click at [312, 389] on link "15. uzdevums" at bounding box center [318, 401] width 173 height 24
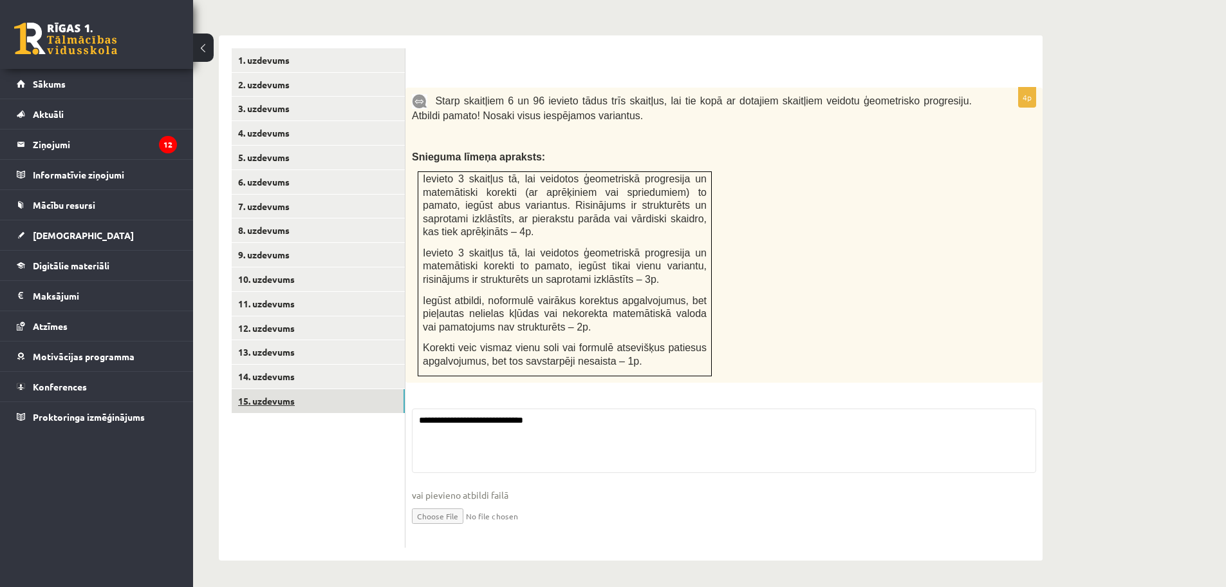
scroll to position [796, 0]
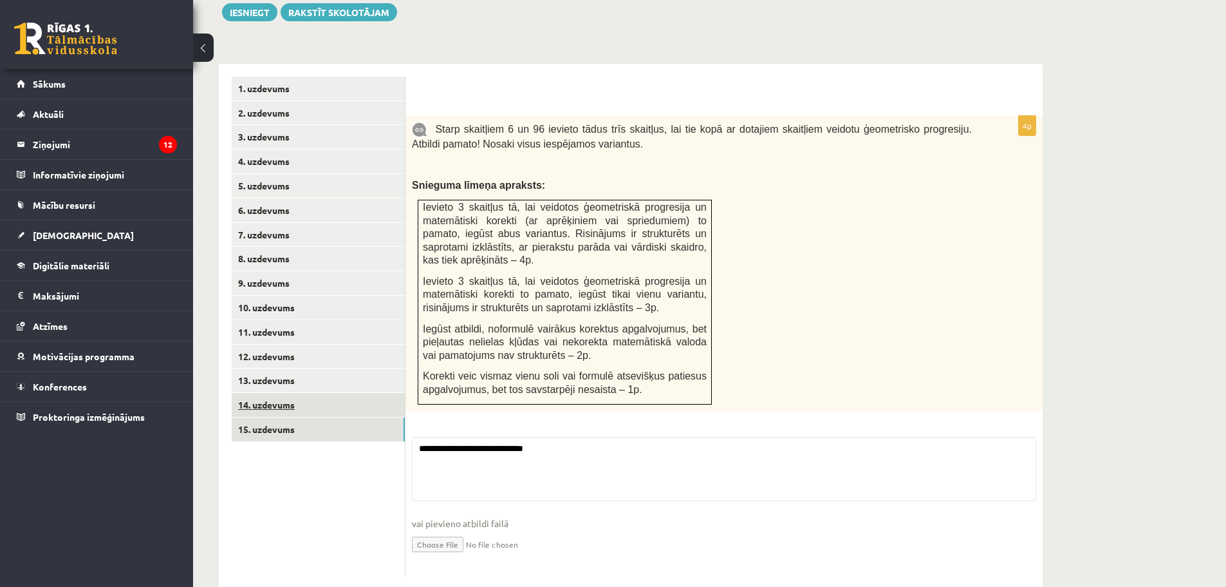
click at [267, 393] on link "14. uzdevums" at bounding box center [318, 405] width 173 height 24
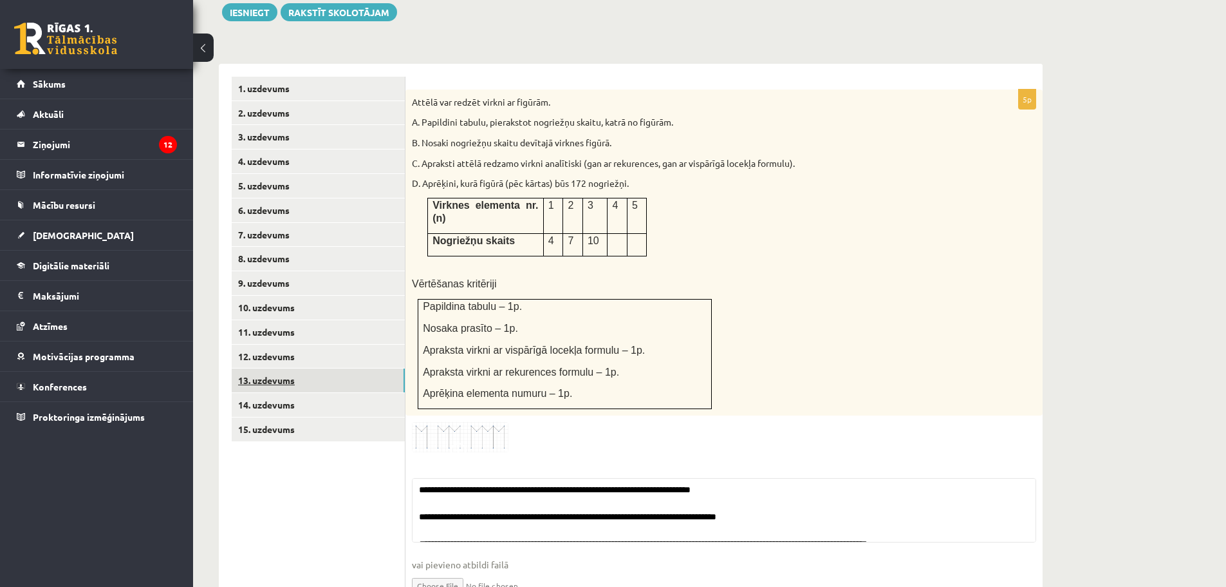
click at [285, 368] on link "13. uzdevums" at bounding box center [318, 380] width 173 height 24
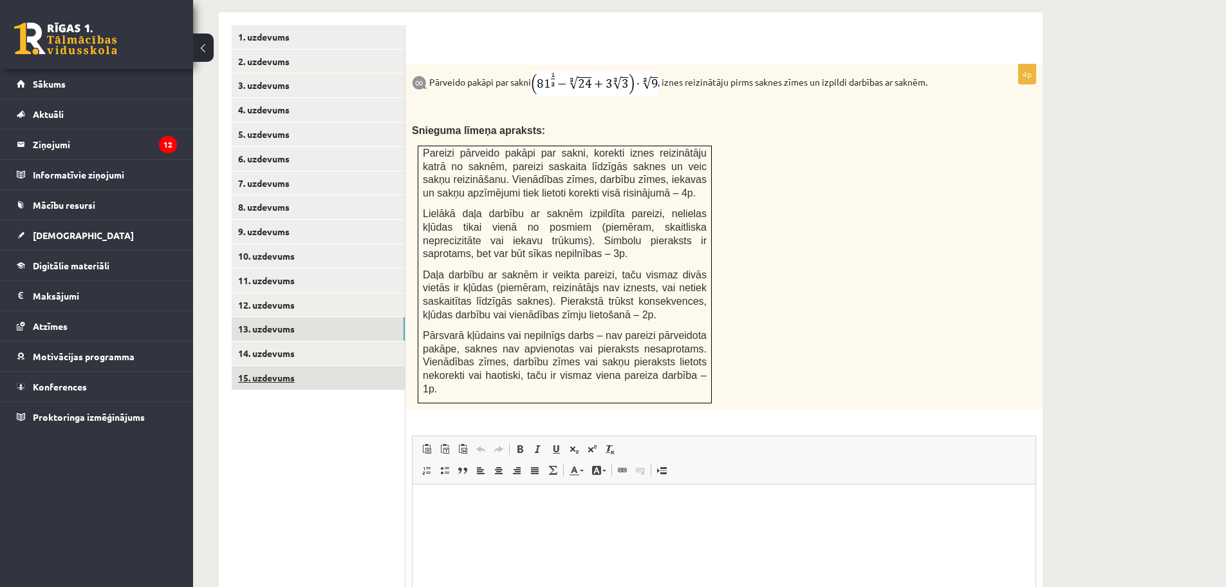
scroll to position [834, 0]
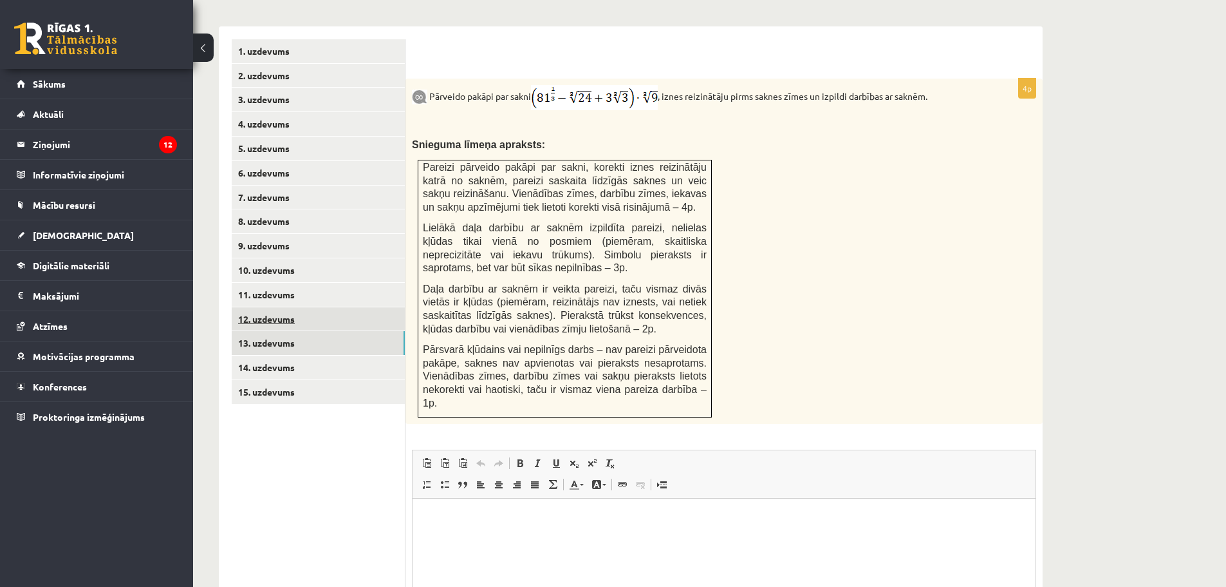
click at [286, 307] on link "12. uzdevums" at bounding box center [318, 319] width 173 height 24
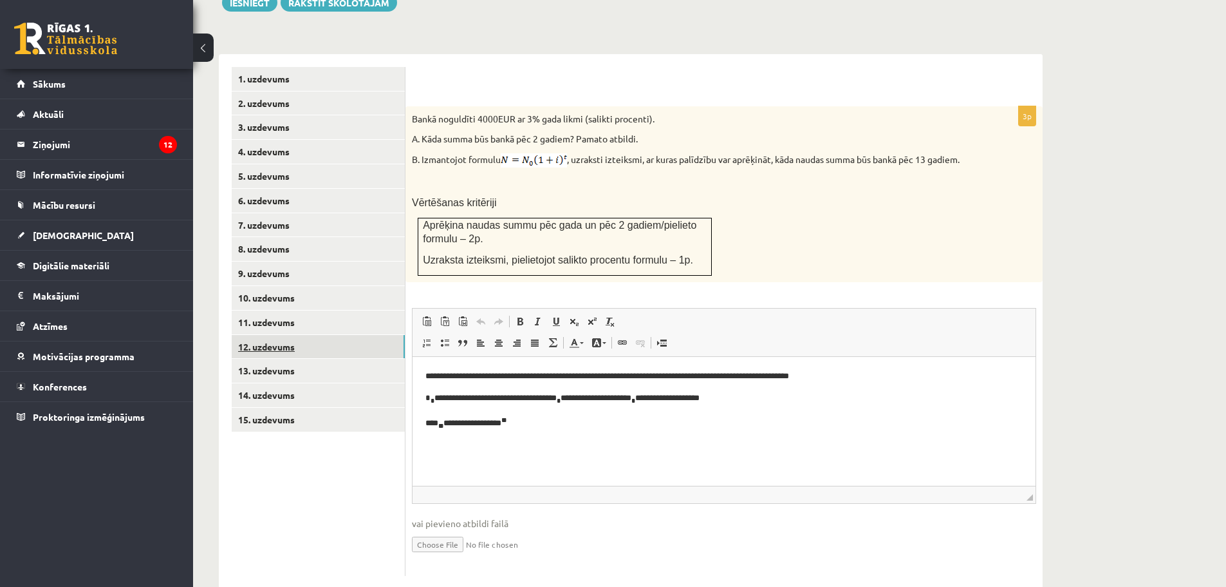
scroll to position [0, 0]
click at [276, 359] on link "13. uzdevums" at bounding box center [318, 371] width 173 height 24
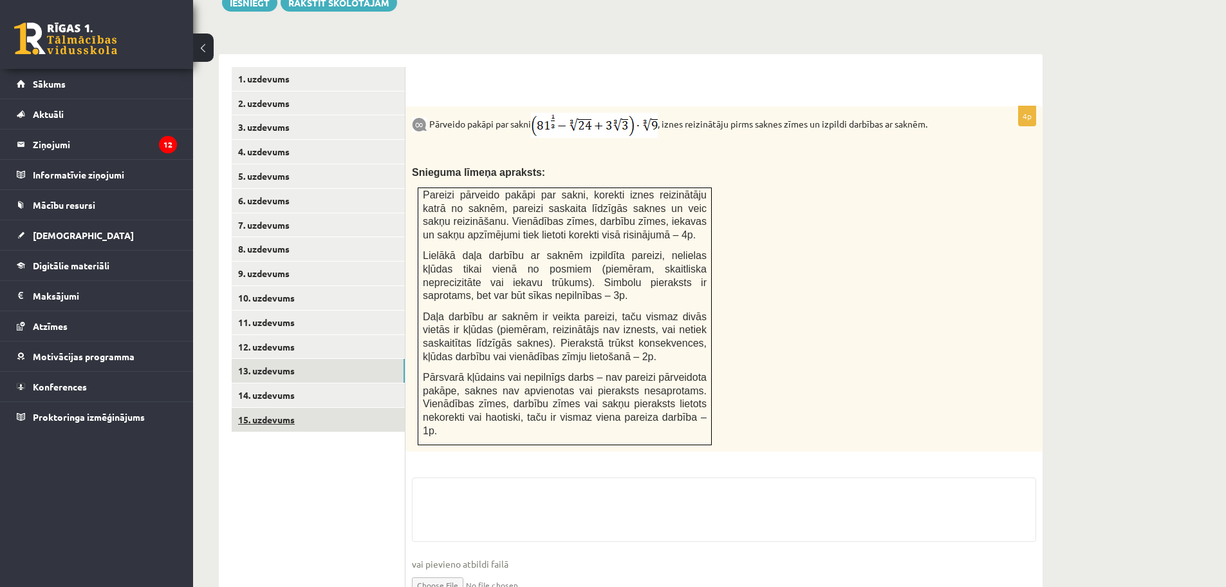
click at [290, 408] on link "15. uzdevums" at bounding box center [318, 420] width 173 height 24
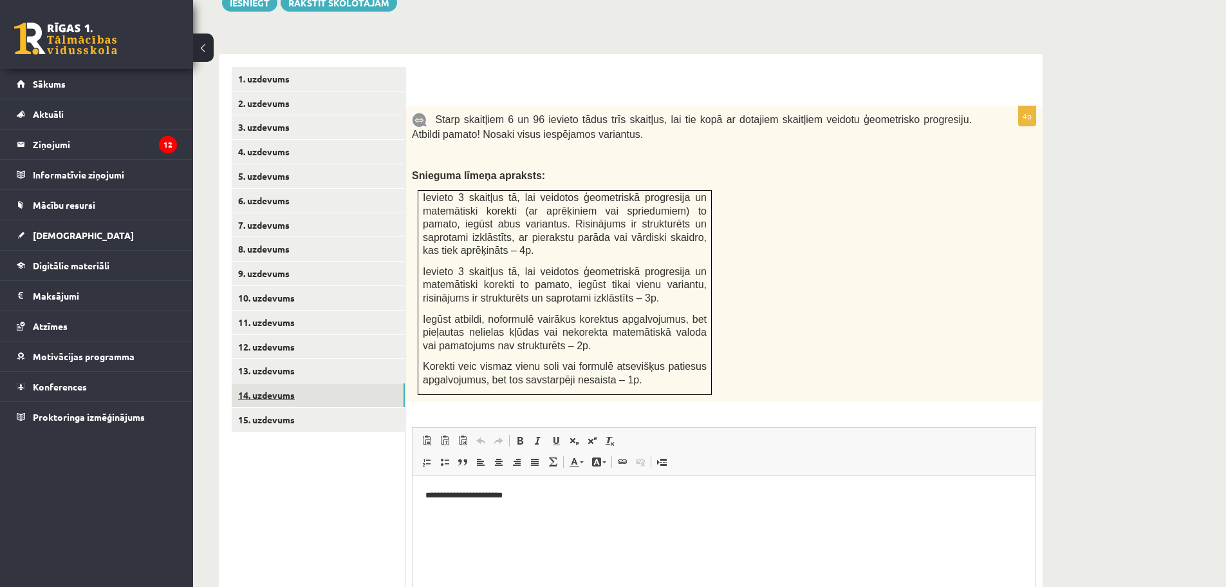
click at [258, 383] on link "14. uzdevums" at bounding box center [318, 395] width 173 height 24
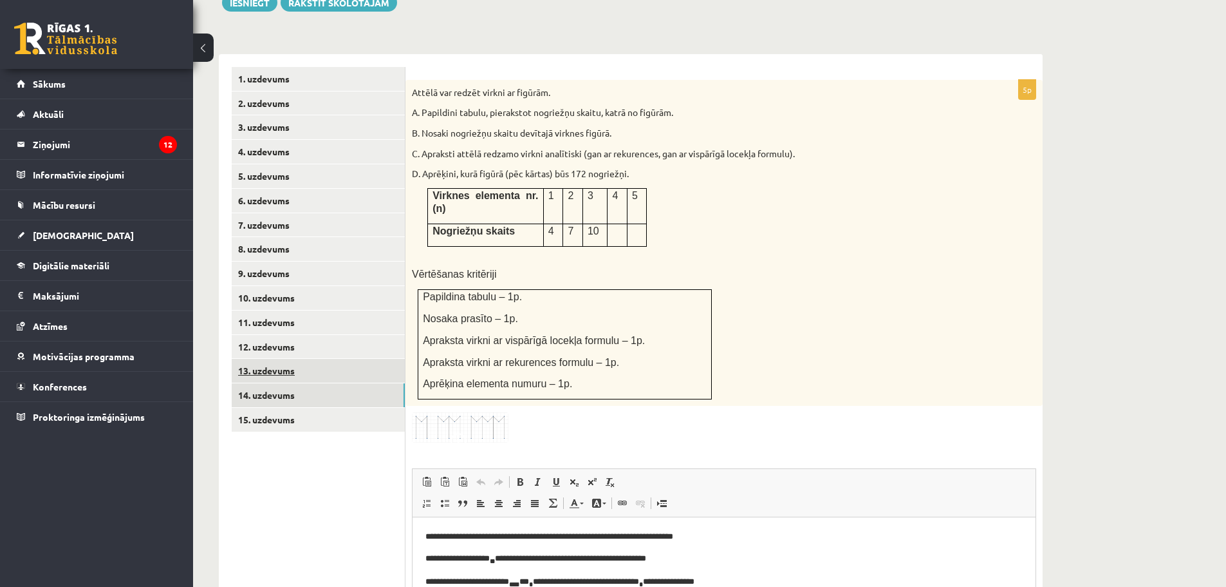
click at [259, 359] on link "13. uzdevums" at bounding box center [318, 371] width 173 height 24
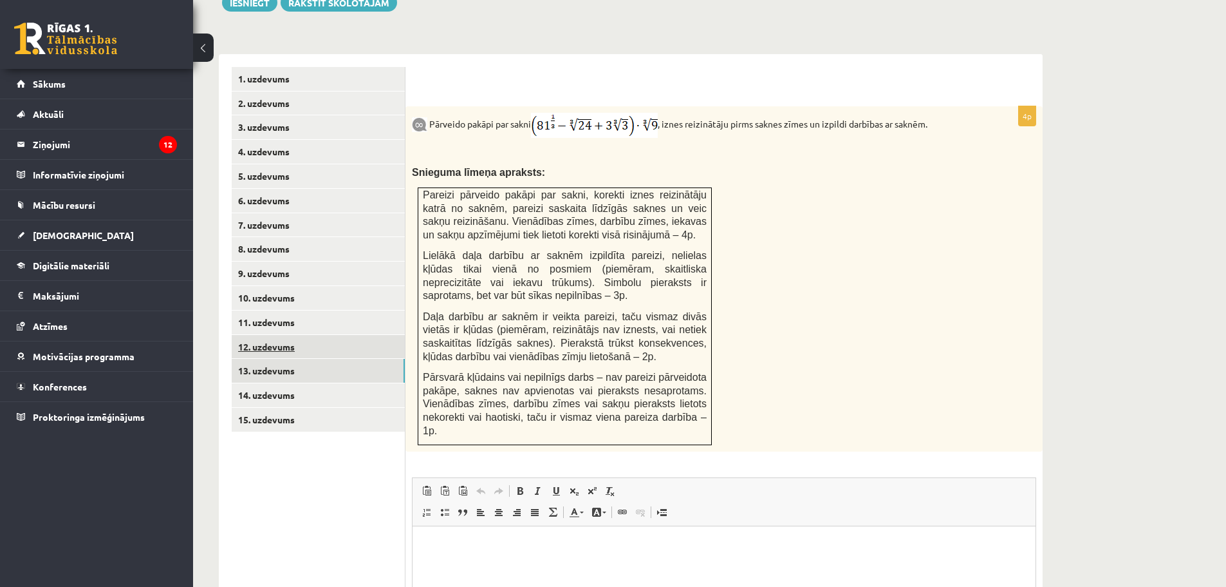
click at [267, 335] on link "12. uzdevums" at bounding box center [318, 347] width 173 height 24
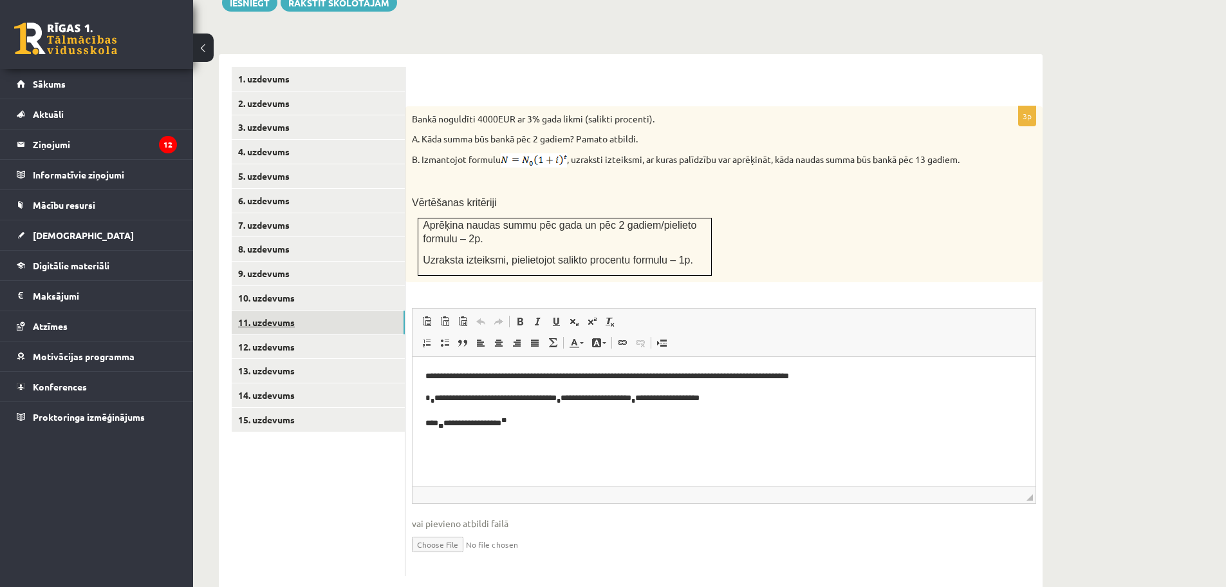
click at [275, 310] on link "11. uzdevums" at bounding box center [318, 322] width 173 height 24
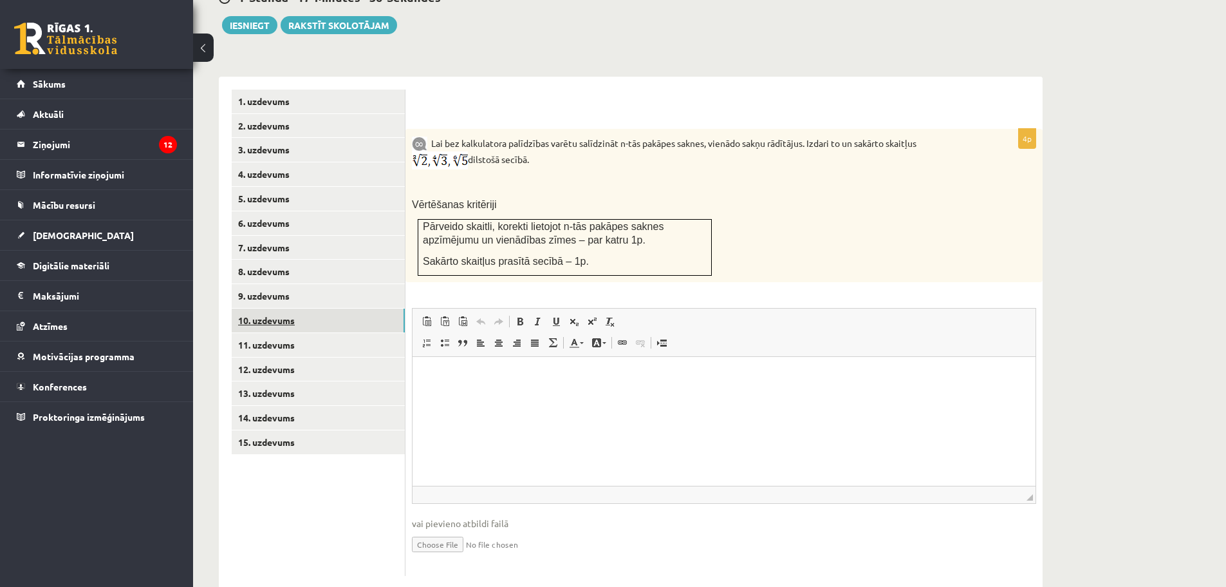
click at [270, 308] on link "10. uzdevums" at bounding box center [318, 320] width 173 height 24
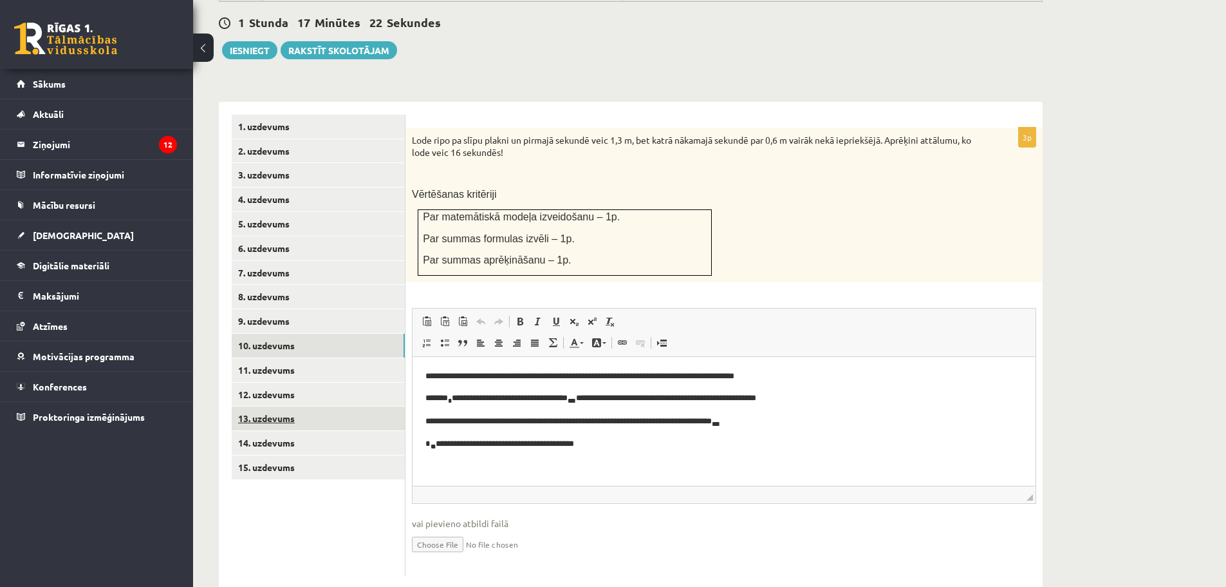
click at [269, 406] on link "13. uzdevums" at bounding box center [318, 418] width 173 height 24
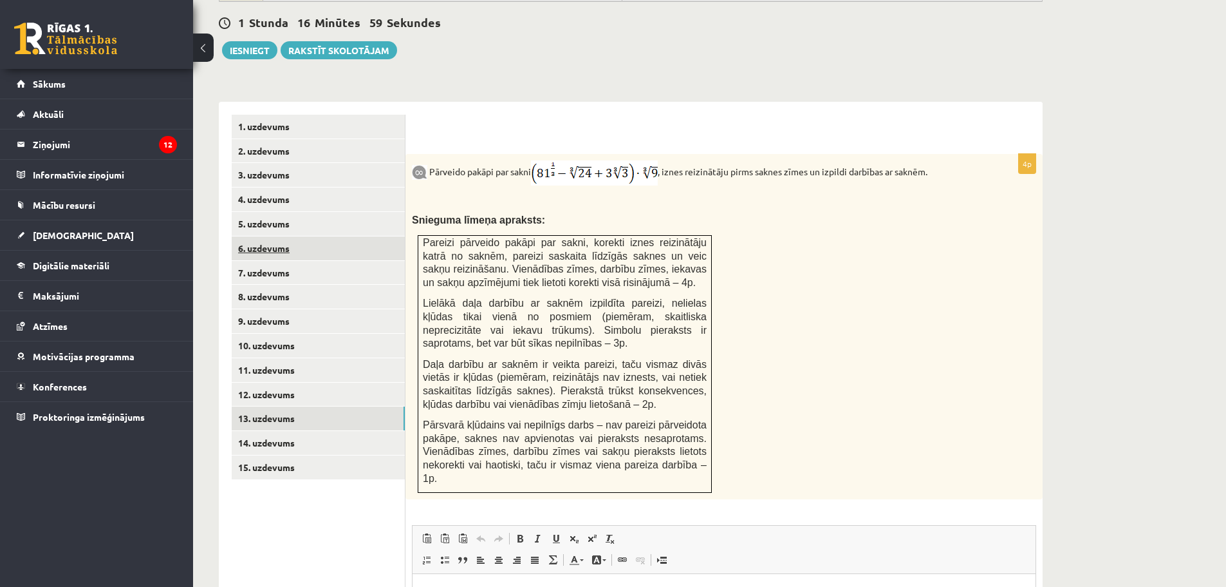
click at [286, 236] on link "6. uzdevums" at bounding box center [318, 248] width 173 height 24
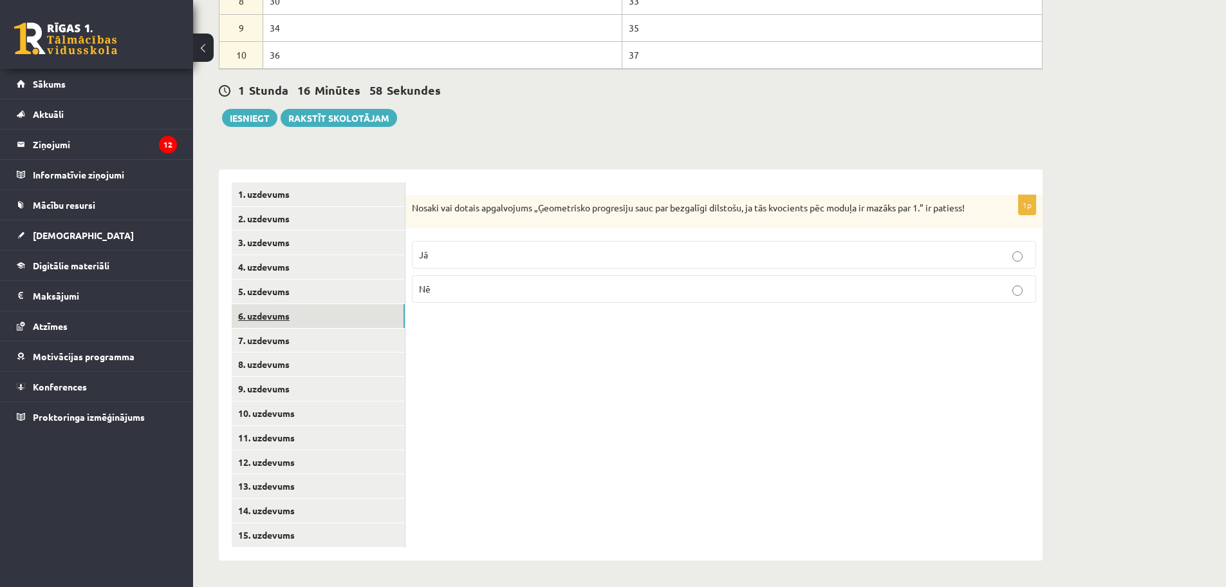
scroll to position [662, 0]
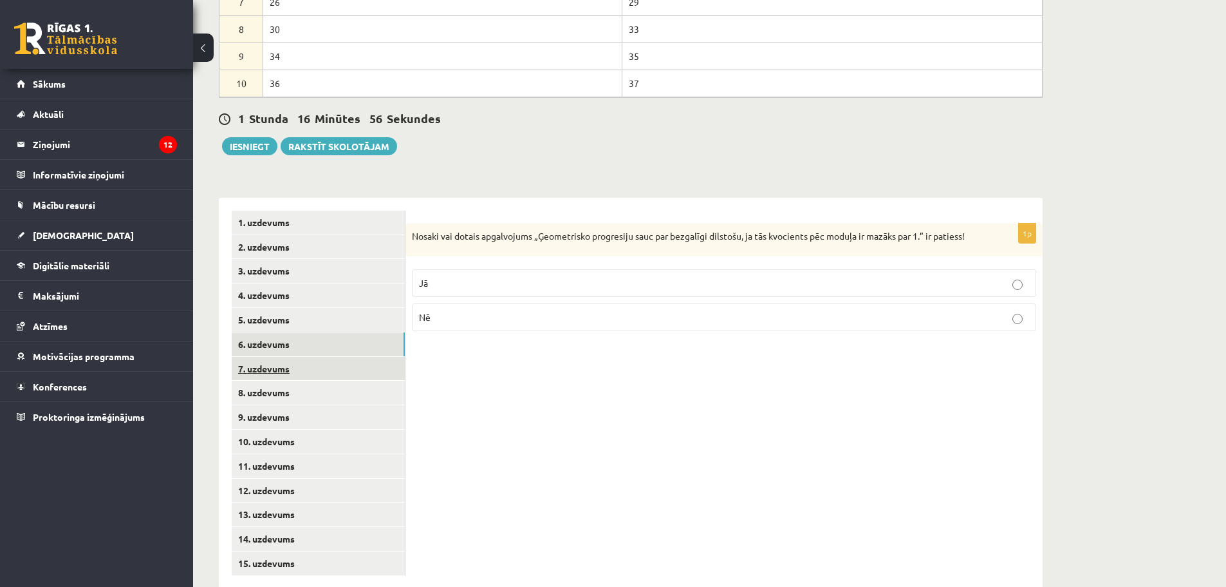
click at [267, 357] on link "7. uzdevums" at bounding box center [318, 369] width 173 height 24
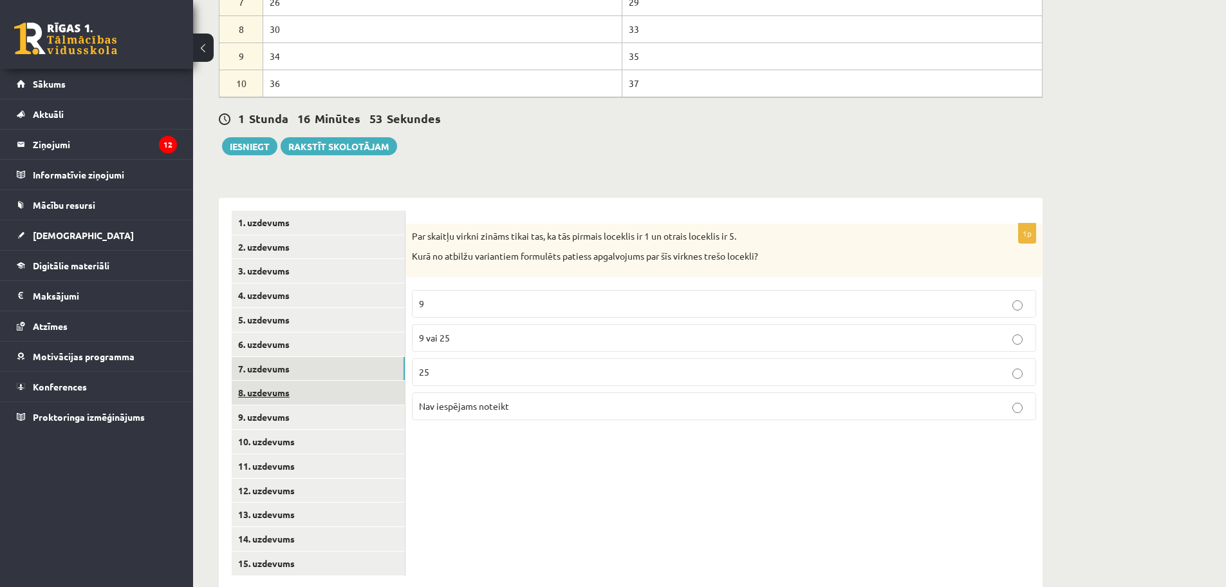
click at [278, 380] on link "8. uzdevums" at bounding box center [318, 392] width 173 height 24
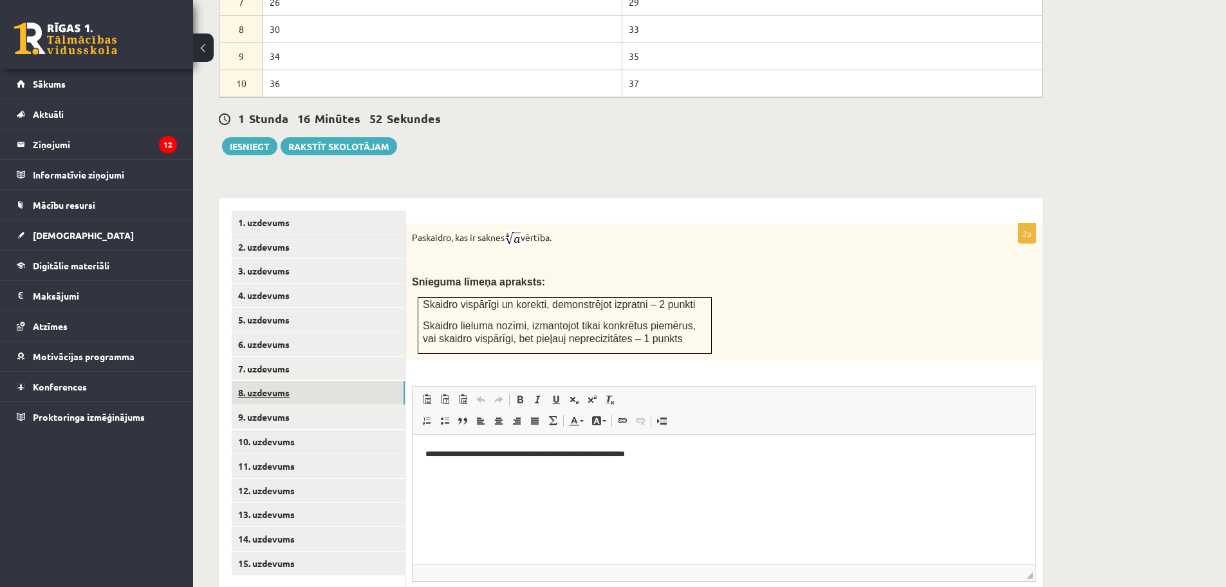
scroll to position [0, 0]
click at [426, 454] on p "**********" at bounding box center [724, 454] width 597 height 14
click at [270, 405] on link "9. uzdevums" at bounding box center [318, 417] width 173 height 24
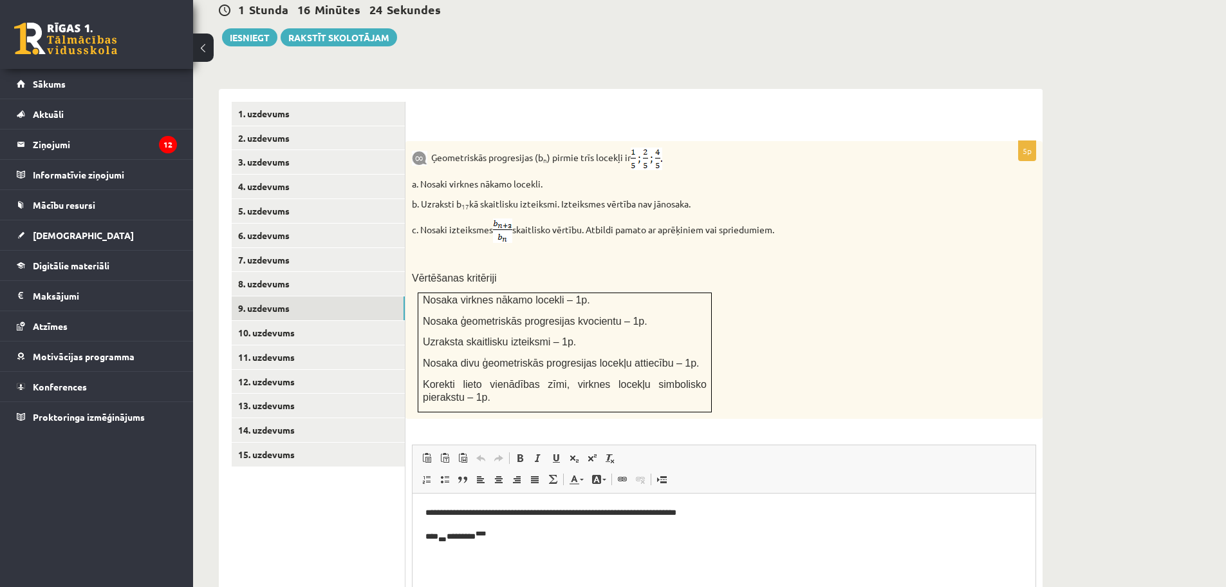
scroll to position [843, 0]
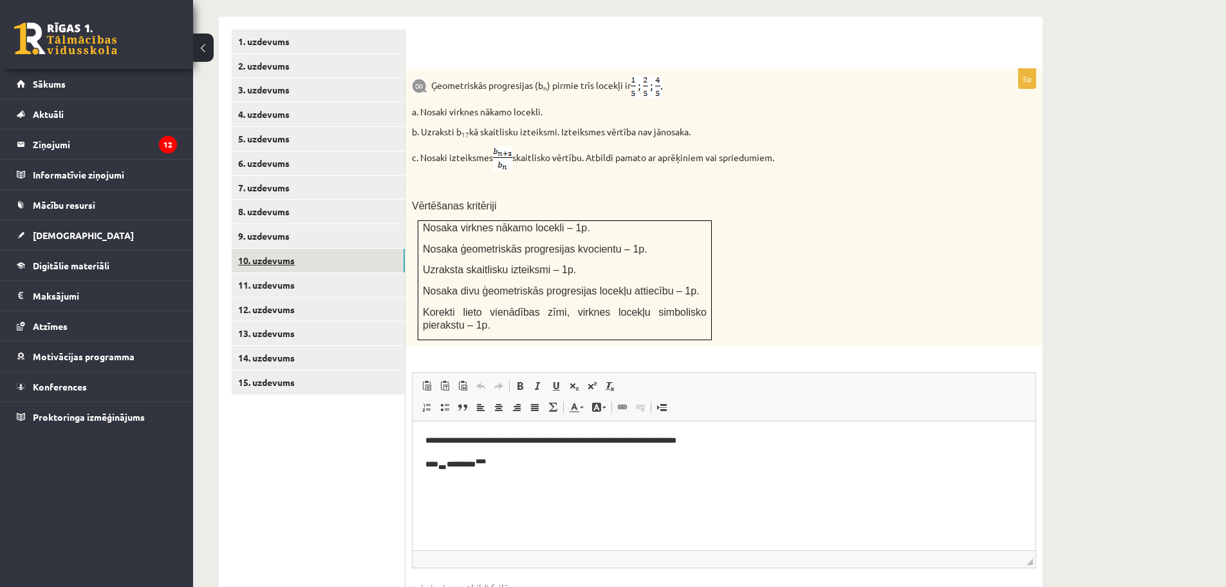
click at [257, 249] on link "10. uzdevums" at bounding box center [318, 261] width 173 height 24
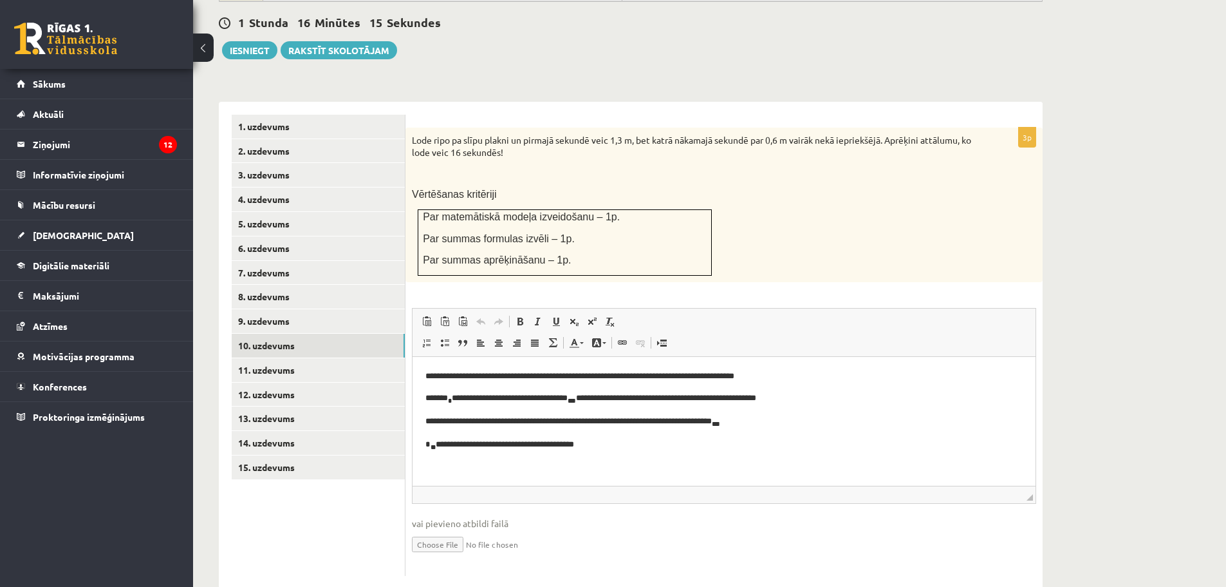
scroll to position [0, 0]
click at [265, 309] on link "9. uzdevums" at bounding box center [318, 321] width 173 height 24
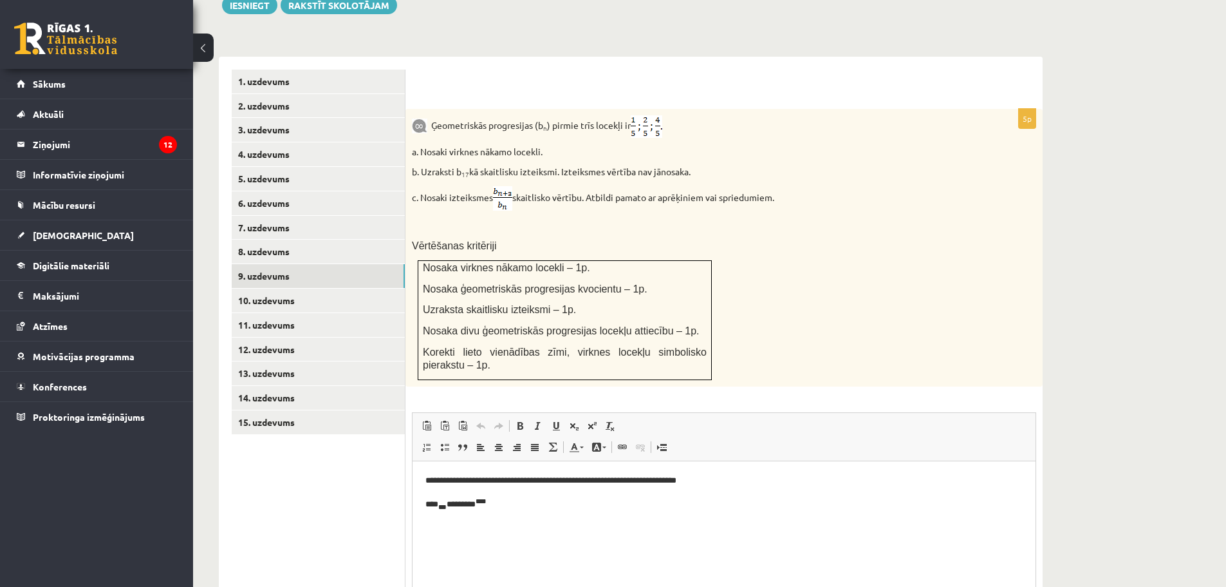
scroll to position [823, 0]
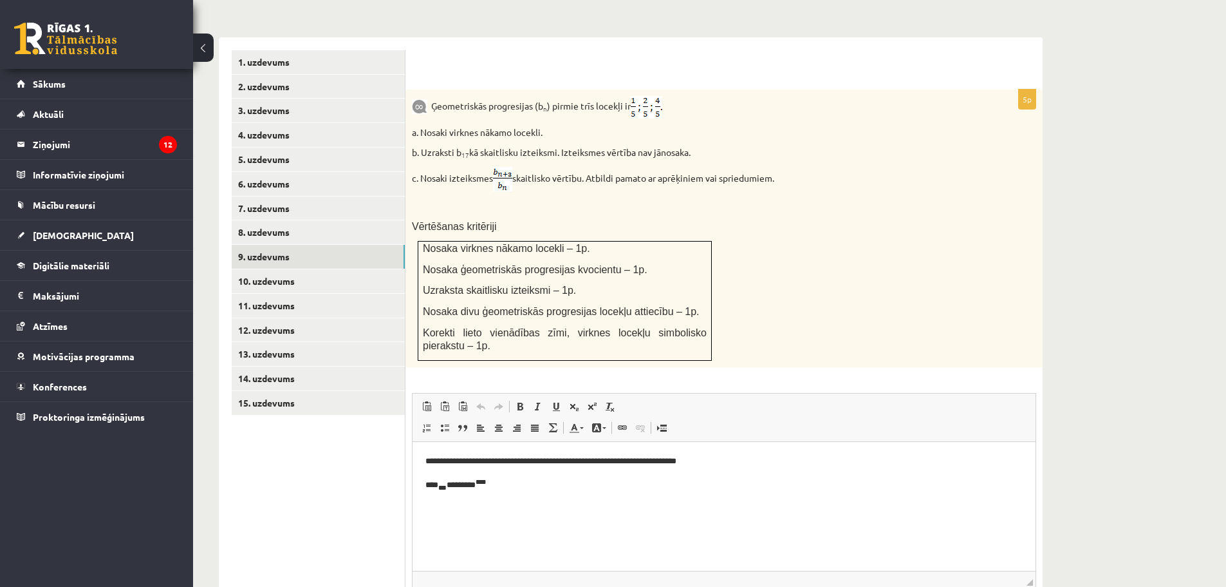
click at [527, 488] on p "**** ** ********* ****" at bounding box center [724, 484] width 597 height 17
click at [591, 401] on span at bounding box center [592, 406] width 10 height 10
click at [494, 485] on p "**** ** ********* **** *******" at bounding box center [724, 484] width 597 height 17
click at [521, 516] on html "**********" at bounding box center [724, 484] width 623 height 86
click at [265, 269] on link "10. uzdevums" at bounding box center [318, 281] width 173 height 24
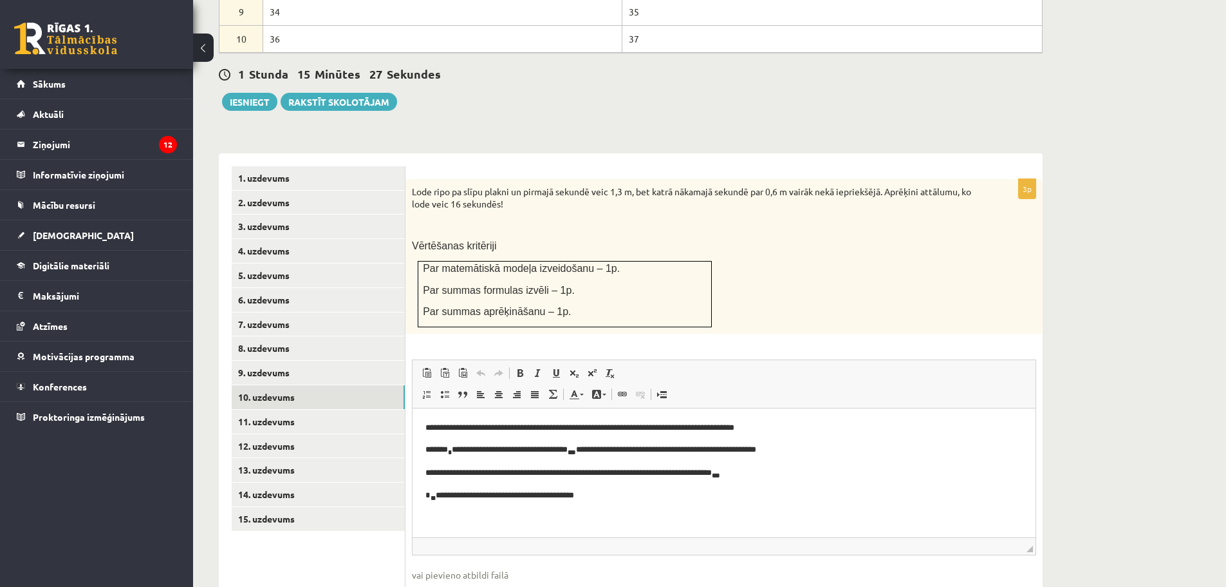
scroll to position [758, 0]
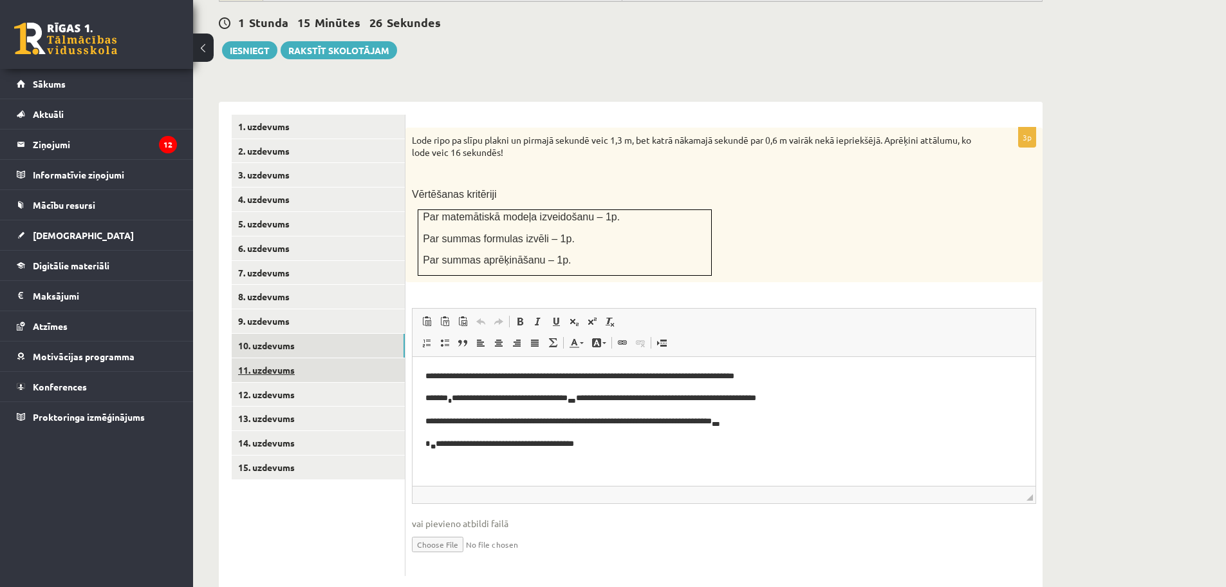
click at [278, 358] on link "11. uzdevums" at bounding box center [318, 370] width 173 height 24
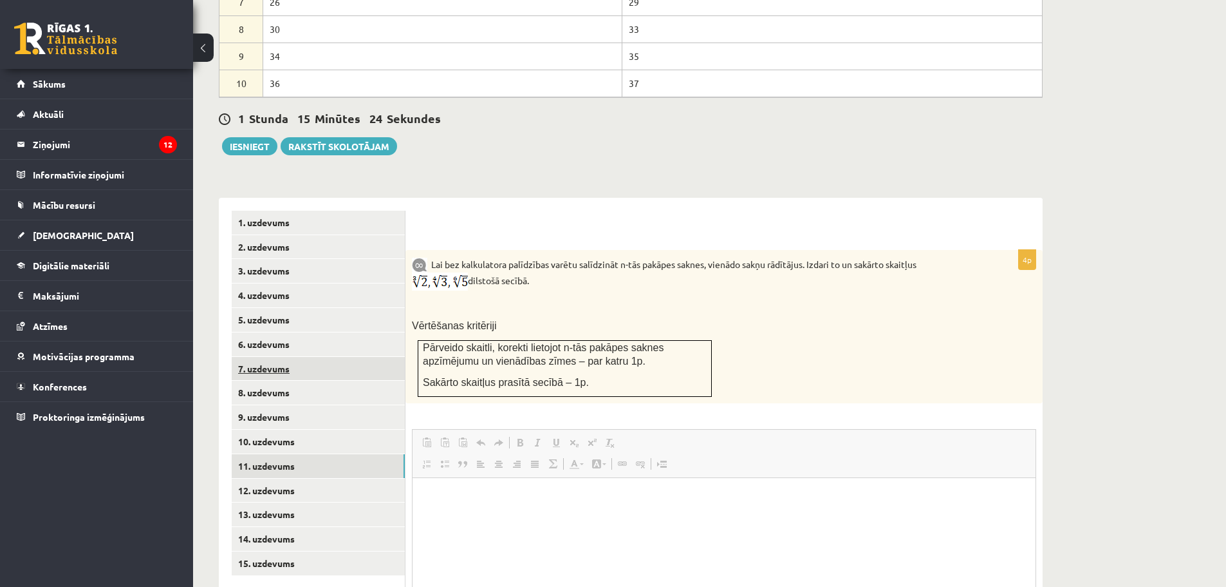
scroll to position [0, 0]
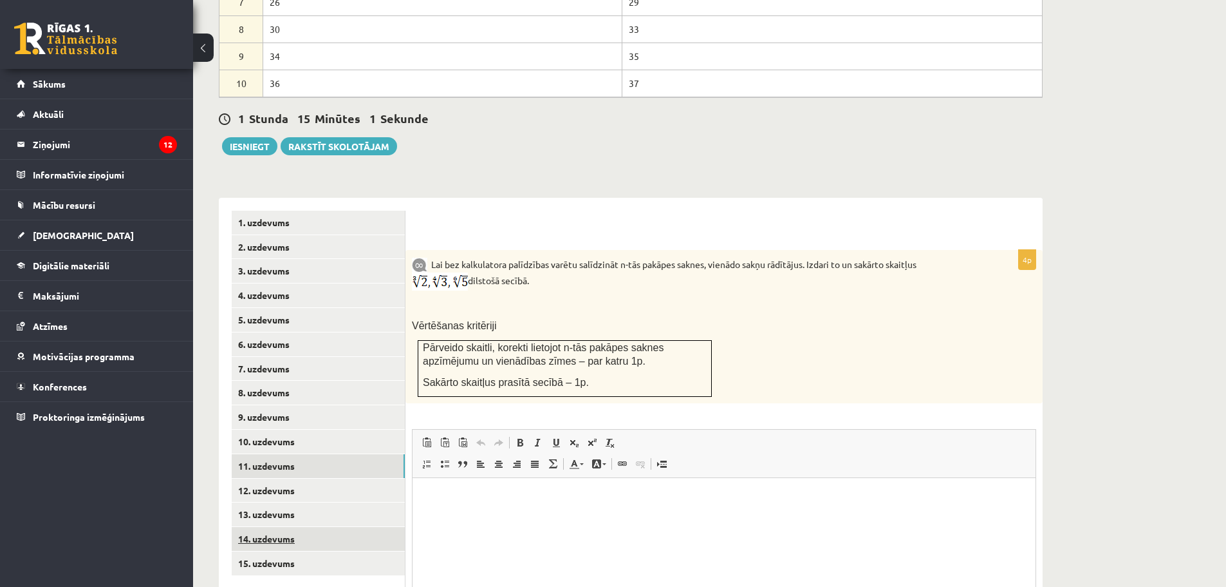
click at [276, 527] on link "14. uzdevums" at bounding box center [318, 539] width 173 height 24
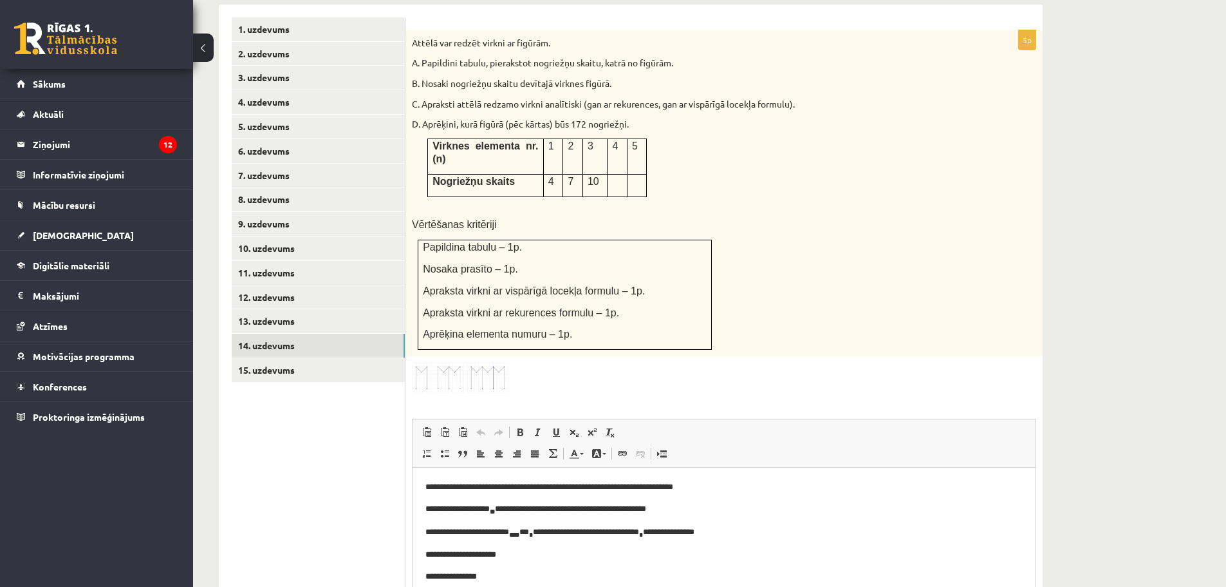
scroll to position [662, 0]
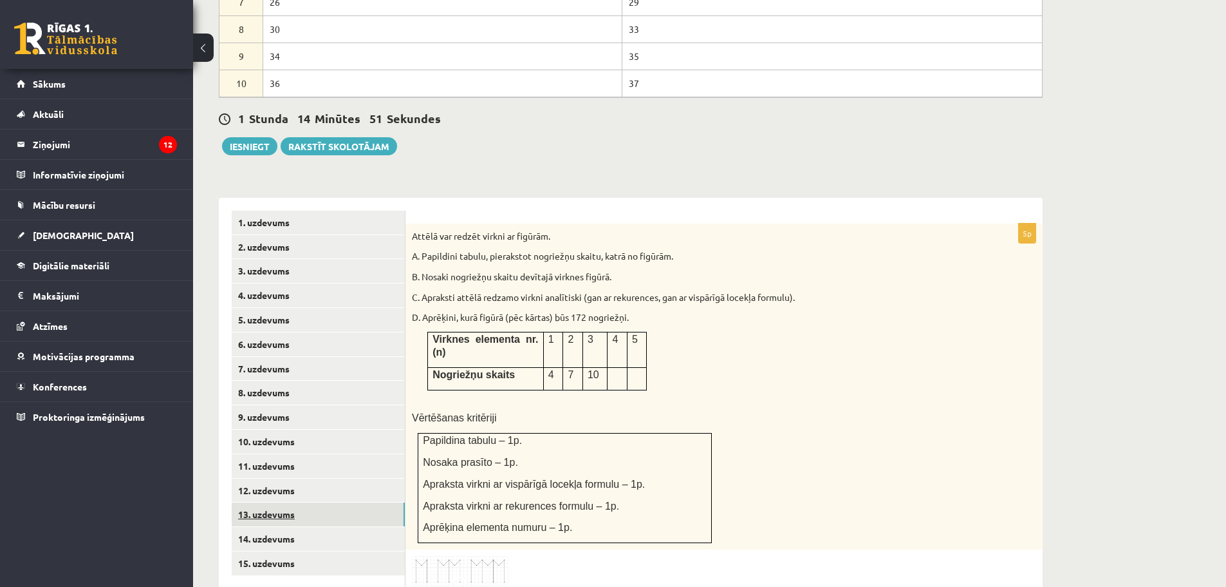
click at [262, 502] on link "13. uzdevums" at bounding box center [318, 514] width 173 height 24
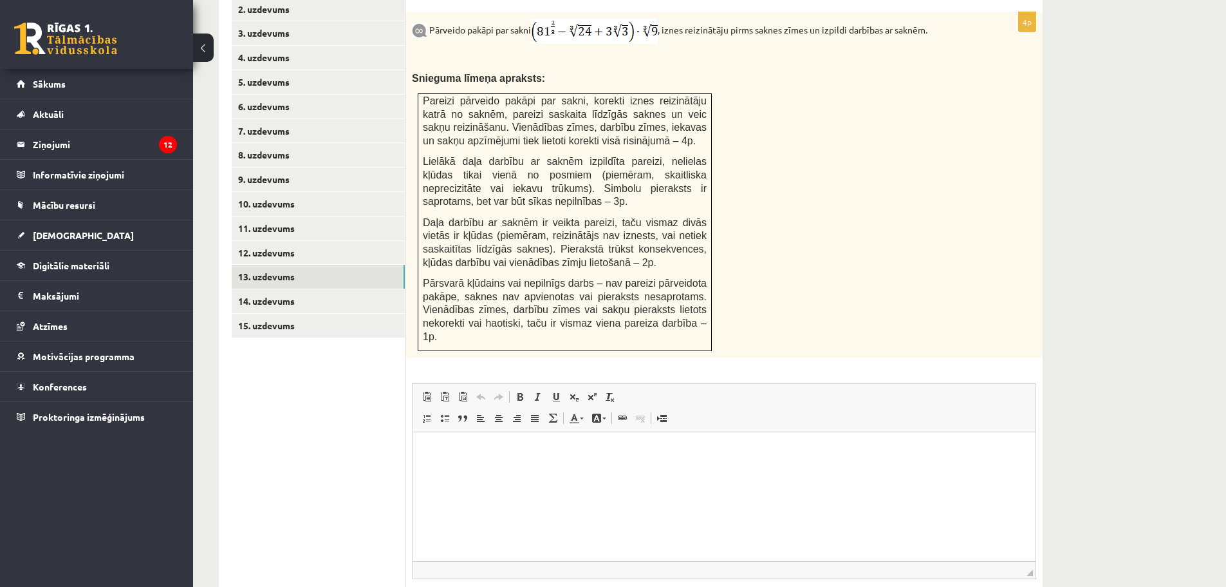
scroll to position [920, 0]
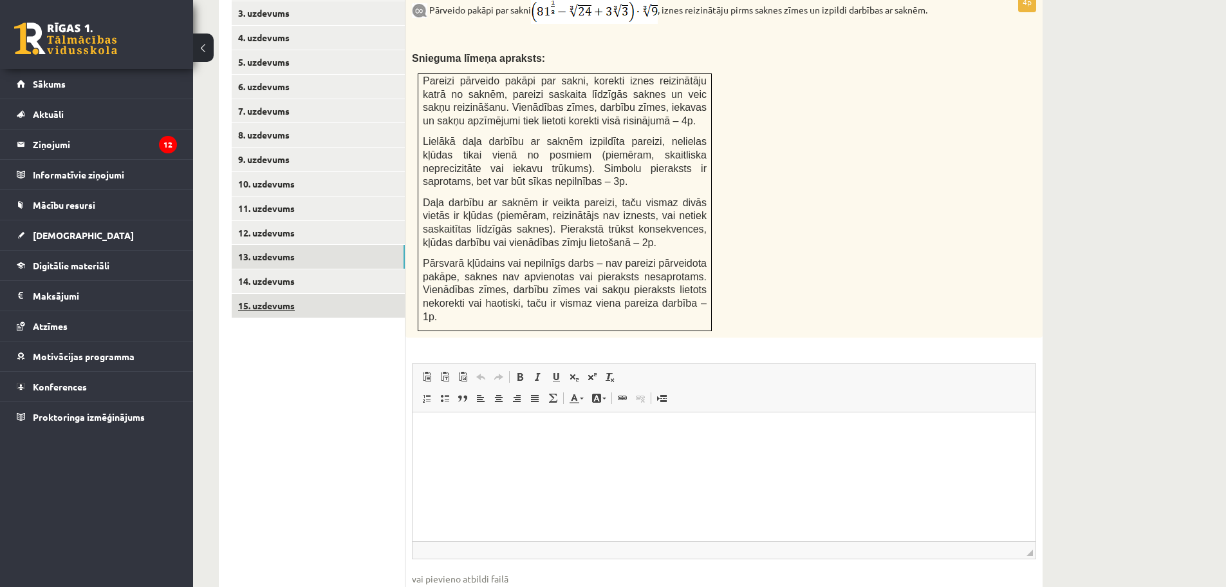
click at [317, 294] on link "15. uzdevums" at bounding box center [318, 306] width 173 height 24
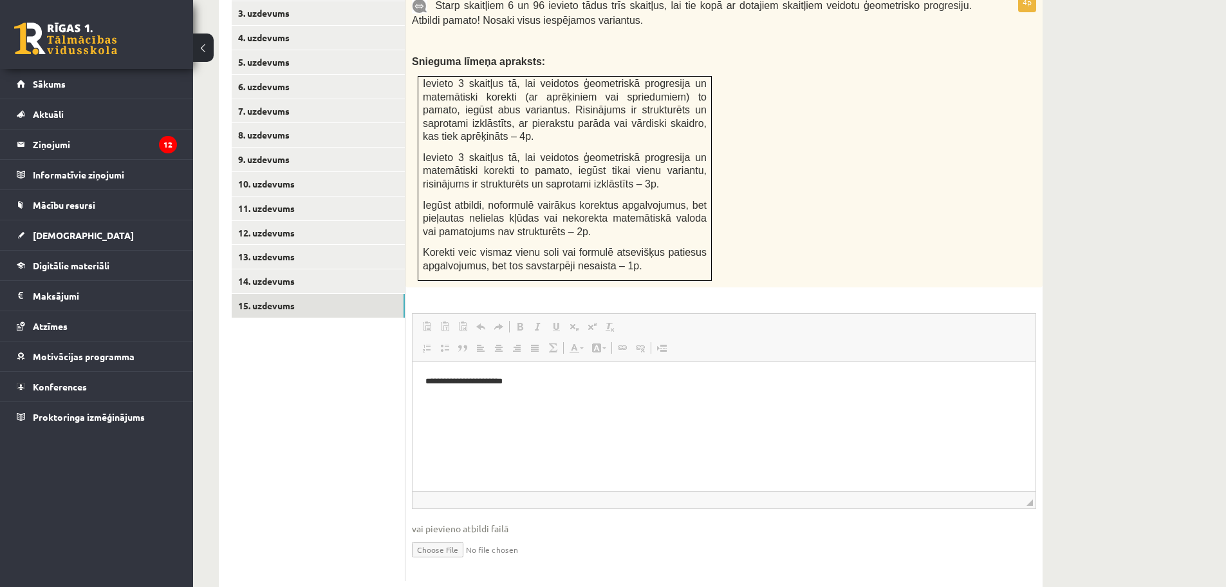
scroll to position [0, 0]
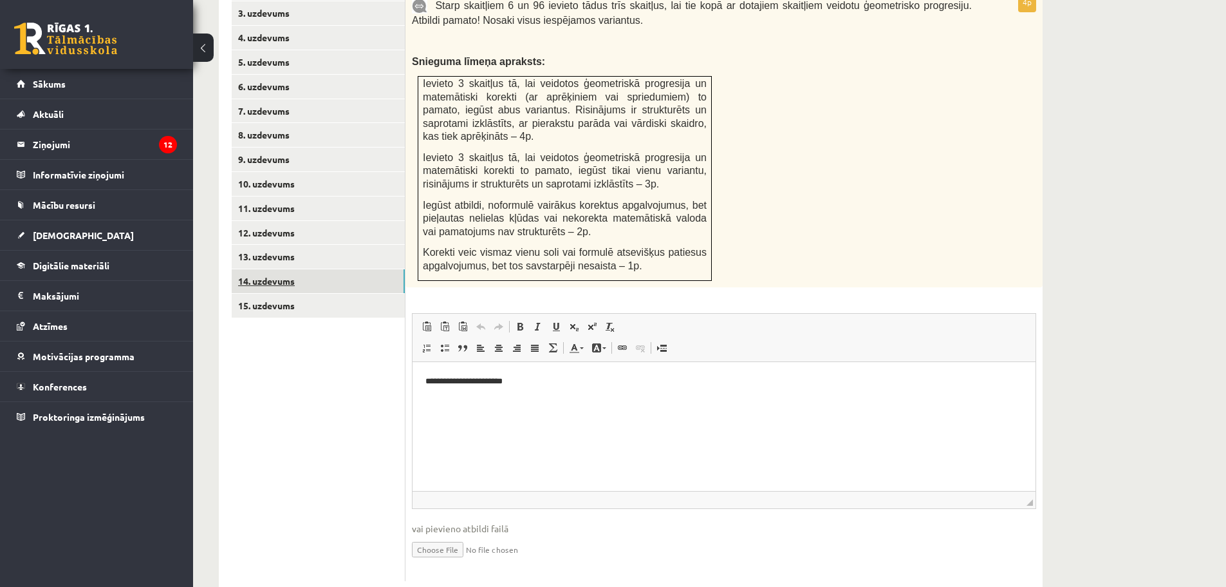
click at [281, 269] on link "14. uzdevums" at bounding box center [318, 281] width 173 height 24
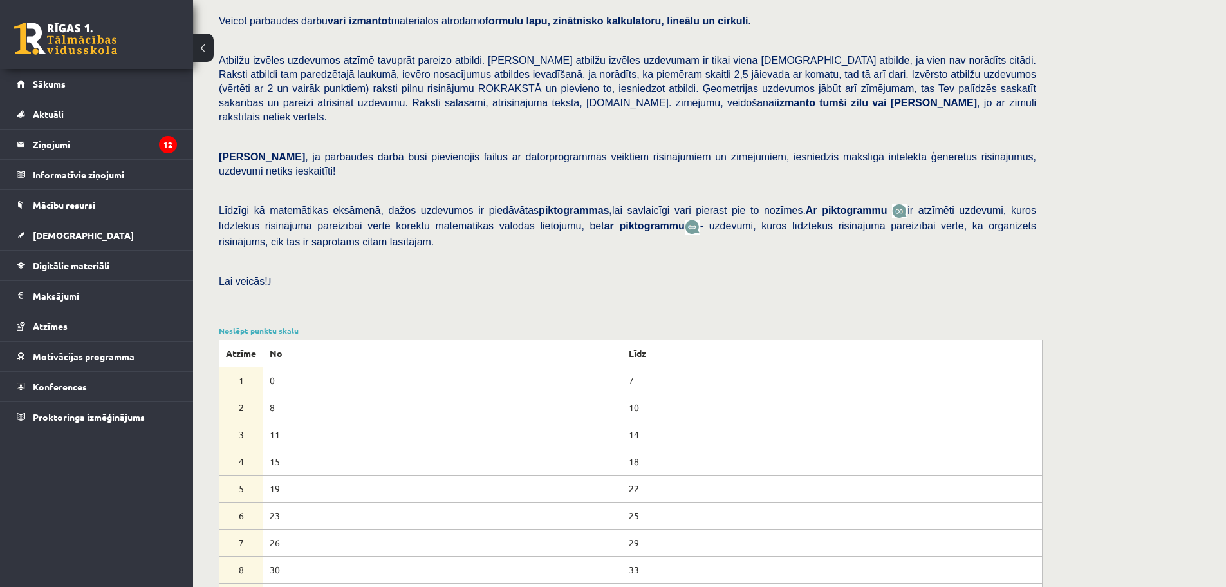
scroll to position [19, 0]
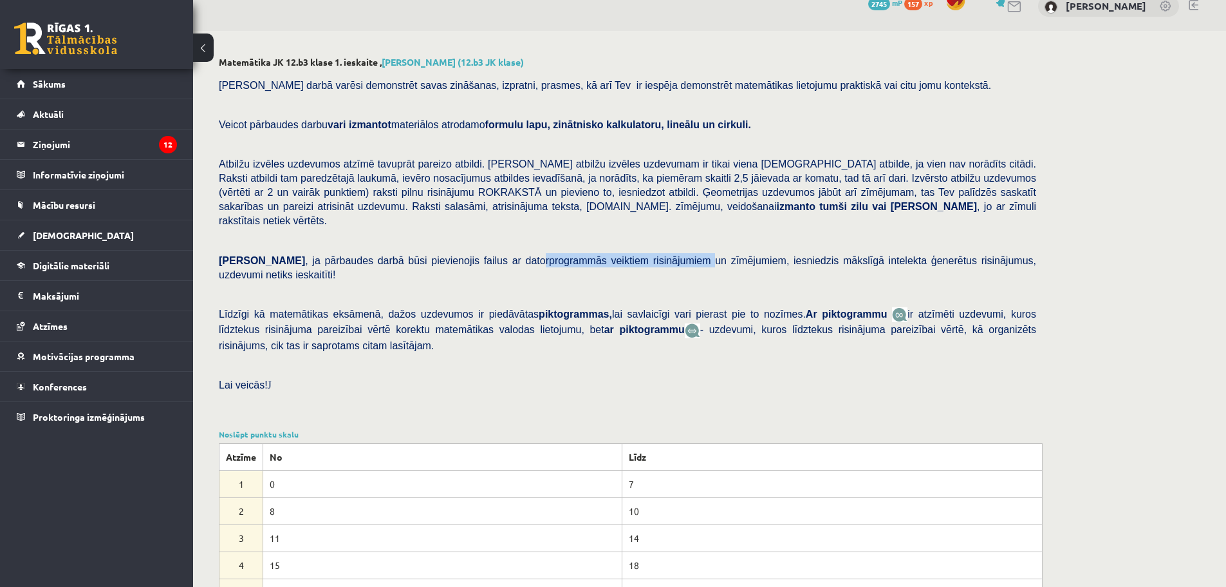
drag, startPoint x: 467, startPoint y: 245, endPoint x: 624, endPoint y: 253, distance: 157.3
click at [624, 253] on p "Ņem vērā , ja pārbaudes darbā būsi pievienojis failus ar datorprogrammās veikti…" at bounding box center [628, 267] width 818 height 28
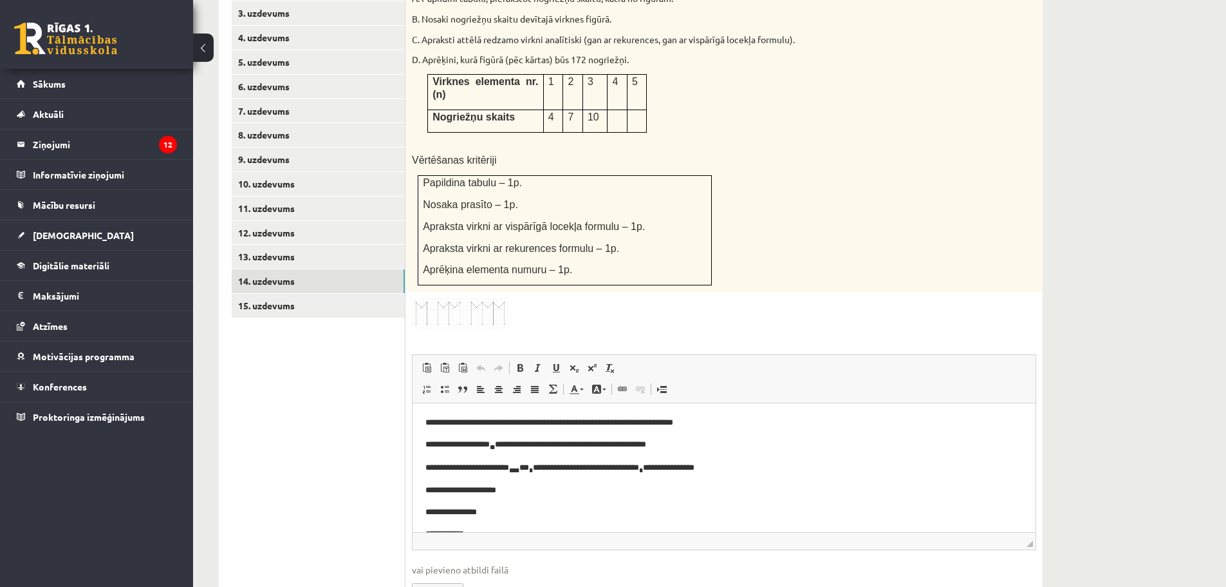
scroll to position [109, 0]
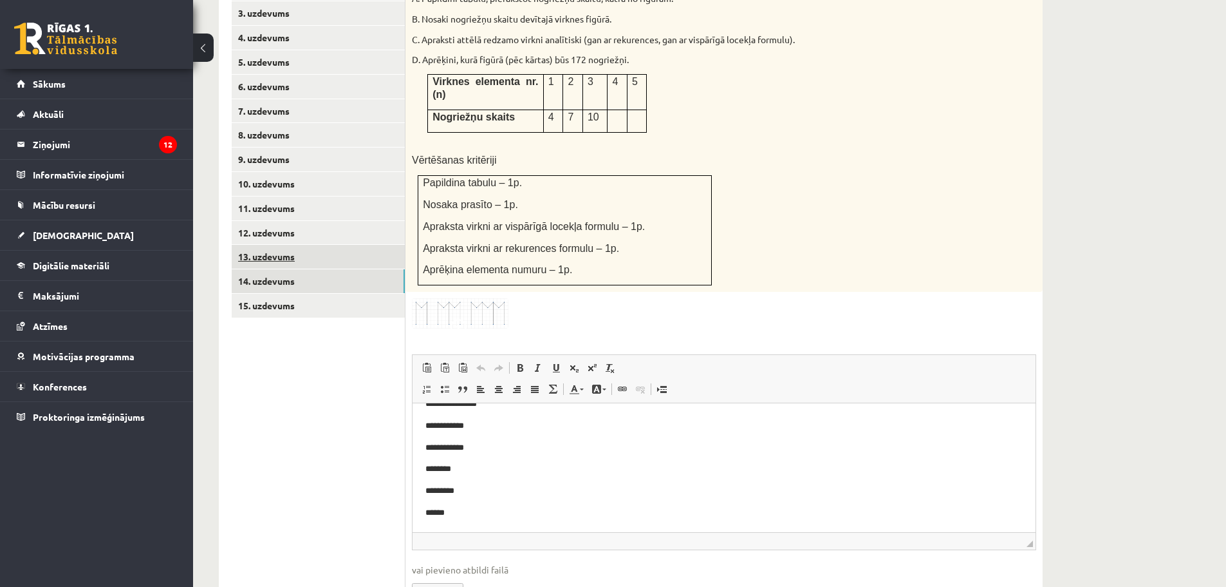
click at [288, 245] on link "13. uzdevums" at bounding box center [318, 257] width 173 height 24
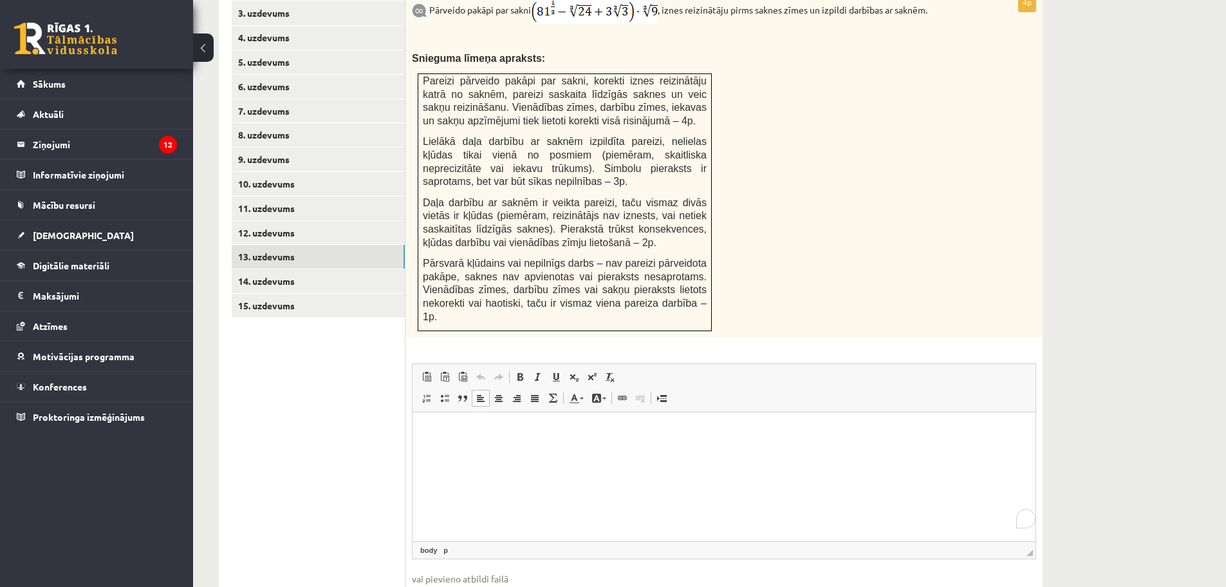
scroll to position [0, 0]
click at [274, 221] on link "12. uzdevums" at bounding box center [318, 233] width 173 height 24
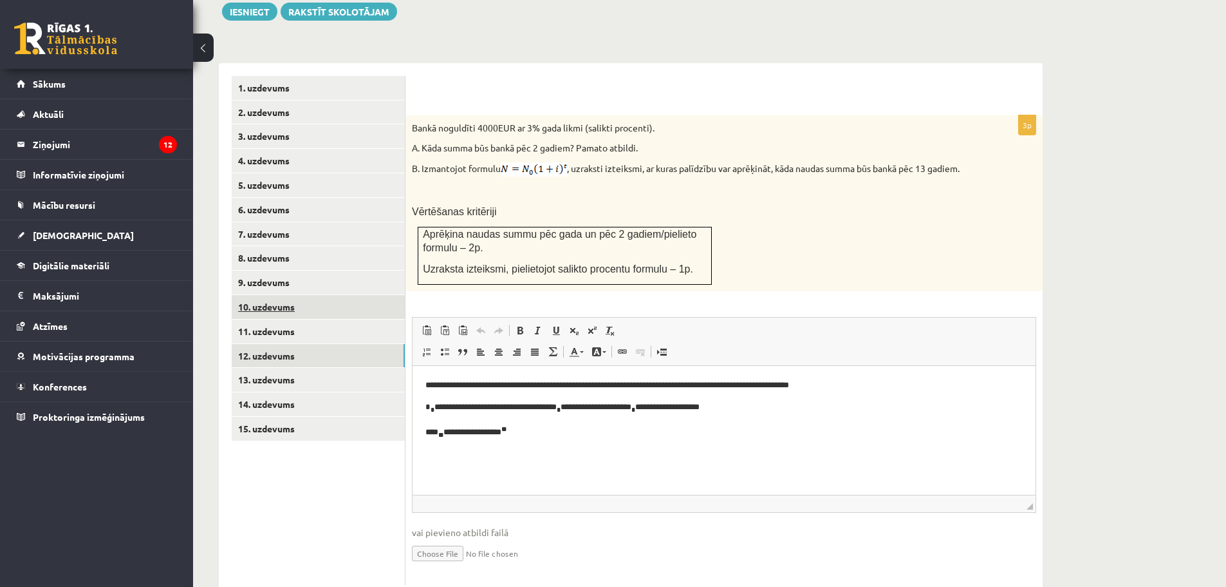
scroll to position [806, 0]
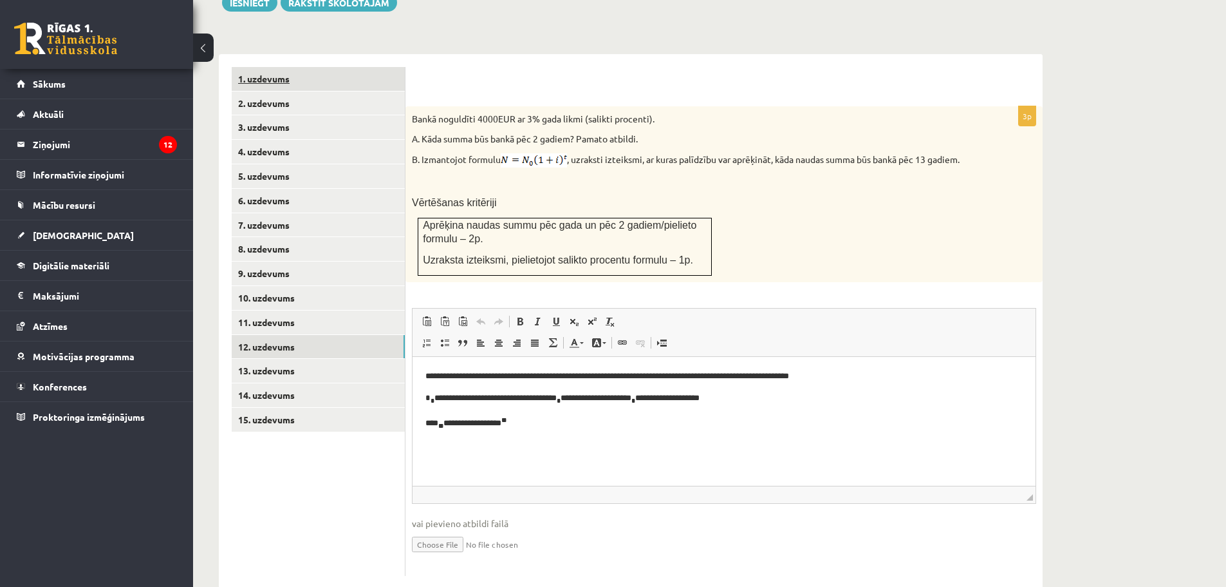
click at [265, 67] on link "1. uzdevums" at bounding box center [318, 79] width 173 height 24
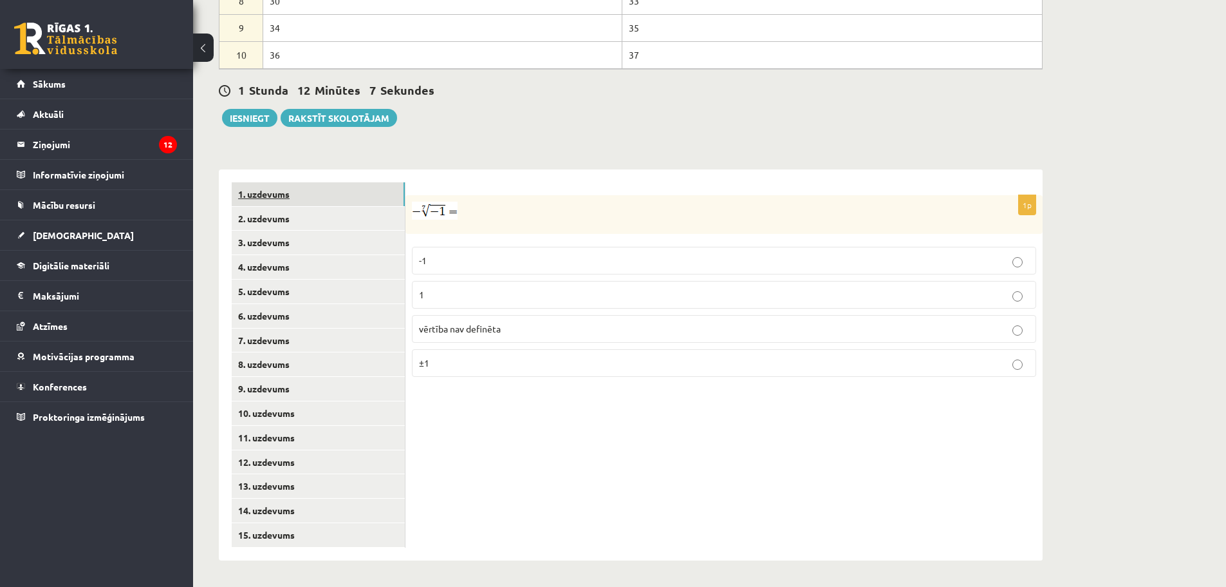
scroll to position [662, 0]
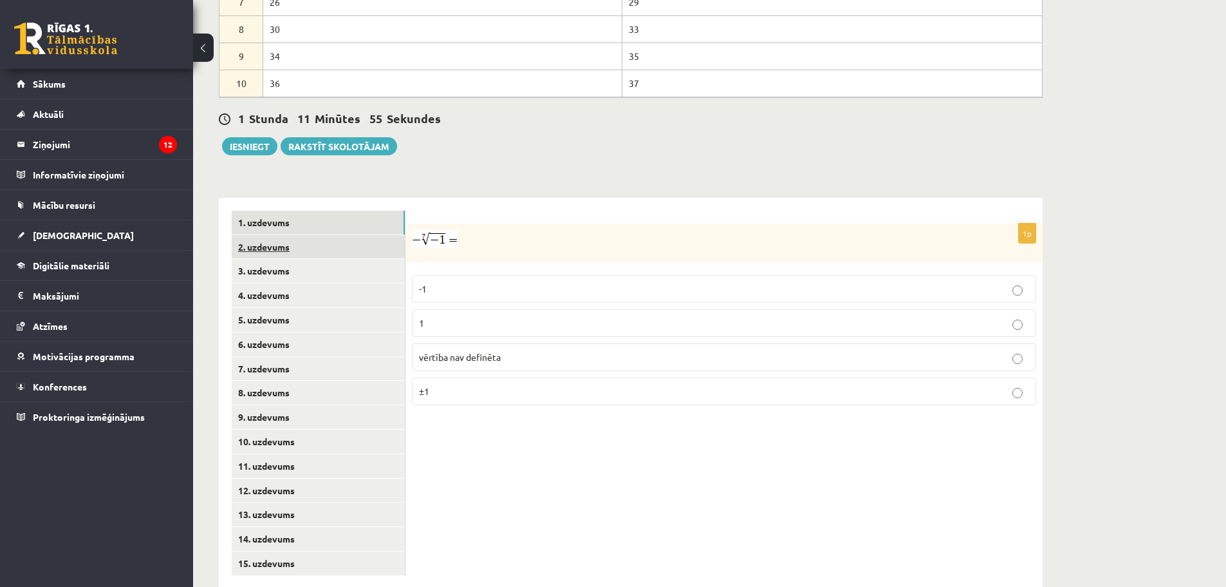
click at [256, 235] on link "2. uzdevums" at bounding box center [318, 247] width 173 height 24
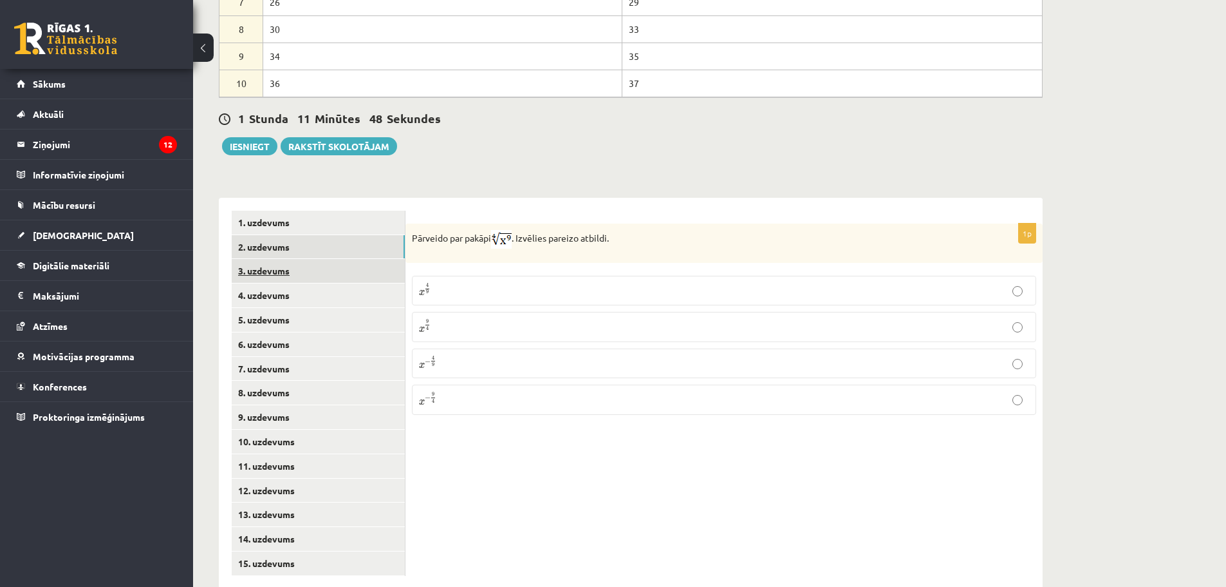
click at [253, 259] on link "3. uzdevums" at bounding box center [318, 271] width 173 height 24
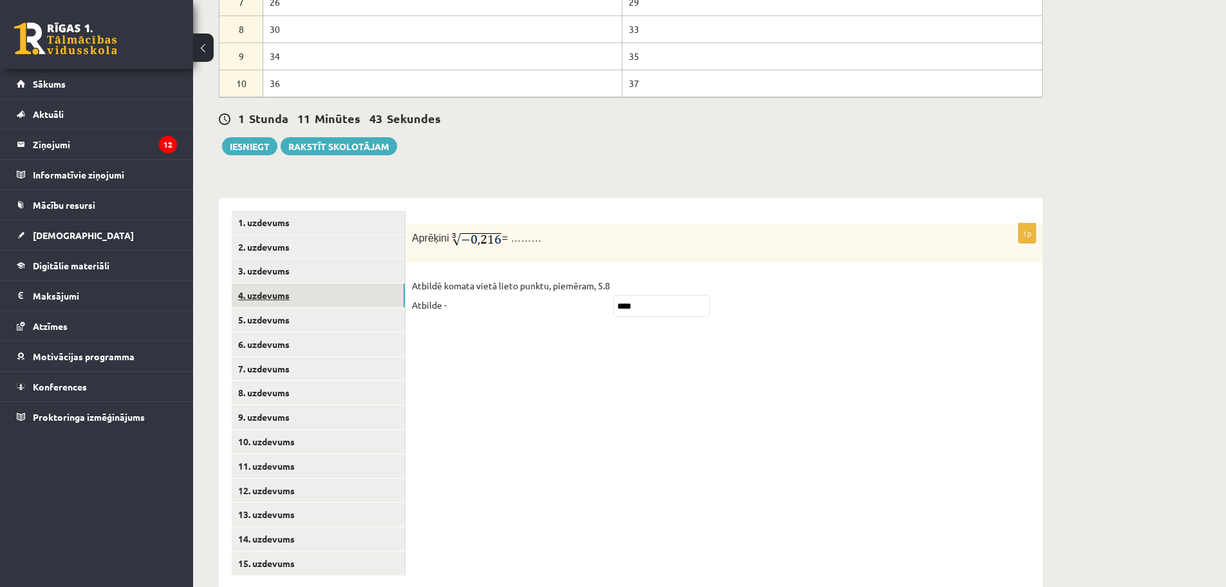
click at [257, 283] on link "4. uzdevums" at bounding box center [318, 295] width 173 height 24
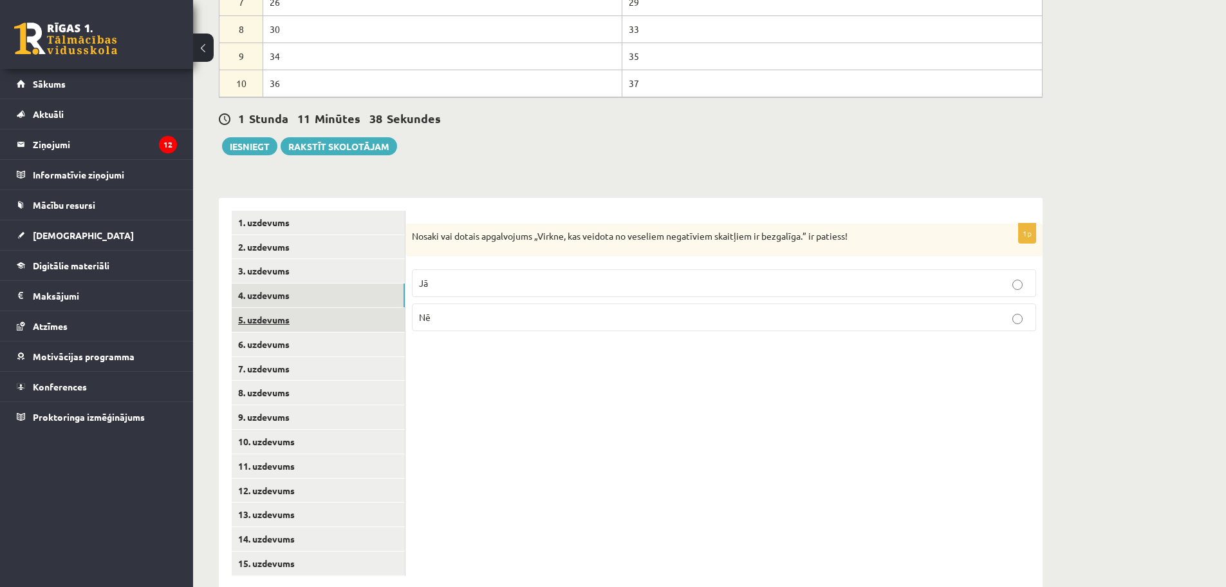
click at [261, 308] on link "5. uzdevums" at bounding box center [318, 320] width 173 height 24
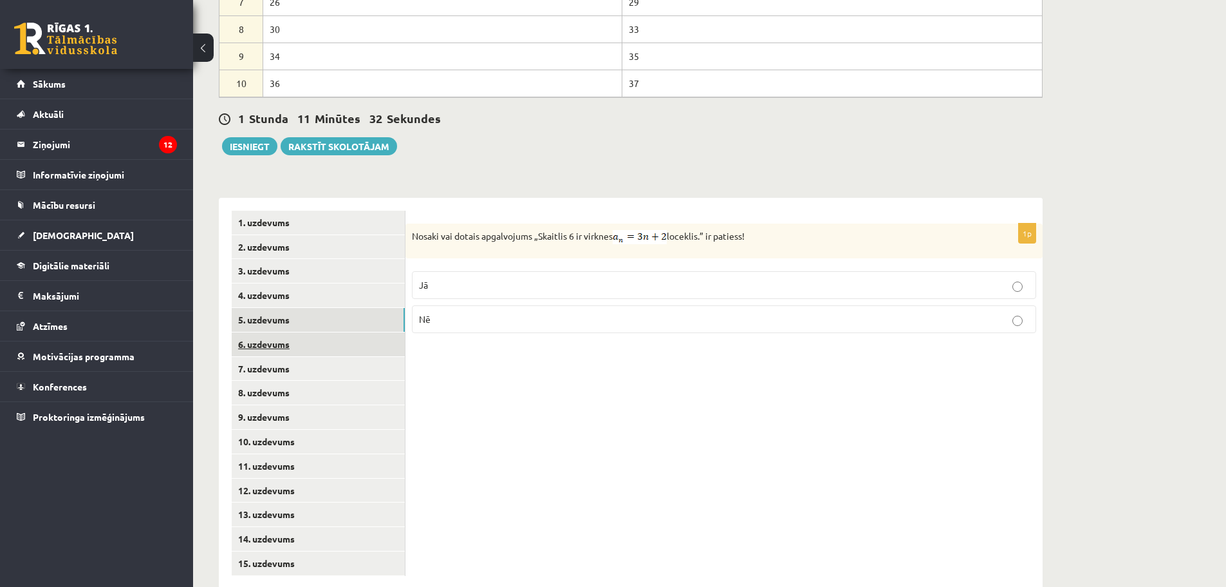
click at [258, 332] on link "6. uzdevums" at bounding box center [318, 344] width 173 height 24
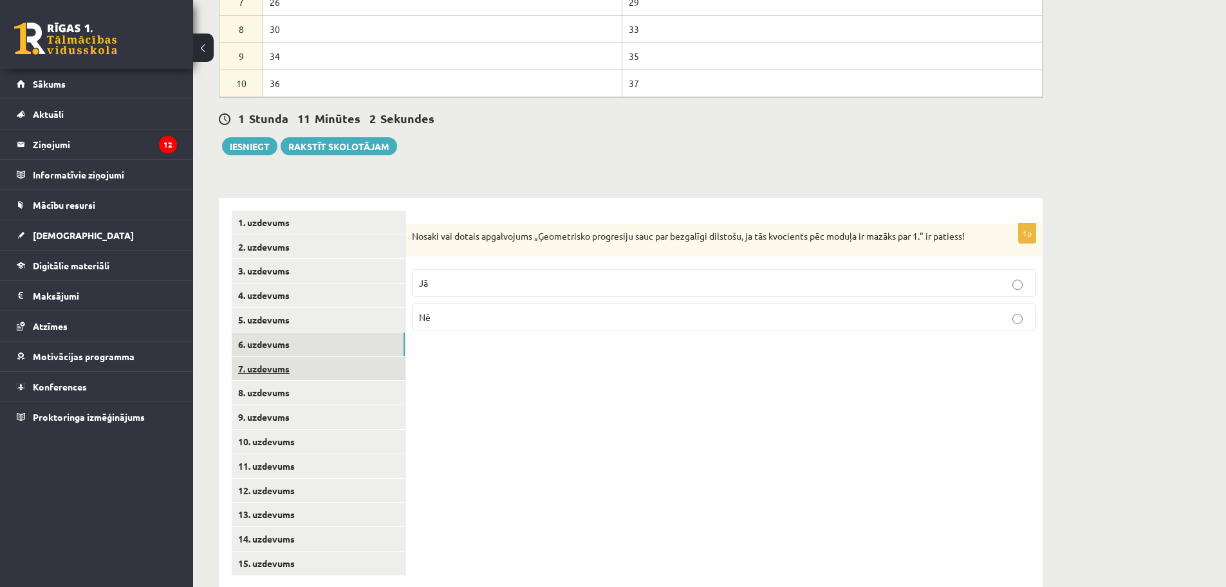
click at [268, 357] on link "7. uzdevums" at bounding box center [318, 369] width 173 height 24
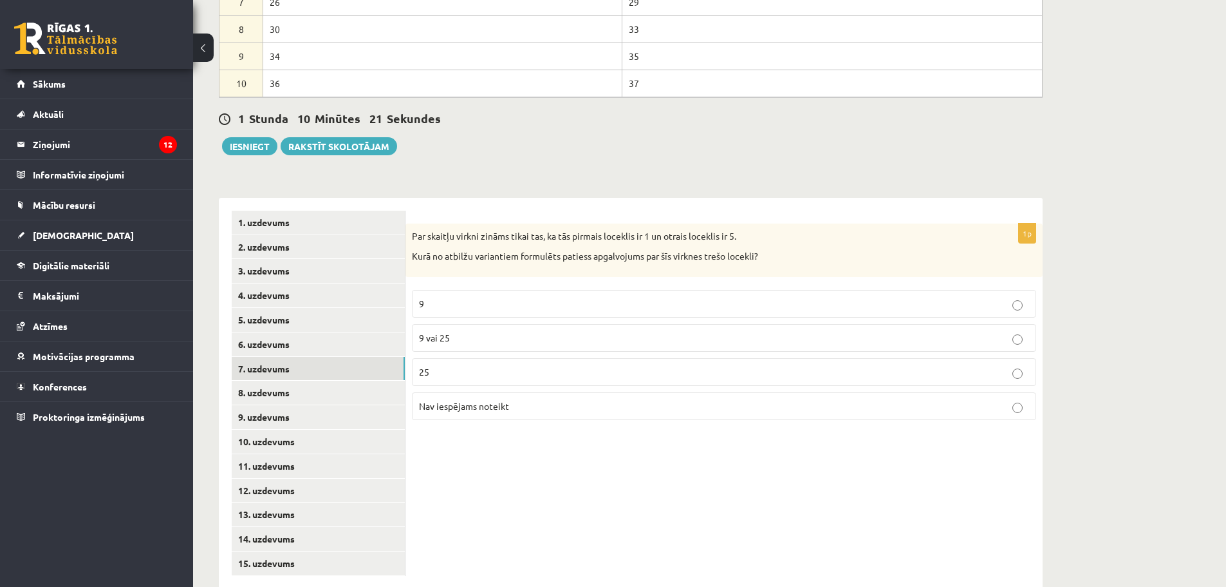
click at [474, 400] on span "Nav iespējams noteikt" at bounding box center [464, 406] width 90 height 12
click at [258, 380] on link "8. uzdevums" at bounding box center [318, 392] width 173 height 24
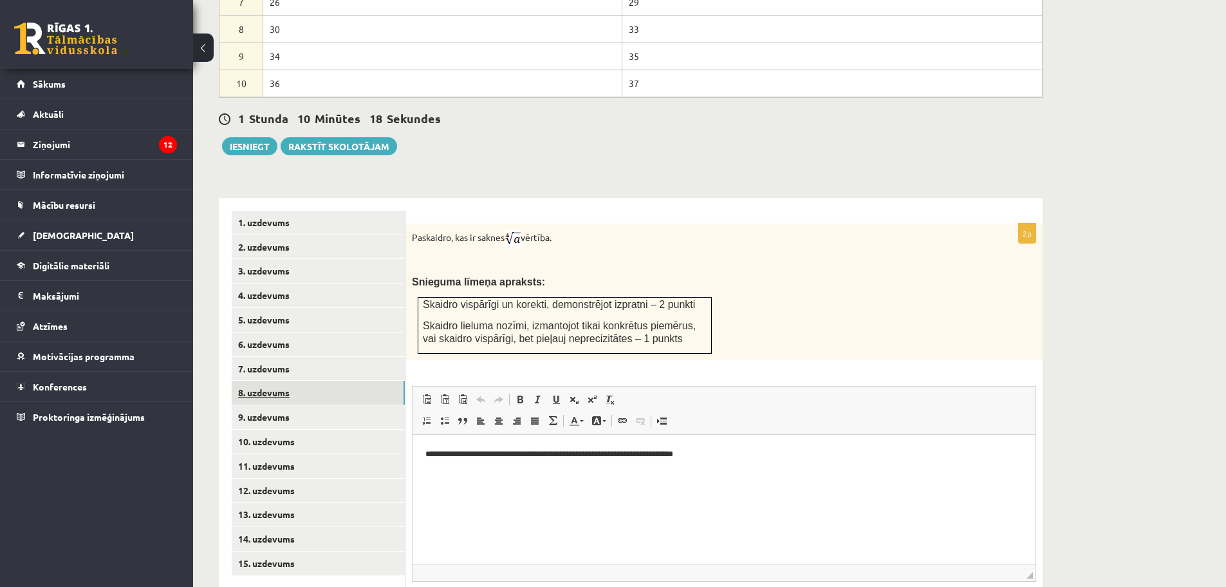
scroll to position [0, 0]
click at [264, 405] on link "9. uzdevums" at bounding box center [318, 417] width 173 height 24
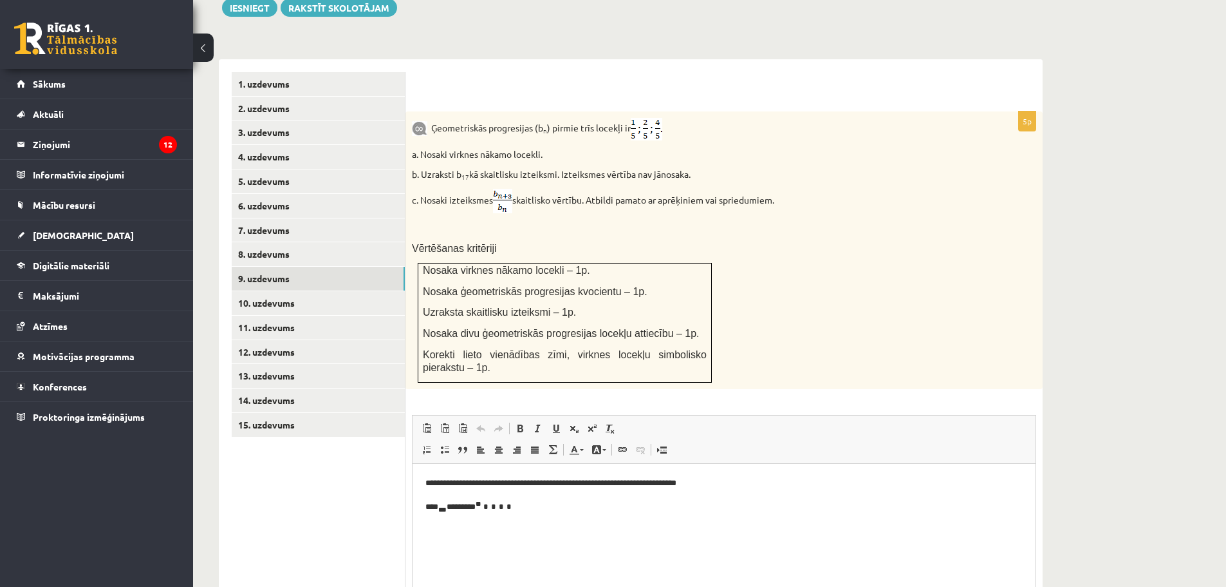
scroll to position [908, 0]
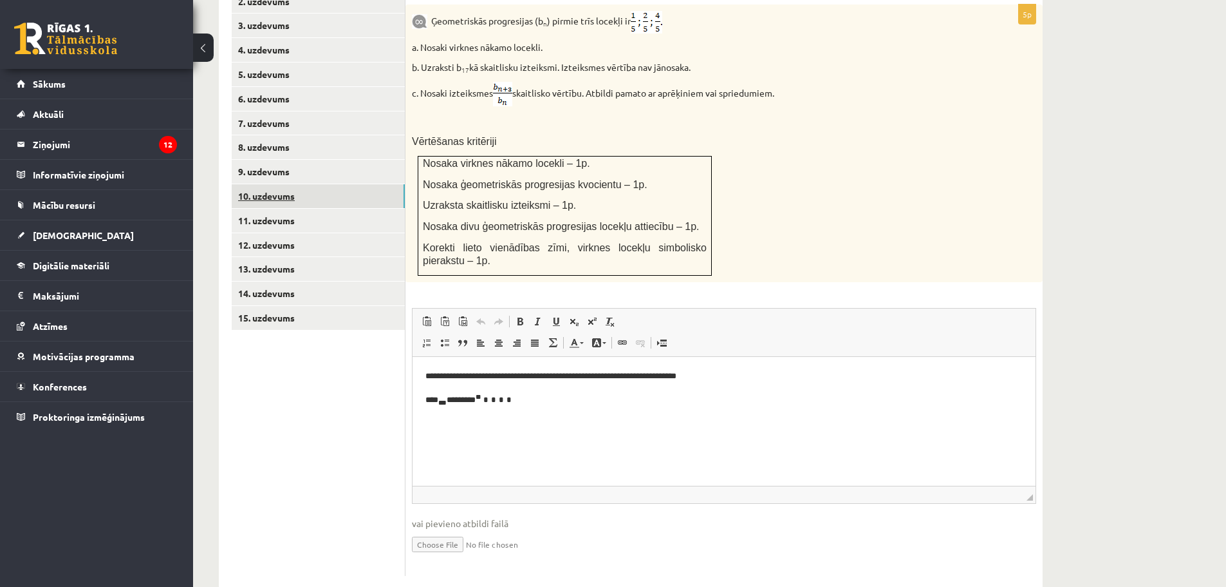
click at [274, 184] on link "10. uzdevums" at bounding box center [318, 196] width 173 height 24
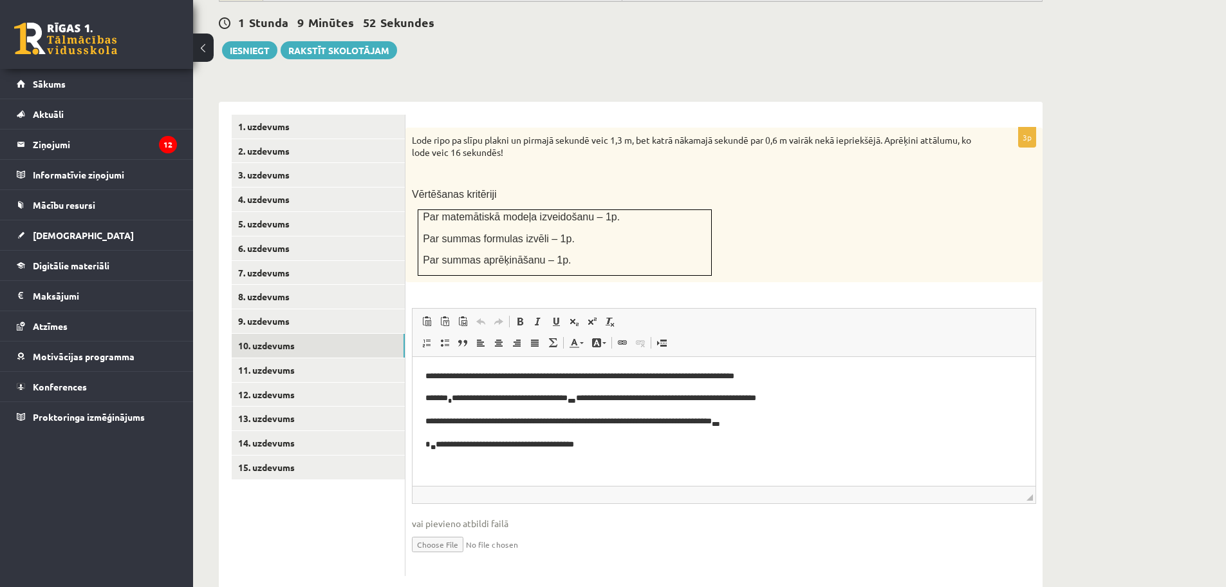
scroll to position [0, 0]
click at [279, 358] on link "11. uzdevums" at bounding box center [318, 370] width 173 height 24
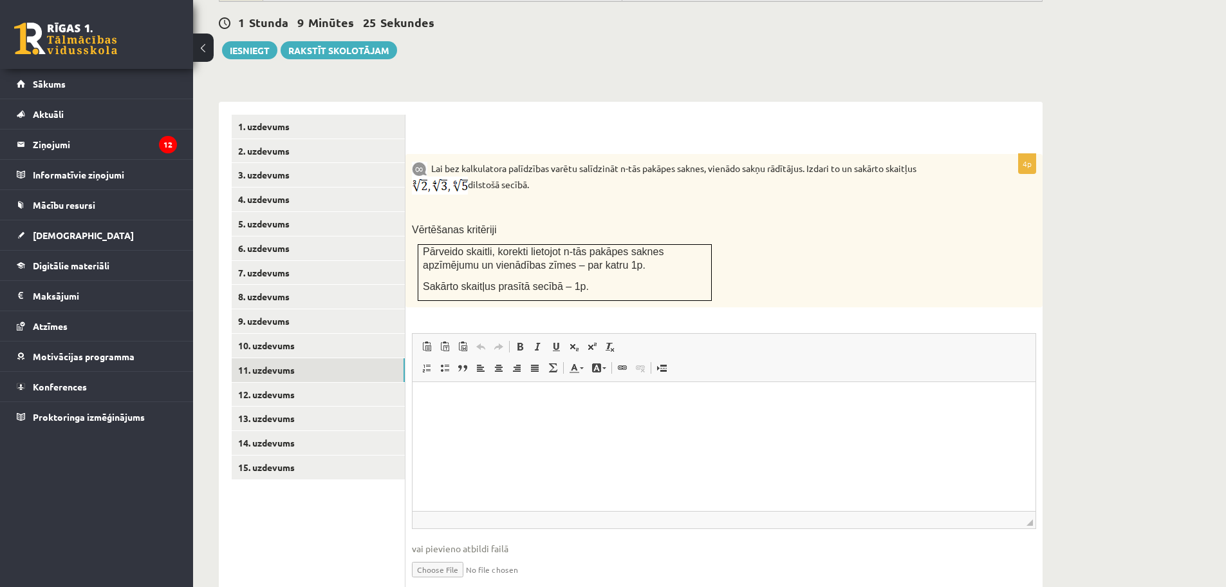
click at [469, 419] on html at bounding box center [724, 401] width 623 height 39
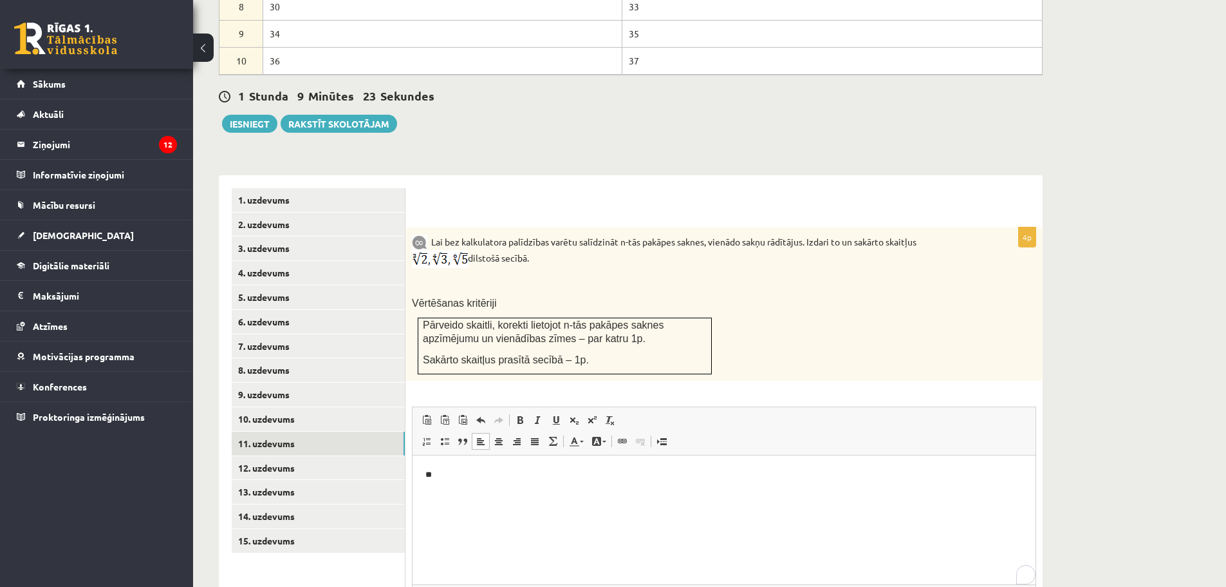
scroll to position [758, 0]
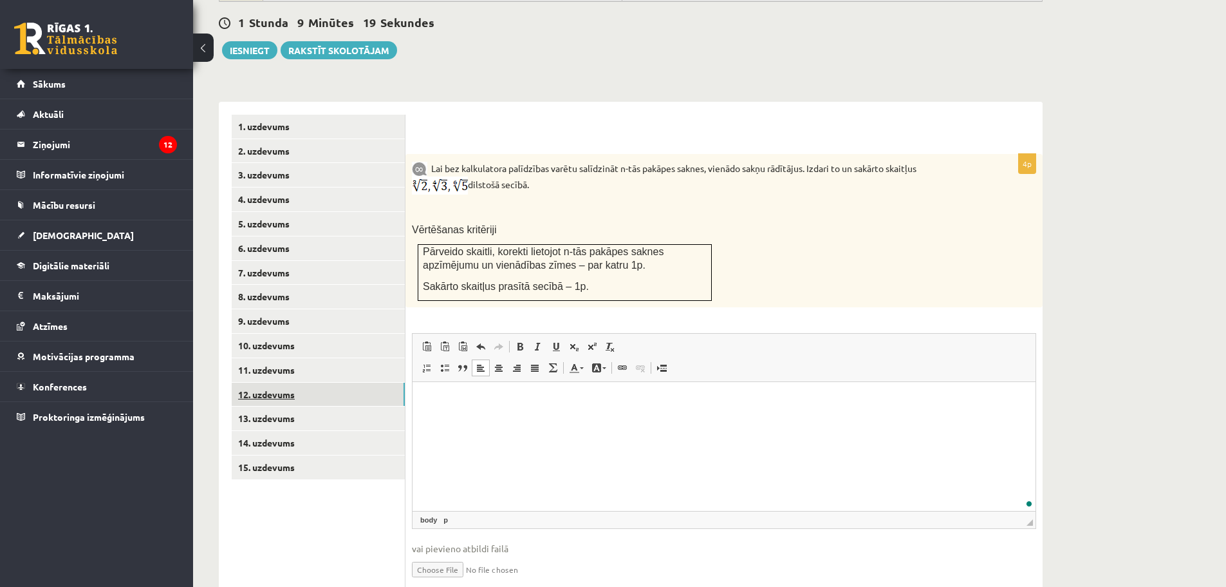
click at [270, 382] on link "12. uzdevums" at bounding box center [318, 394] width 173 height 24
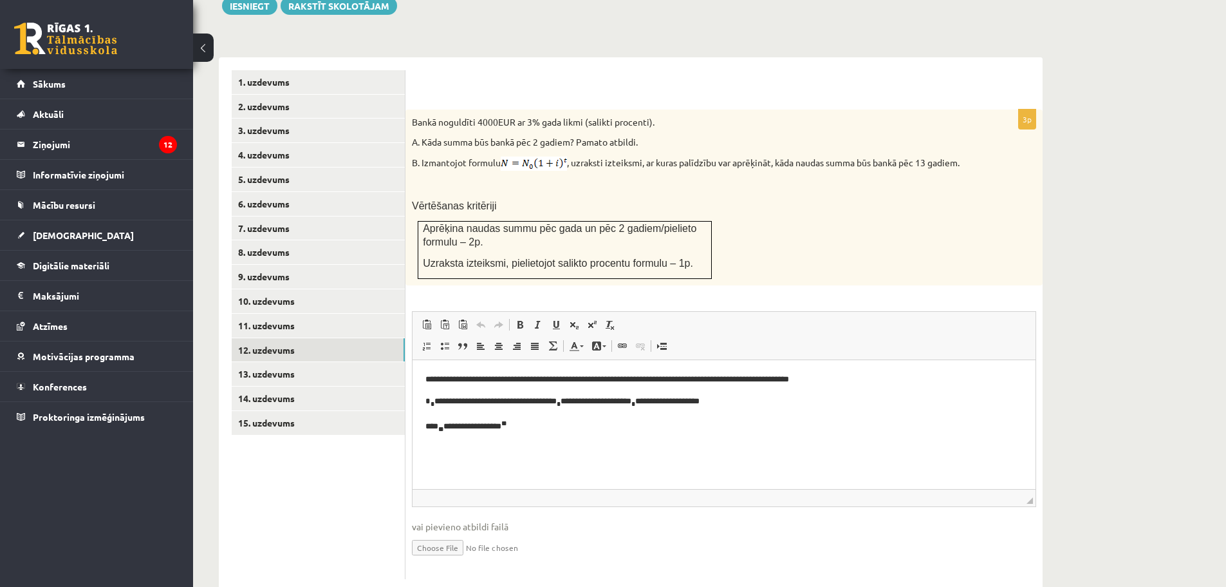
scroll to position [806, 0]
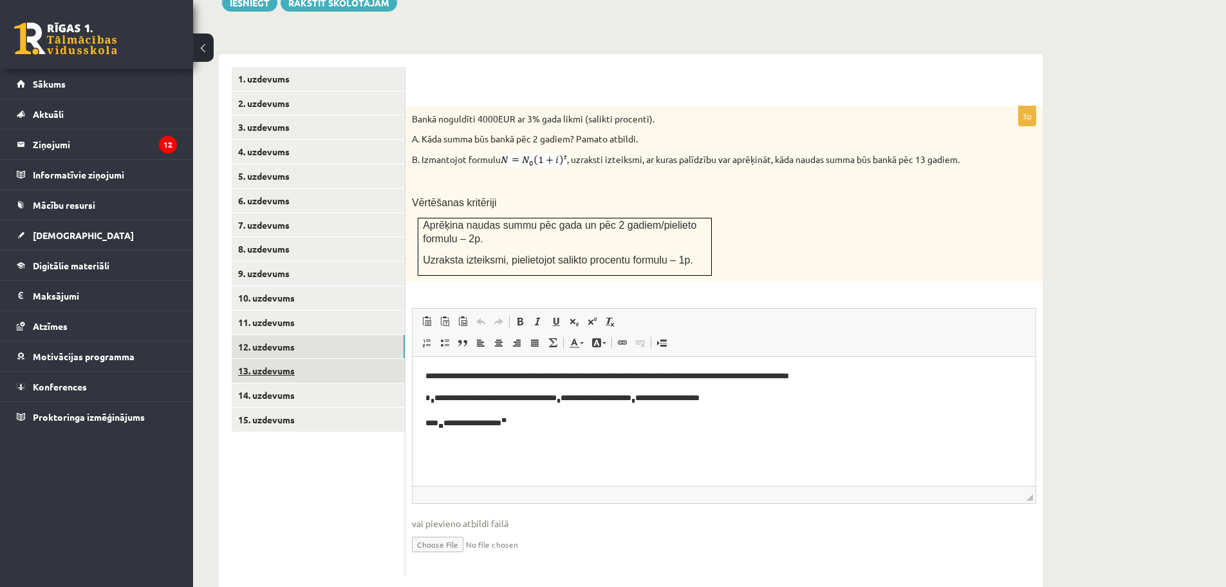
click at [277, 359] on link "13. uzdevums" at bounding box center [318, 371] width 173 height 24
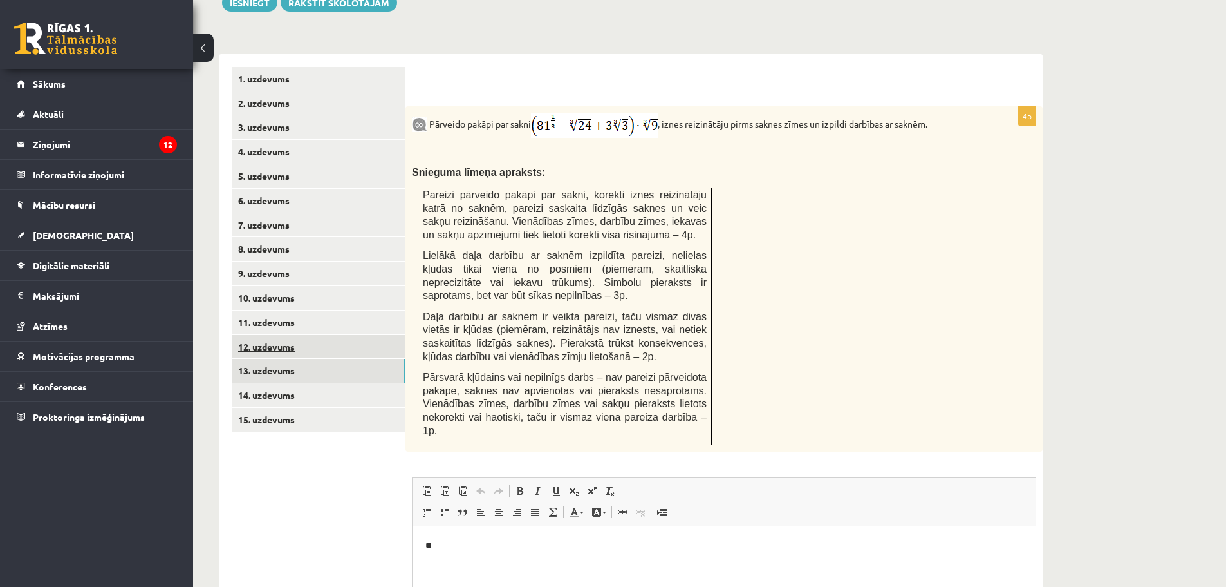
scroll to position [935, 0]
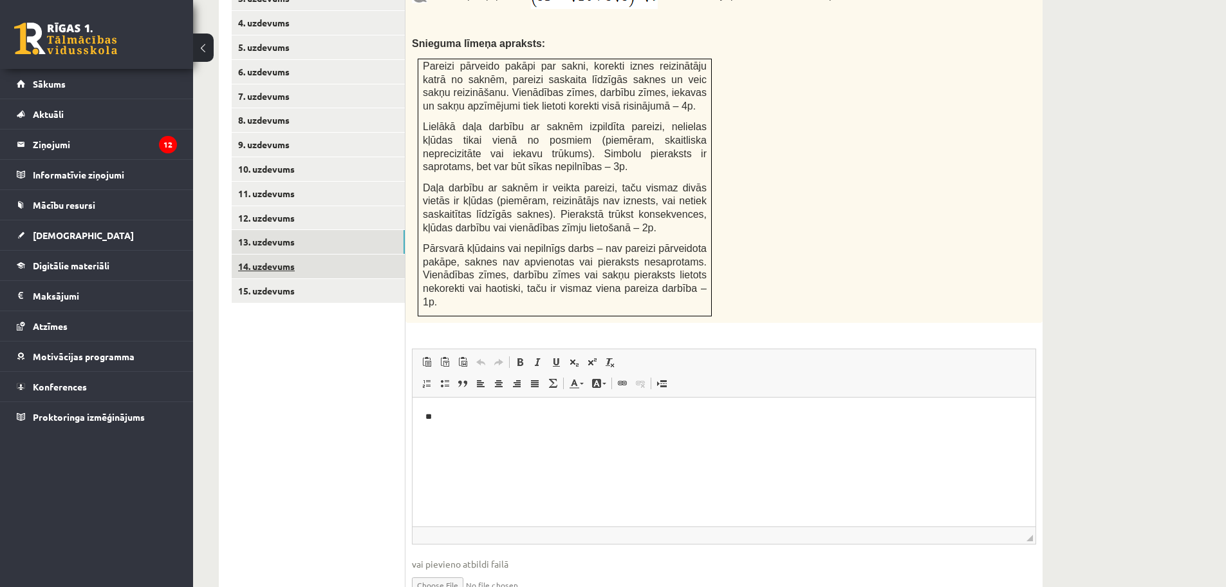
click at [286, 254] on link "14. uzdevums" at bounding box center [318, 266] width 173 height 24
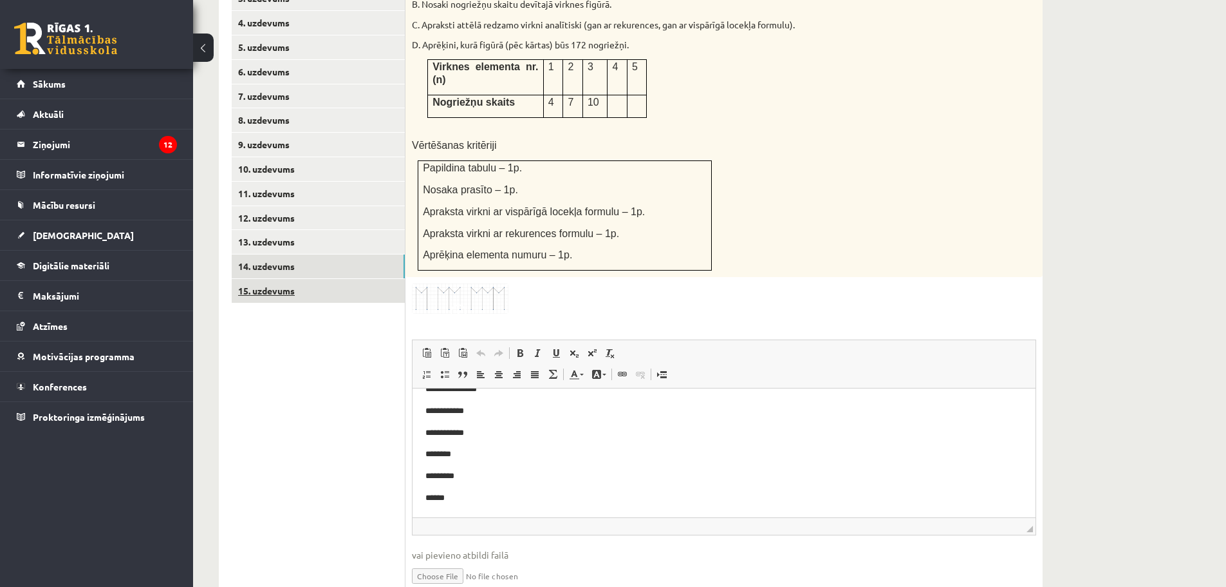
click at [286, 279] on link "15. uzdevums" at bounding box center [318, 291] width 173 height 24
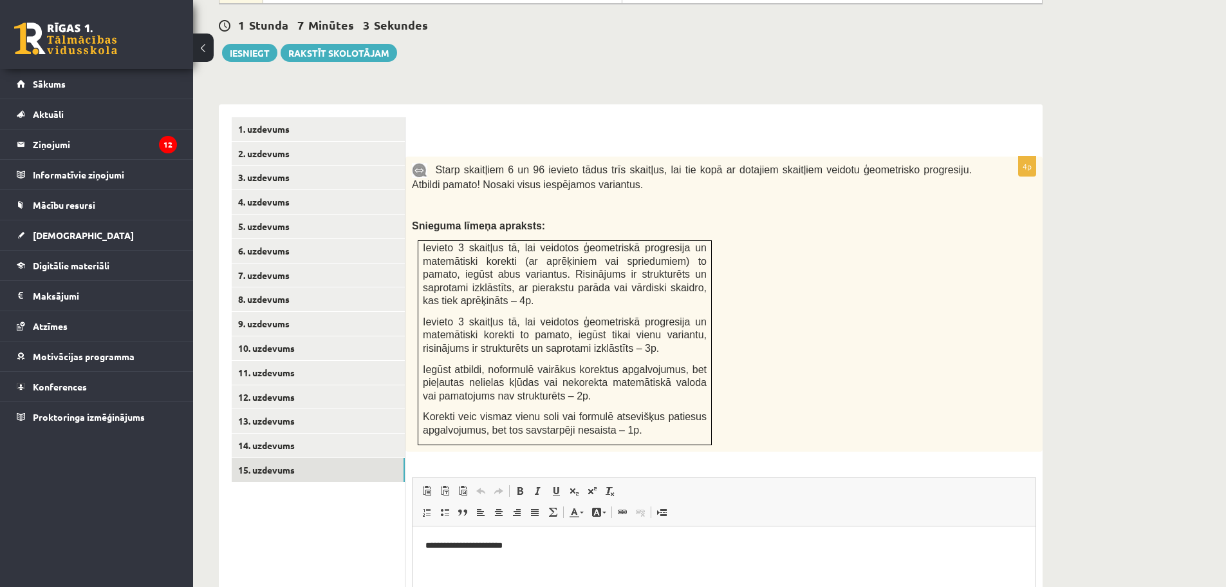
scroll to position [773, 0]
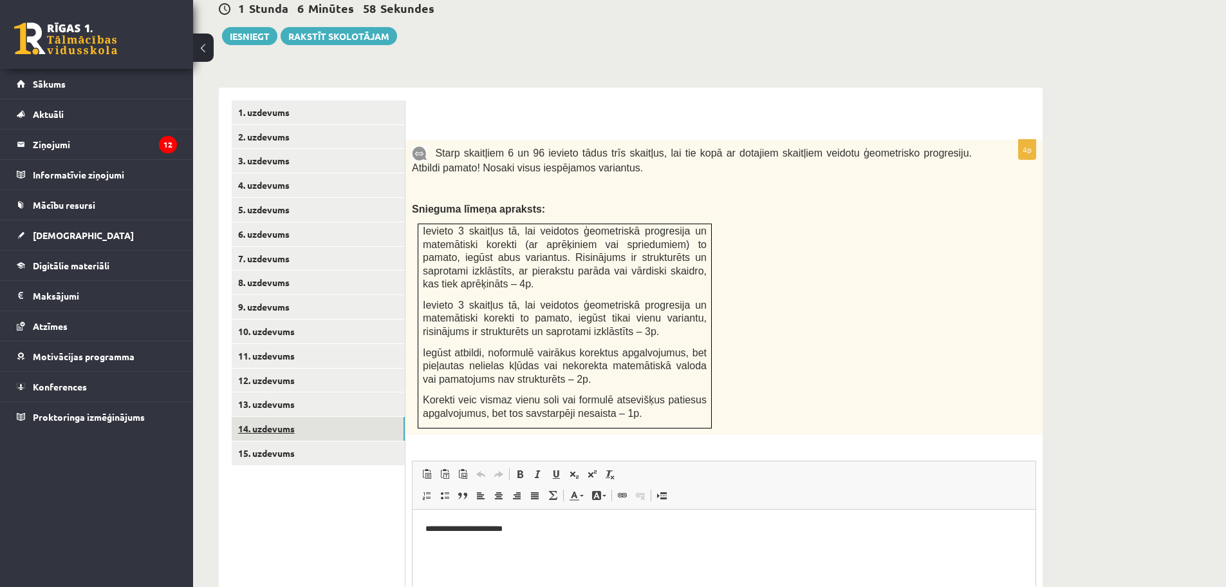
click at [289, 417] on link "14. uzdevums" at bounding box center [318, 429] width 173 height 24
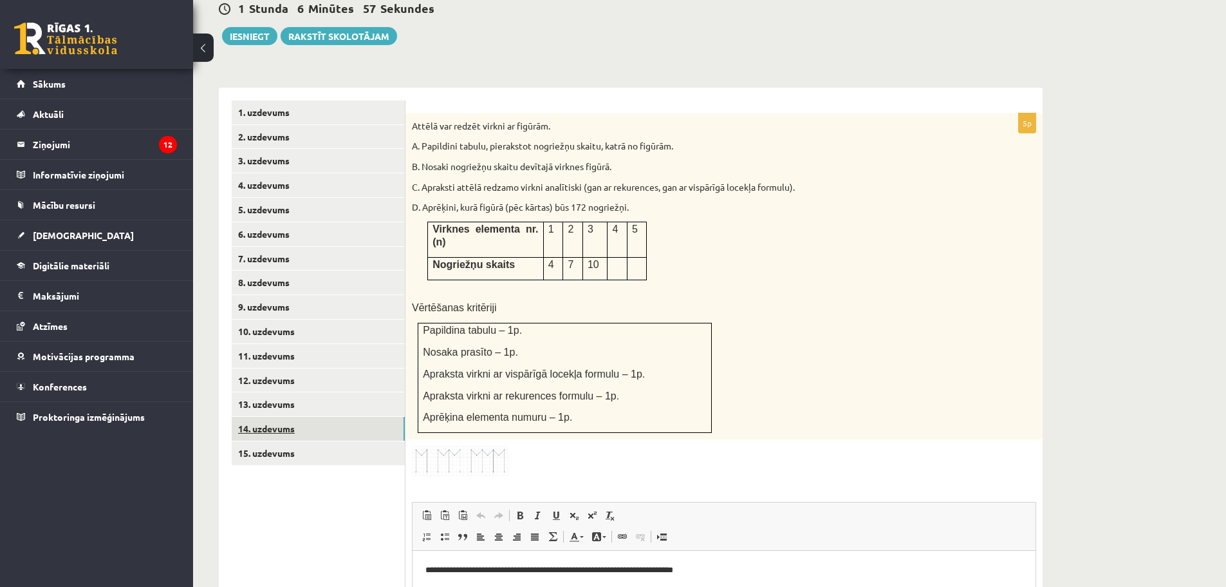
scroll to position [0, 0]
click at [276, 392] on link "13. uzdevums" at bounding box center [318, 404] width 173 height 24
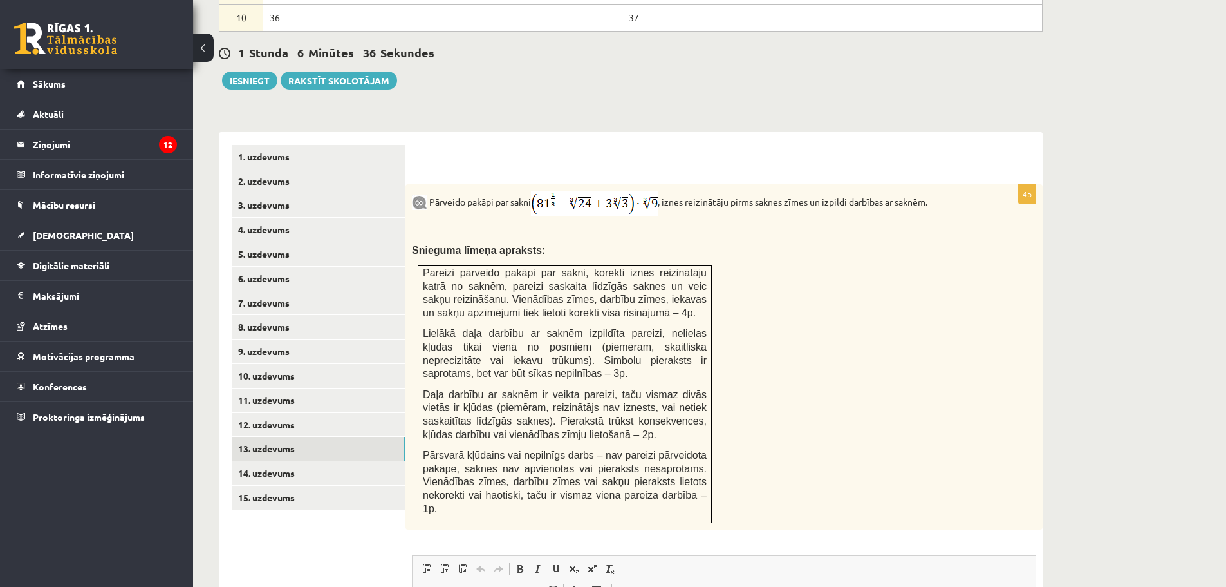
scroll to position [834, 0]
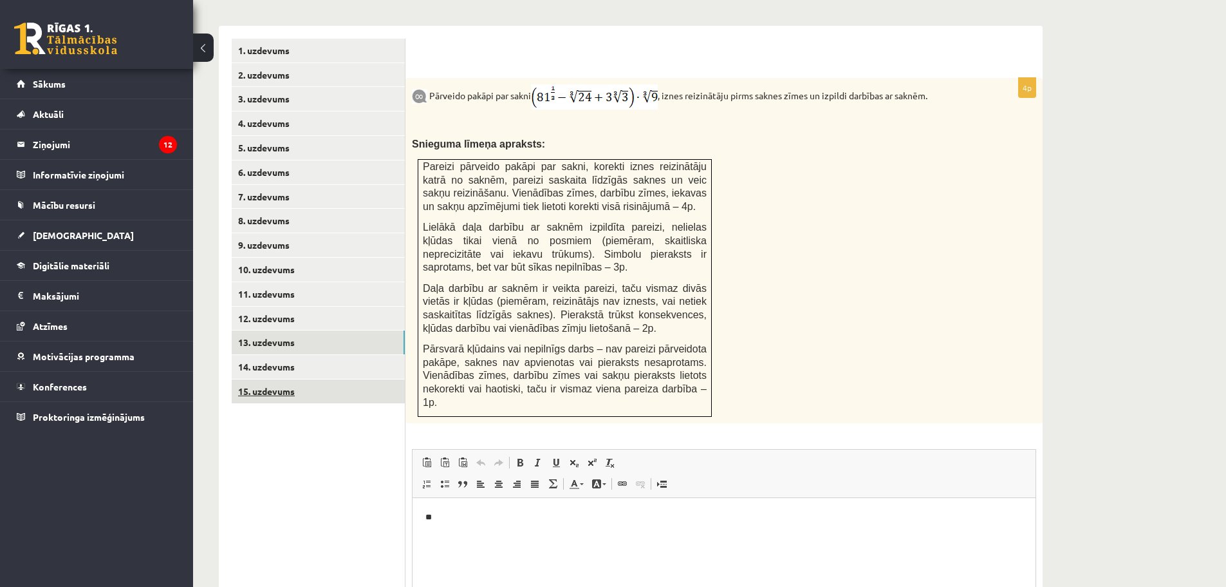
click at [268, 379] on link "15. uzdevums" at bounding box center [318, 391] width 173 height 24
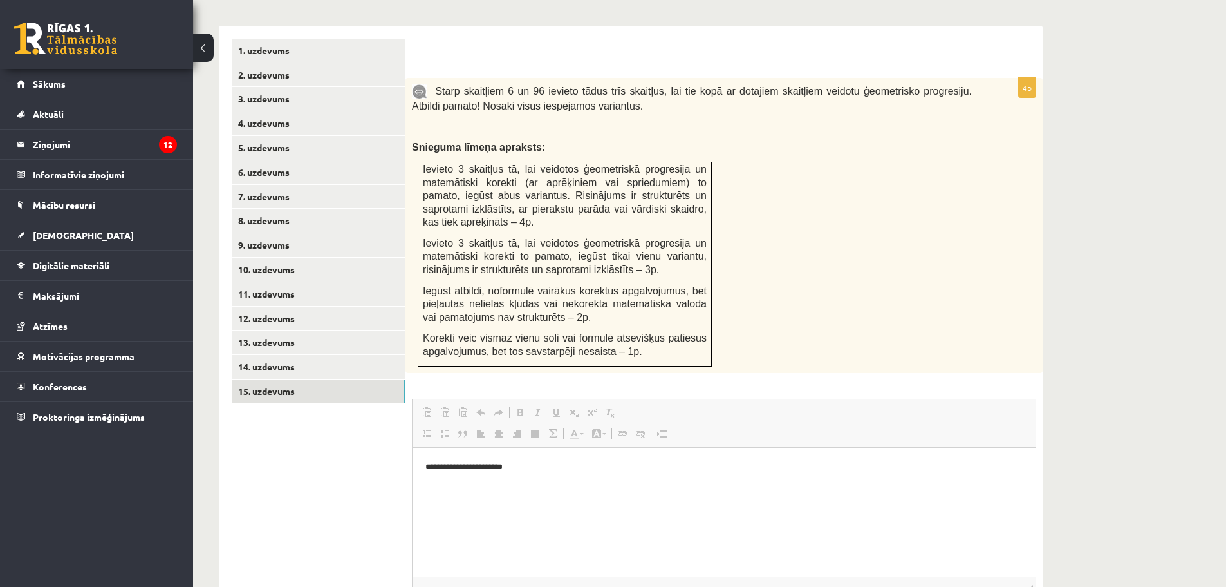
scroll to position [0, 0]
click at [556, 456] on html "**********" at bounding box center [724, 466] width 623 height 39
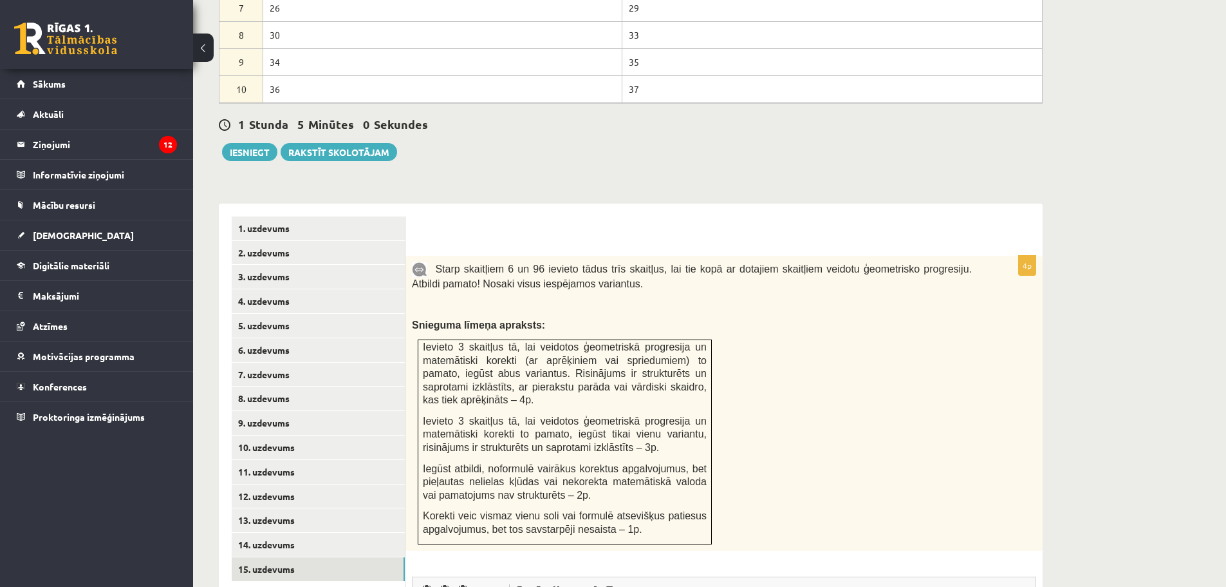
scroll to position [384, 0]
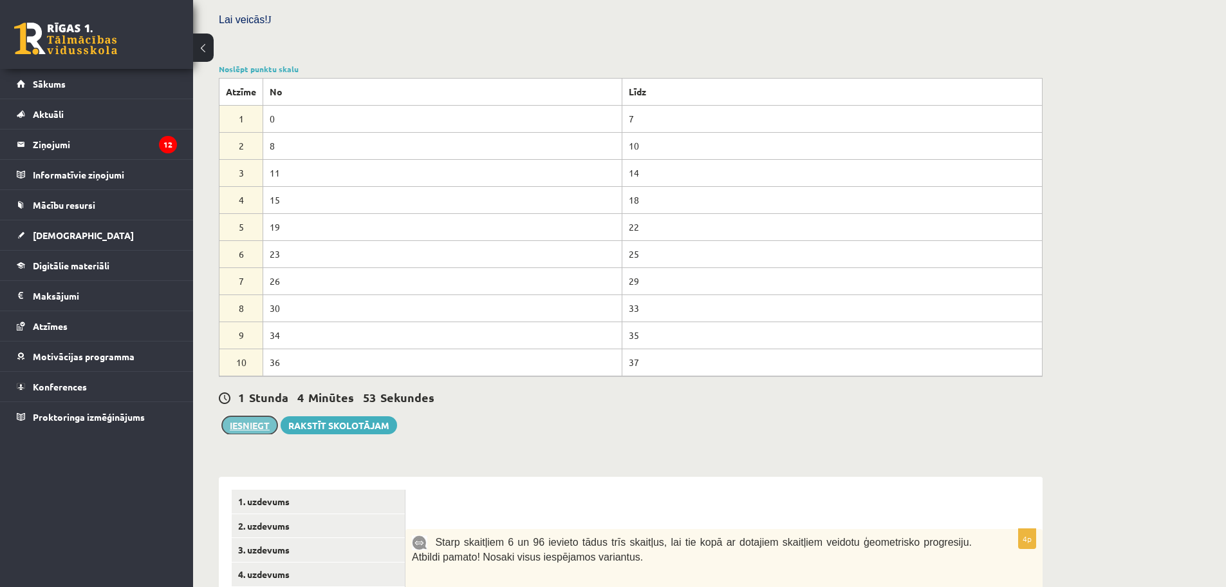
click at [249, 416] on button "Iesniegt" at bounding box center [249, 425] width 55 height 18
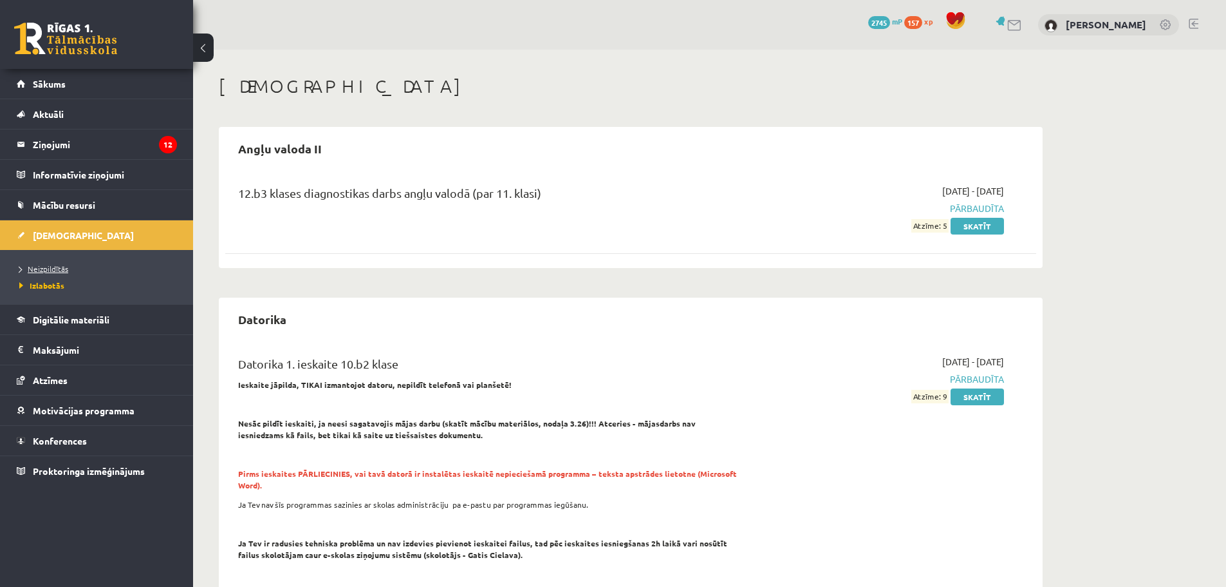
click at [66, 269] on span "Neizpildītās" at bounding box center [43, 268] width 49 height 10
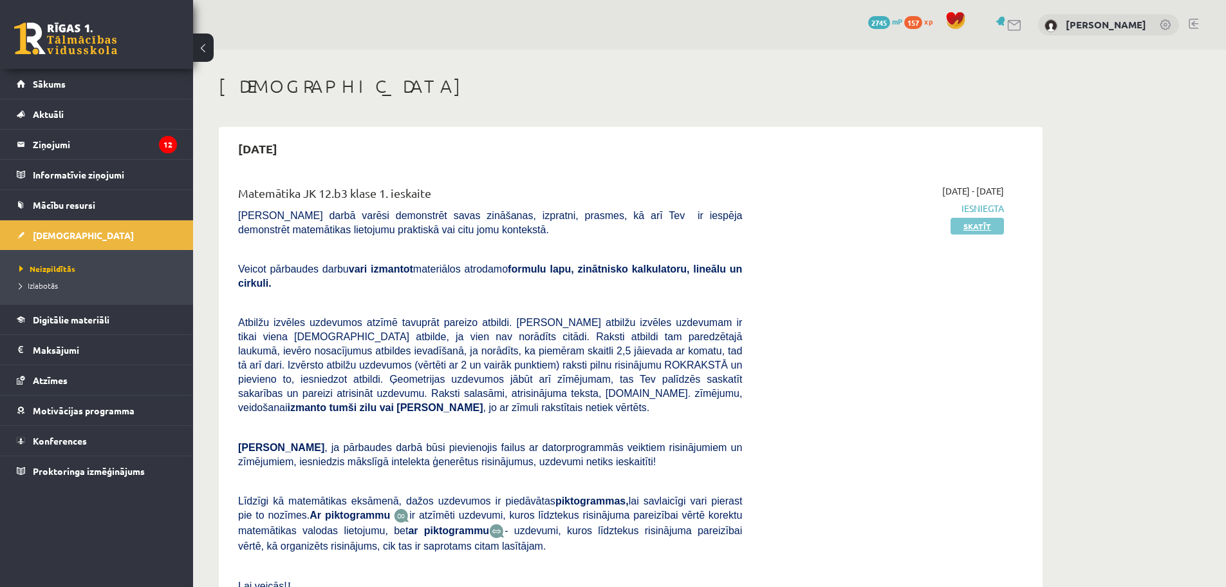
click at [963, 229] on link "Skatīt" at bounding box center [977, 226] width 53 height 17
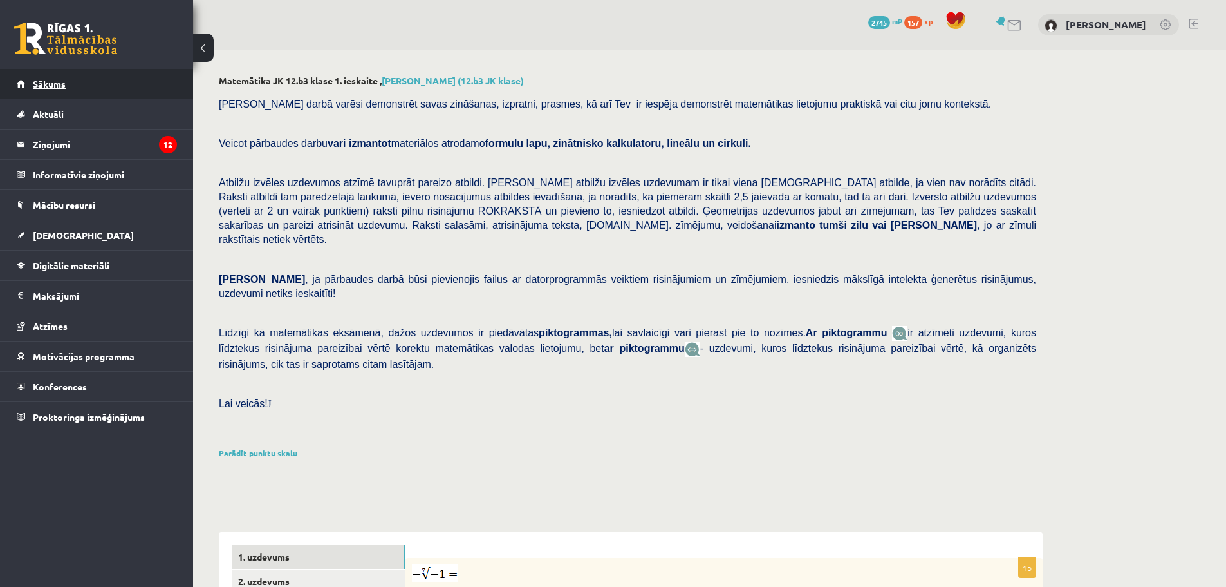
click at [50, 81] on span "Sākums" at bounding box center [49, 84] width 33 height 12
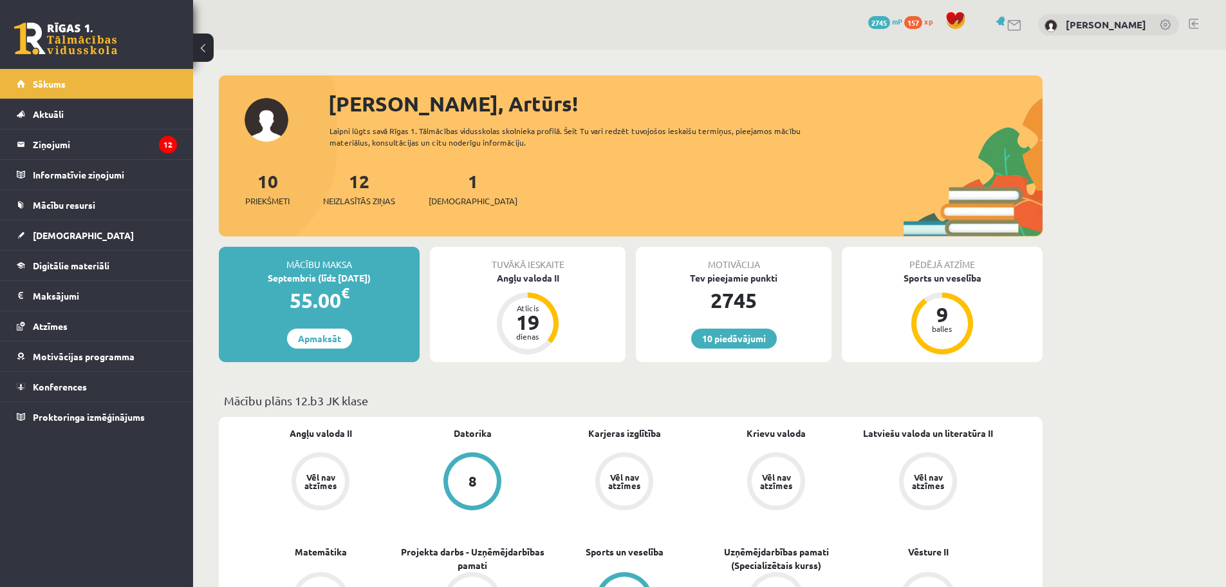
click at [1192, 24] on link at bounding box center [1194, 24] width 10 height 10
